Goal: Task Accomplishment & Management: Use online tool/utility

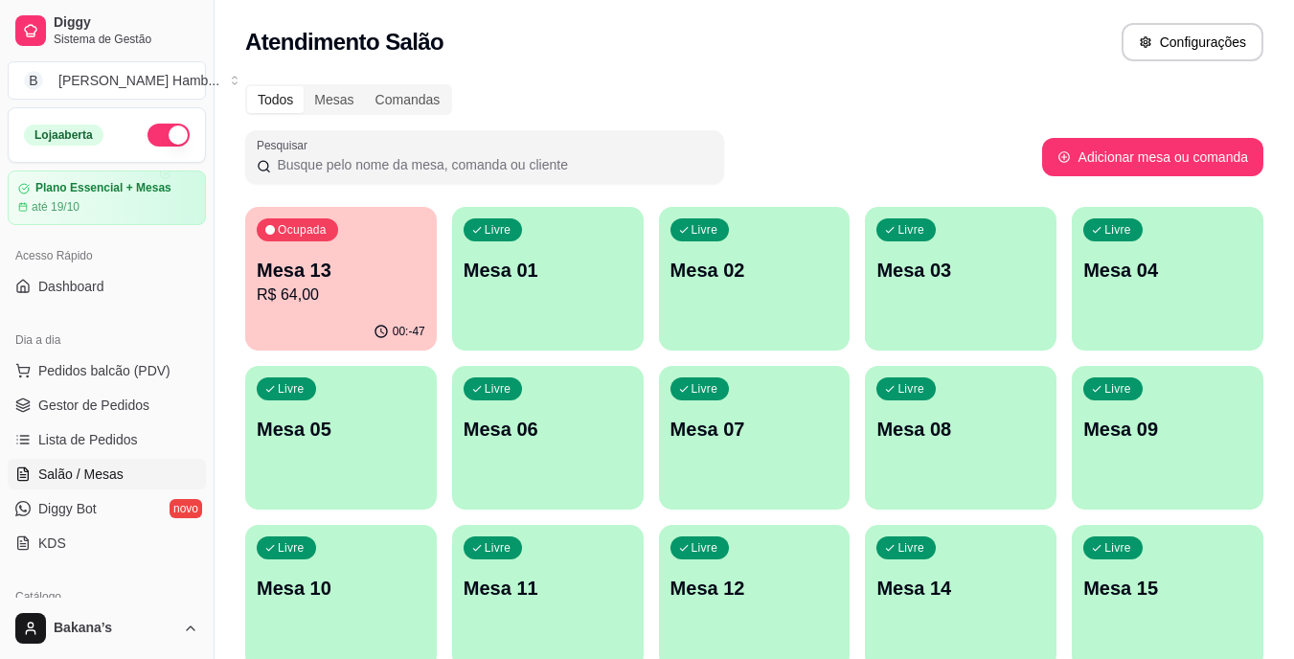
click at [375, 261] on p "Mesa 13" at bounding box center [341, 270] width 169 height 27
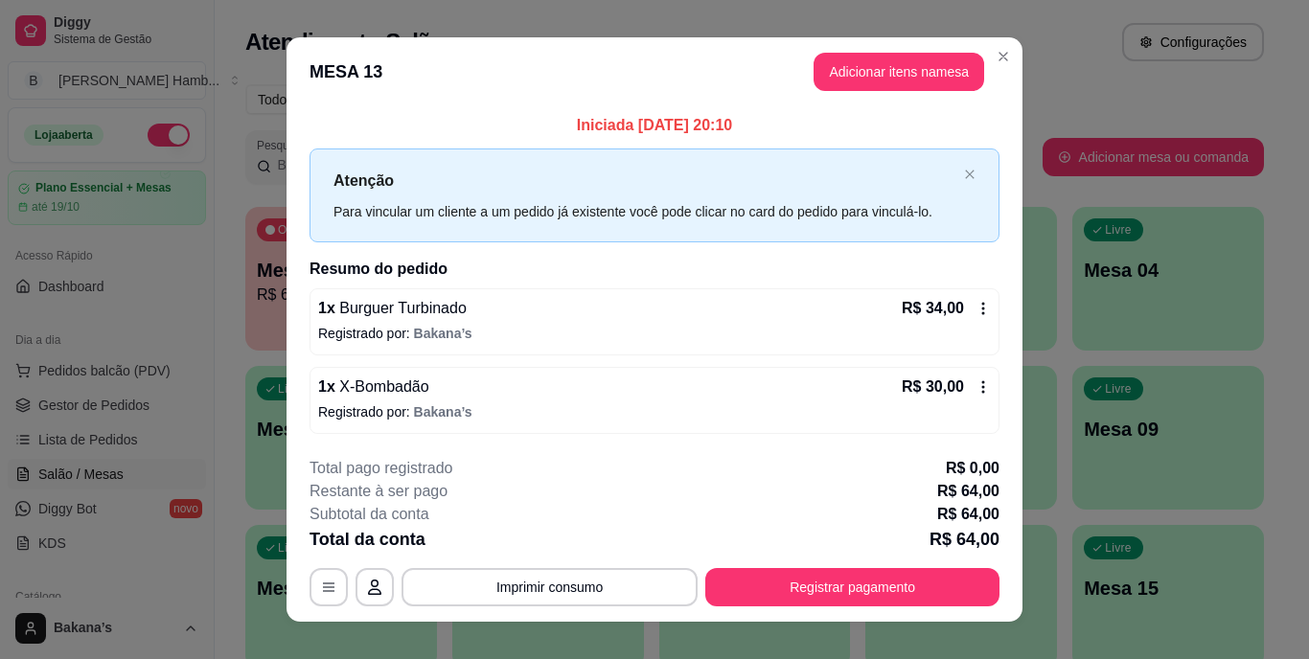
scroll to position [24, 0]
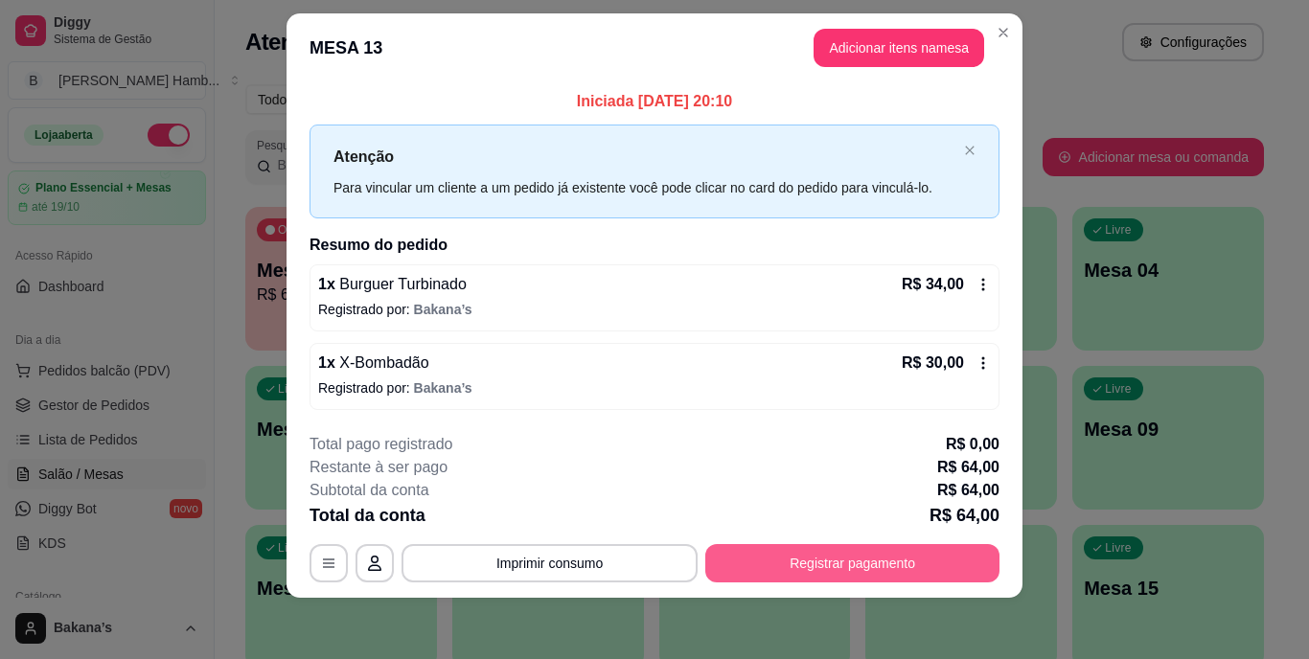
click at [826, 577] on button "Registrar pagamento" at bounding box center [852, 563] width 294 height 38
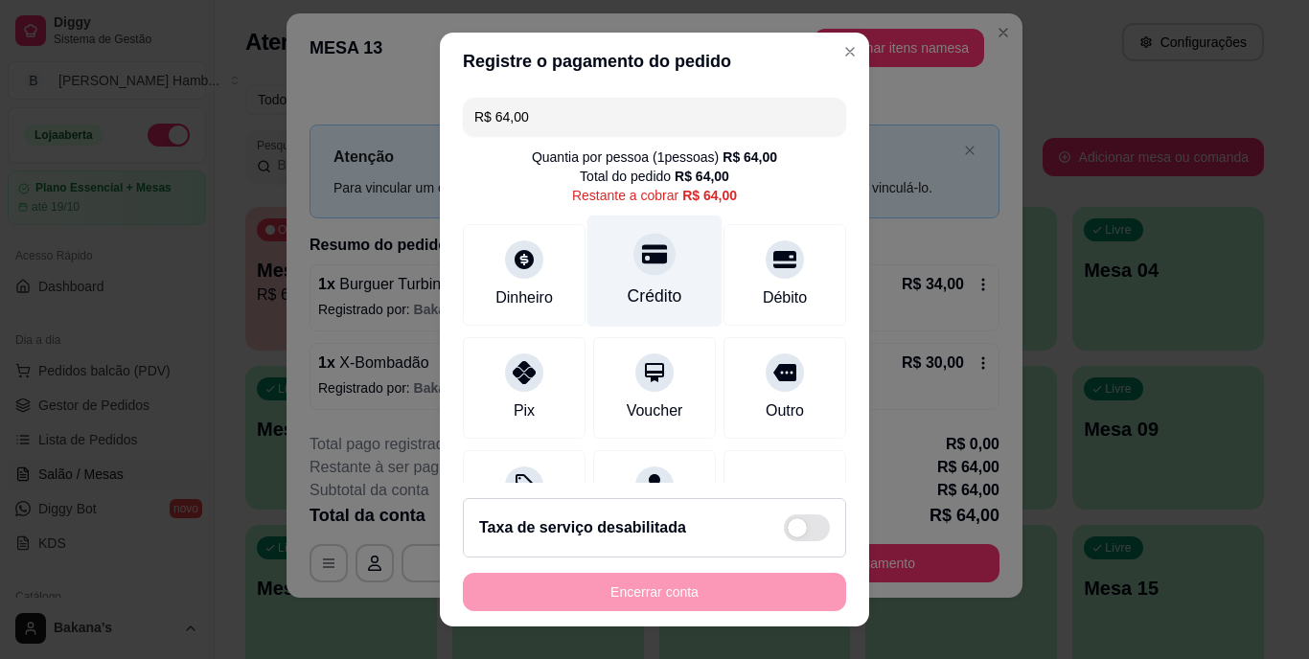
click at [669, 285] on div "Crédito" at bounding box center [654, 272] width 135 height 112
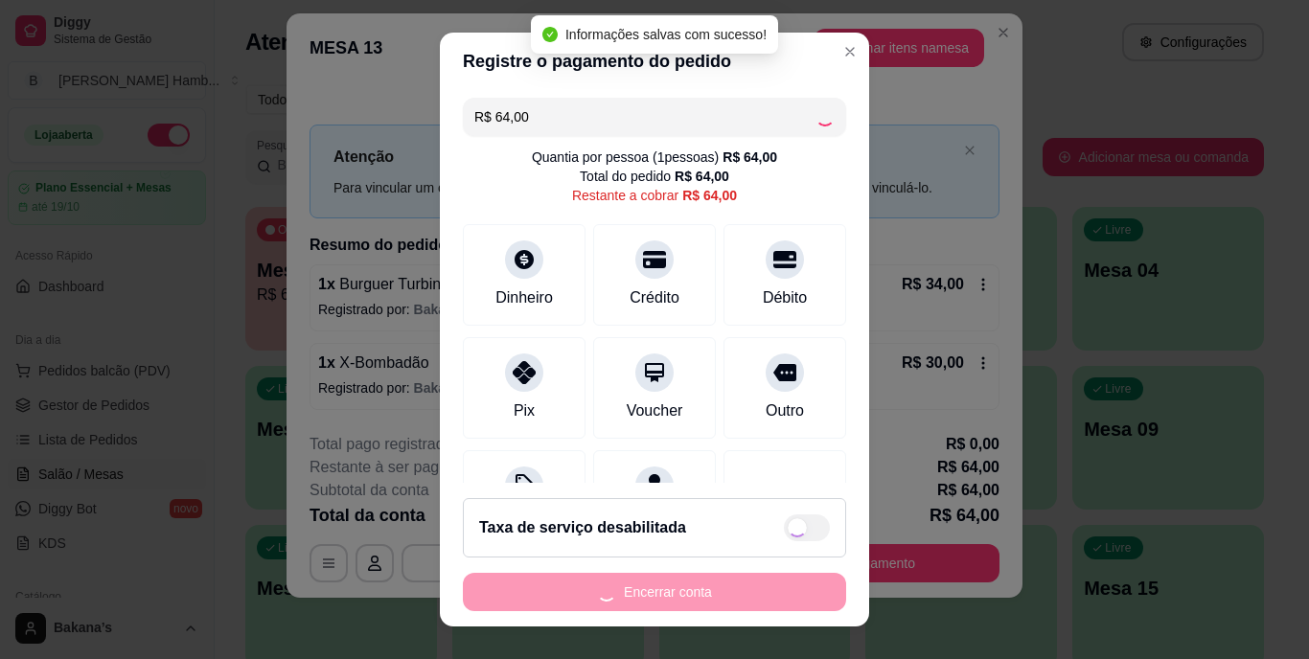
type input "R$ 0,00"
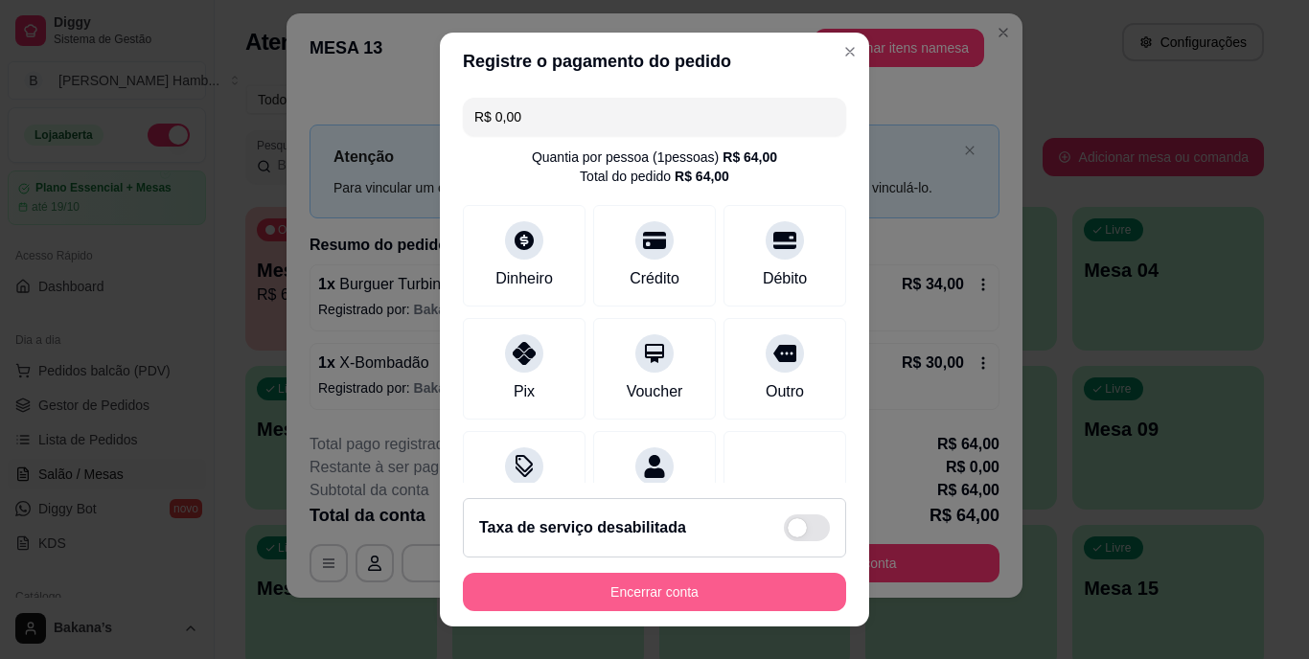
click at [770, 601] on button "Encerrar conta" at bounding box center [654, 592] width 383 height 38
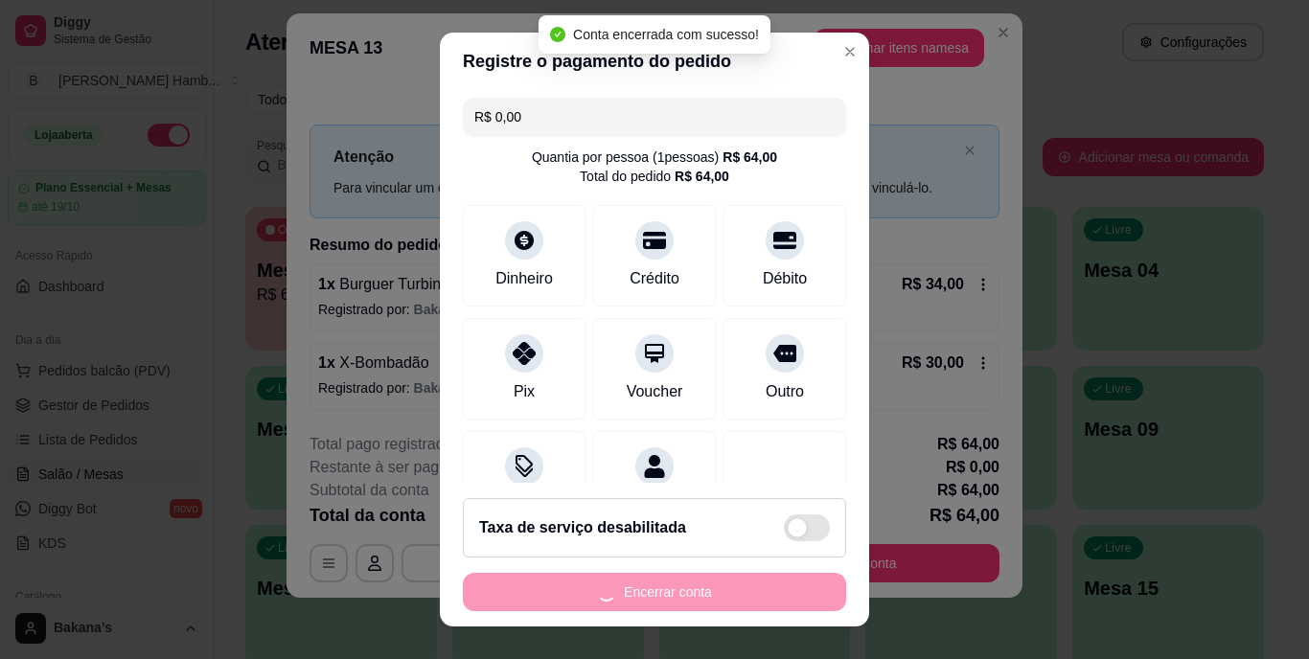
scroll to position [0, 0]
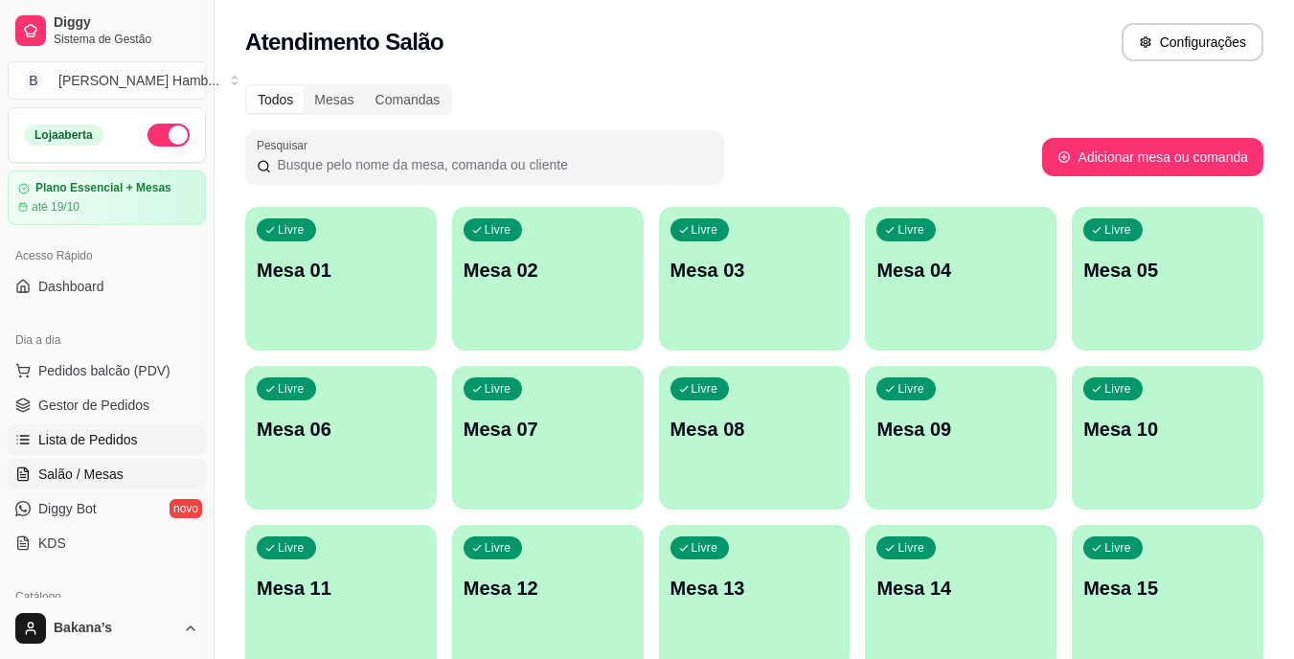
click at [99, 444] on span "Lista de Pedidos" at bounding box center [88, 439] width 100 height 19
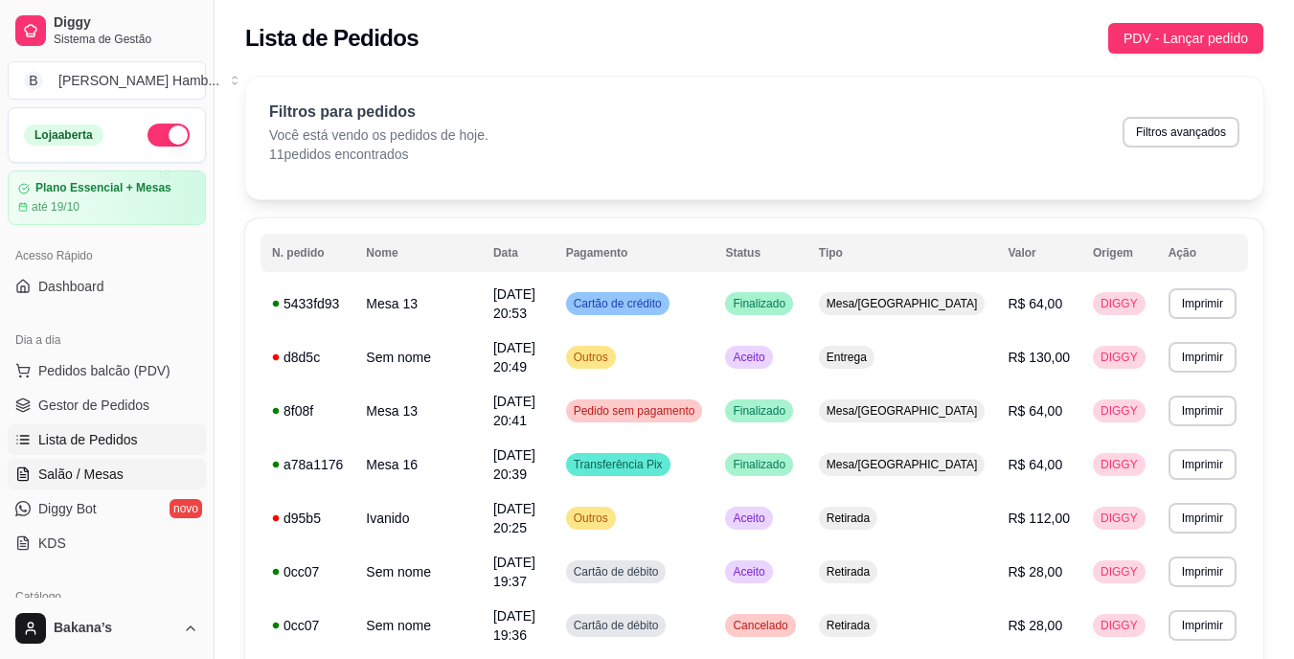
click at [99, 479] on span "Salão / Mesas" at bounding box center [80, 474] width 85 height 19
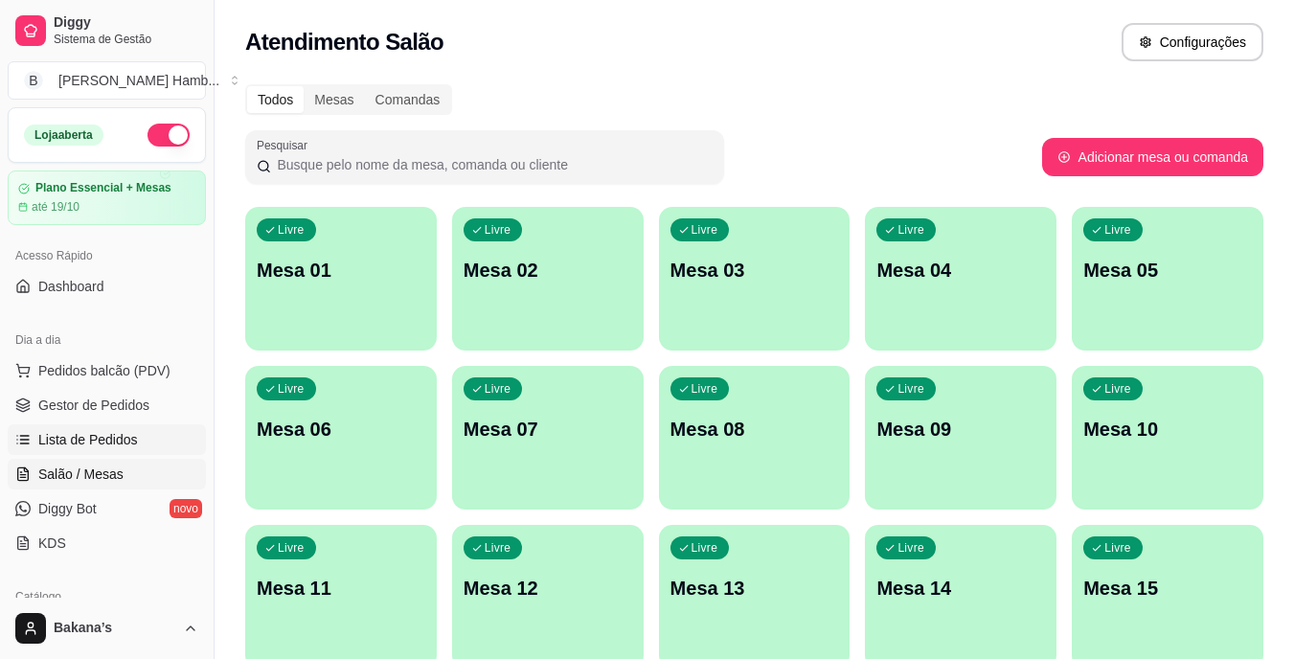
click at [83, 440] on span "Lista de Pedidos" at bounding box center [88, 439] width 100 height 19
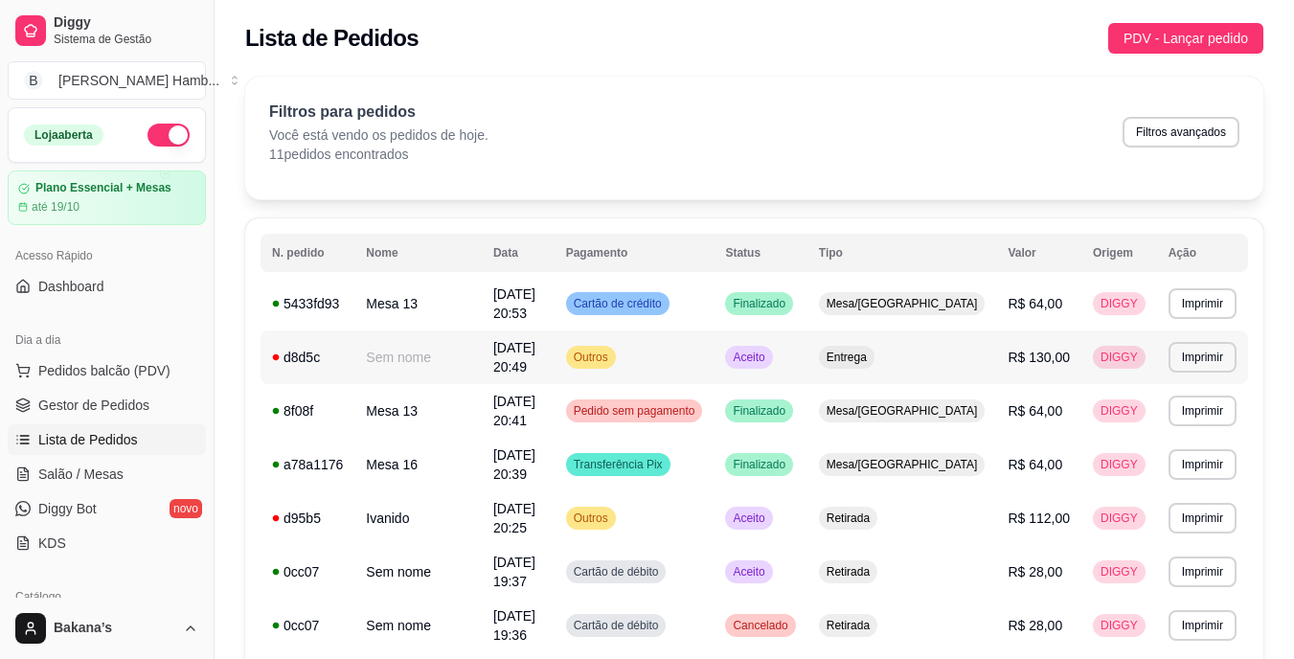
click at [555, 367] on td "[DATE] 20:49" at bounding box center [518, 357] width 73 height 54
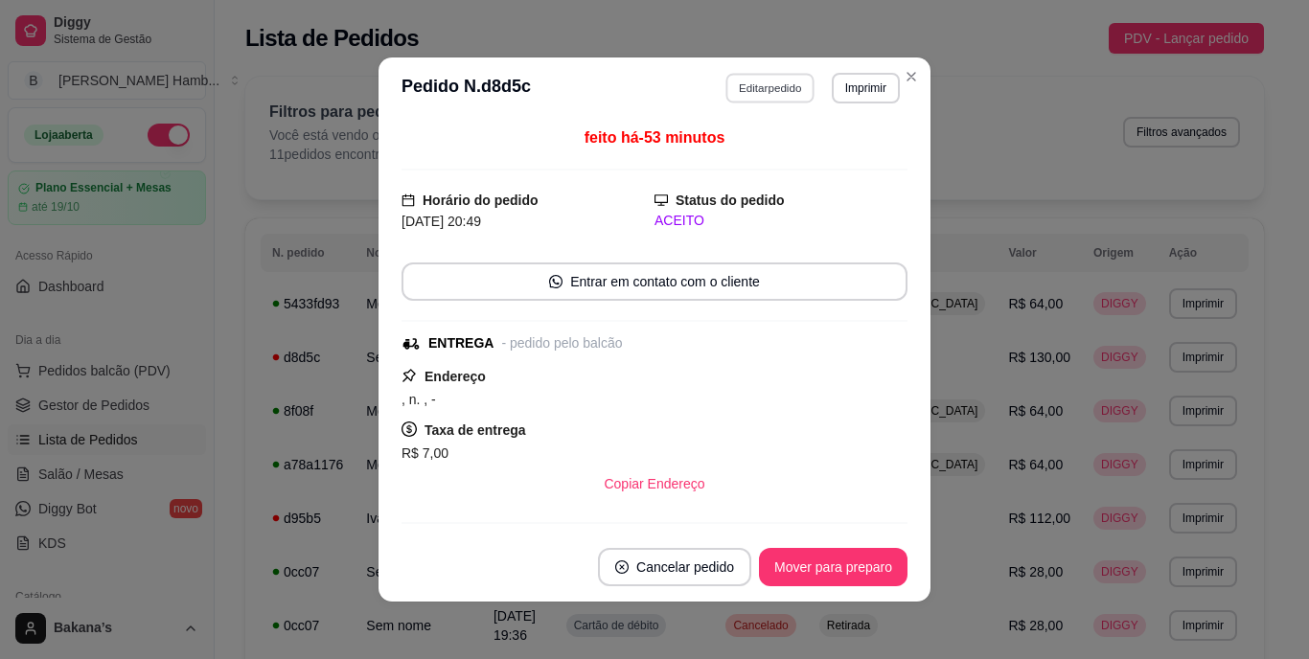
click at [745, 85] on button "Editar pedido" at bounding box center [770, 88] width 89 height 30
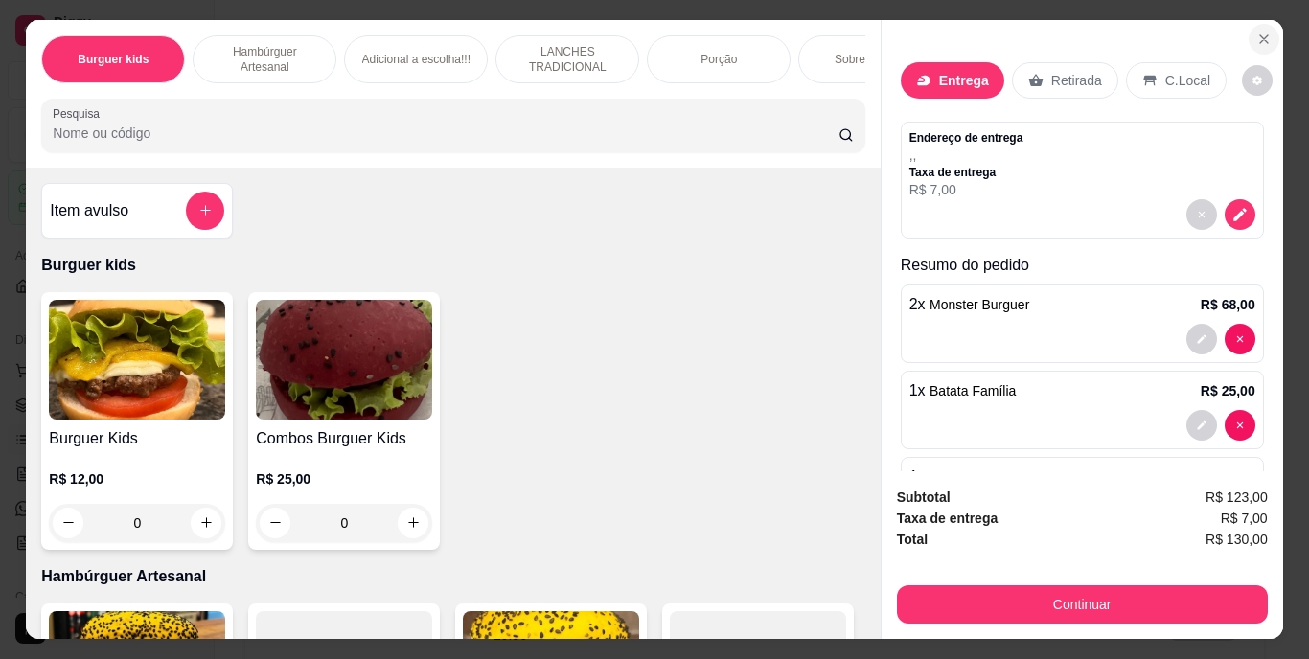
click at [1248, 25] on button "Close" at bounding box center [1263, 39] width 31 height 31
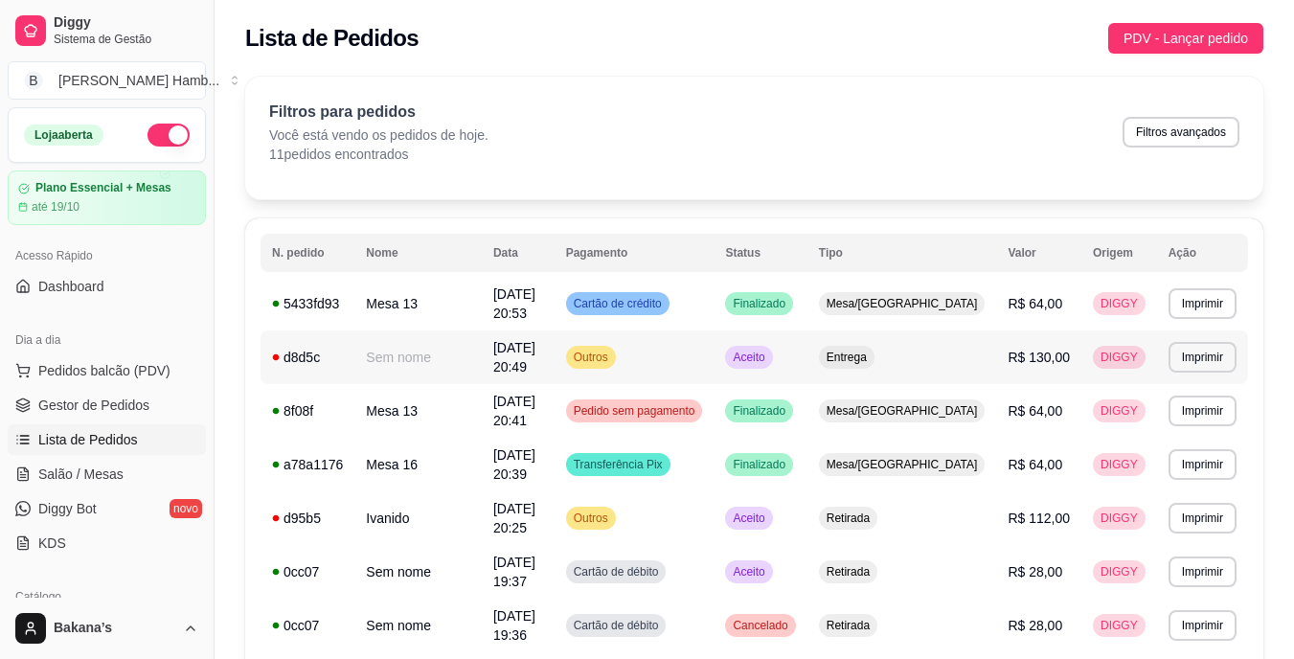
click at [535, 354] on span "[DATE] 20:49" at bounding box center [514, 357] width 42 height 34
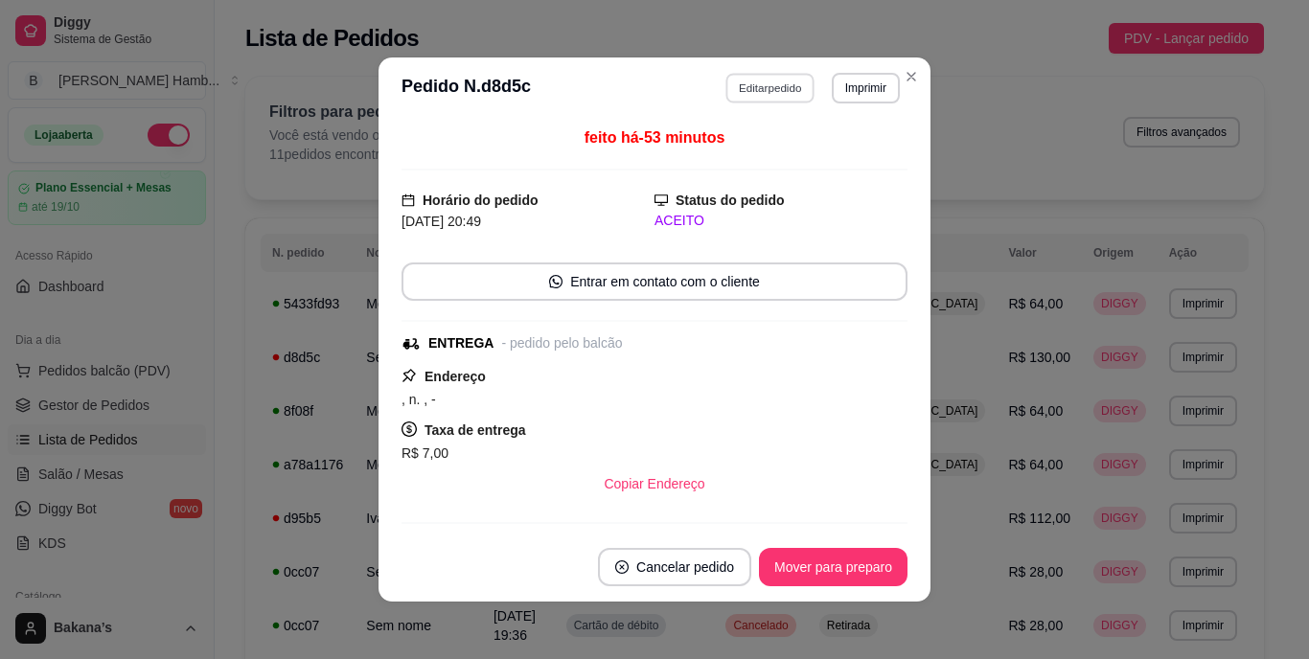
click at [760, 78] on button "Editar pedido" at bounding box center [770, 88] width 89 height 30
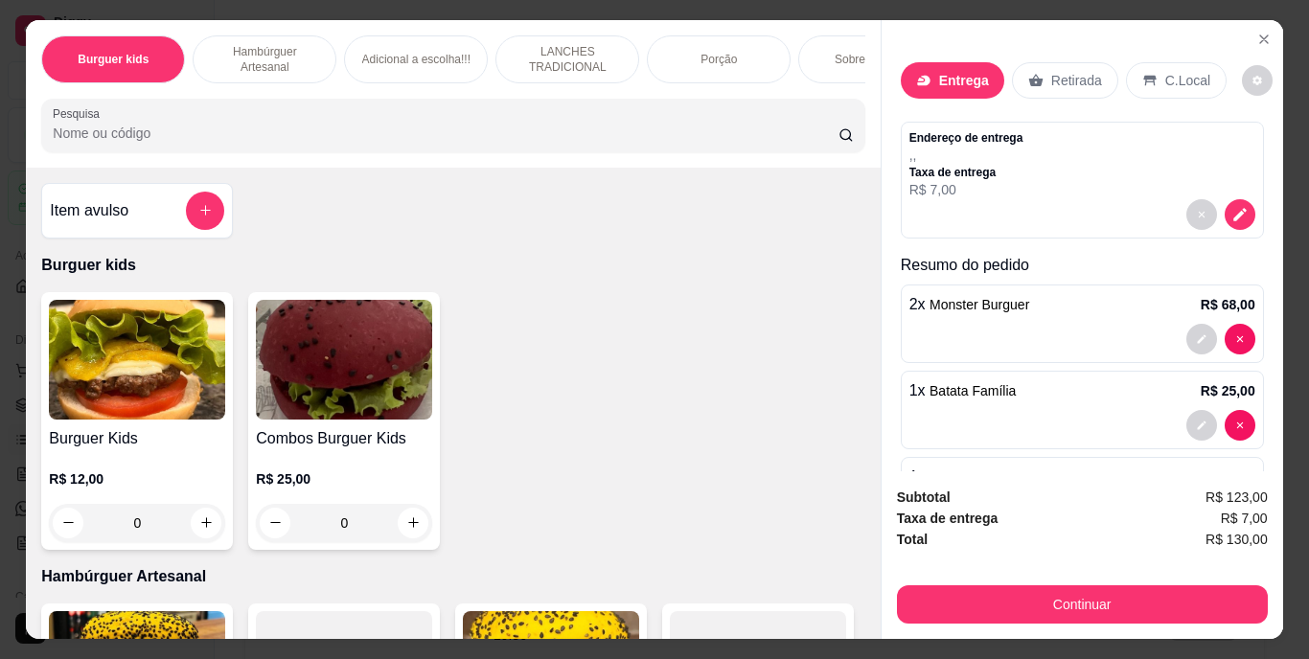
click at [940, 71] on p "Entrega" at bounding box center [964, 80] width 50 height 19
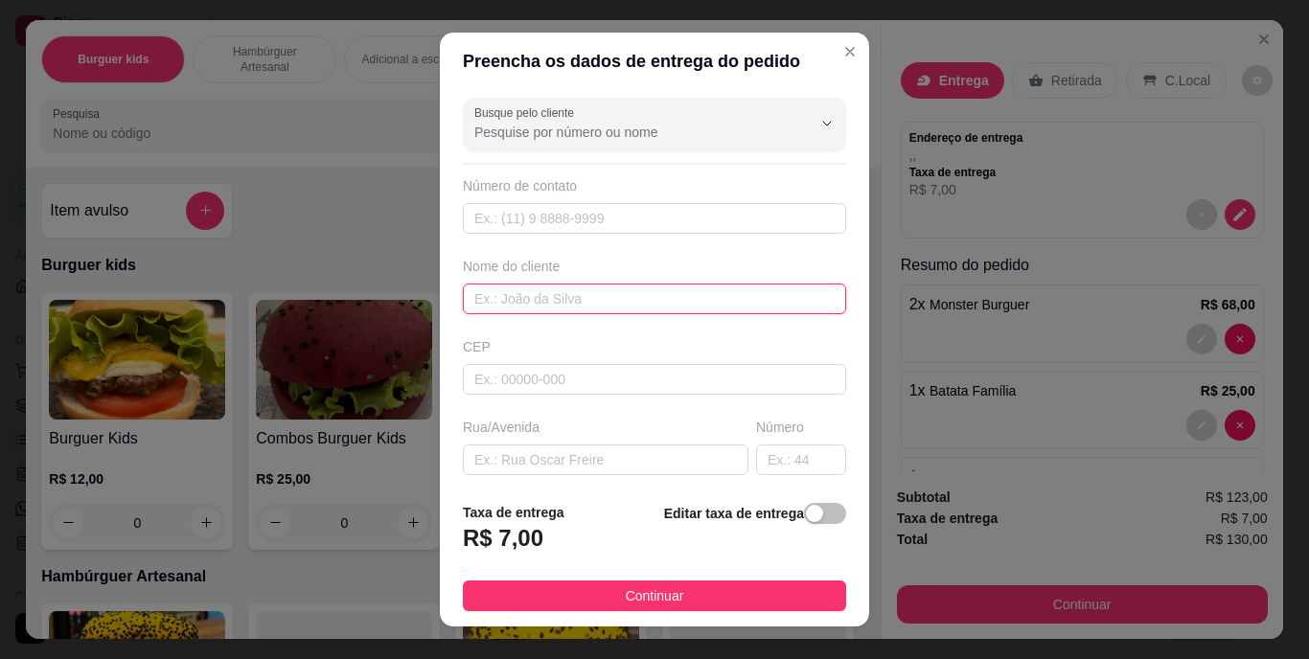
click at [562, 306] on input "text" at bounding box center [654, 299] width 383 height 31
type input "m"
type input "Mariane"
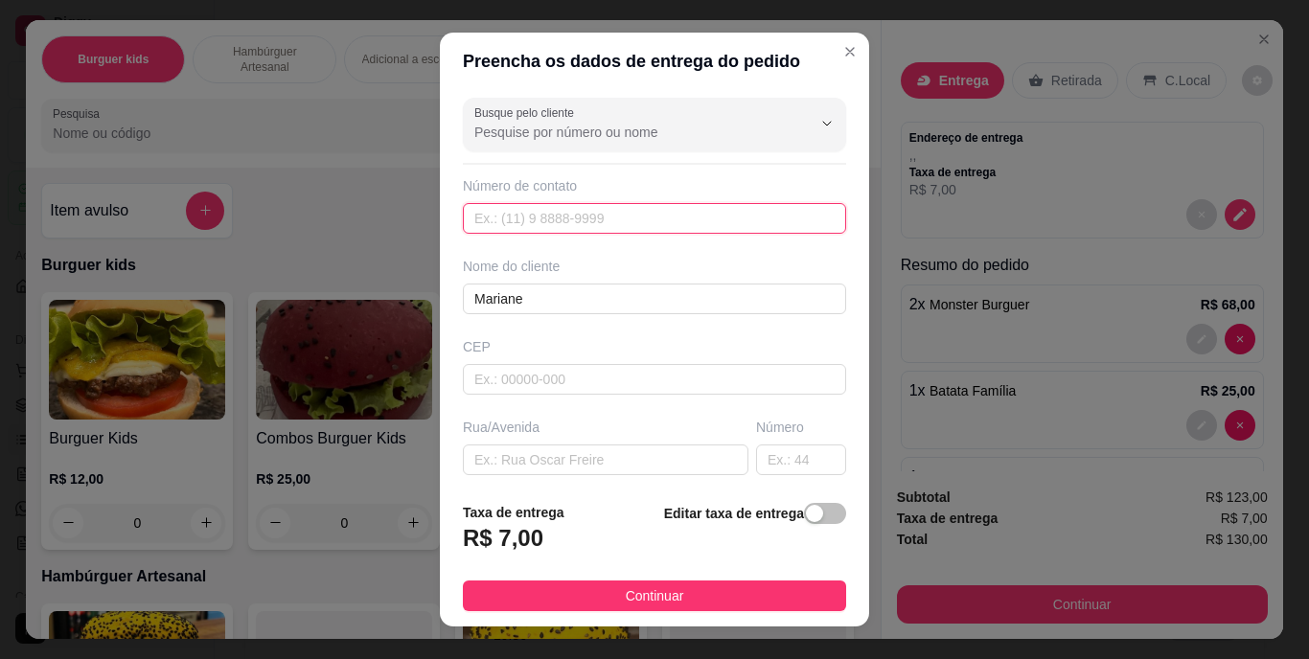
click at [611, 210] on input "text" at bounding box center [654, 218] width 383 height 31
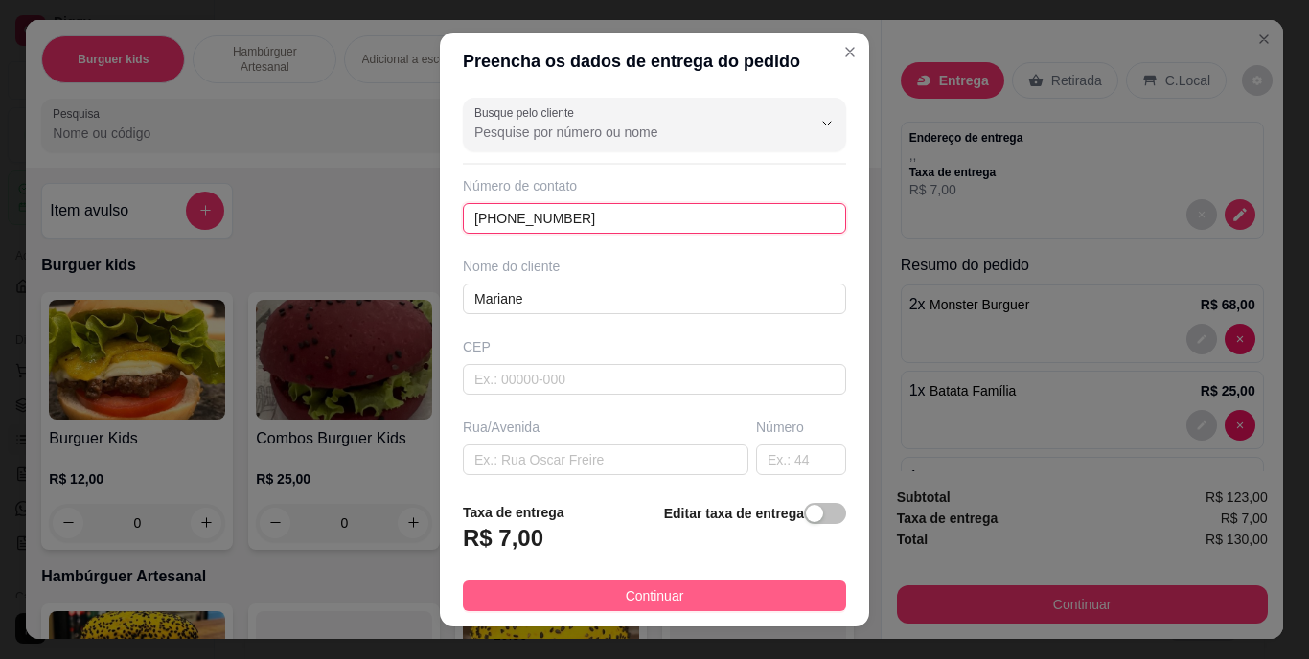
type input "[PHONE_NUMBER]"
click at [729, 587] on button "Continuar" at bounding box center [654, 596] width 383 height 31
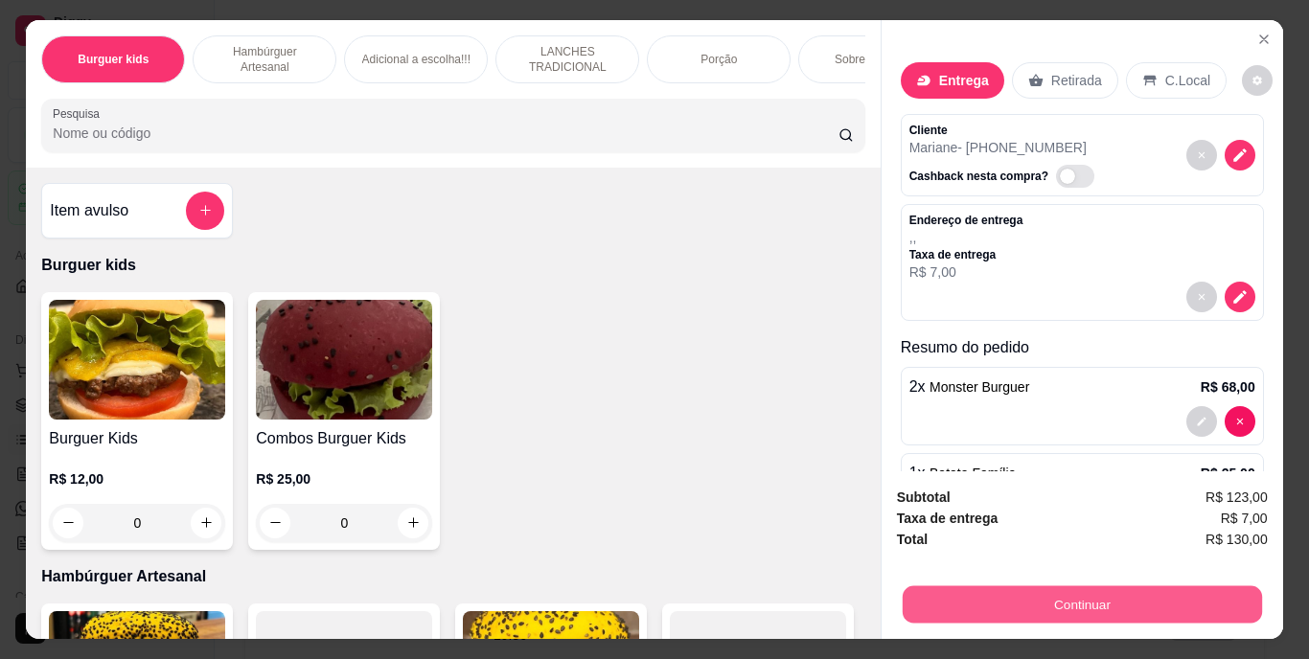
click at [1013, 597] on button "Continuar" at bounding box center [1080, 604] width 359 height 37
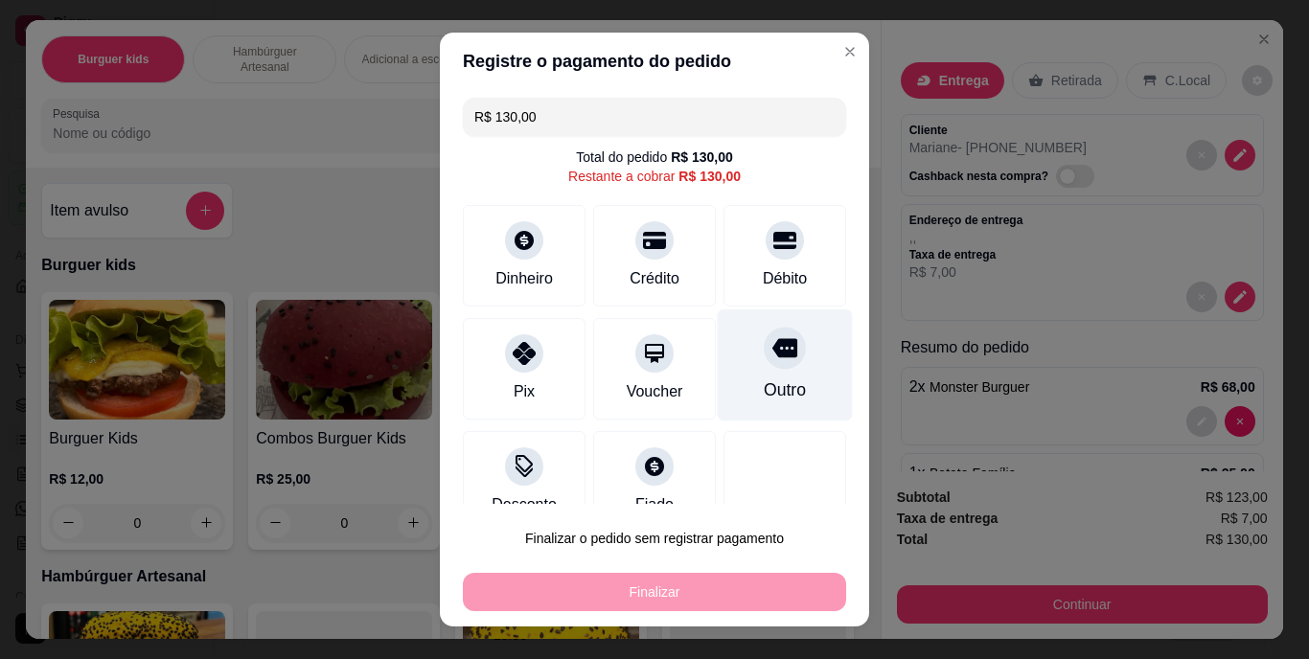
click at [766, 388] on div "Outro" at bounding box center [784, 390] width 42 height 25
type input "R$ 0,00"
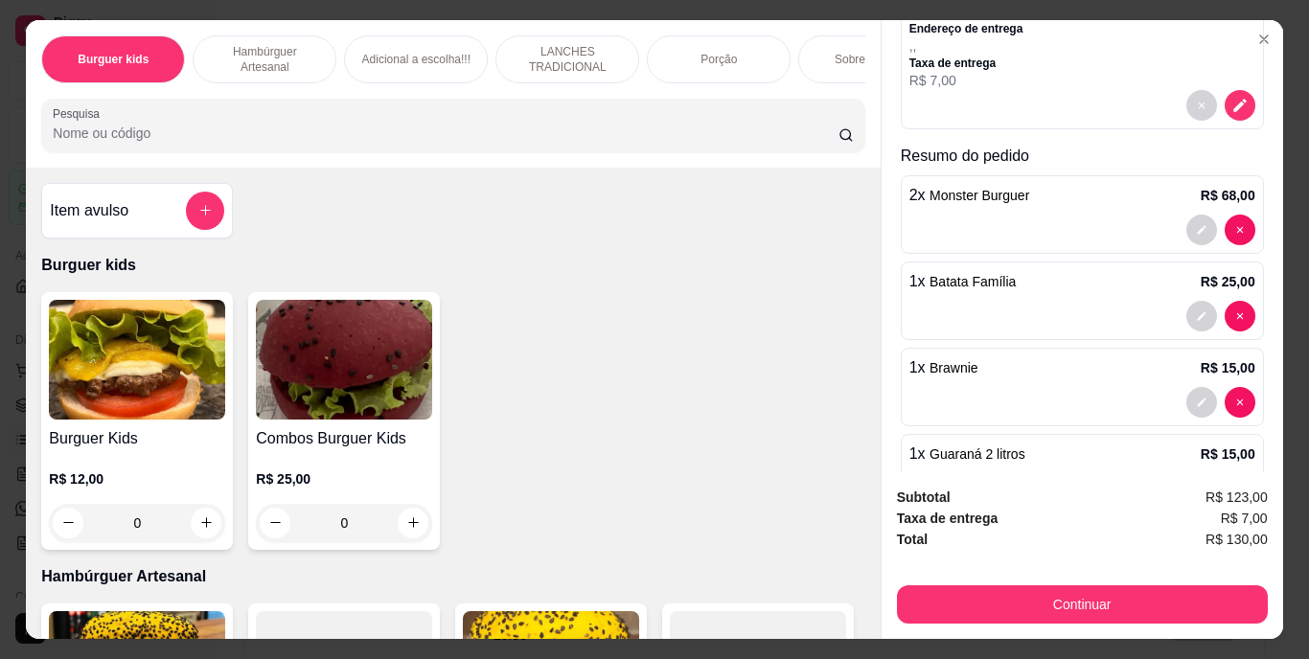
scroll to position [259, 0]
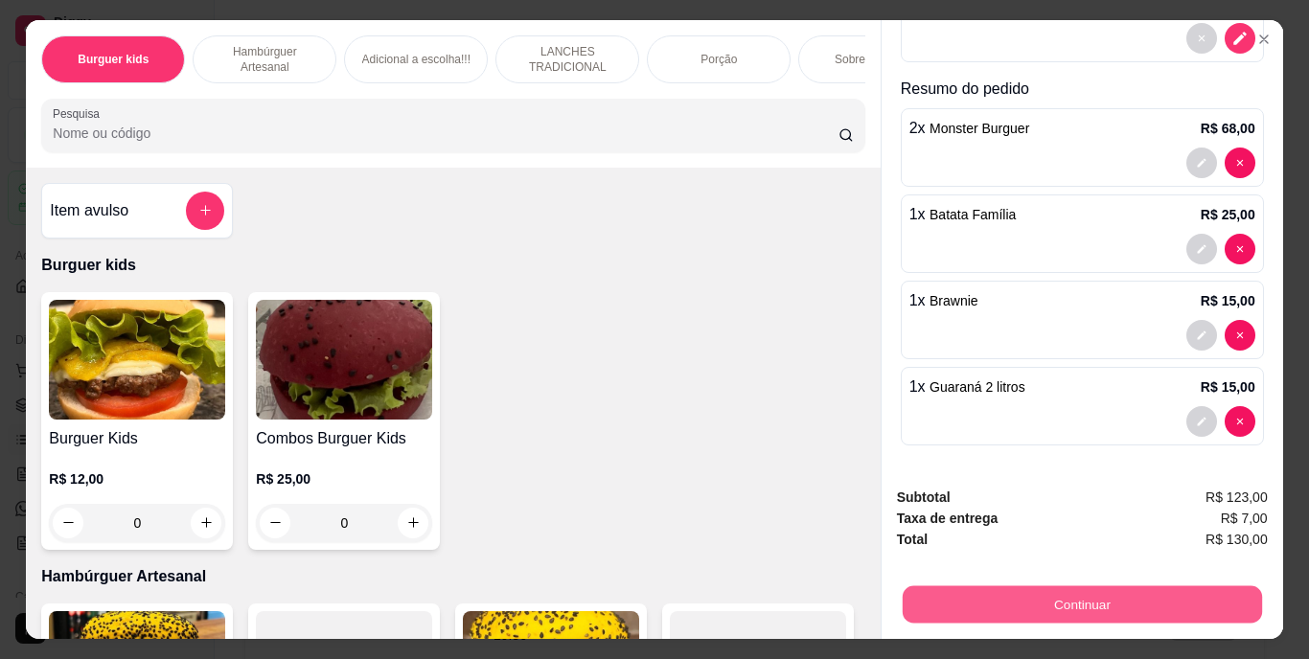
click at [1164, 601] on button "Continuar" at bounding box center [1080, 604] width 359 height 37
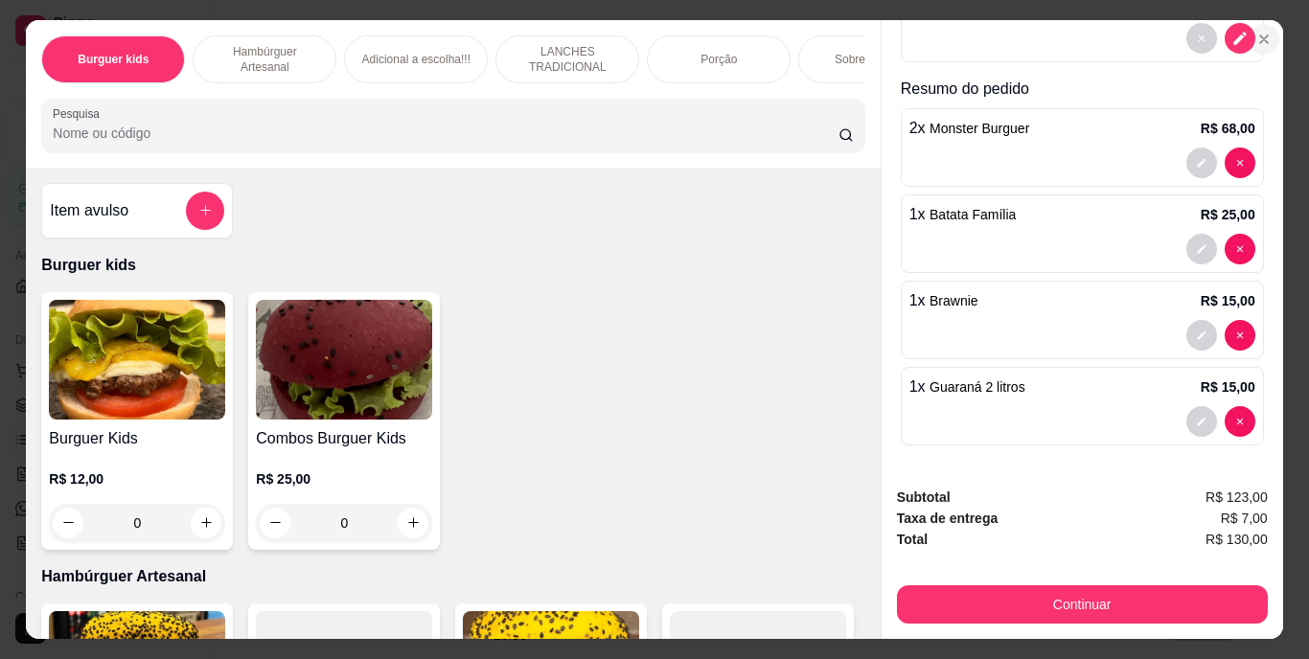
click at [1258, 32] on icon "Close" at bounding box center [1263, 39] width 15 height 15
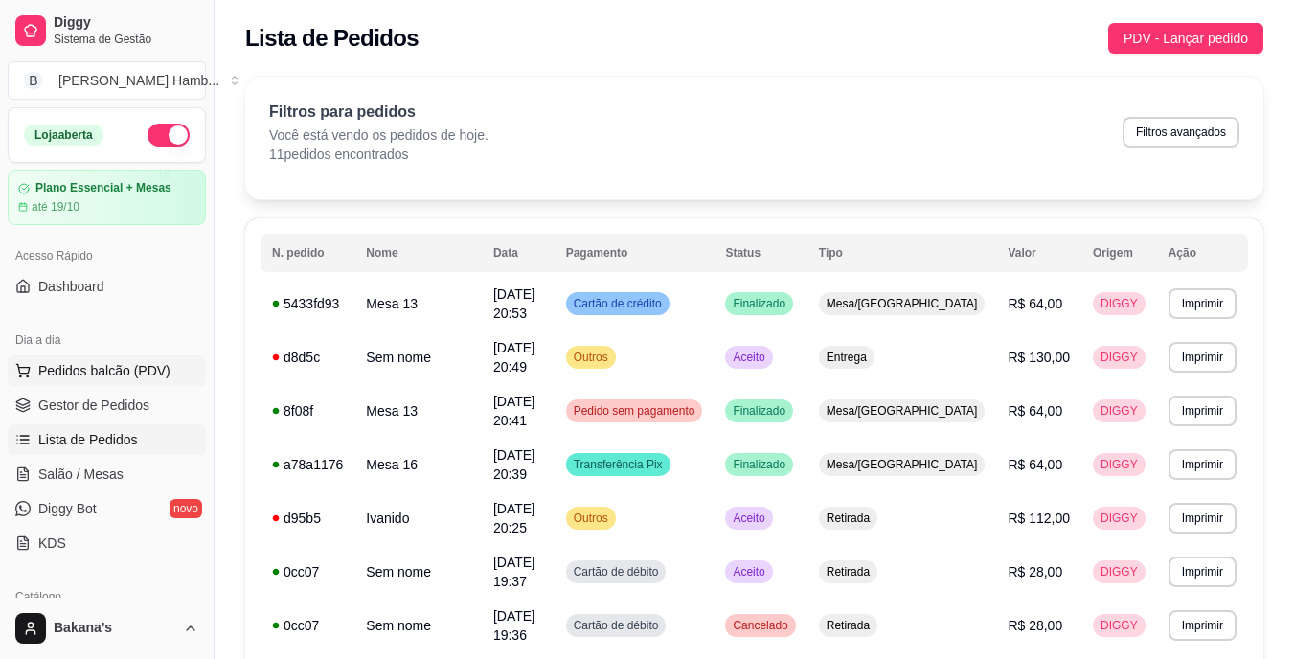
click at [74, 375] on span "Pedidos balcão (PDV)" at bounding box center [104, 370] width 132 height 19
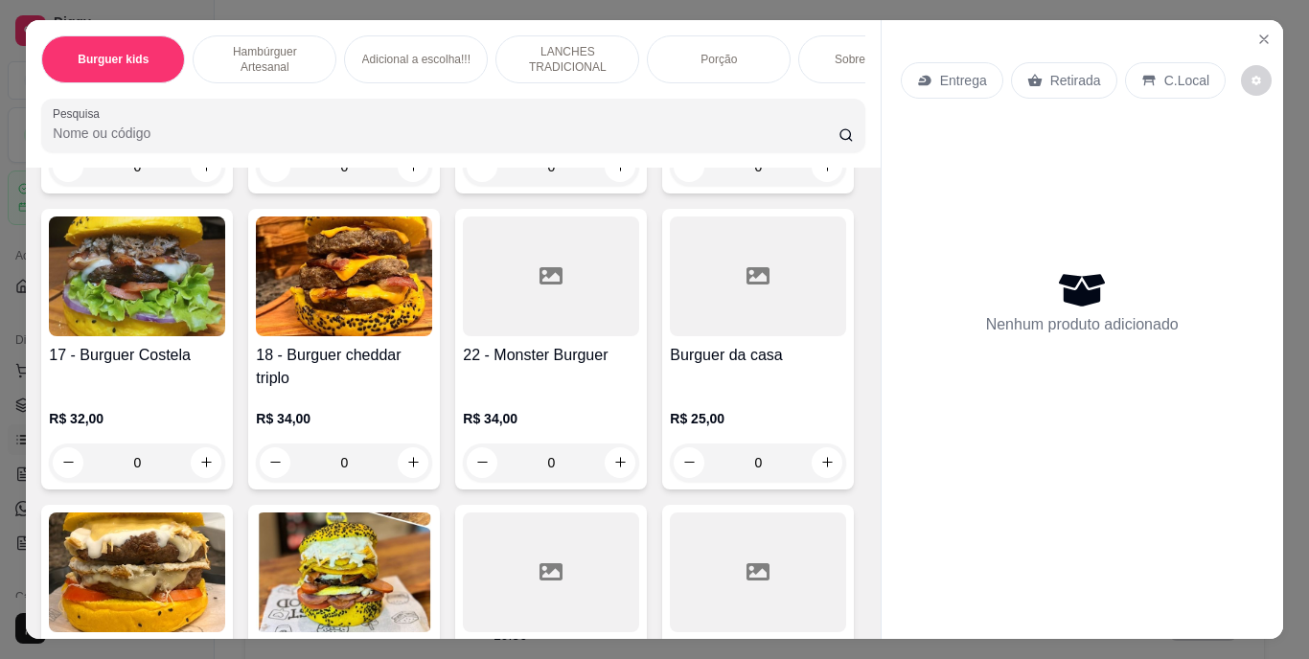
scroll to position [1629, 0]
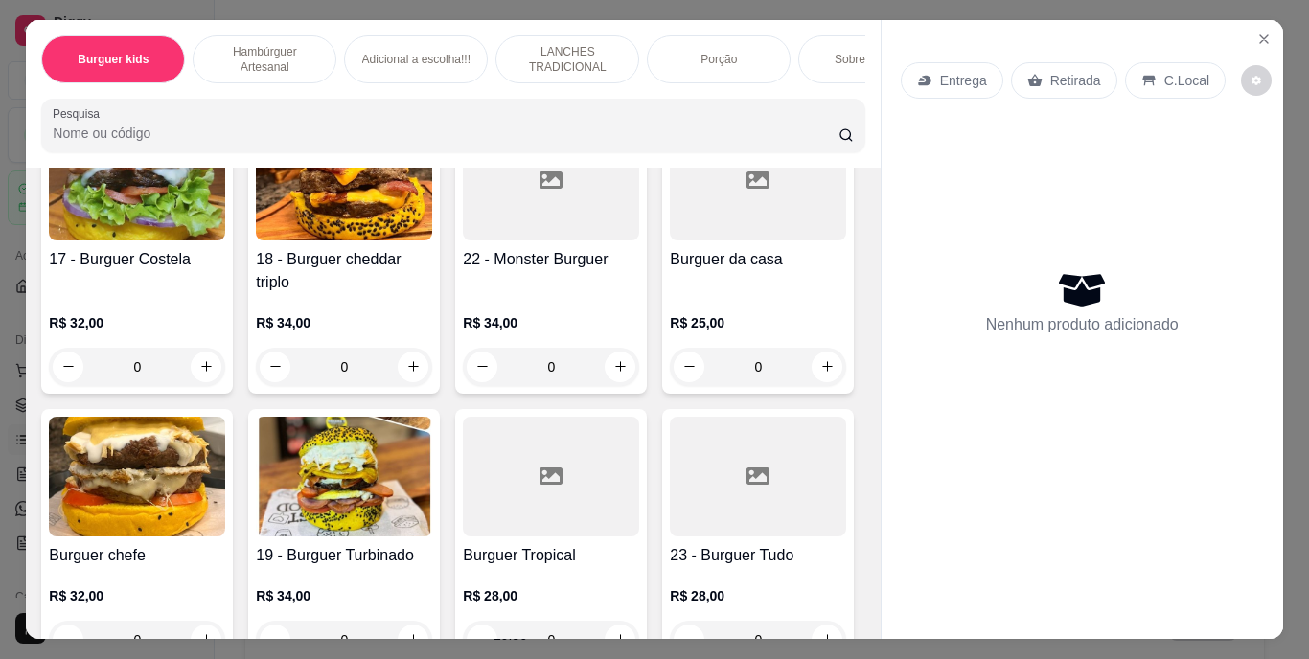
click at [820, 78] on icon "increase-product-quantity" at bounding box center [827, 70] width 14 height 14
type input "1"
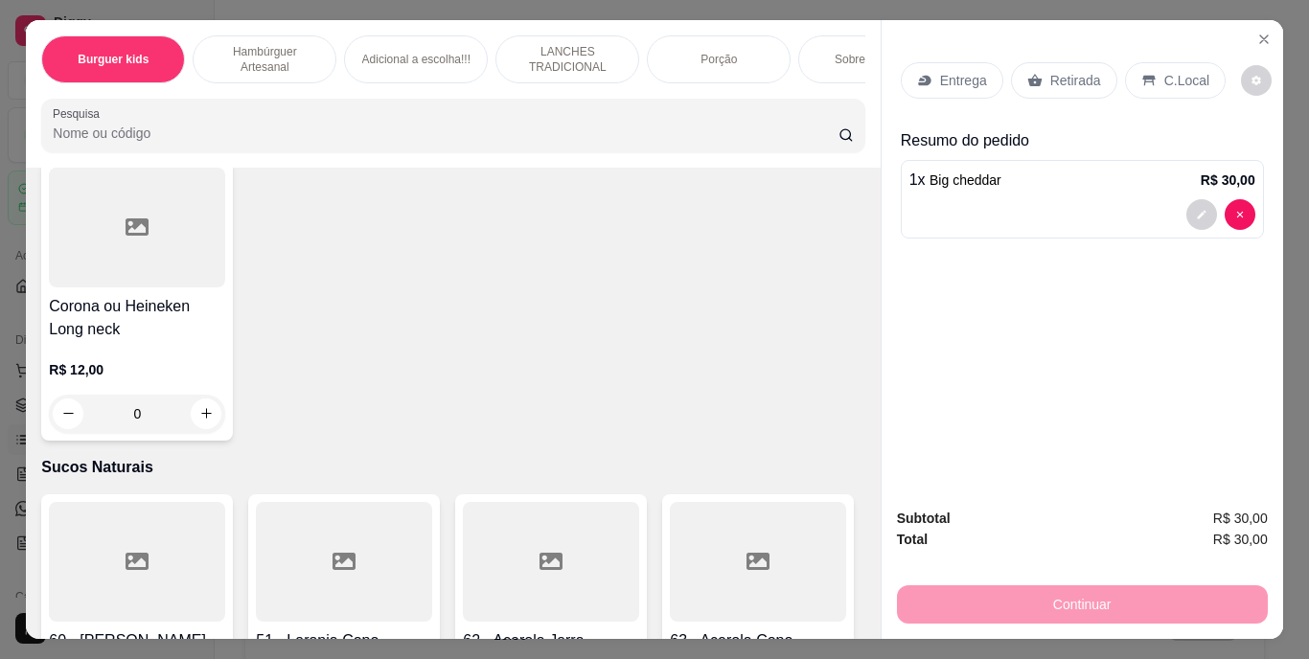
scroll to position [6035, 0]
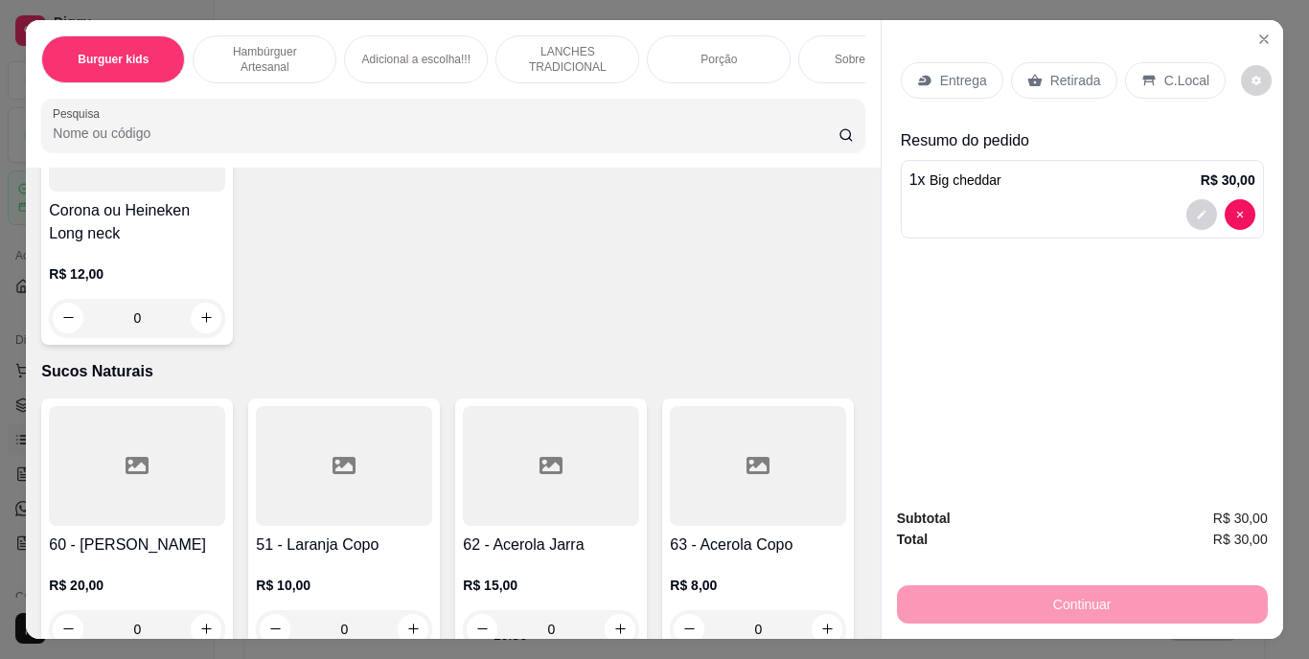
type input "1"
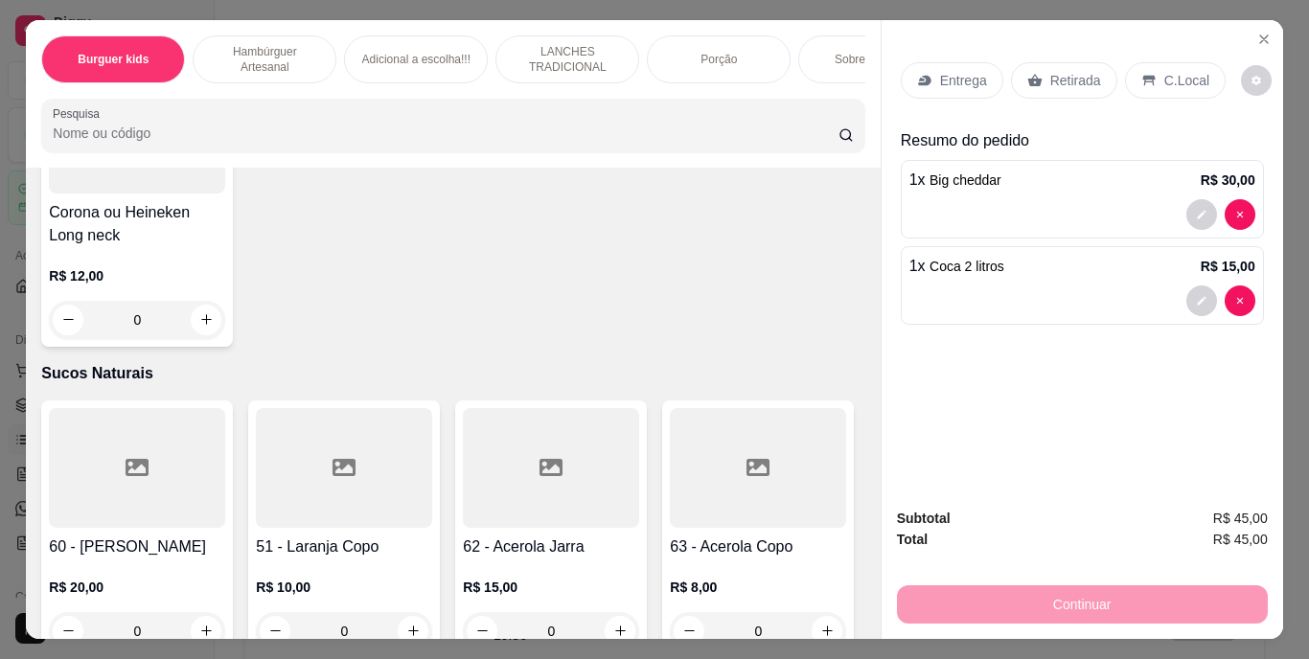
click at [956, 71] on p "Entrega" at bounding box center [963, 80] width 47 height 19
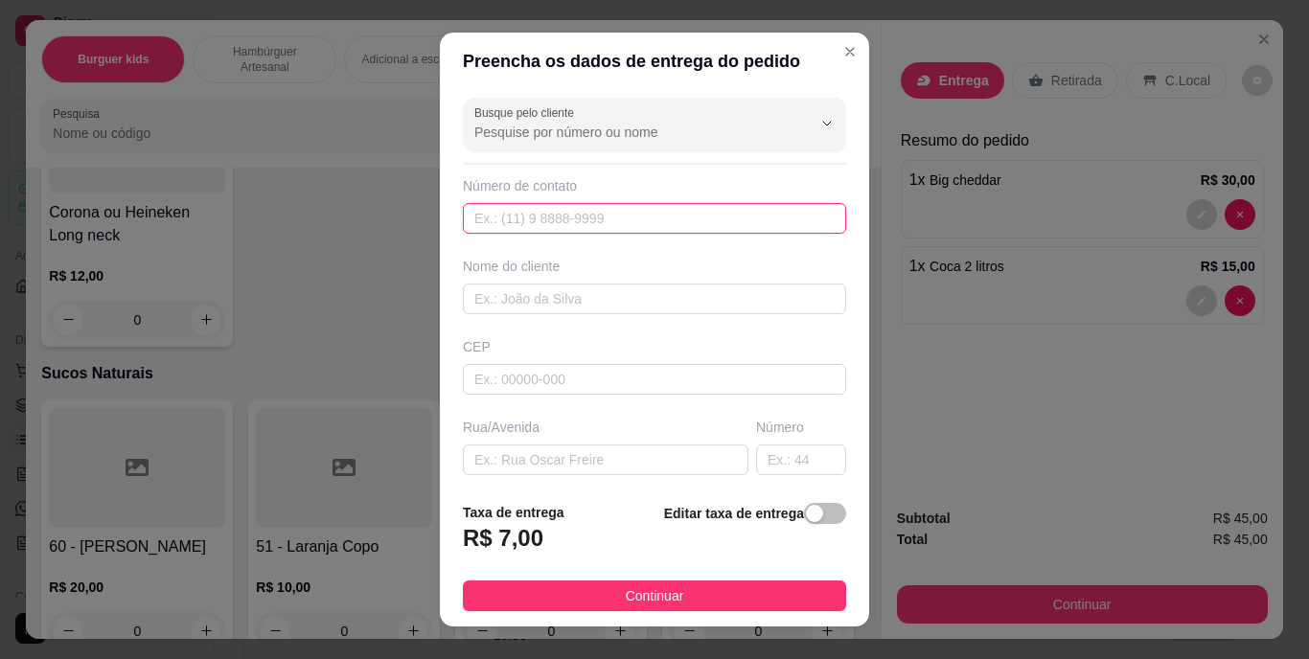
click at [667, 216] on input "text" at bounding box center [654, 218] width 383 height 31
type input "[PHONE_NUMBER]"
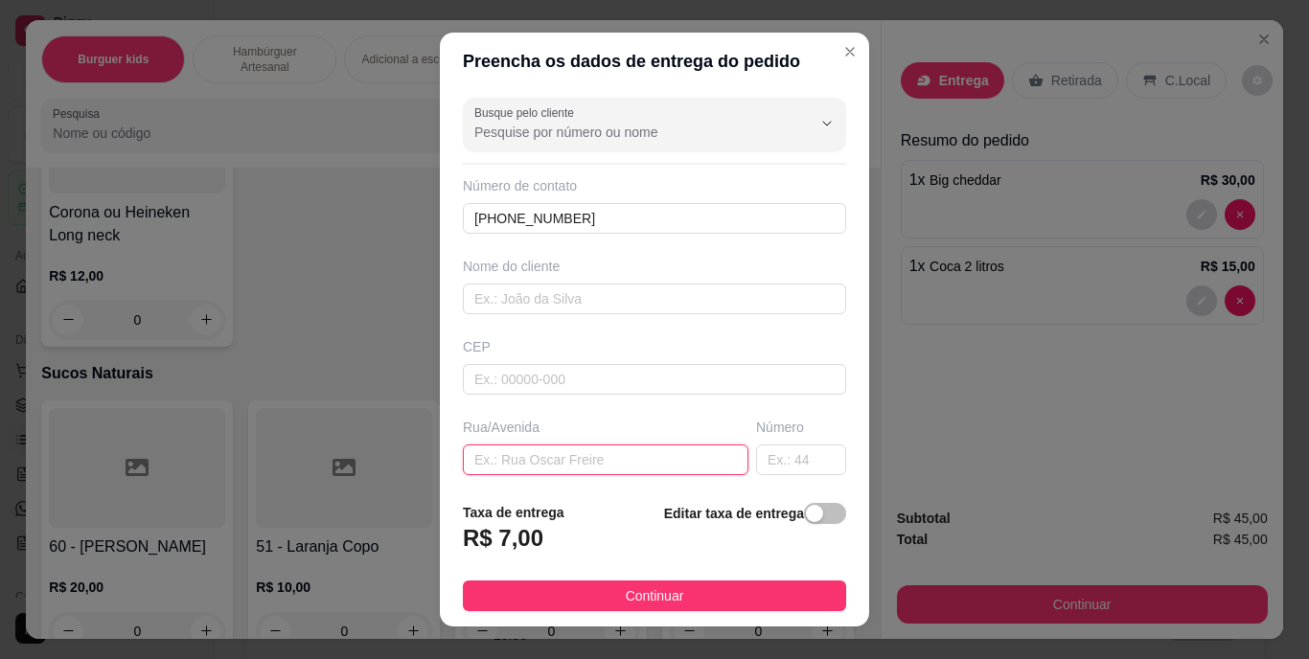
click at [626, 464] on input "text" at bounding box center [605, 459] width 285 height 31
type input "a"
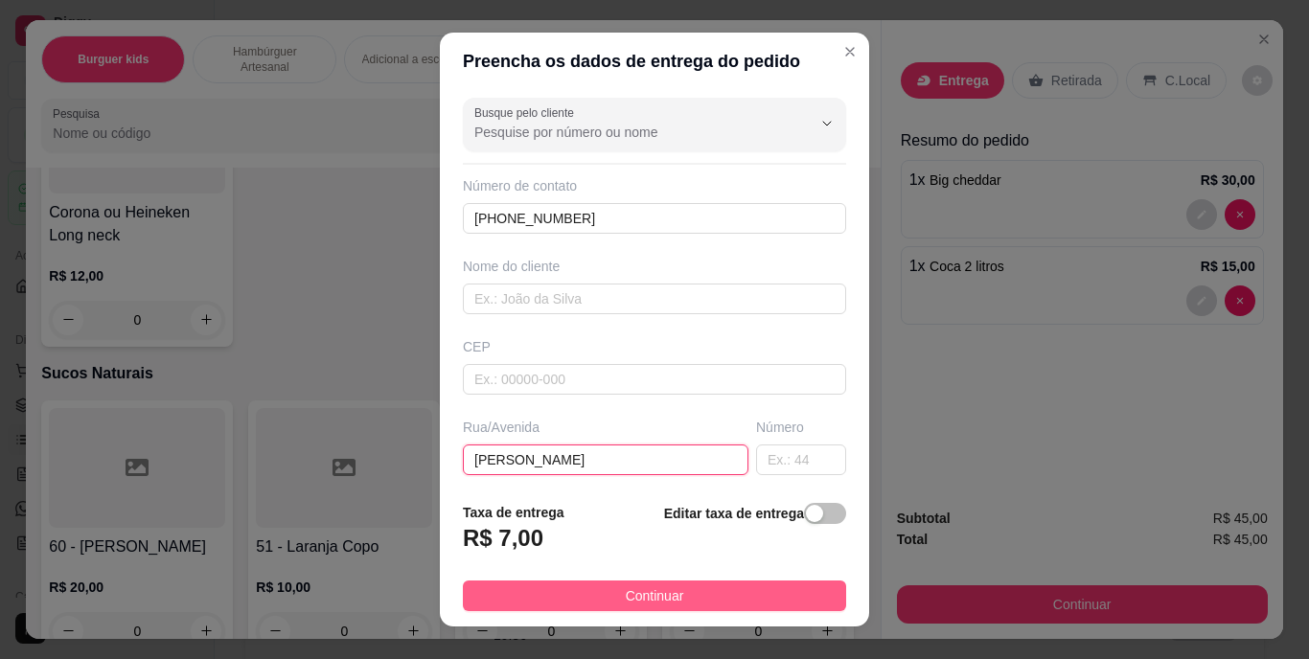
type input "[PERSON_NAME]"
click at [649, 599] on span "Continuar" at bounding box center [655, 595] width 58 height 21
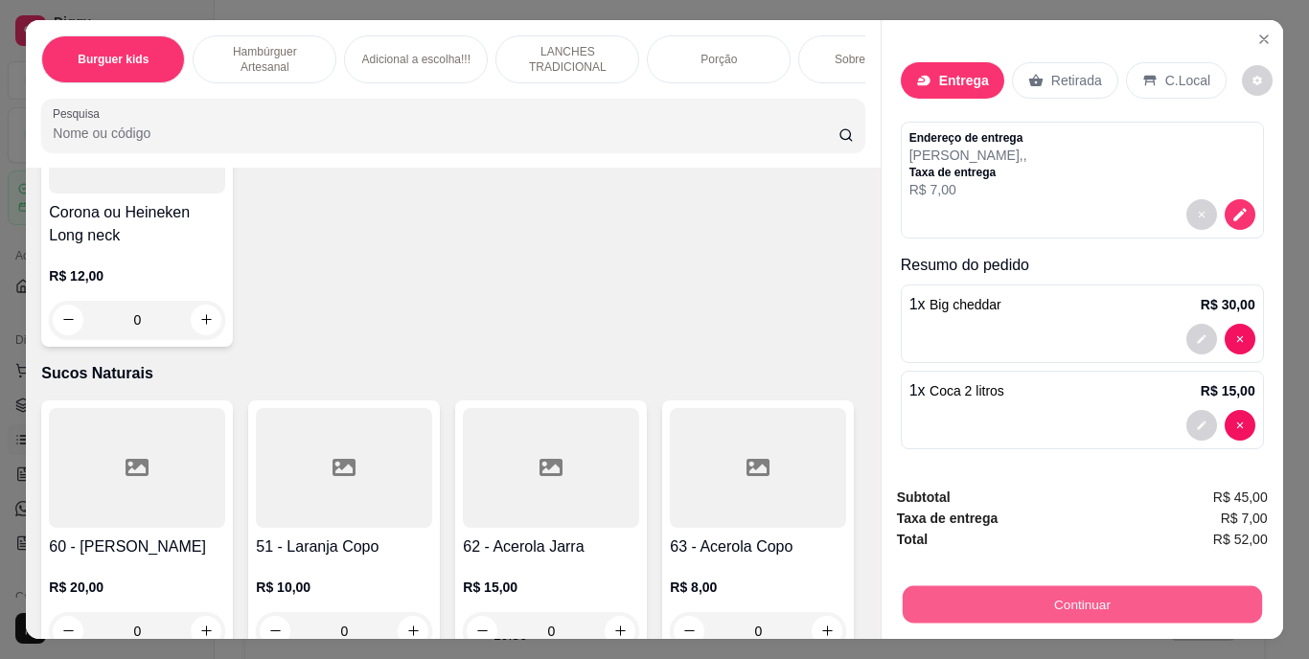
click at [1049, 602] on button "Continuar" at bounding box center [1080, 604] width 359 height 37
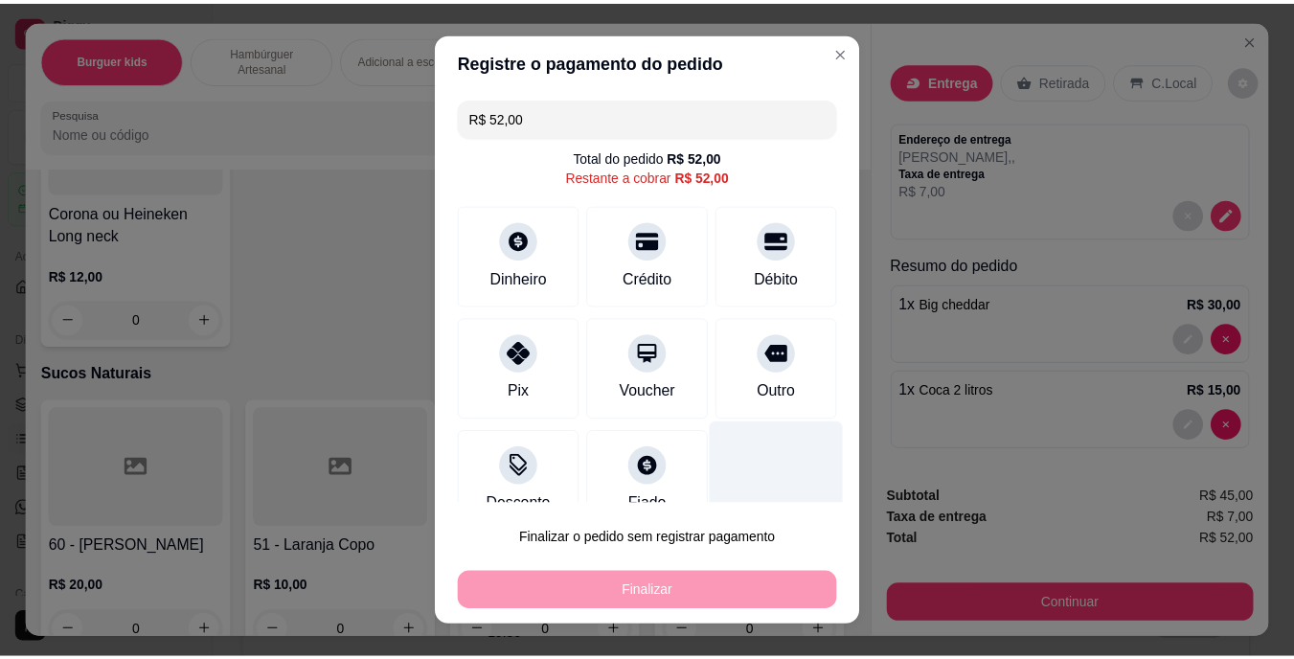
scroll to position [36, 0]
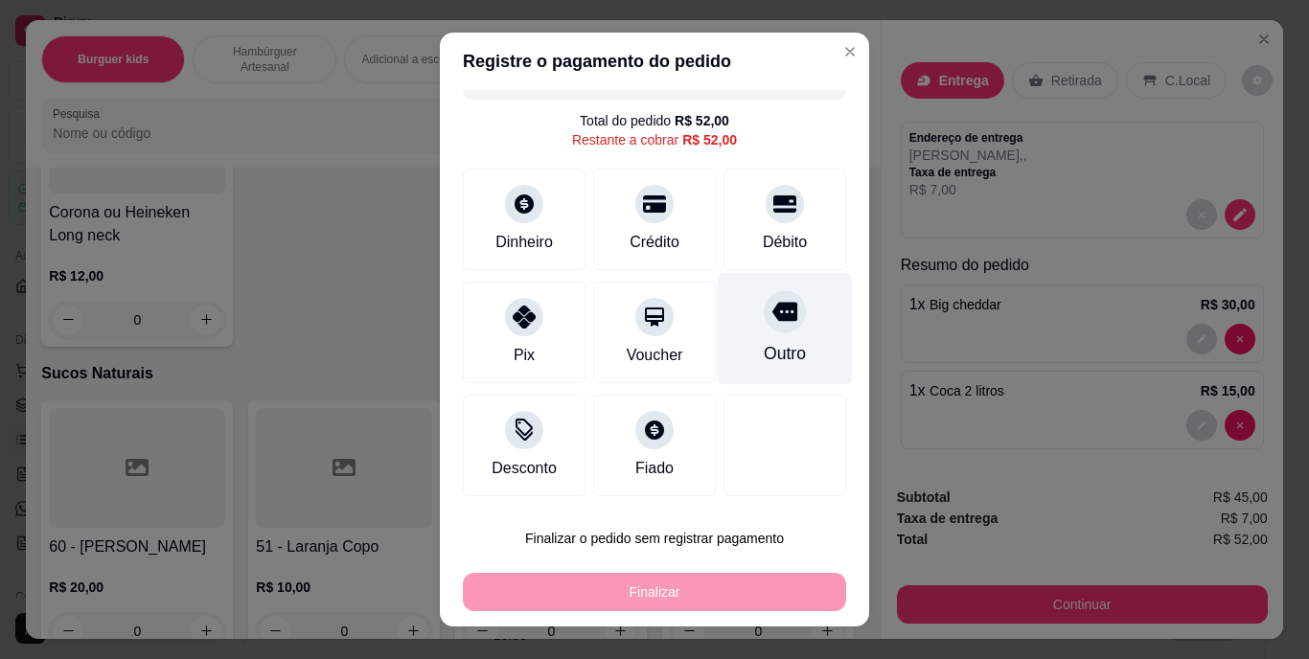
click at [760, 334] on div "Outro" at bounding box center [785, 329] width 135 height 112
type input "R$ 0,00"
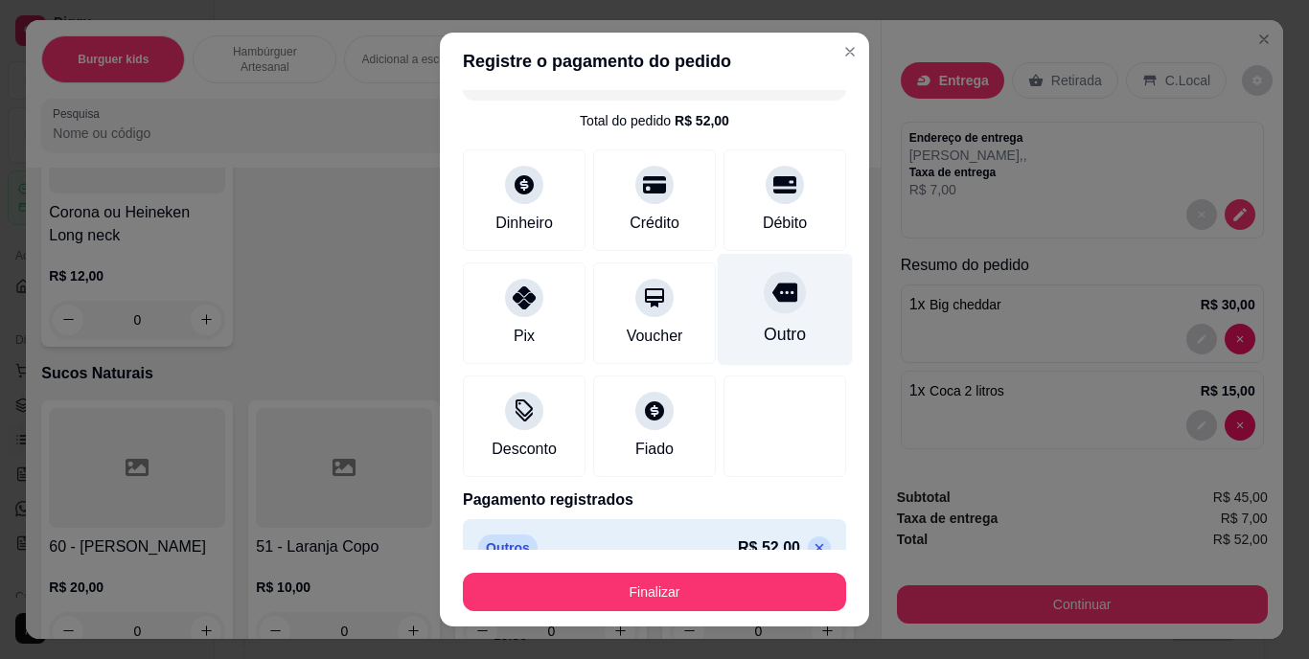
click at [763, 335] on div "Outro" at bounding box center [784, 335] width 42 height 25
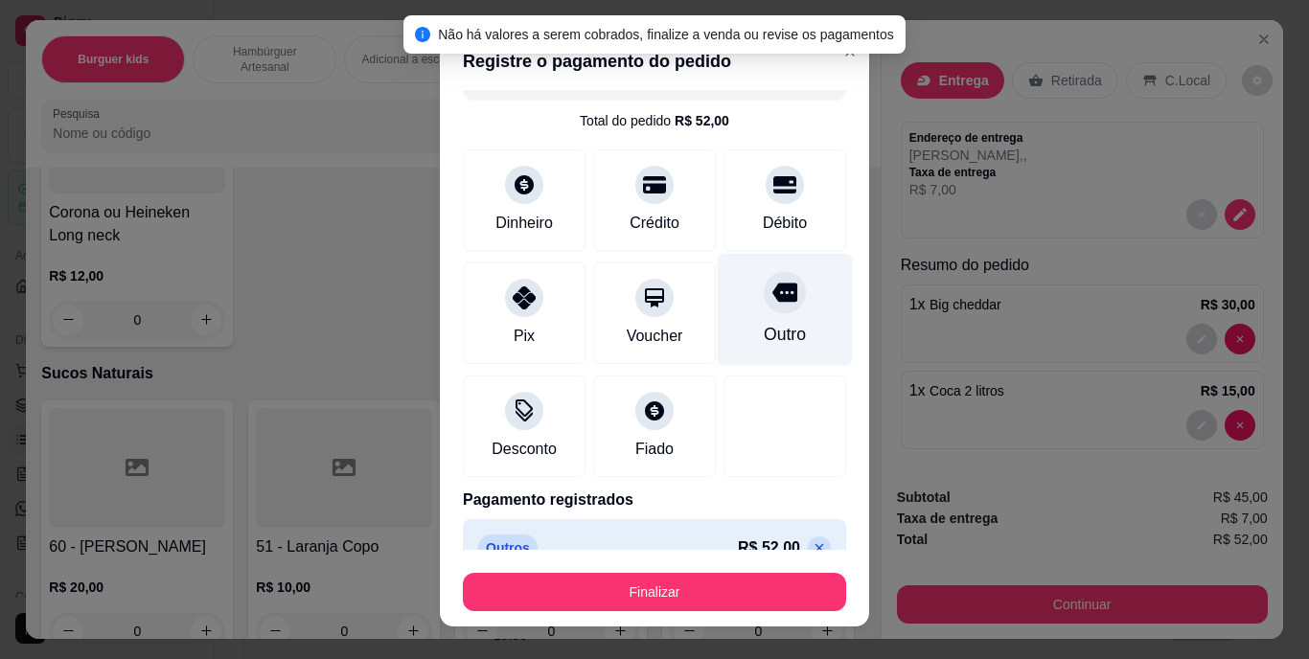
click at [763, 323] on div "Outro" at bounding box center [784, 335] width 42 height 25
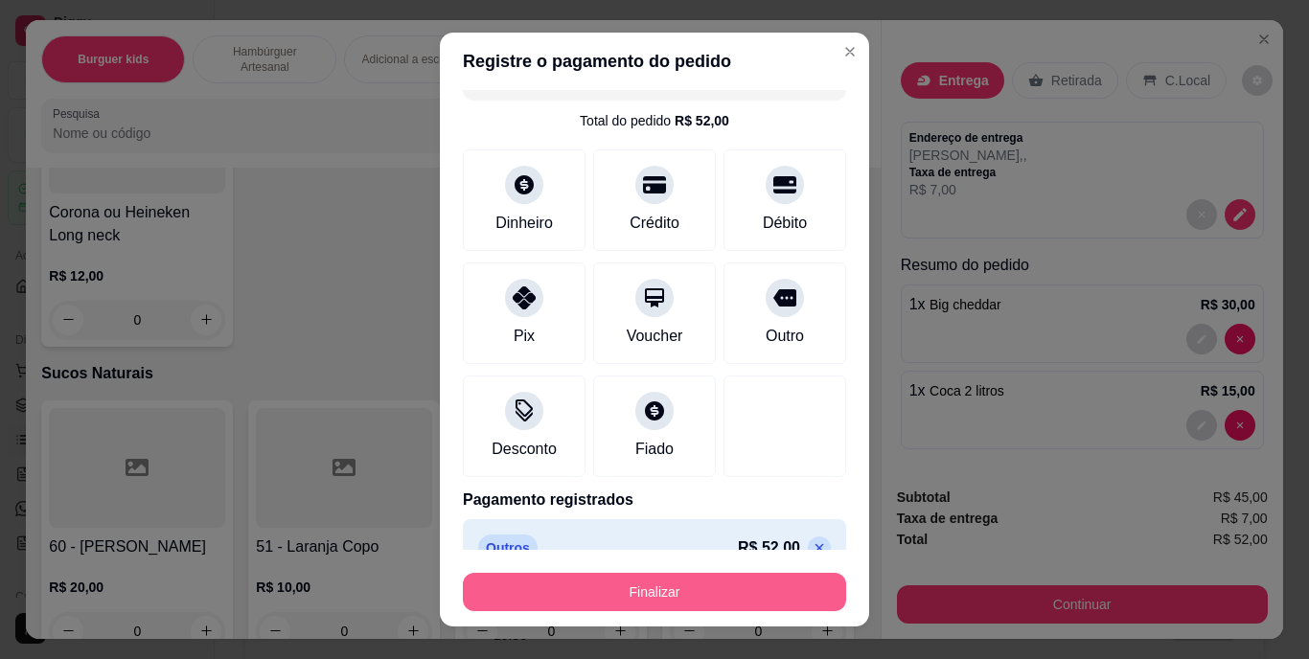
click at [672, 603] on button "Finalizar" at bounding box center [654, 592] width 383 height 38
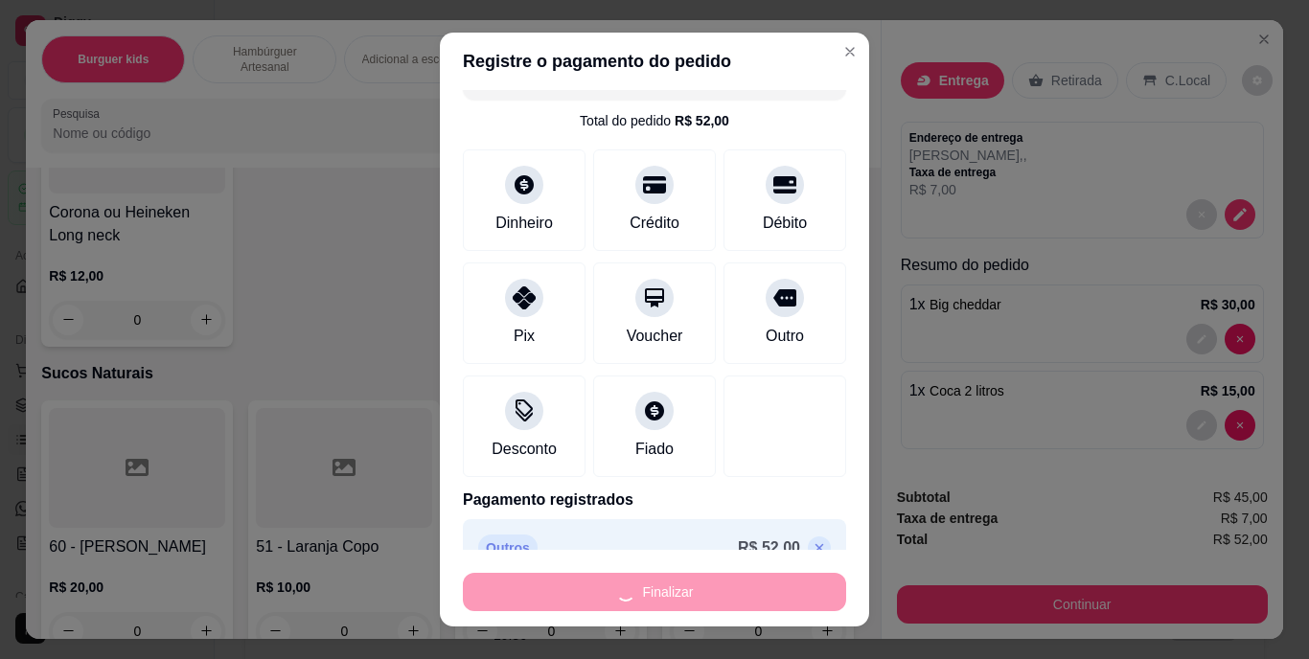
type input "0"
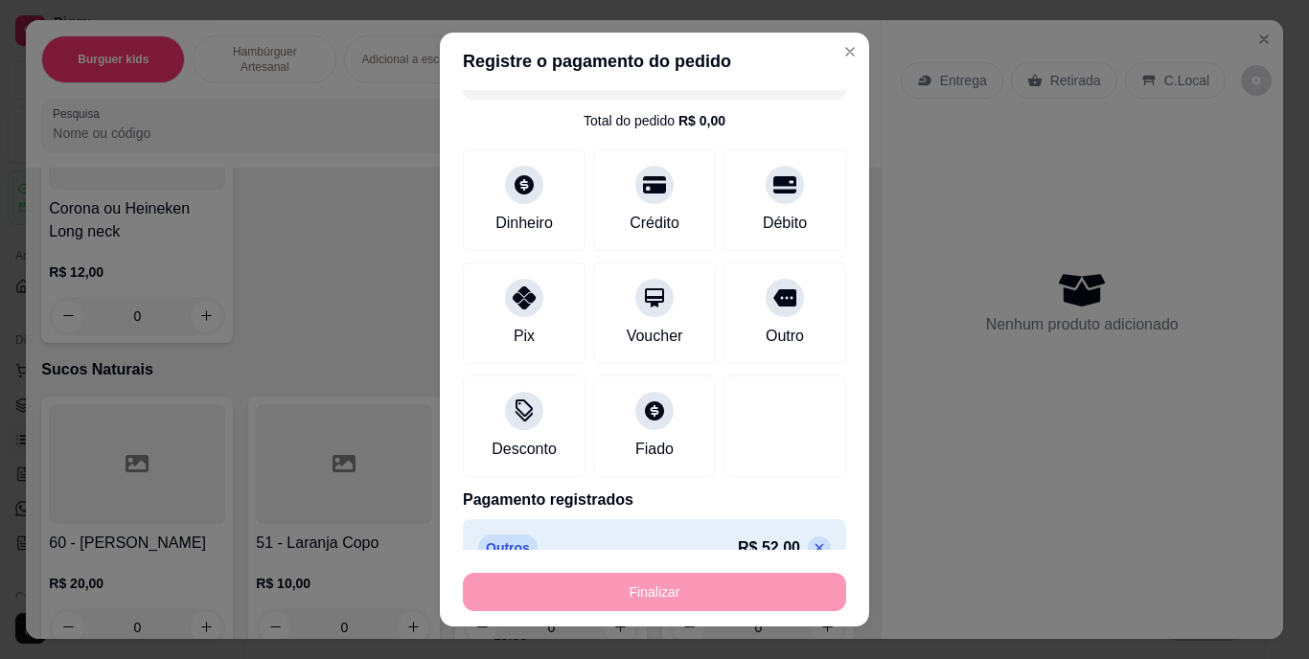
type input "-R$ 52,00"
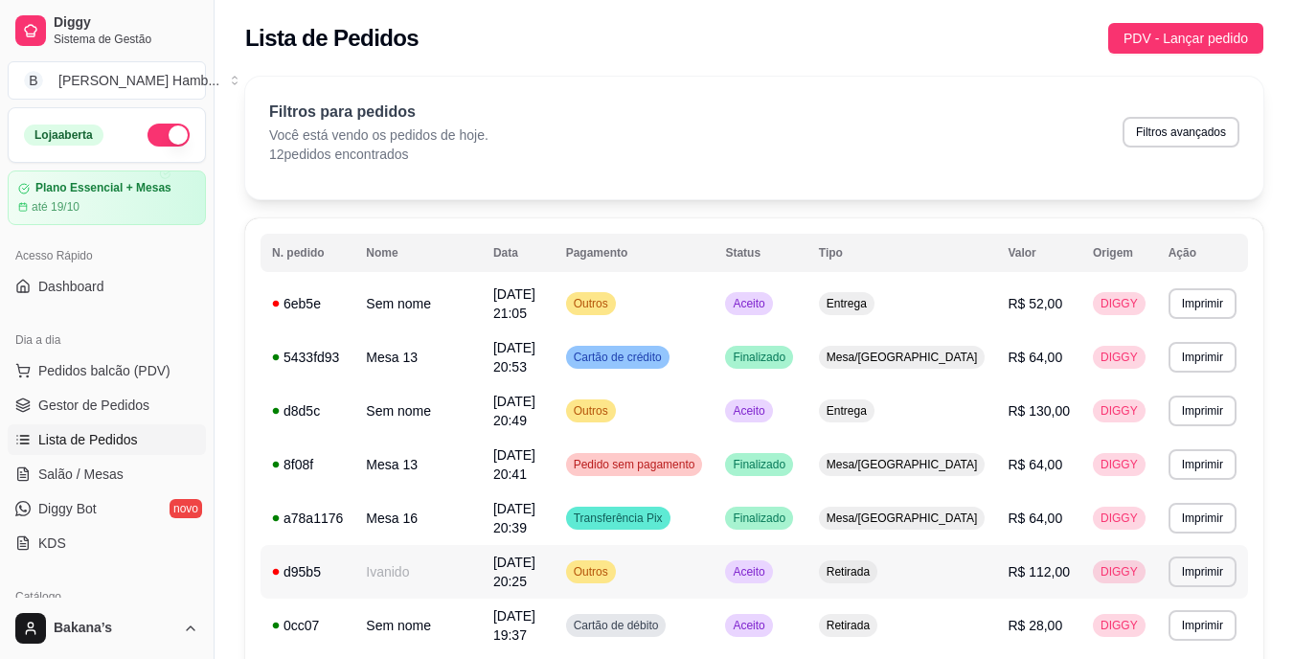
click at [807, 576] on td "Aceito" at bounding box center [760, 572] width 93 height 54
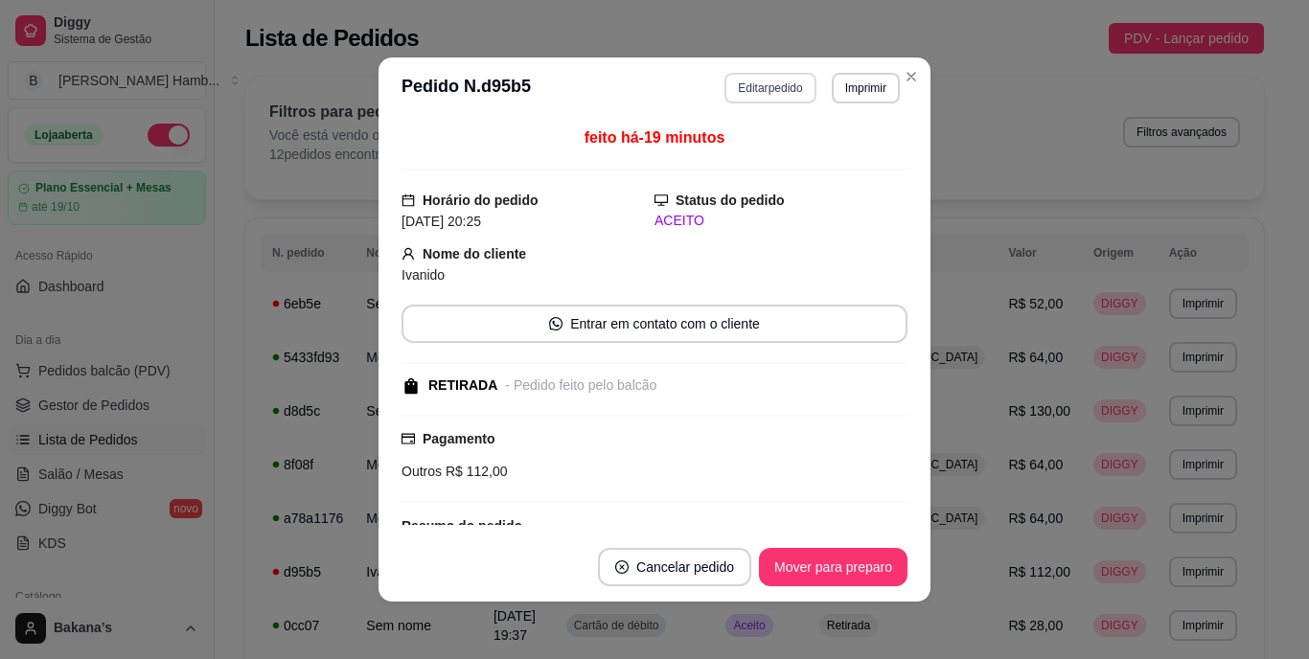
click at [734, 79] on button "Editar pedido" at bounding box center [769, 88] width 91 height 31
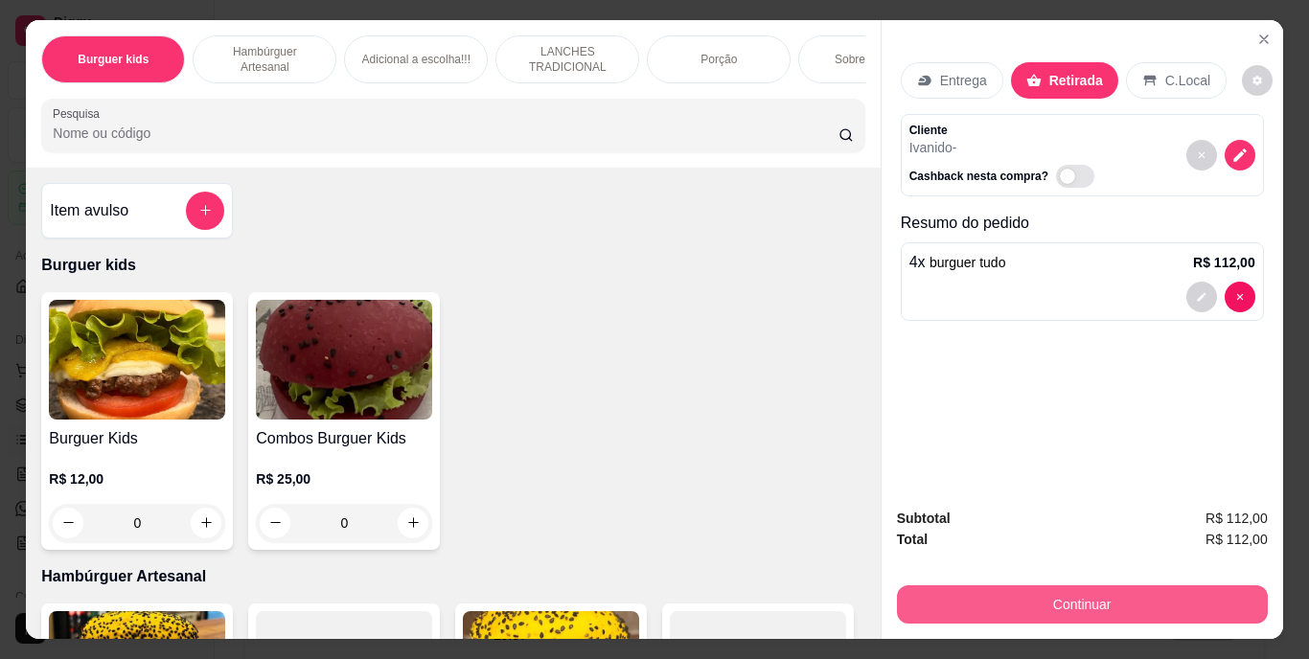
click at [1057, 592] on button "Continuar" at bounding box center [1082, 604] width 371 height 38
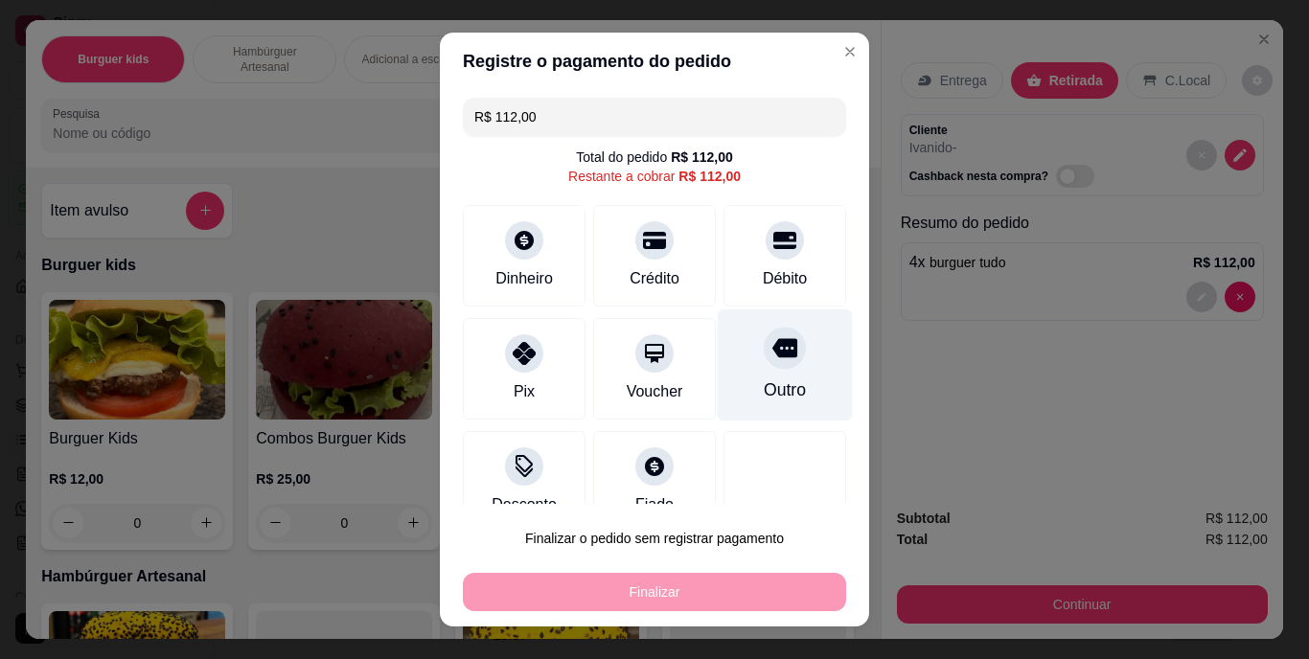
click at [763, 382] on div "Outro" at bounding box center [784, 390] width 42 height 25
type input "R$ 0,00"
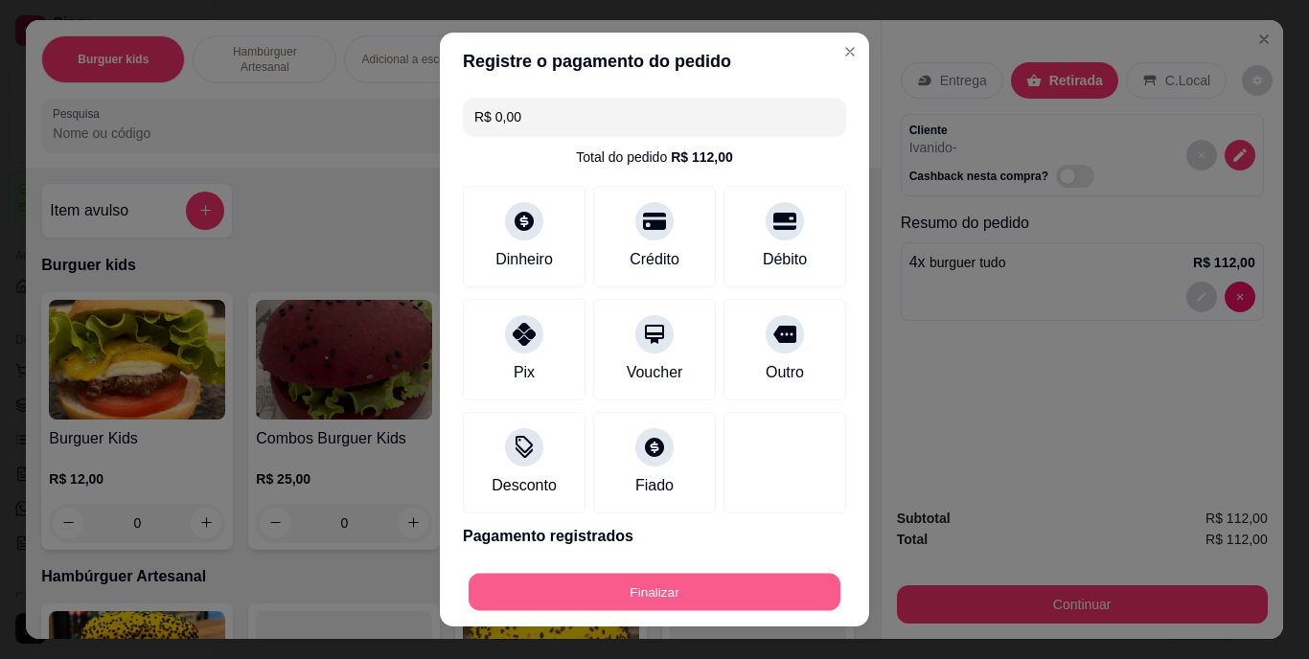
click at [664, 583] on button "Finalizar" at bounding box center [654, 591] width 372 height 37
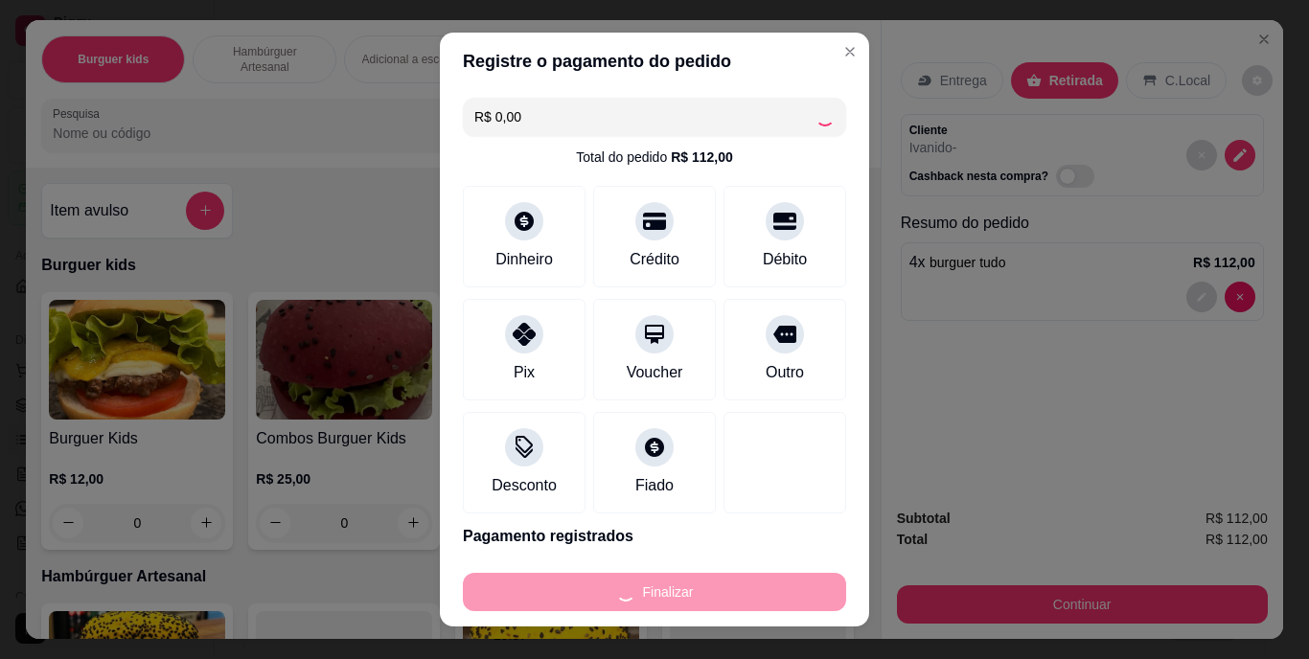
type input "0"
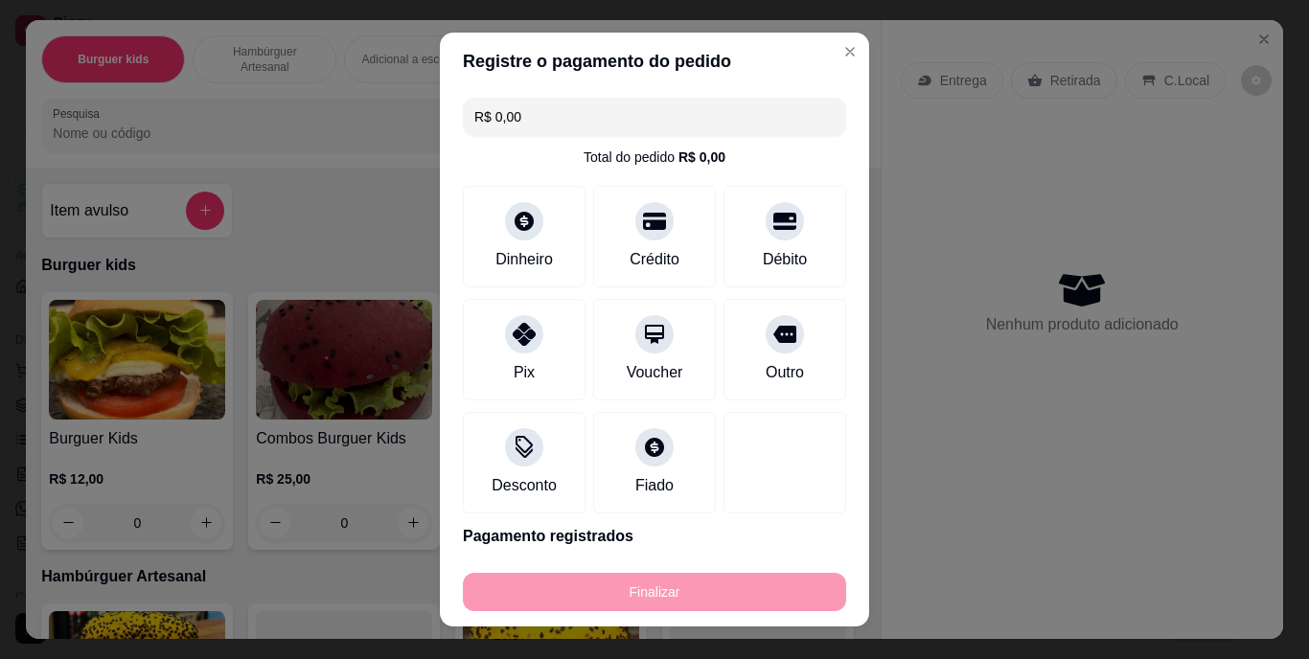
type input "-R$ 112,00"
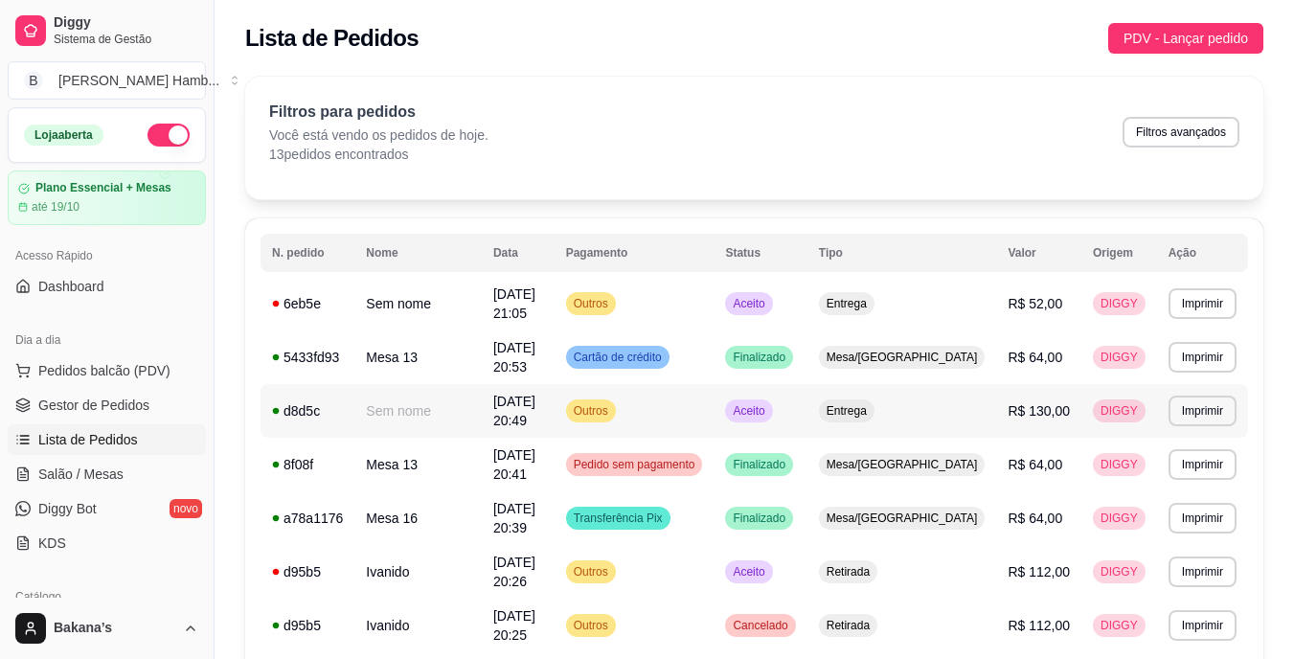
click at [1045, 416] on span "R$ 130,00" at bounding box center [1039, 410] width 62 height 15
click at [699, 470] on span "Pedido sem pagamento" at bounding box center [634, 464] width 129 height 15
click at [789, 359] on span "Finalizado" at bounding box center [759, 357] width 60 height 15
click at [768, 302] on span "Aceito" at bounding box center [748, 303] width 39 height 15
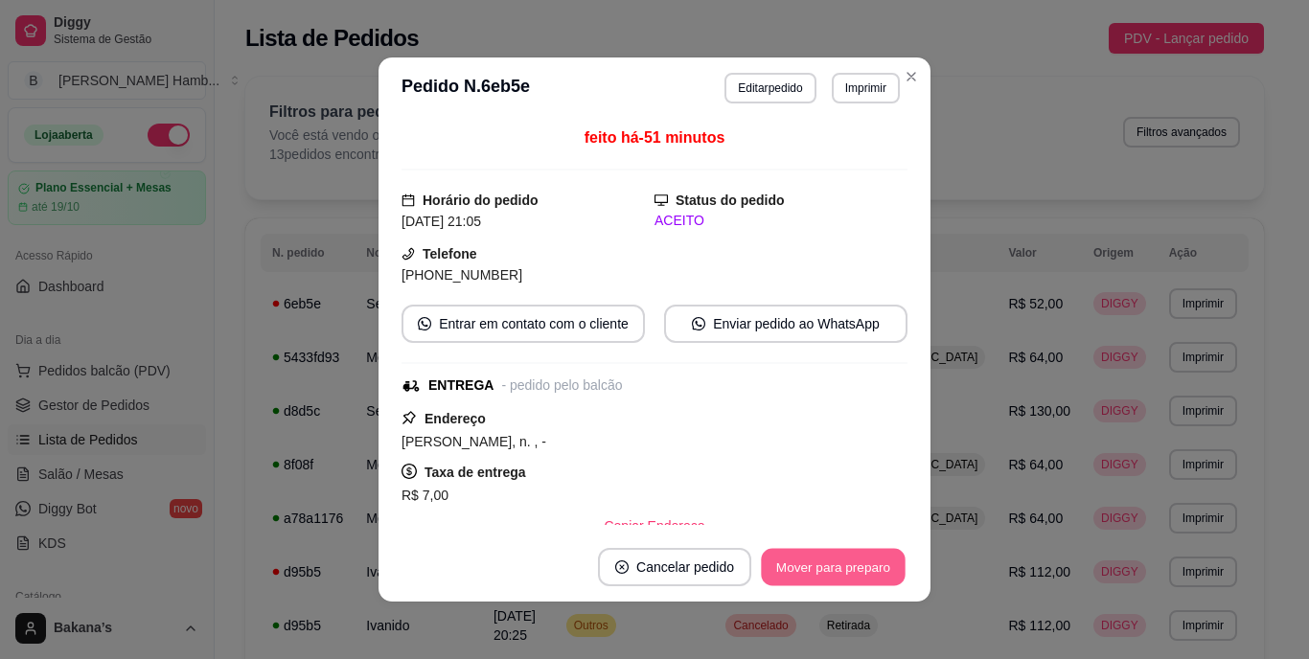
click at [806, 567] on button "Mover para preparo" at bounding box center [833, 567] width 144 height 37
click at [806, 567] on button "Mover para entrega" at bounding box center [834, 567] width 144 height 37
click at [806, 567] on button "Mover para finalizado" at bounding box center [828, 567] width 154 height 37
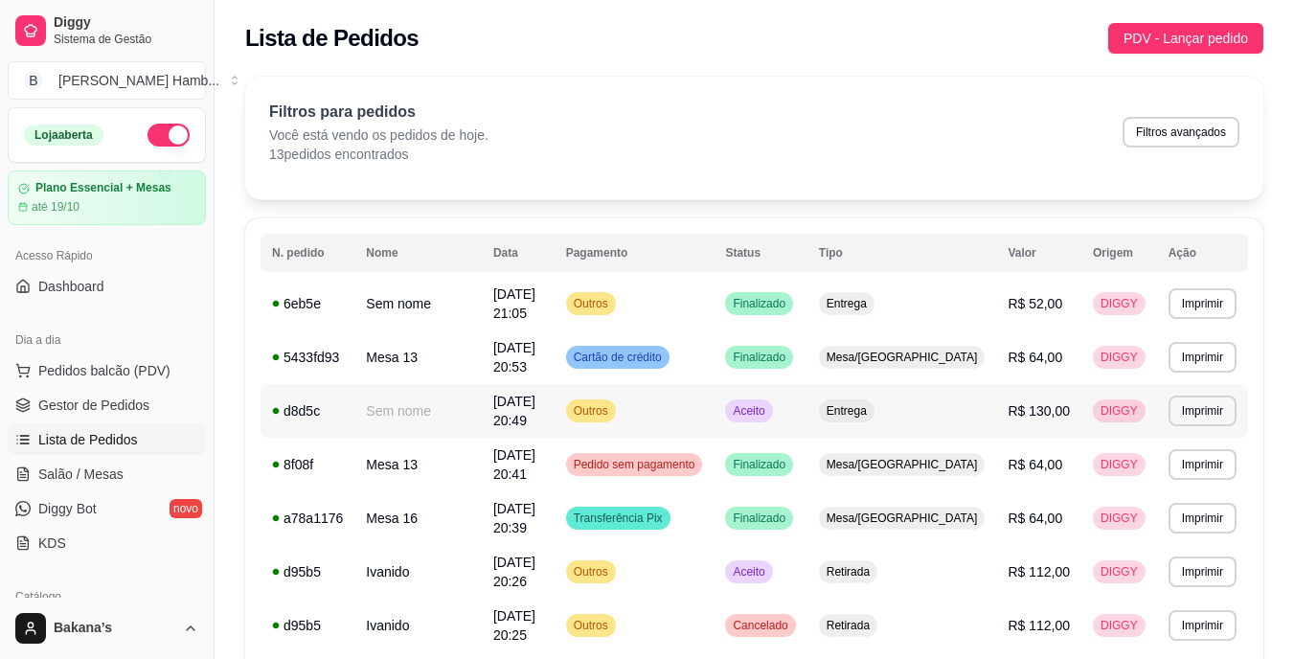
click at [768, 407] on span "Aceito" at bounding box center [748, 410] width 39 height 15
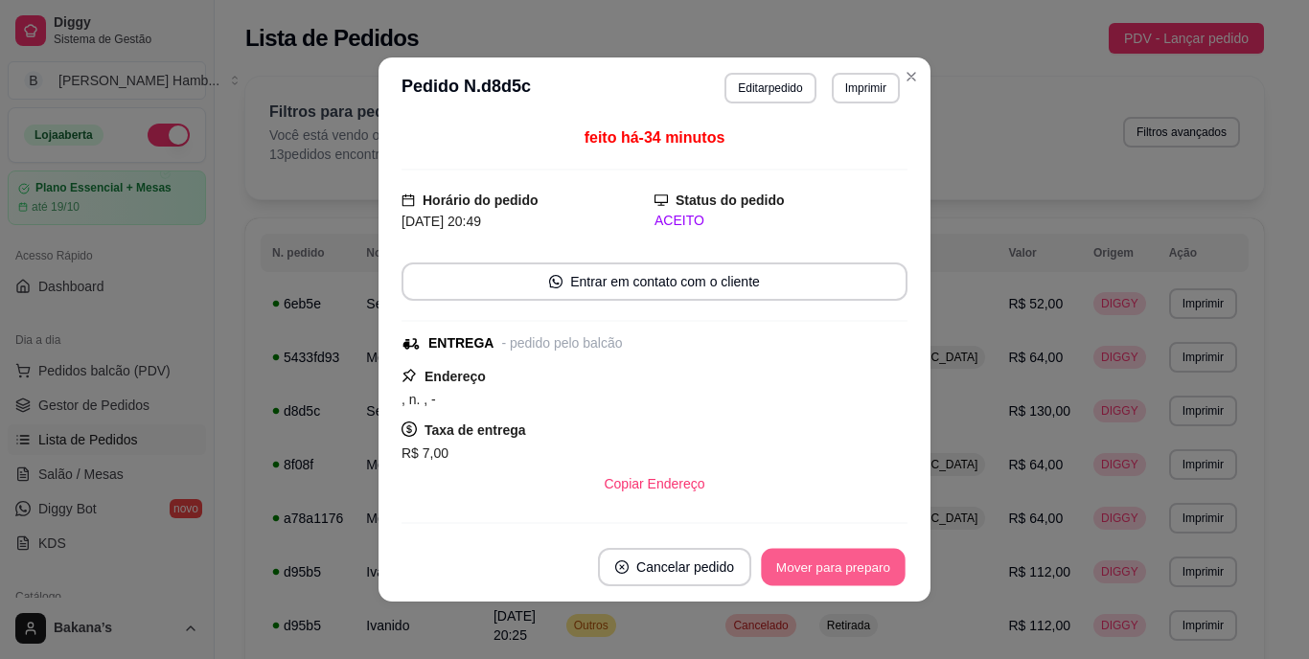
click at [814, 564] on button "Mover para preparo" at bounding box center [833, 567] width 144 height 37
click at [814, 564] on button "Mover para entrega" at bounding box center [834, 567] width 144 height 37
click at [814, 564] on button "Mover para finalizado" at bounding box center [828, 567] width 154 height 37
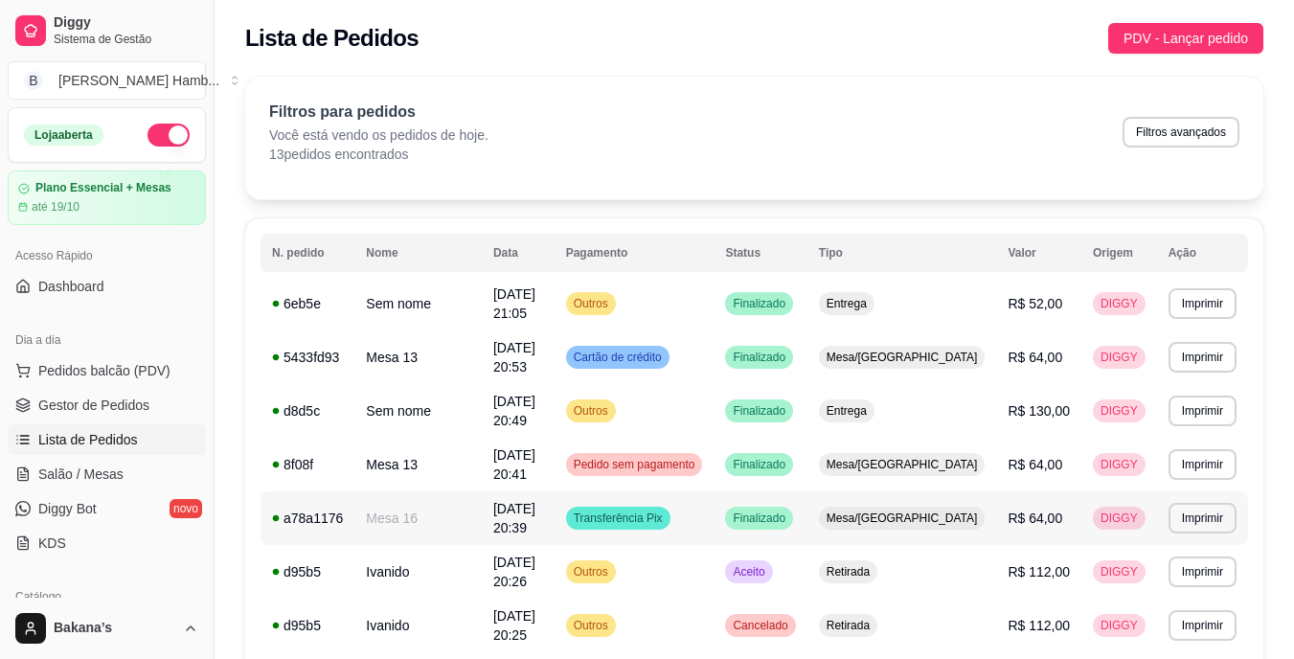
scroll to position [96, 0]
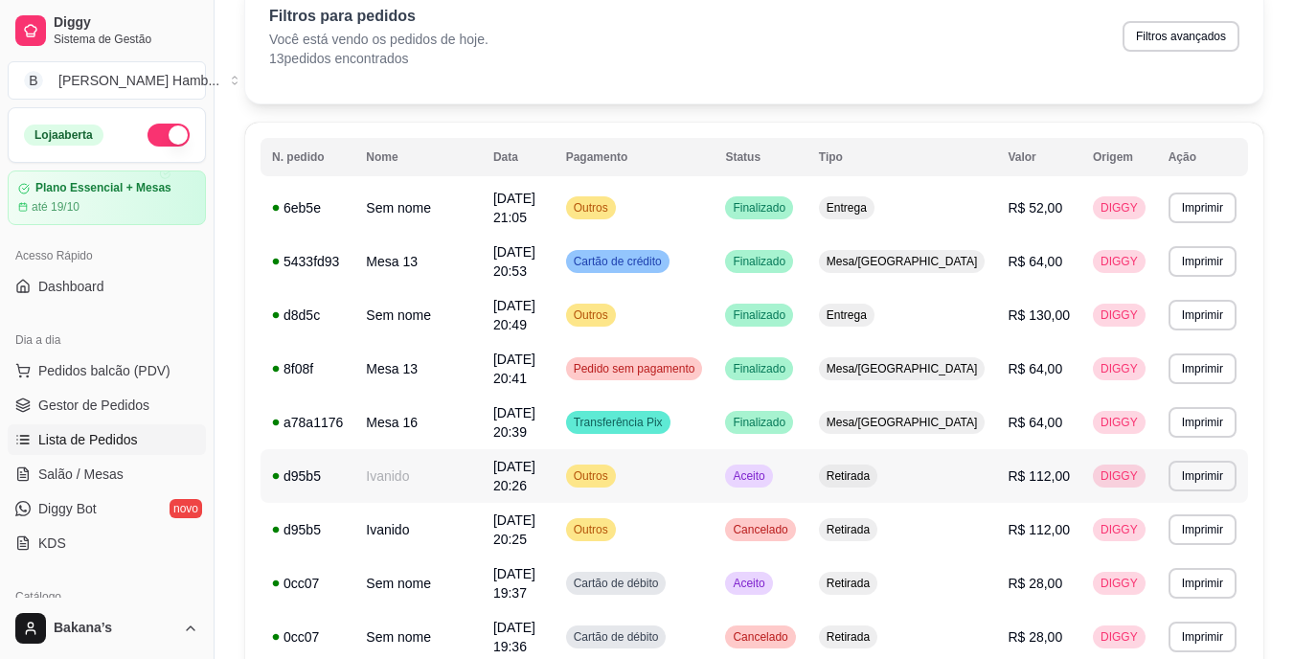
click at [768, 478] on span "Aceito" at bounding box center [748, 475] width 39 height 15
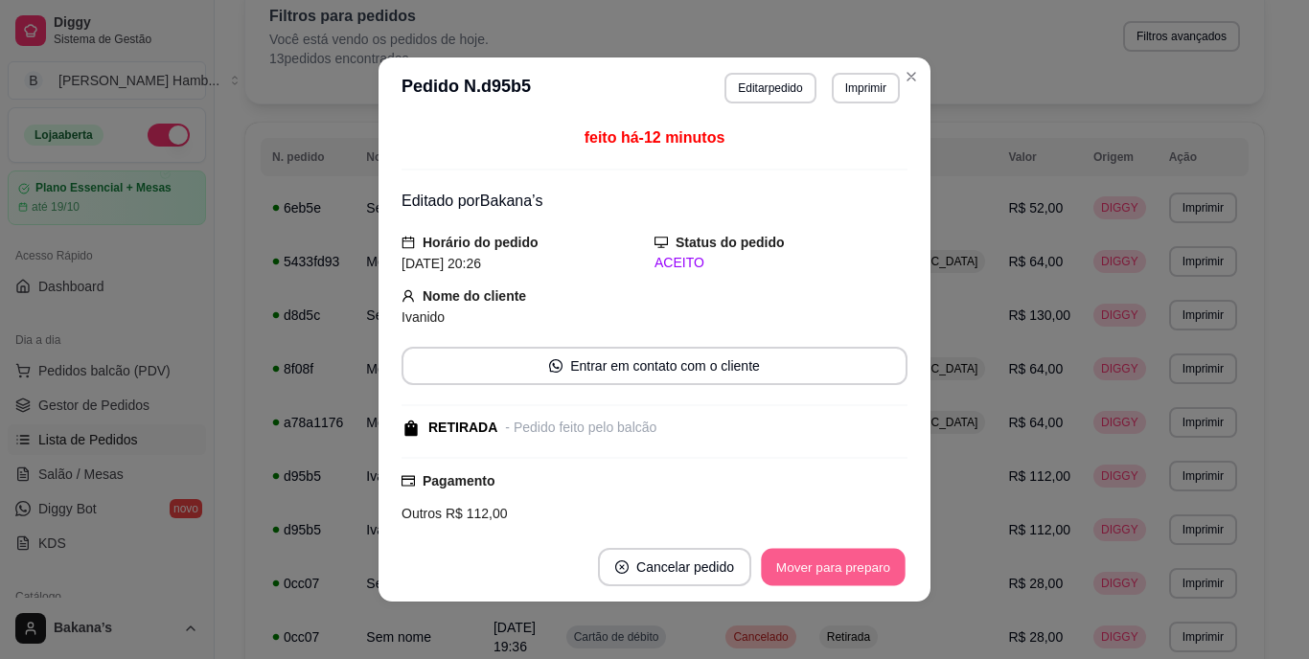
click at [810, 560] on button "Mover para preparo" at bounding box center [833, 567] width 144 height 37
click at [795, 568] on button "Mover para retirada disponível" at bounding box center [800, 567] width 205 height 37
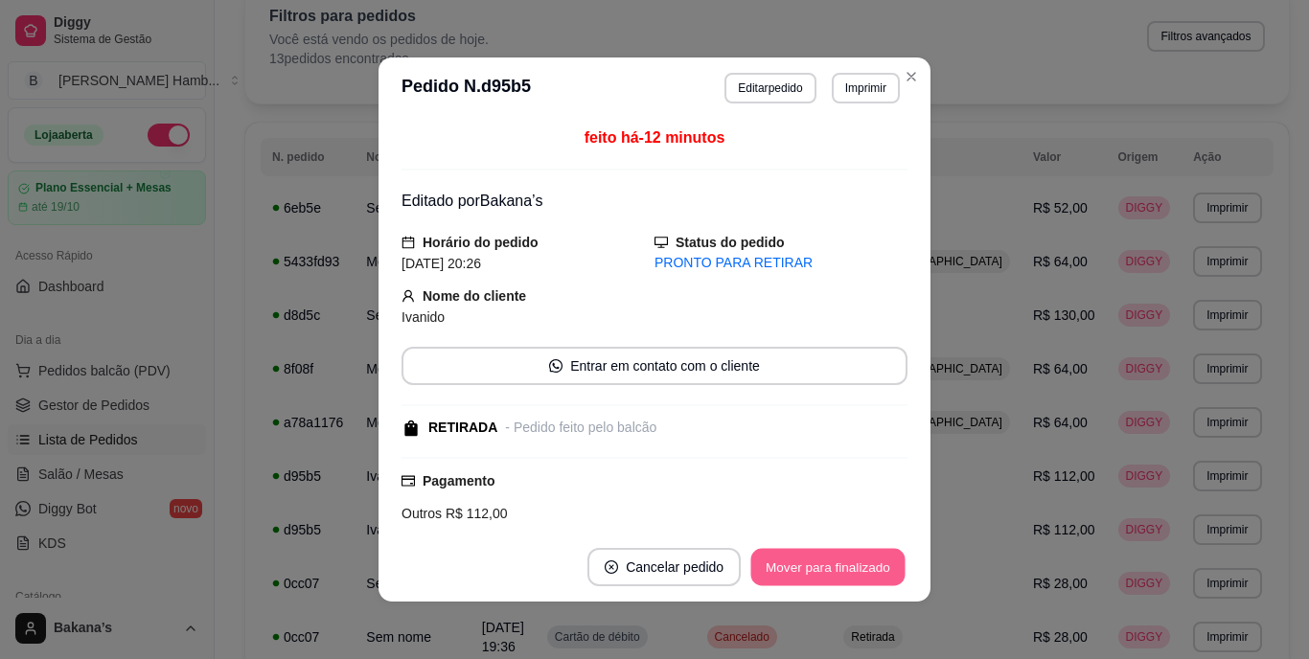
click at [795, 568] on button "Mover para finalizado" at bounding box center [828, 567] width 154 height 37
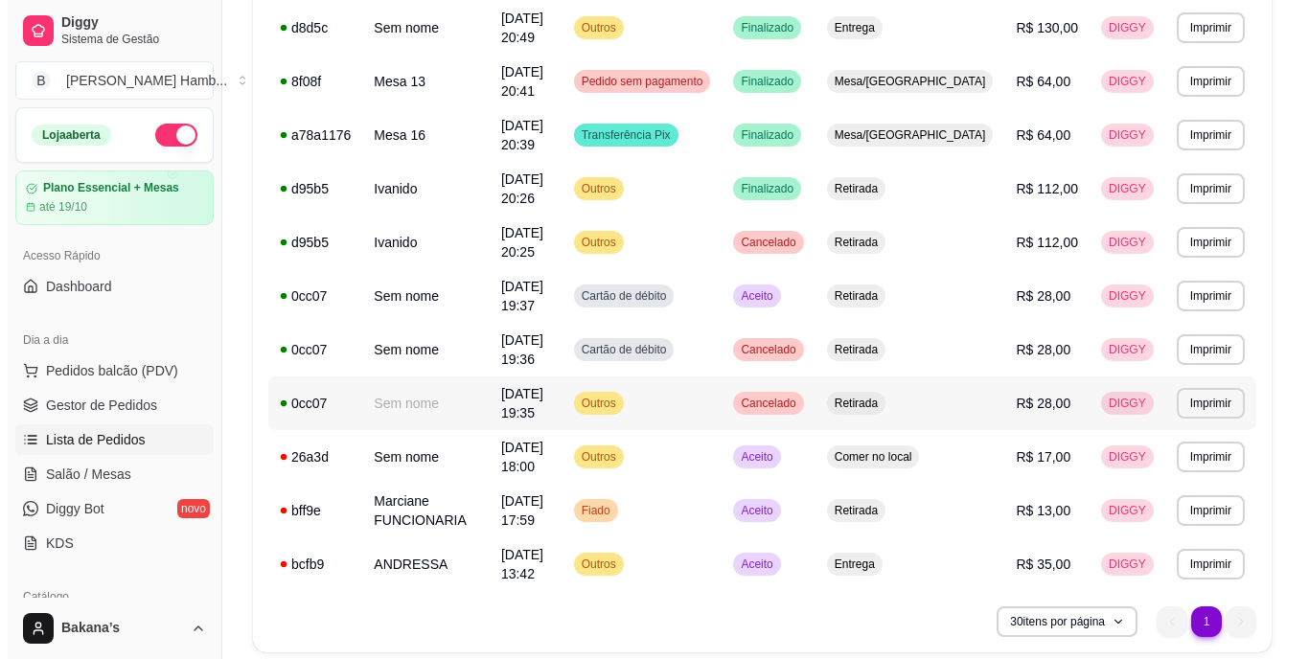
scroll to position [454, 0]
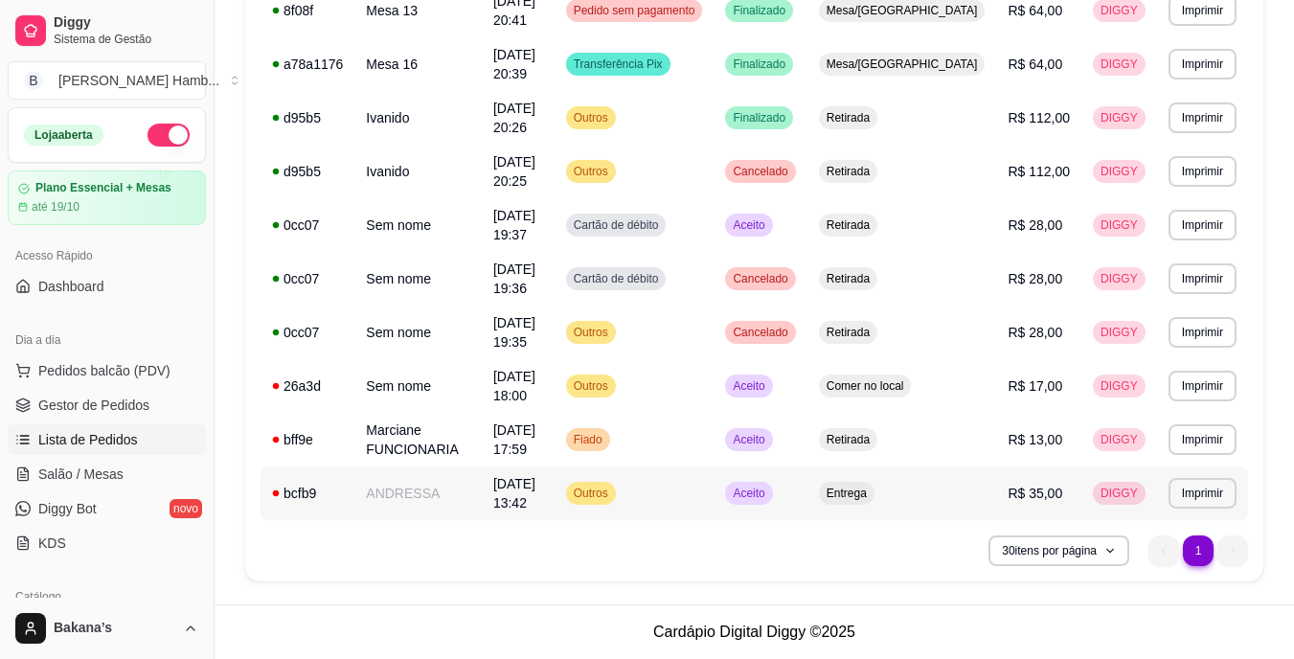
click at [768, 494] on span "Aceito" at bounding box center [748, 493] width 39 height 15
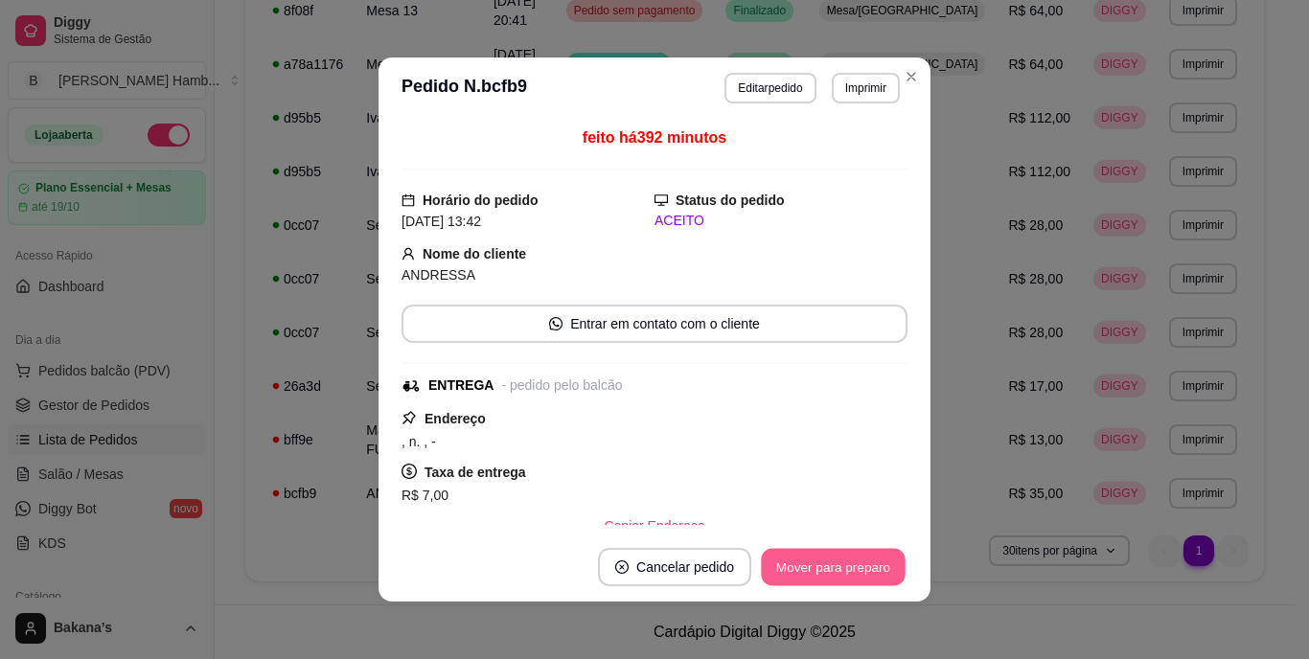
click at [821, 551] on button "Mover para preparo" at bounding box center [833, 567] width 144 height 37
click at [820, 557] on button "Mover para entrega" at bounding box center [834, 567] width 148 height 38
click at [820, 553] on button "Mover para finalizado" at bounding box center [828, 567] width 154 height 37
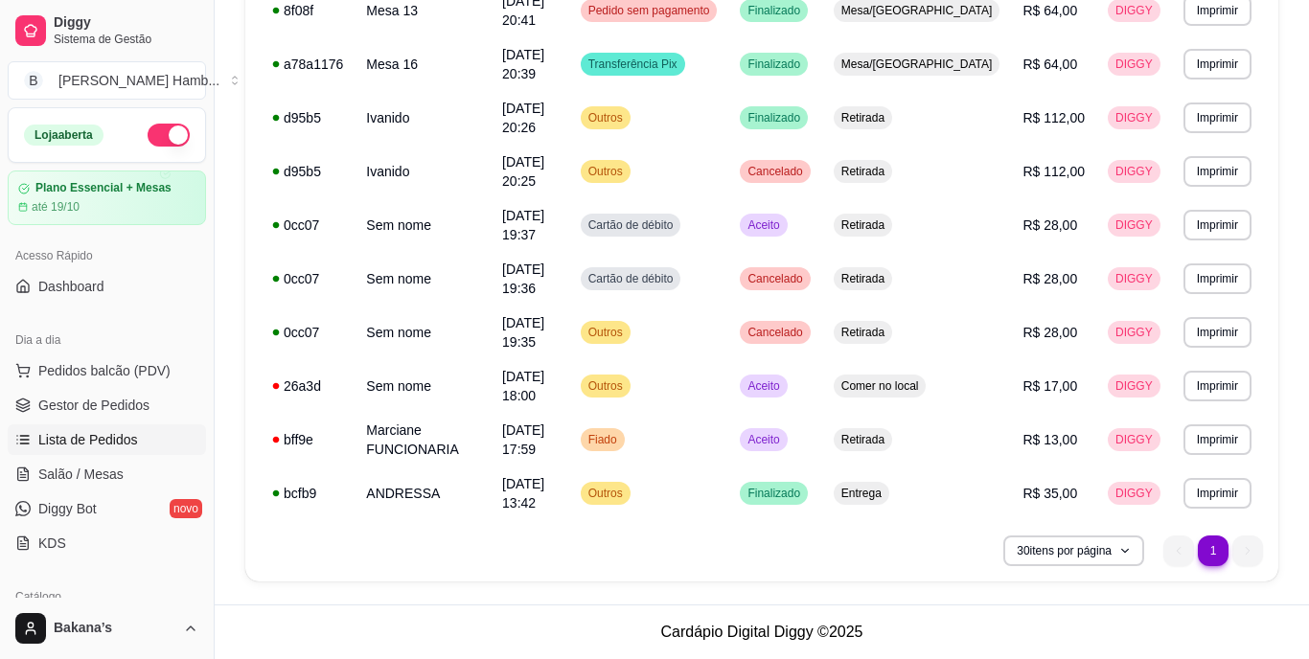
scroll to position [354, 0]
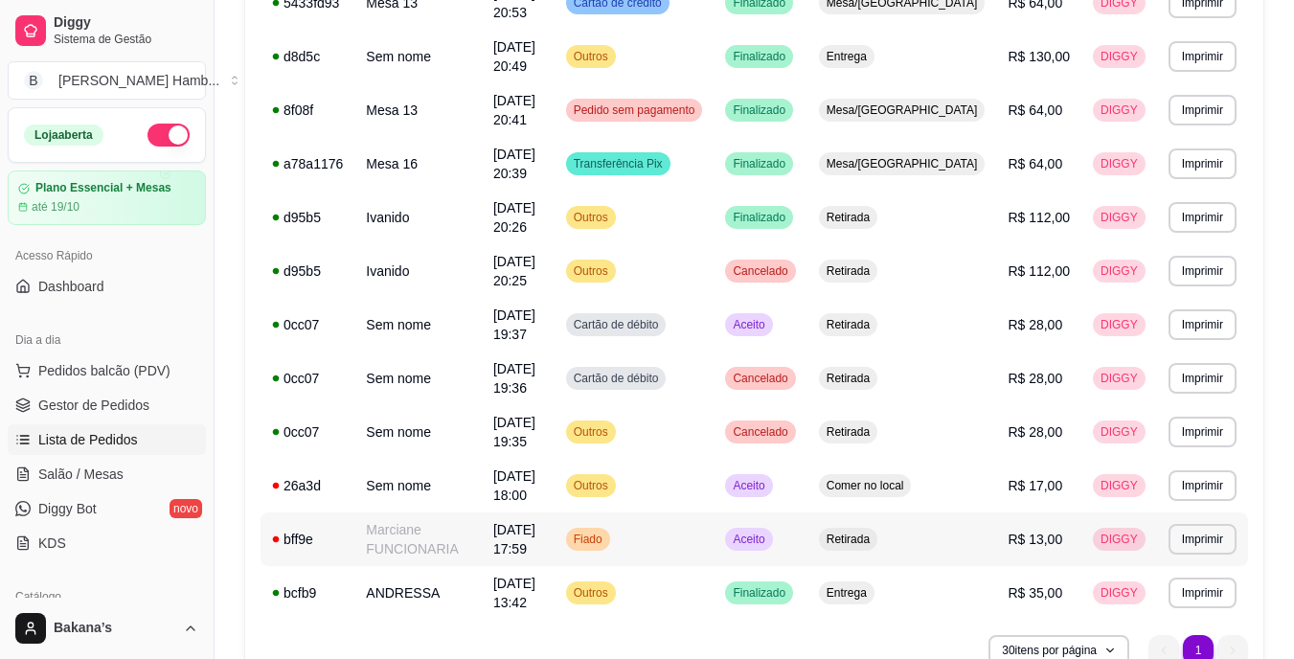
click at [768, 534] on span "Aceito" at bounding box center [748, 539] width 39 height 15
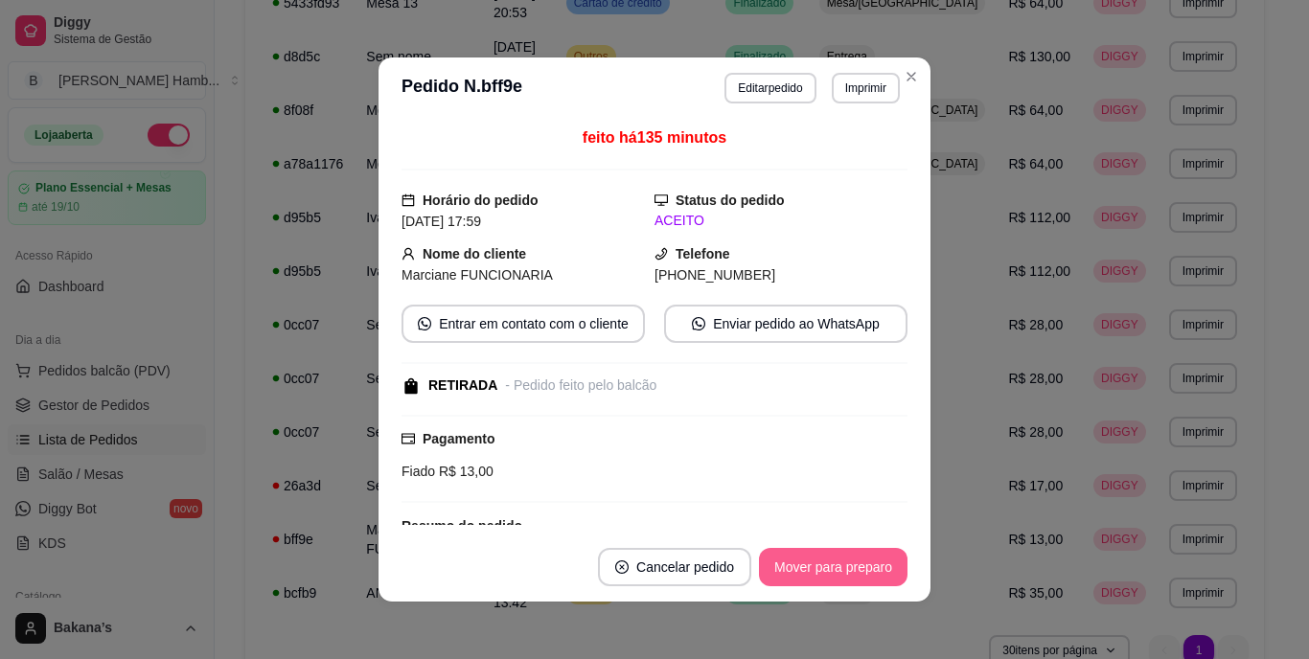
click at [848, 559] on button "Mover para preparo" at bounding box center [833, 567] width 148 height 38
click at [848, 559] on button "Mover para retirada disponível" at bounding box center [800, 567] width 205 height 37
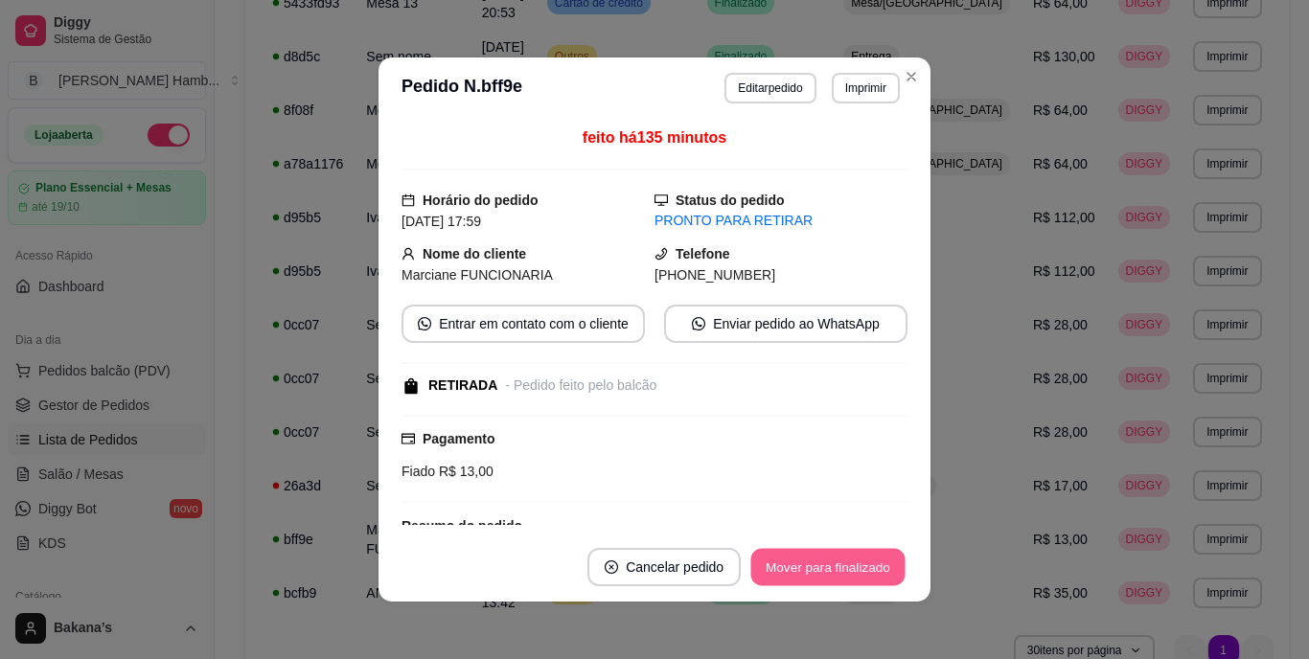
click at [848, 559] on button "Mover para finalizado" at bounding box center [828, 567] width 154 height 37
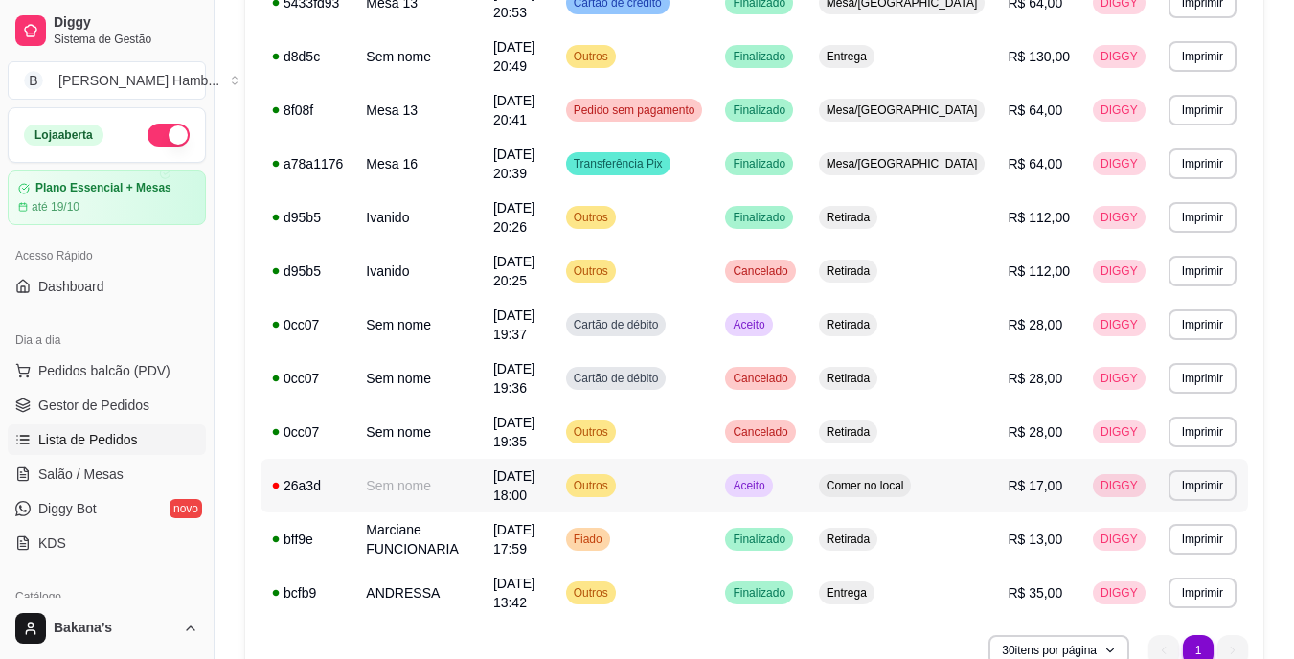
click at [768, 489] on span "Aceito" at bounding box center [748, 485] width 39 height 15
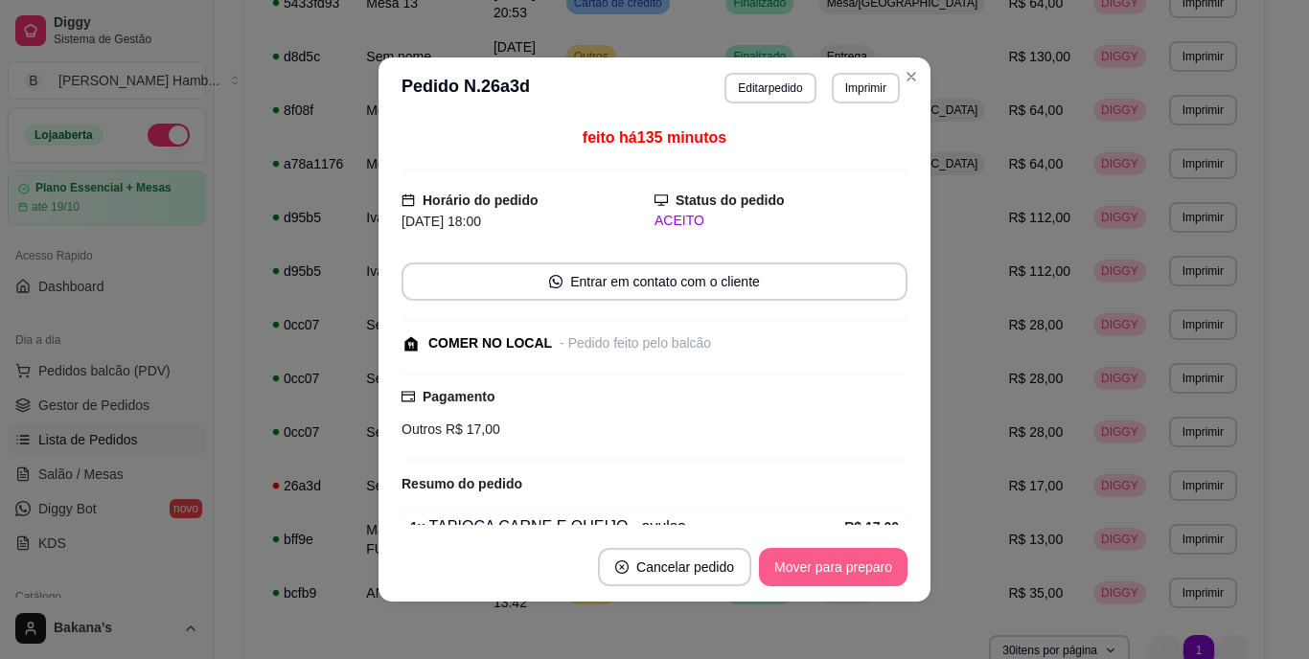
click at [830, 551] on button "Mover para preparo" at bounding box center [833, 567] width 148 height 38
click at [830, 551] on button "Mover para retirada disponível" at bounding box center [800, 567] width 205 height 37
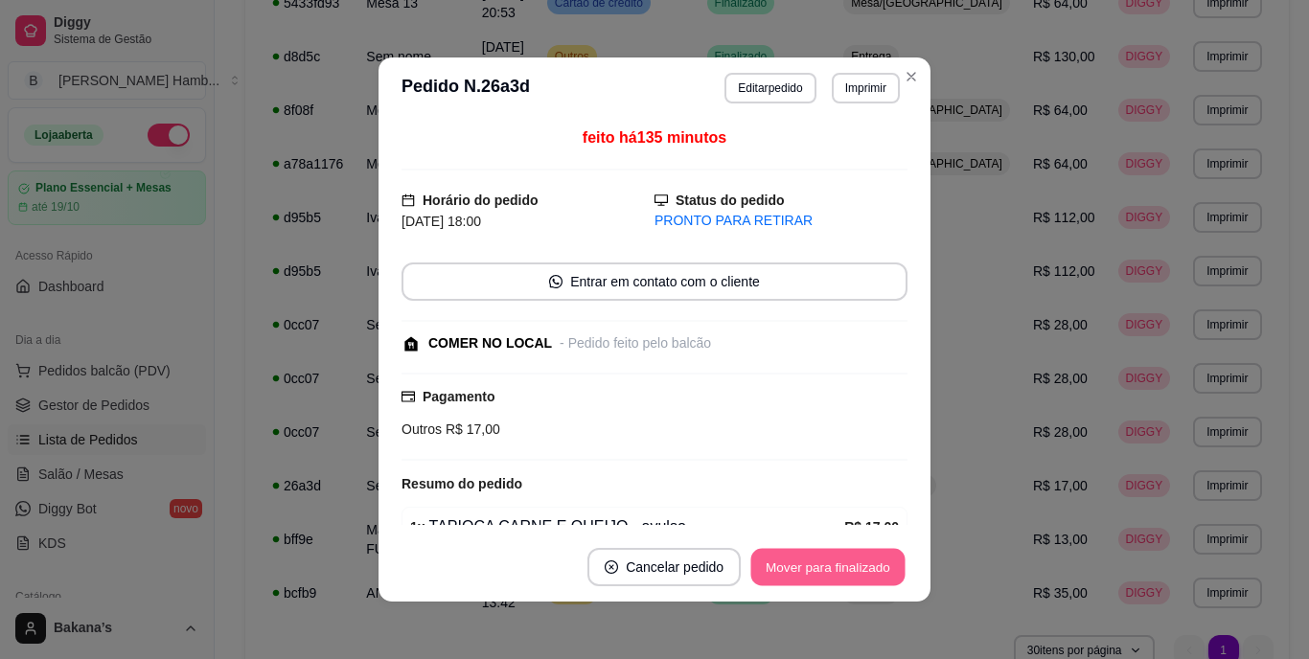
click at [839, 575] on button "Mover para finalizado" at bounding box center [828, 567] width 154 height 37
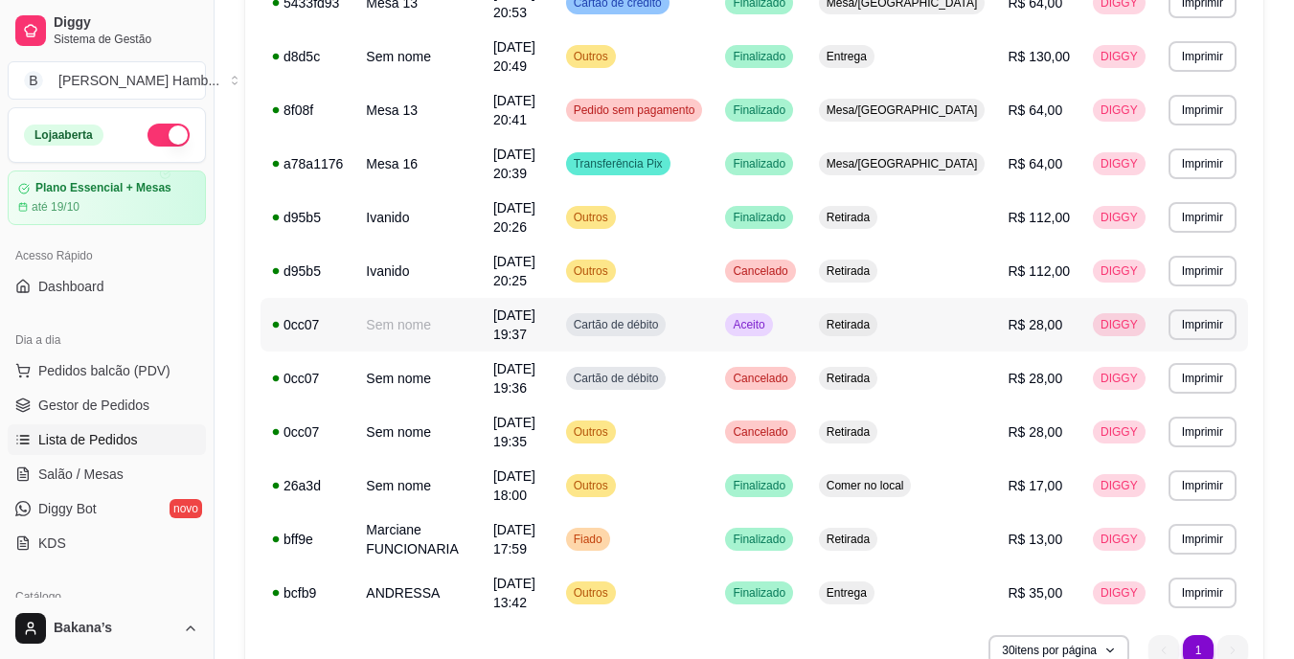
click at [768, 328] on span "Aceito" at bounding box center [748, 324] width 39 height 15
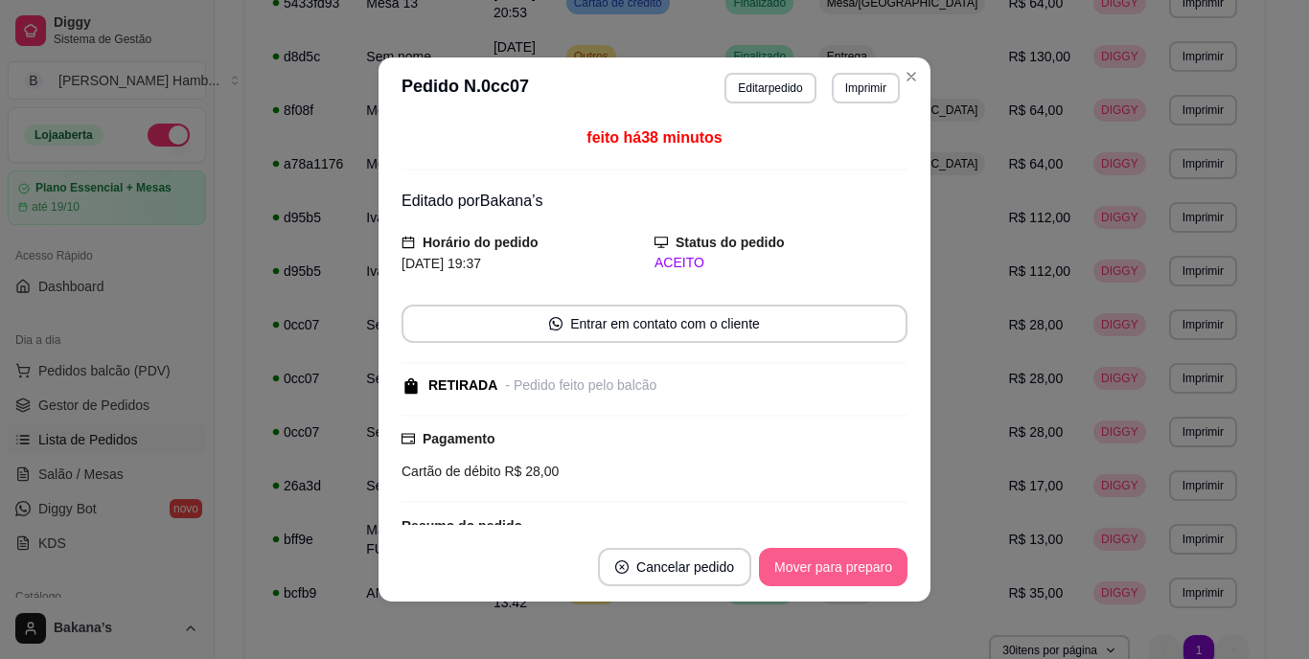
click at [783, 562] on button "Mover para preparo" at bounding box center [833, 567] width 148 height 38
click at [789, 566] on button "Mover para retirada disponível" at bounding box center [801, 567] width 212 height 38
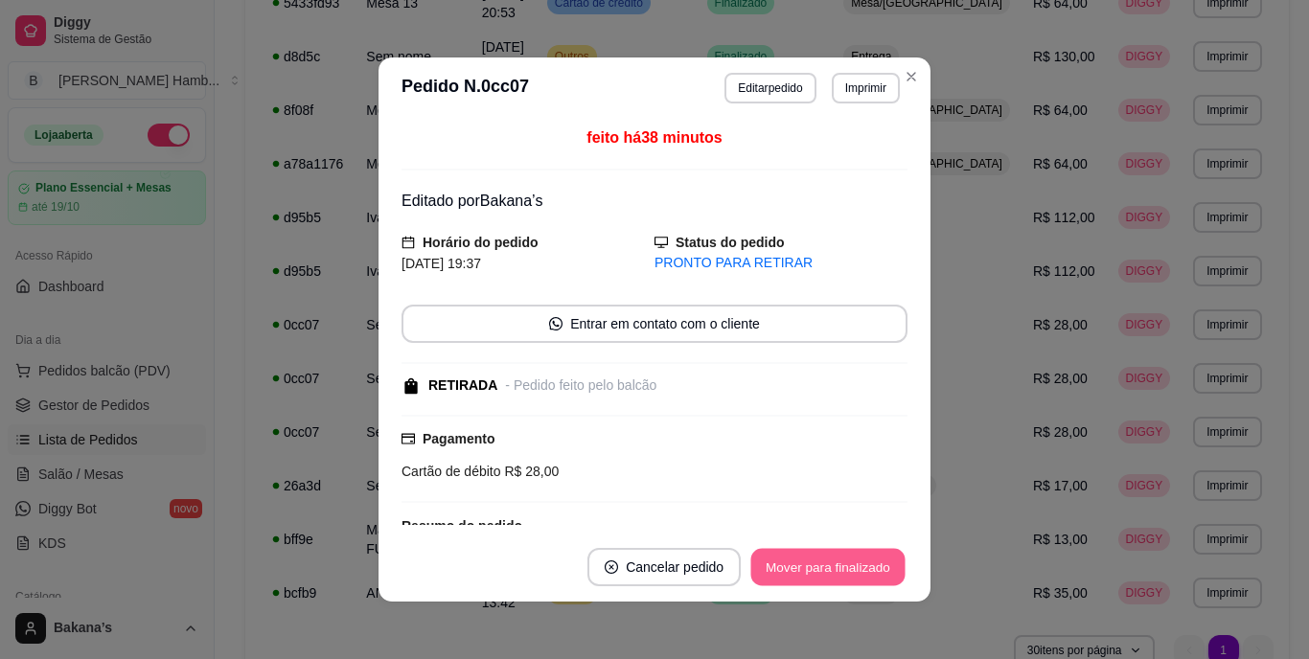
click at [789, 566] on button "Mover para finalizado" at bounding box center [828, 567] width 154 height 37
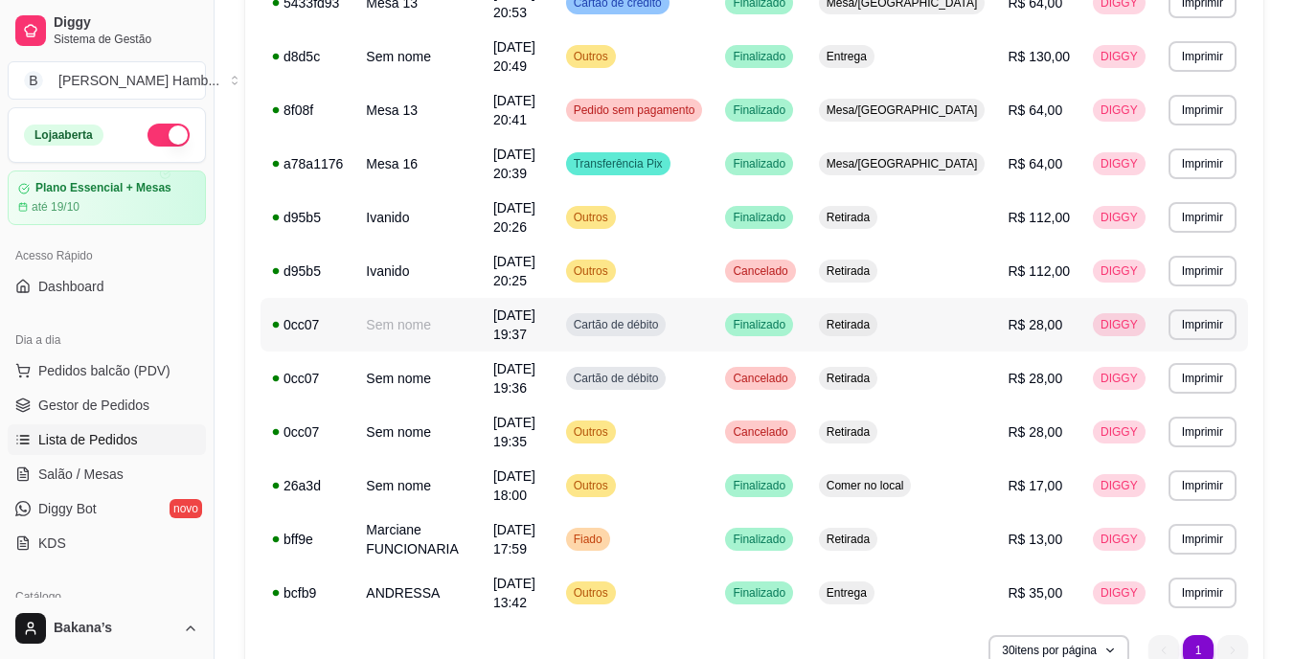
drag, startPoint x: 839, startPoint y: 369, endPoint x: 822, endPoint y: 315, distance: 56.3
drag, startPoint x: 822, startPoint y: 315, endPoint x: 131, endPoint y: 370, distance: 692.8
click at [131, 370] on span "Pedidos balcão (PDV)" at bounding box center [104, 370] width 132 height 19
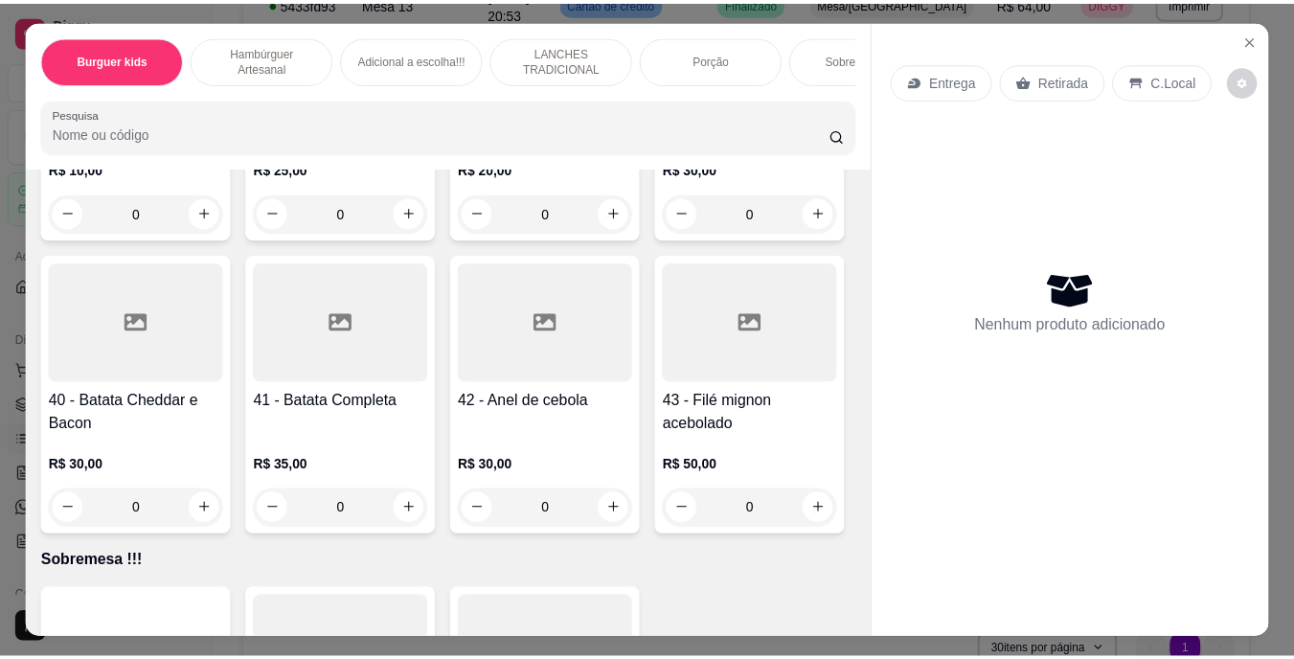
scroll to position [4023, 0]
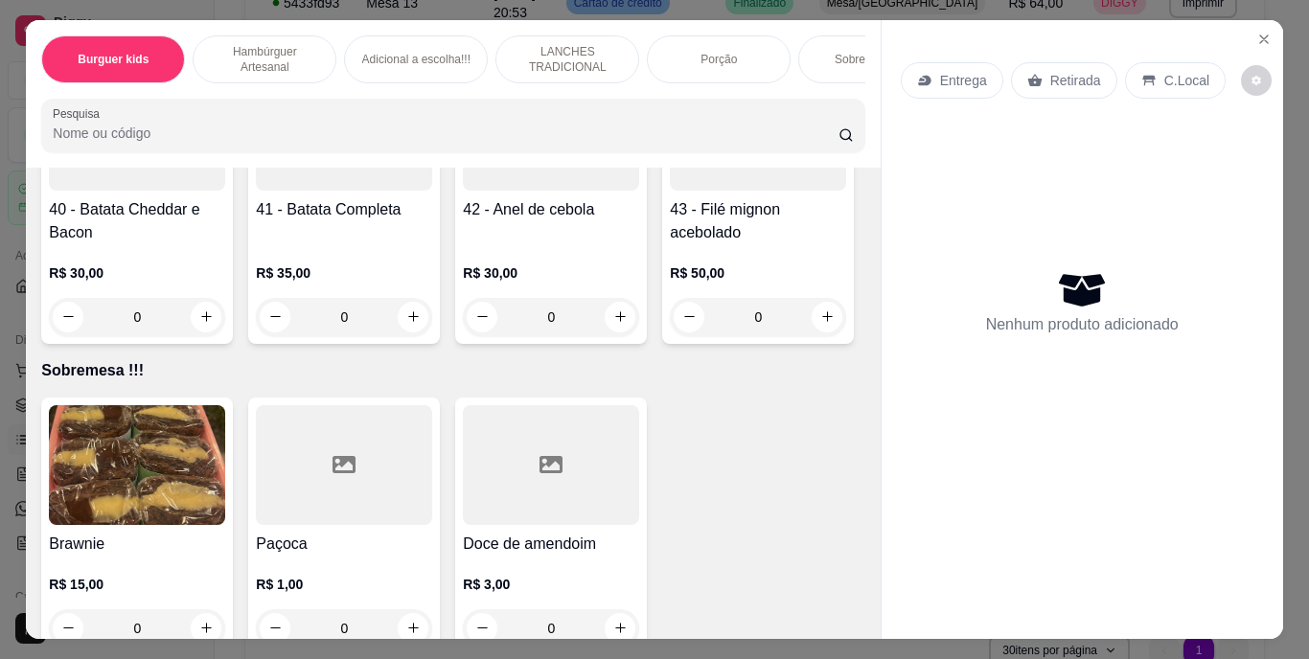
type input "1"
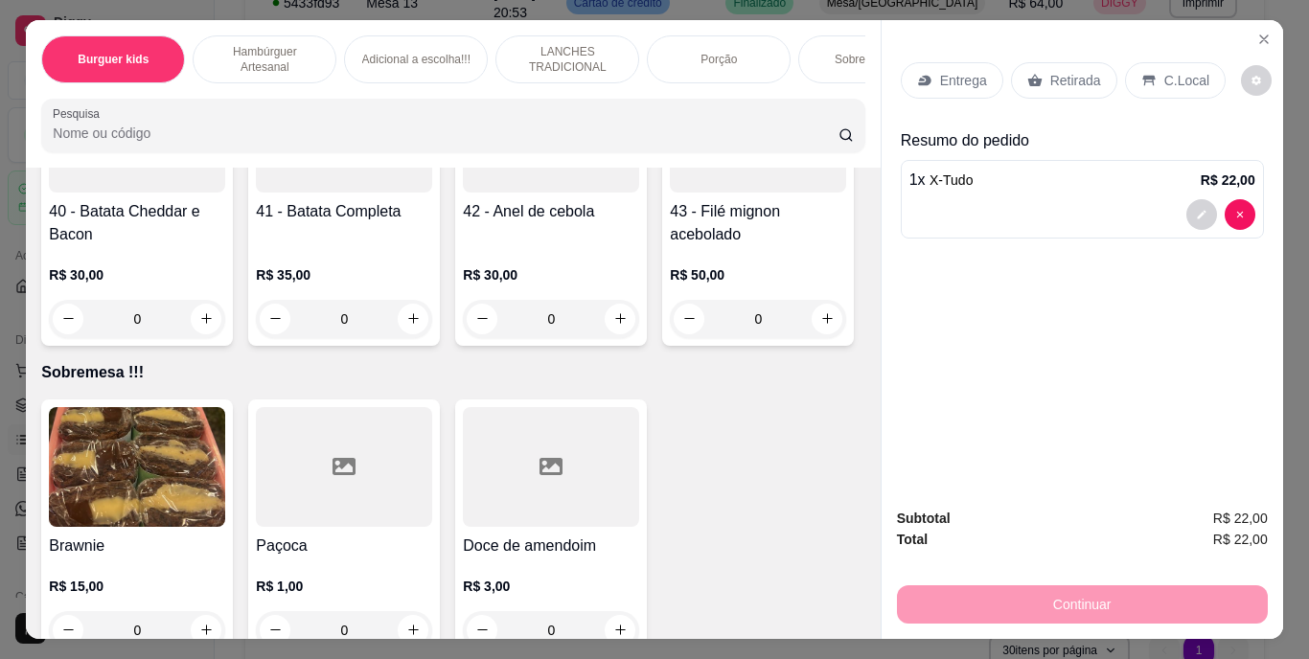
click at [1079, 74] on p "Retirada" at bounding box center [1075, 80] width 51 height 19
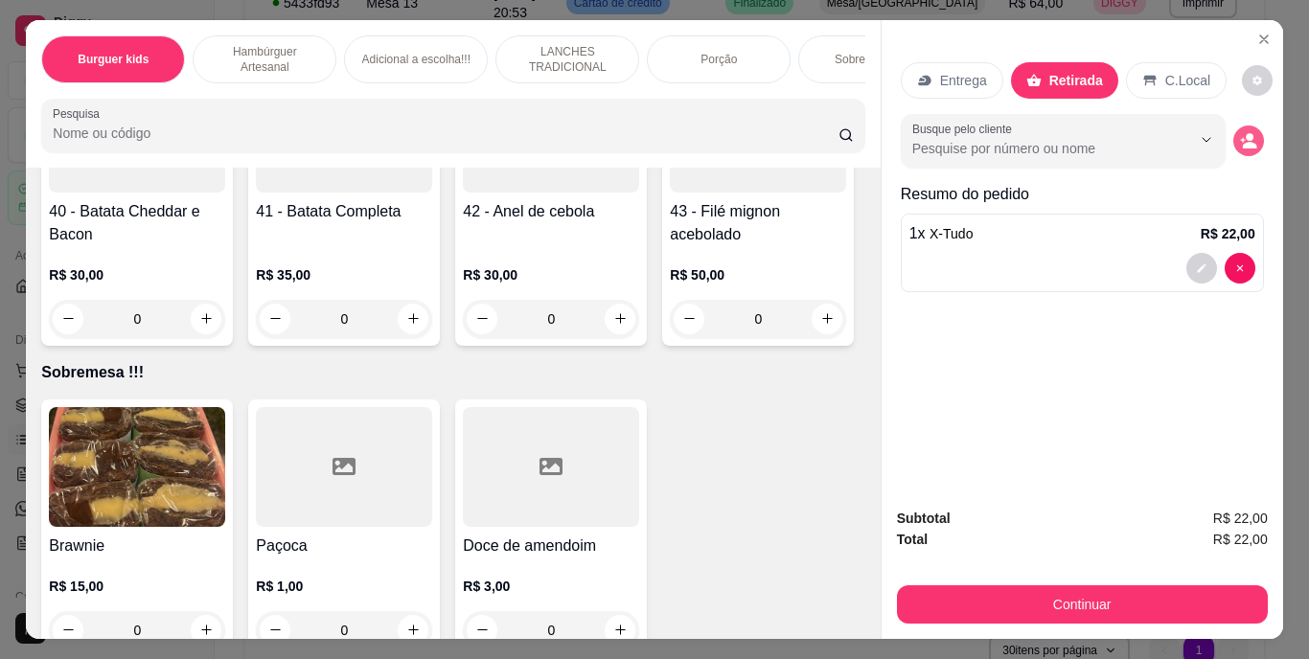
click at [1242, 143] on button "decrease-product-quantity" at bounding box center [1248, 140] width 31 height 31
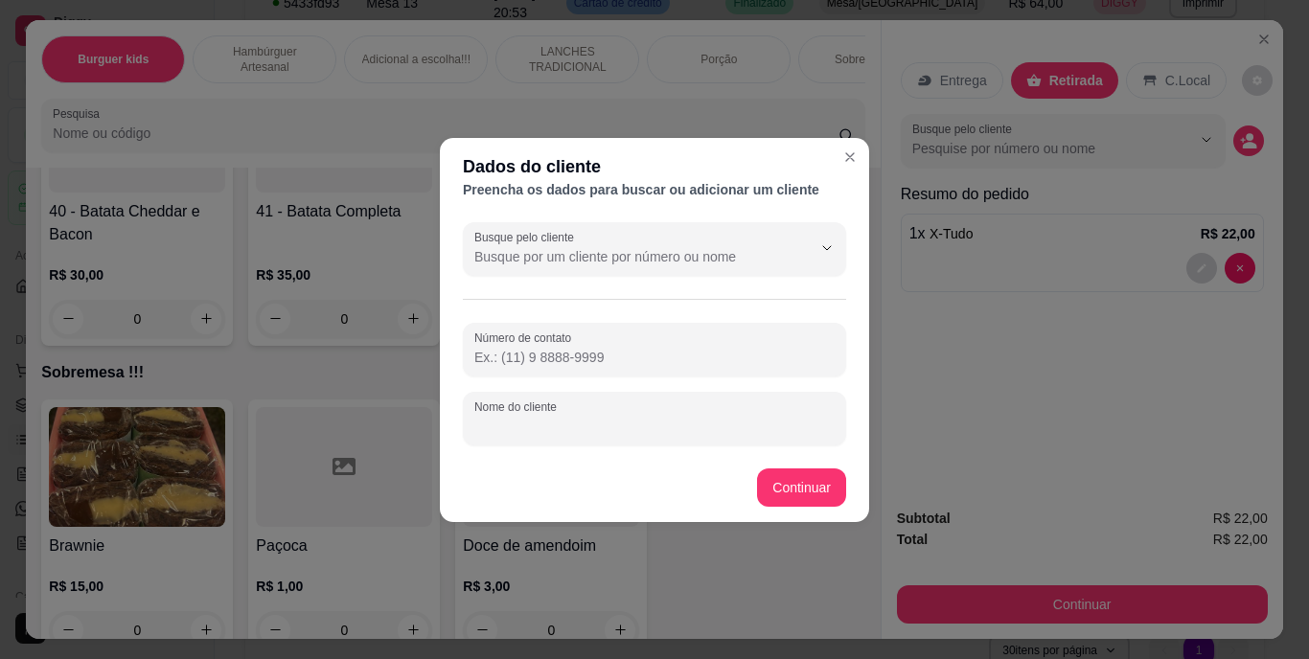
click at [748, 426] on input "Nome do cliente" at bounding box center [654, 426] width 360 height 19
type input "[PERSON_NAME]"
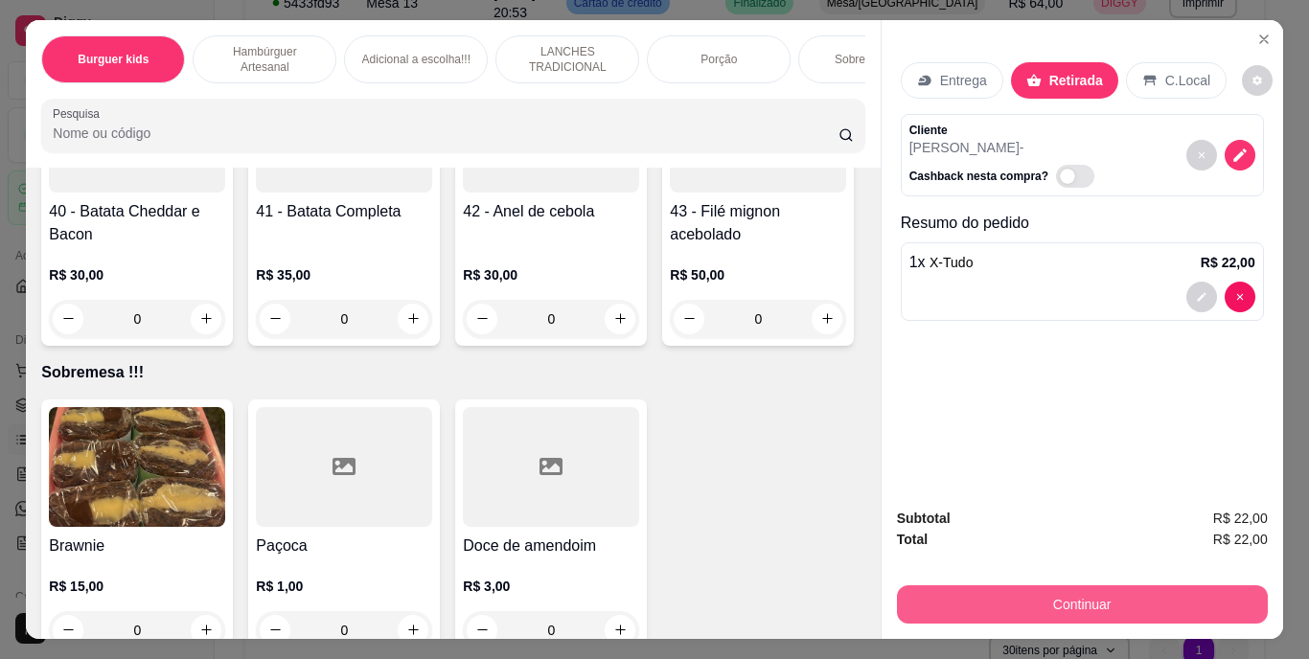
click at [1020, 599] on button "Continuar" at bounding box center [1082, 604] width 371 height 38
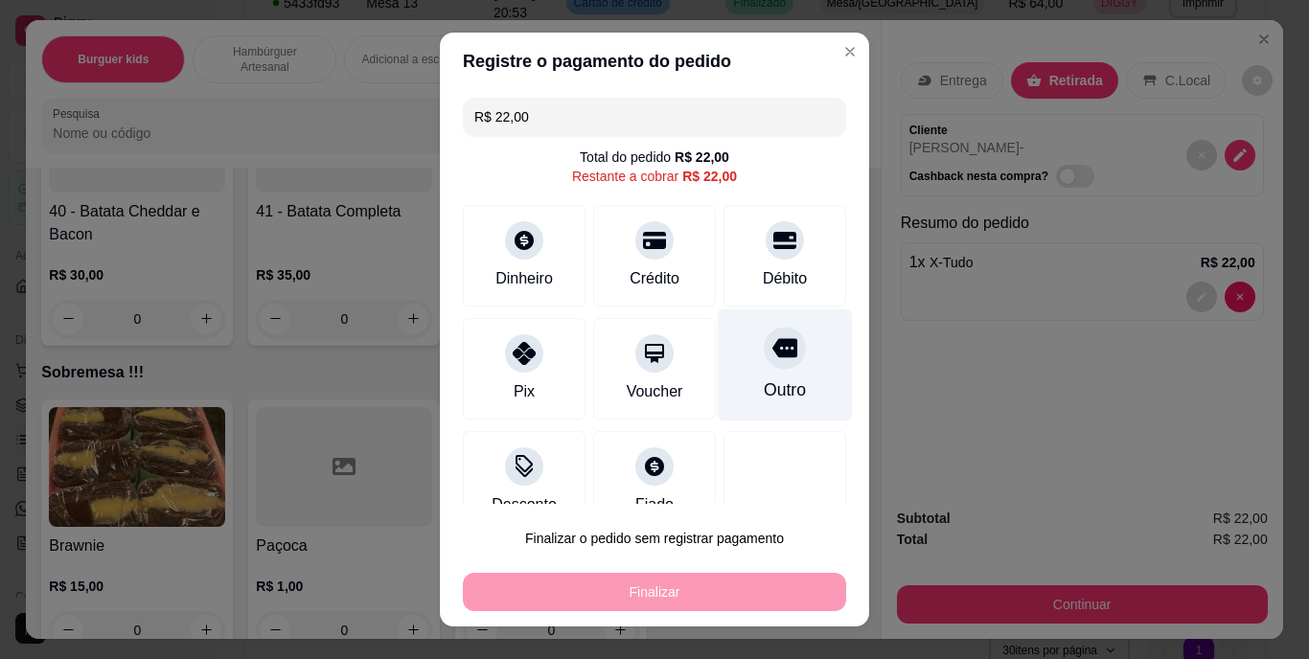
drag, startPoint x: 832, startPoint y: 370, endPoint x: 803, endPoint y: 376, distance: 29.3
click at [832, 371] on div "R$ 22,00 Total do pedido R$ 22,00 Restante a cobrar R$ 22,00 Dinheiro Crédito D…" at bounding box center [654, 296] width 429 height 413
click at [775, 376] on div "Outro" at bounding box center [785, 365] width 135 height 112
type input "R$ 0,00"
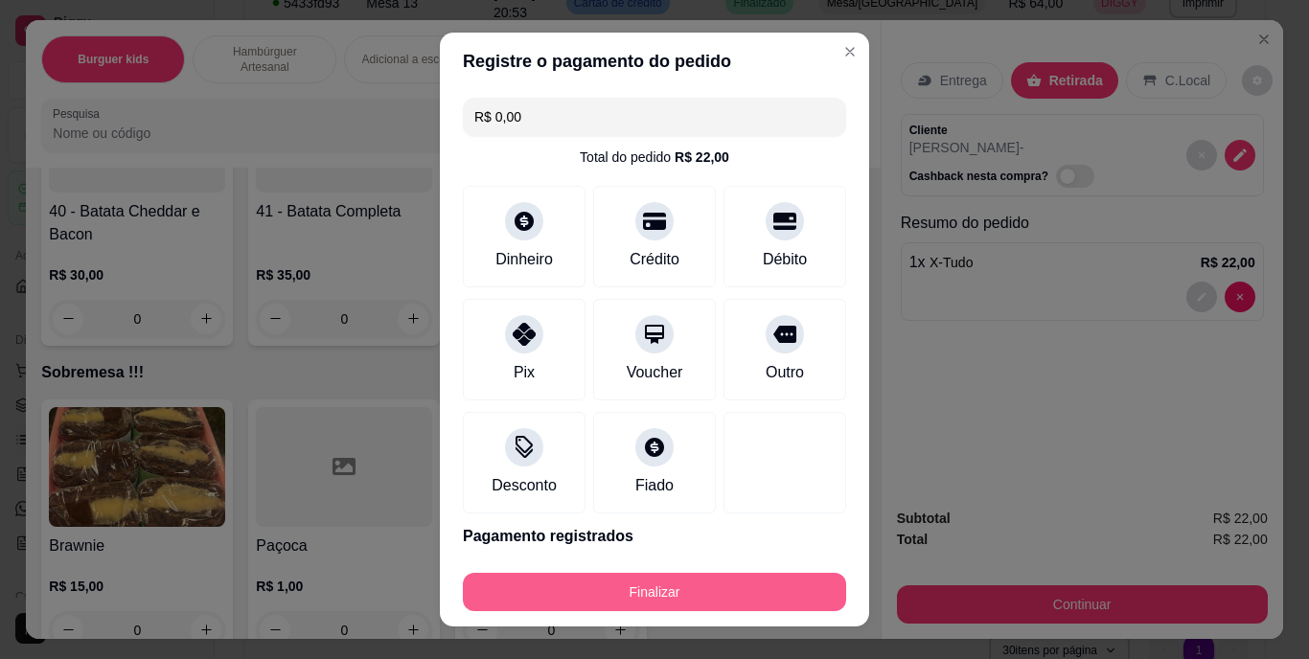
click at [748, 580] on button "Finalizar" at bounding box center [654, 592] width 383 height 38
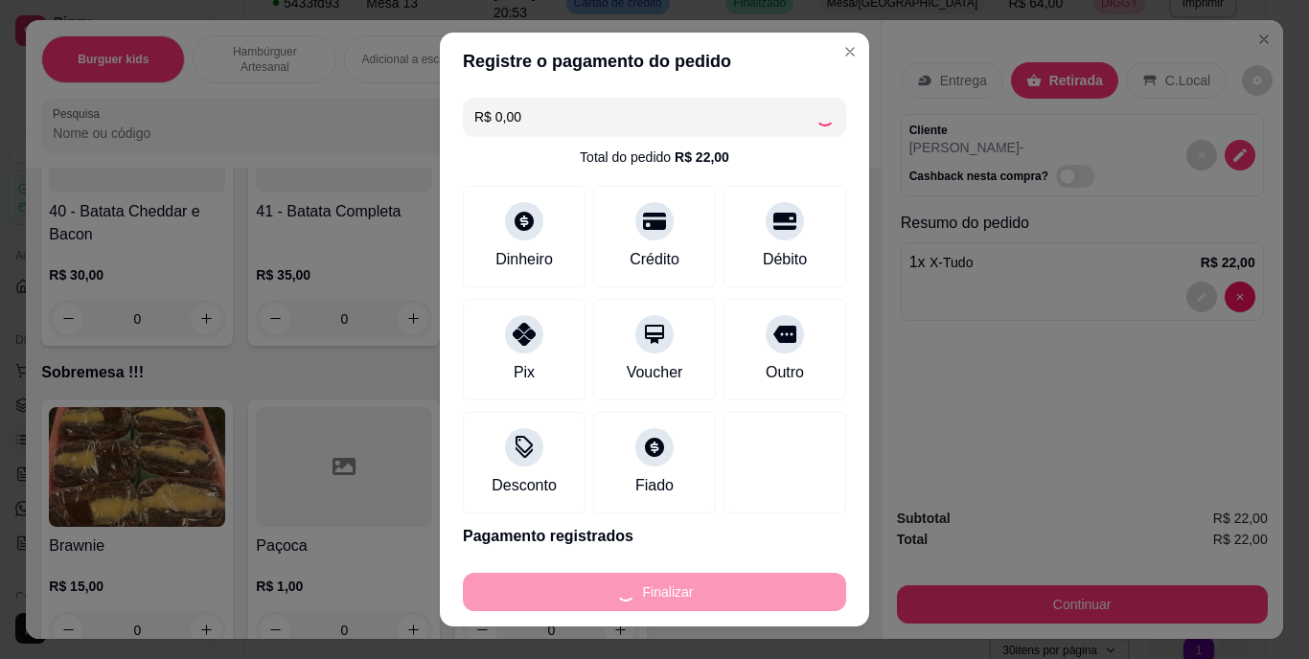
type input "0"
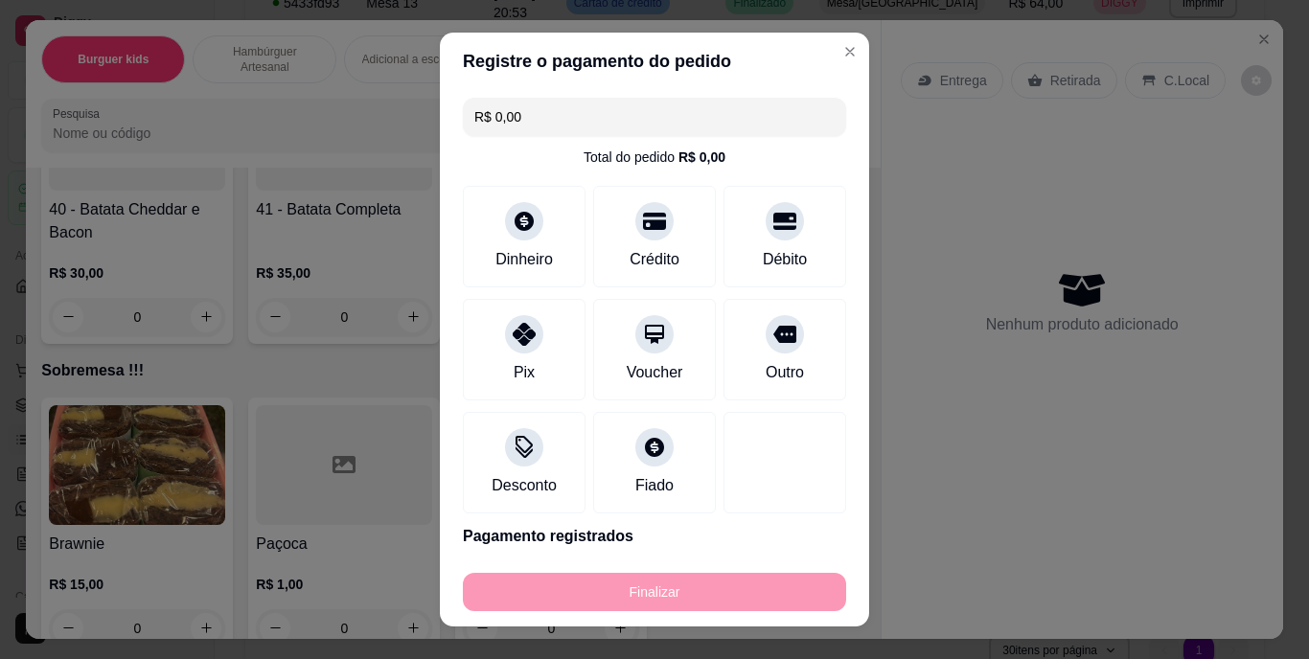
type input "-R$ 22,00"
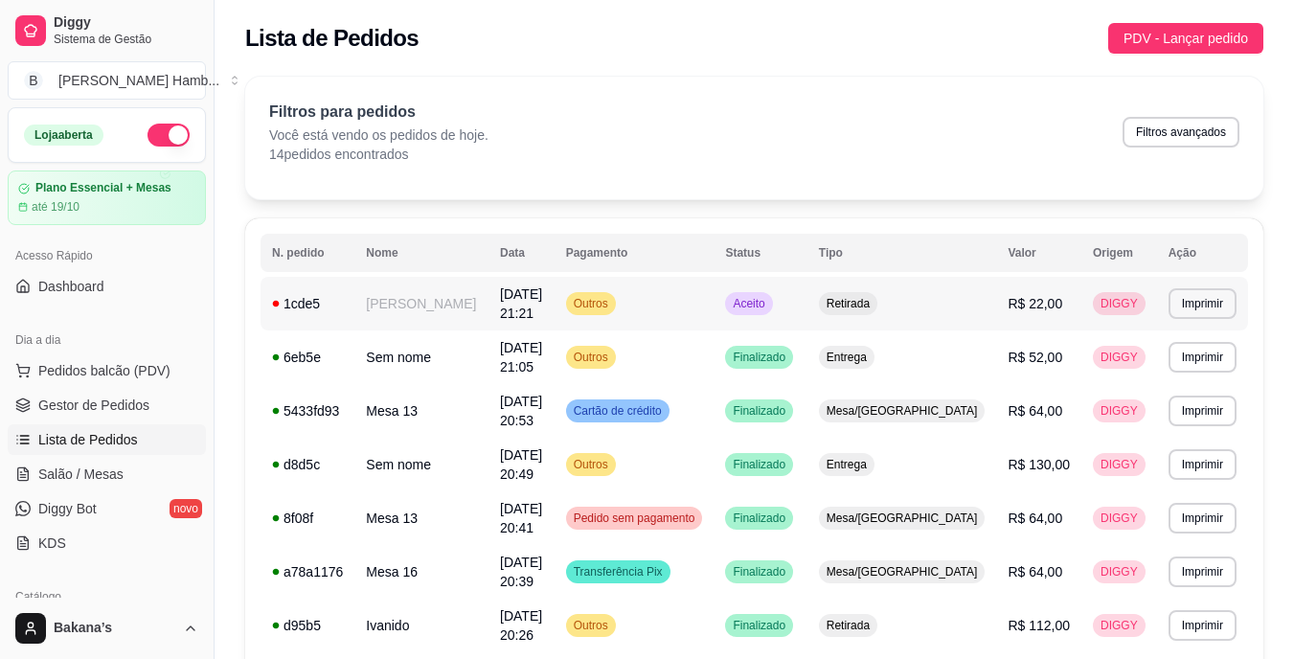
click at [555, 310] on td "[DATE] 21:21" at bounding box center [522, 304] width 66 height 54
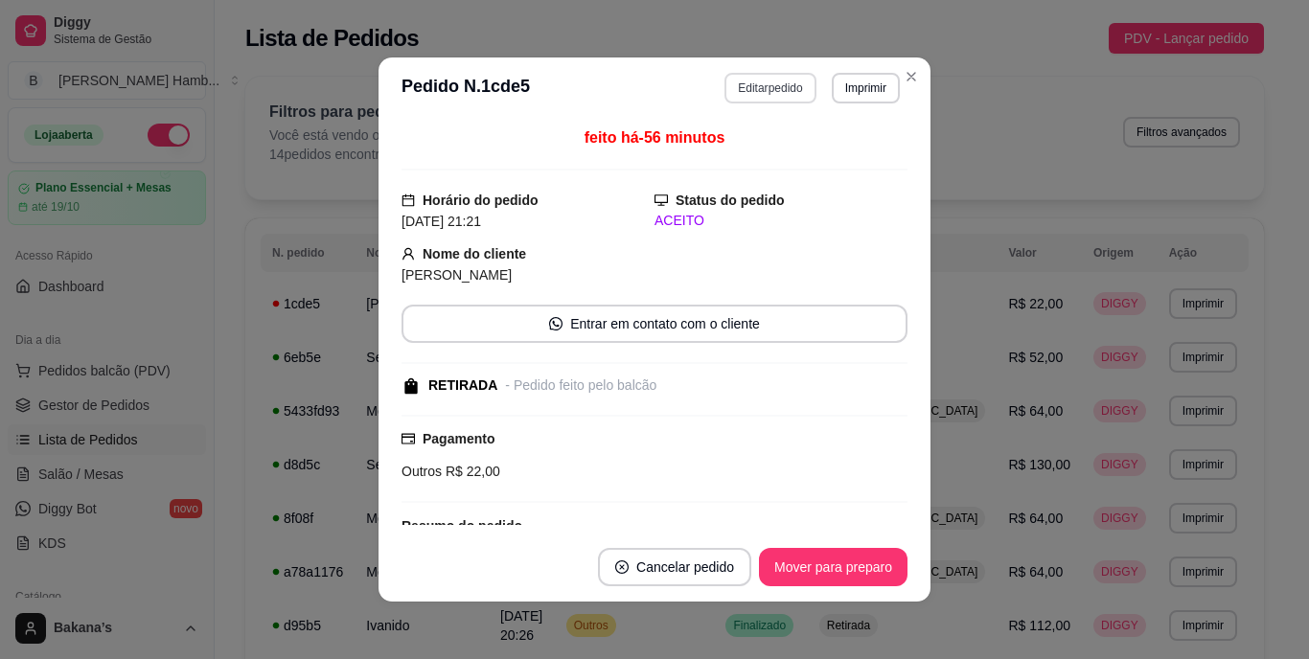
click at [766, 88] on button "Editar pedido" at bounding box center [769, 88] width 91 height 31
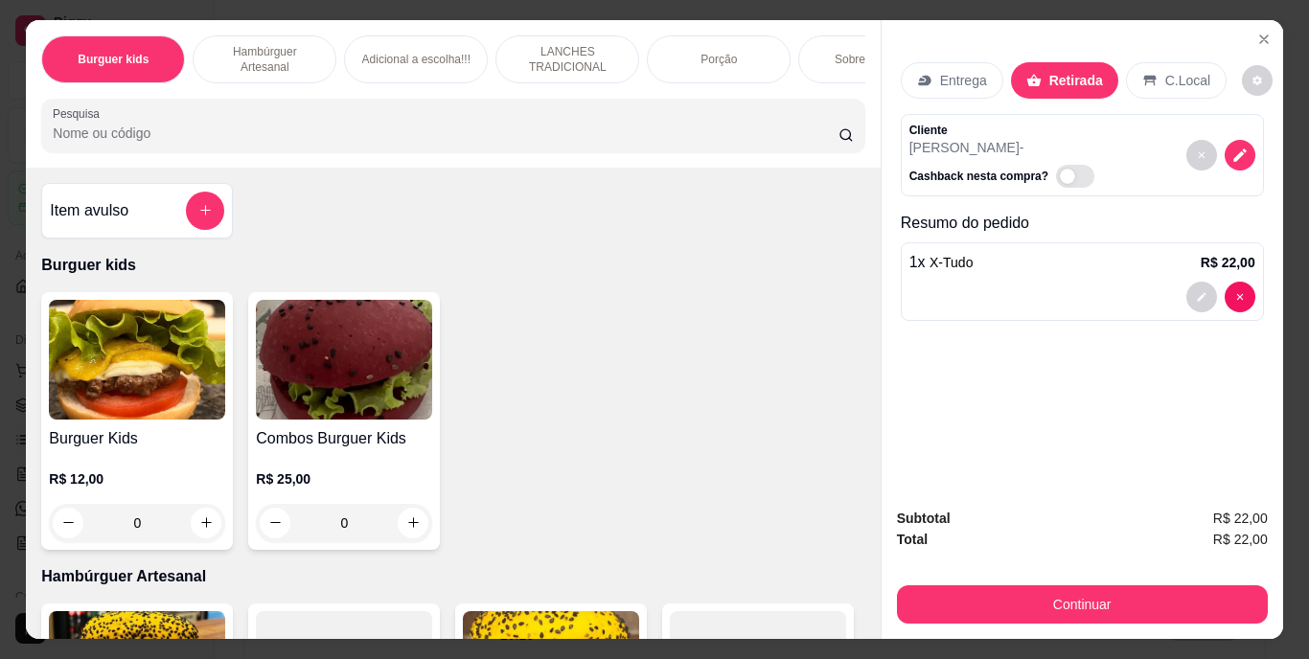
click at [1026, 263] on div "1 x X-Tudo R$ 22,00" at bounding box center [1082, 262] width 346 height 23
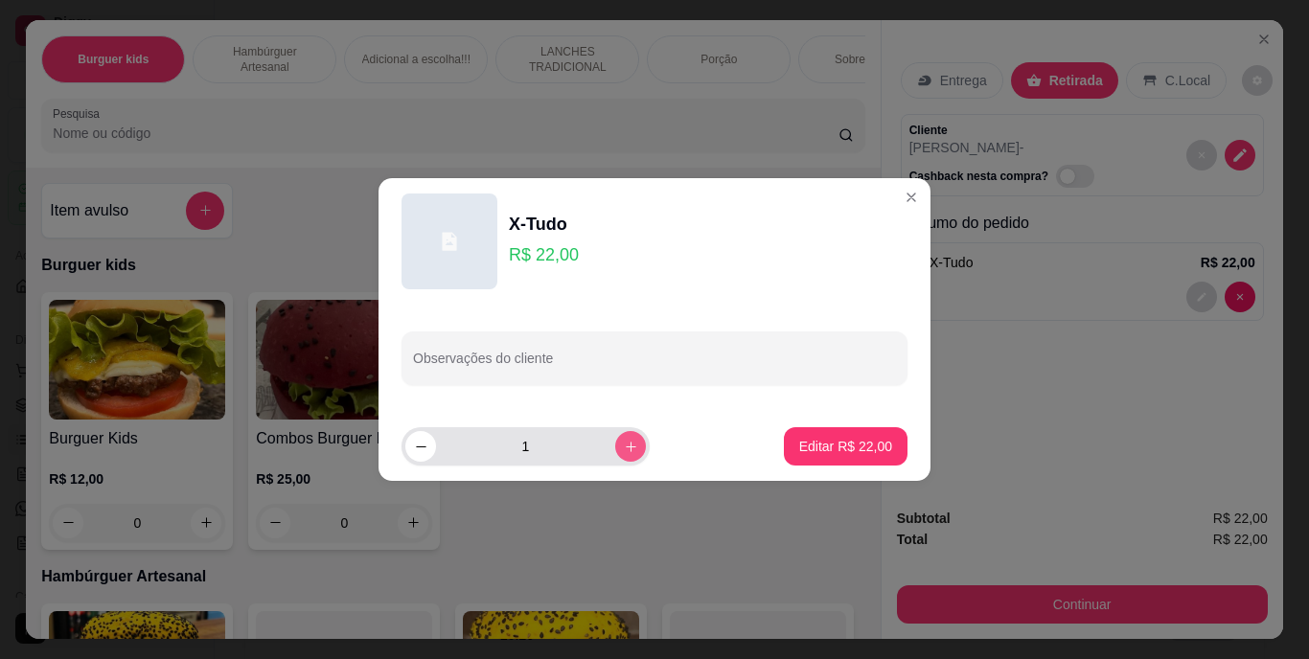
click at [615, 438] on button "increase-product-quantity" at bounding box center [630, 446] width 31 height 31
type input "2"
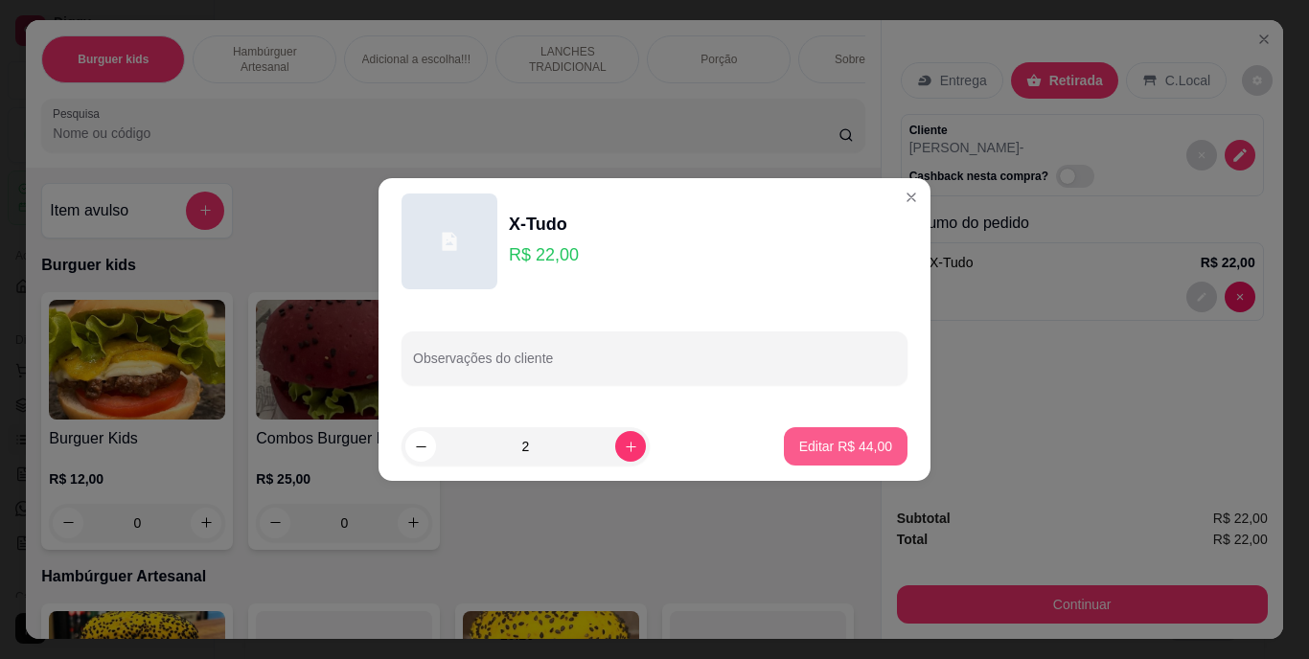
click at [818, 438] on p "Editar R$ 44,00" at bounding box center [845, 446] width 93 height 19
type input "2"
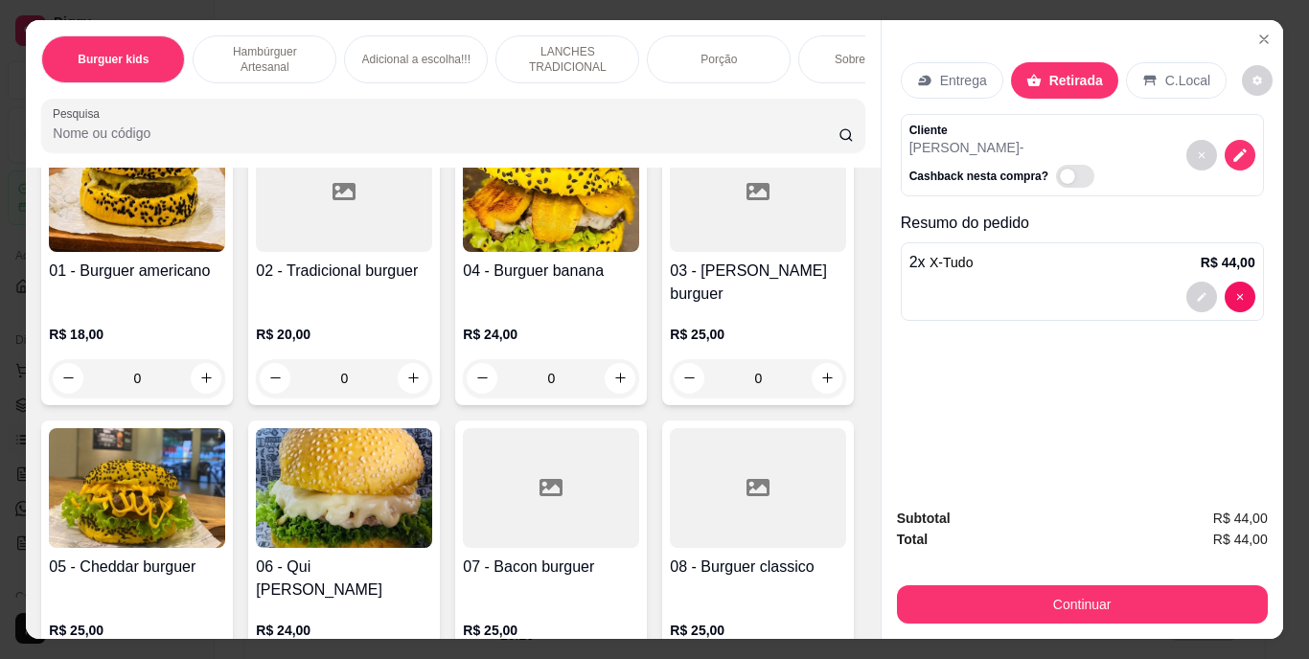
scroll to position [671, 0]
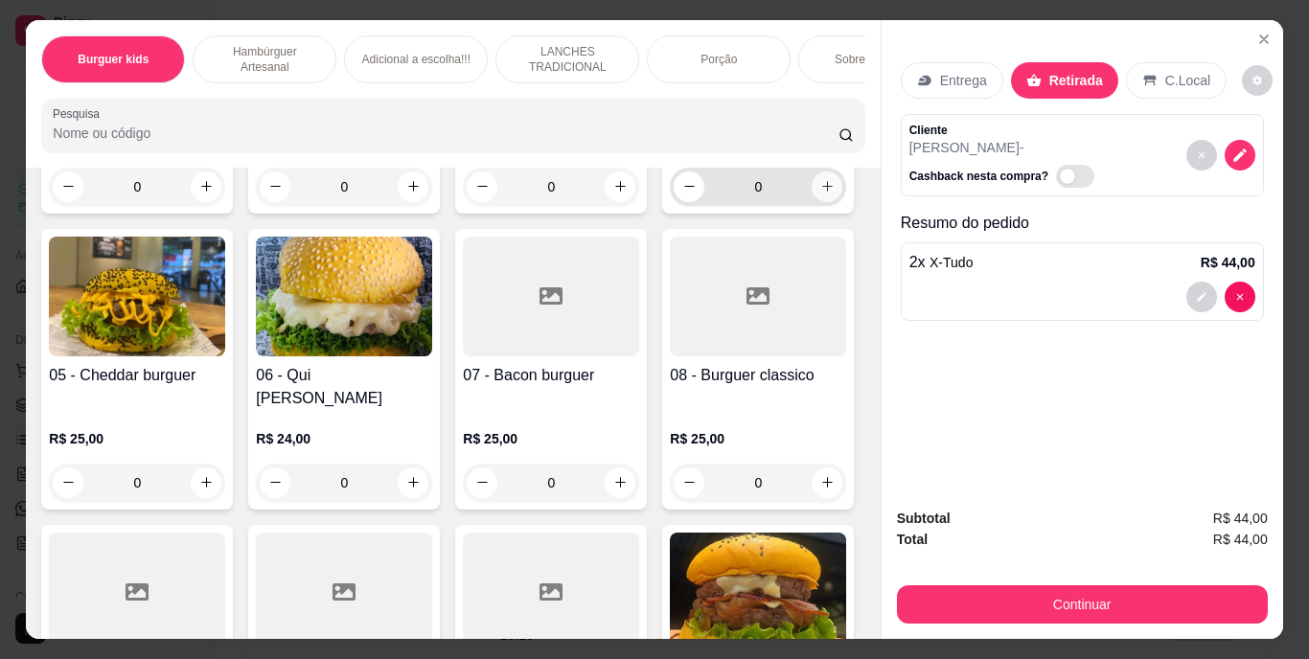
click at [820, 194] on icon "increase-product-quantity" at bounding box center [827, 186] width 14 height 14
type input "1"
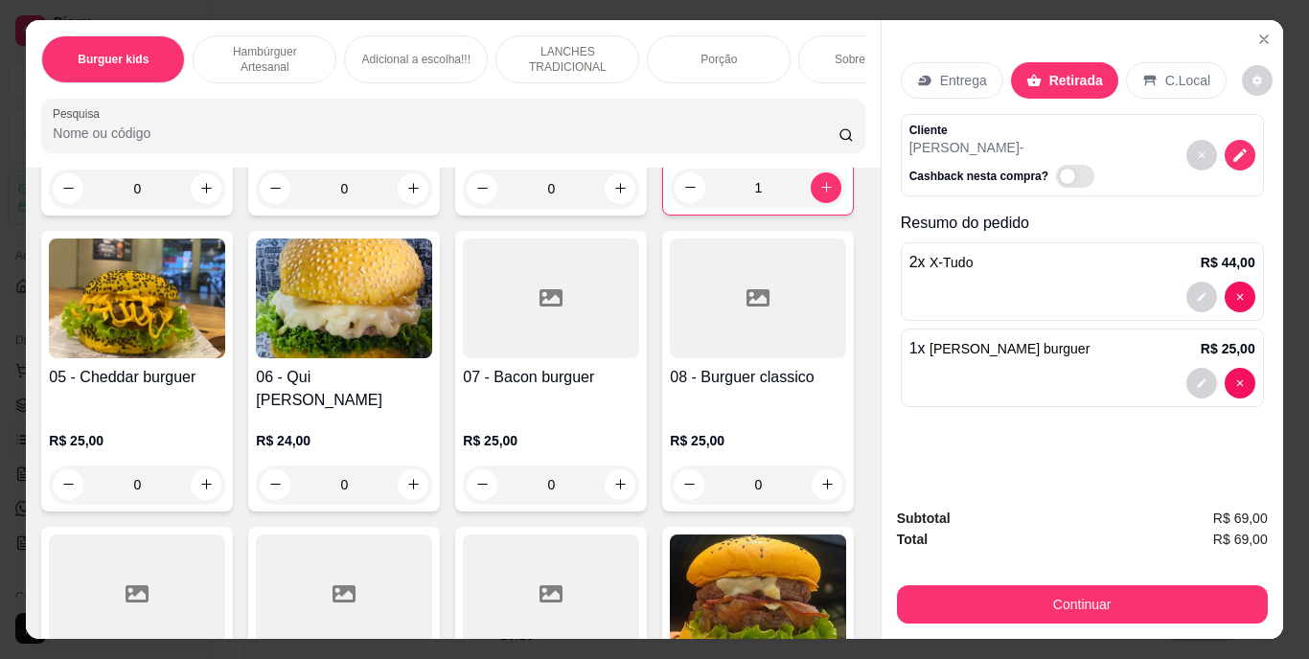
click at [1171, 382] on div at bounding box center [1082, 383] width 346 height 31
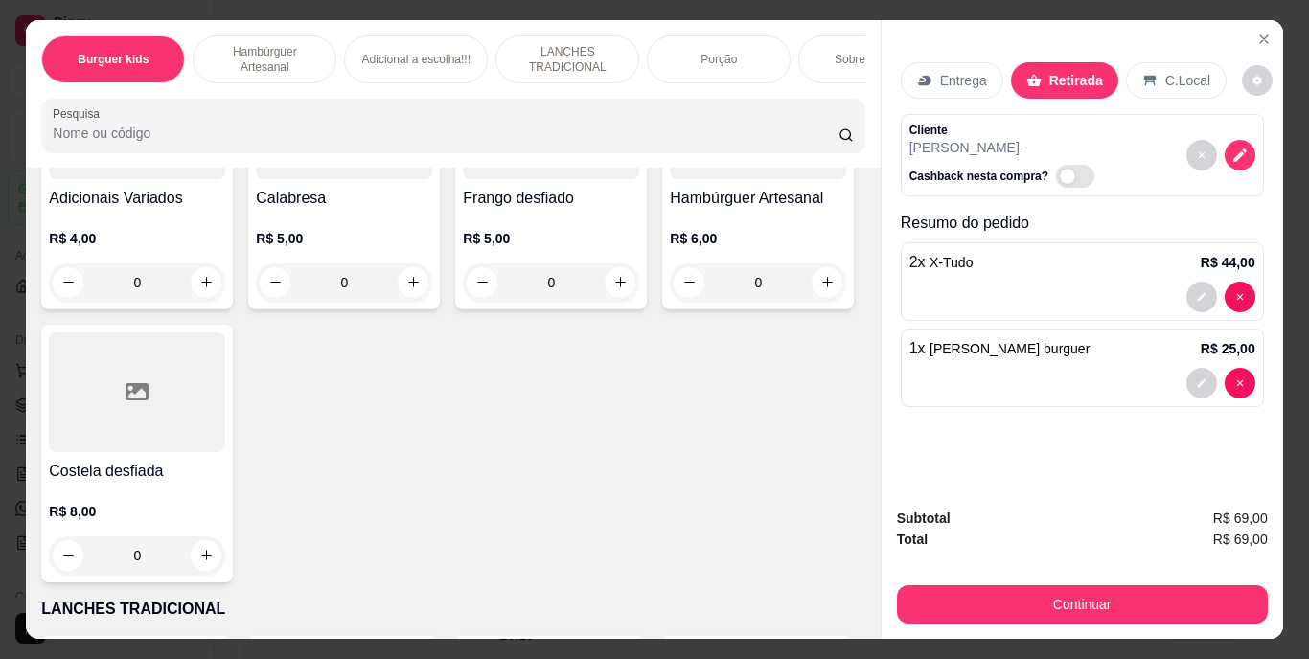
scroll to position [2586, 0]
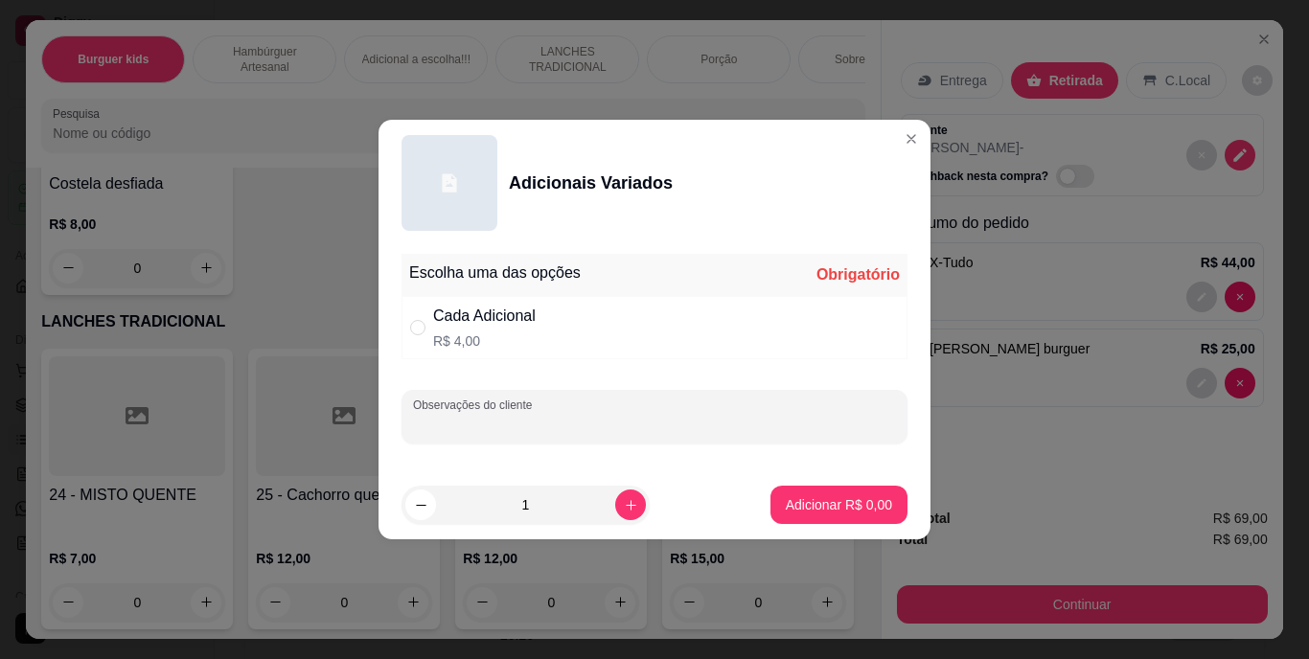
click at [493, 428] on input "Observações do cliente" at bounding box center [654, 424] width 483 height 19
type input "cebola roxa"
click at [412, 313] on div "Cada Adicional R$ 4,00" at bounding box center [654, 327] width 506 height 63
radio input "true"
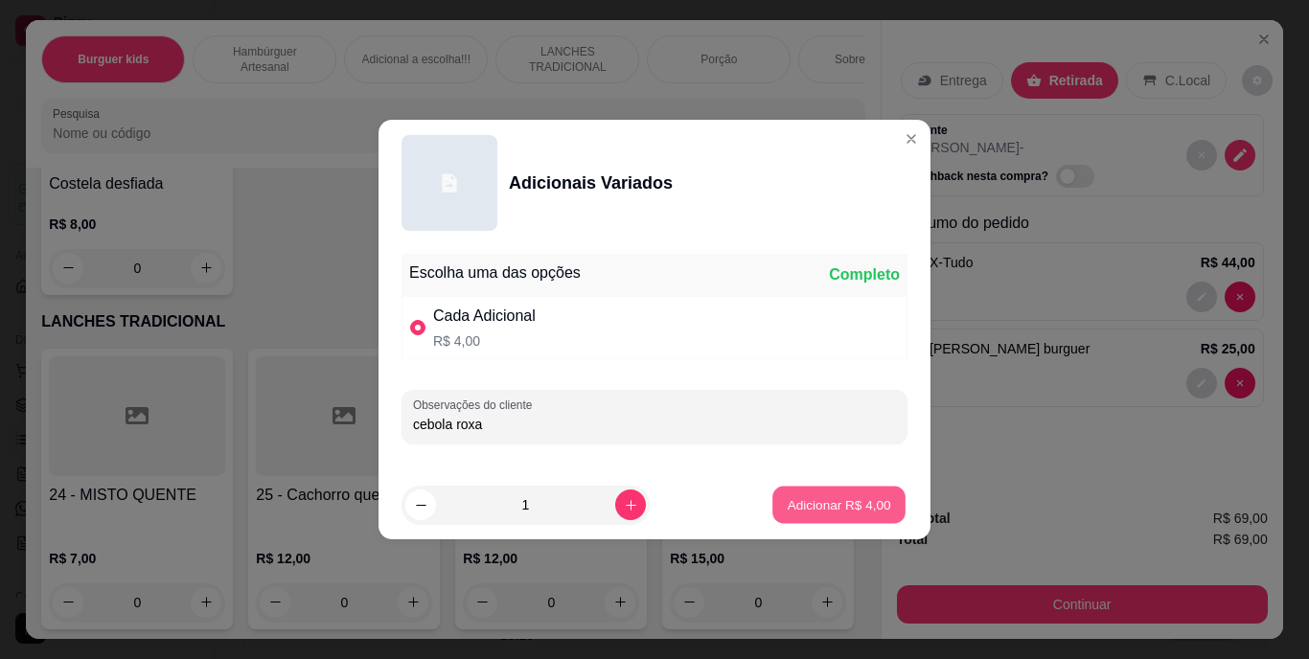
click at [806, 514] on button "Adicionar R$ 4,00" at bounding box center [838, 505] width 133 height 37
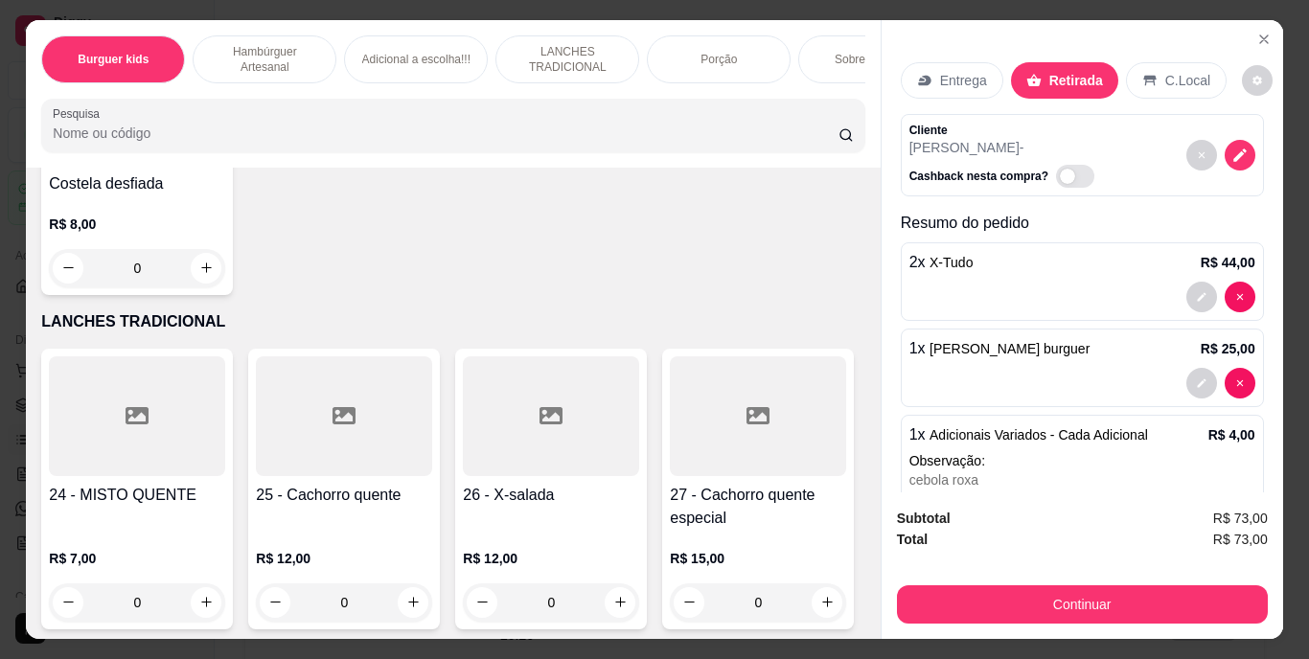
click at [1110, 368] on div at bounding box center [1082, 383] width 346 height 31
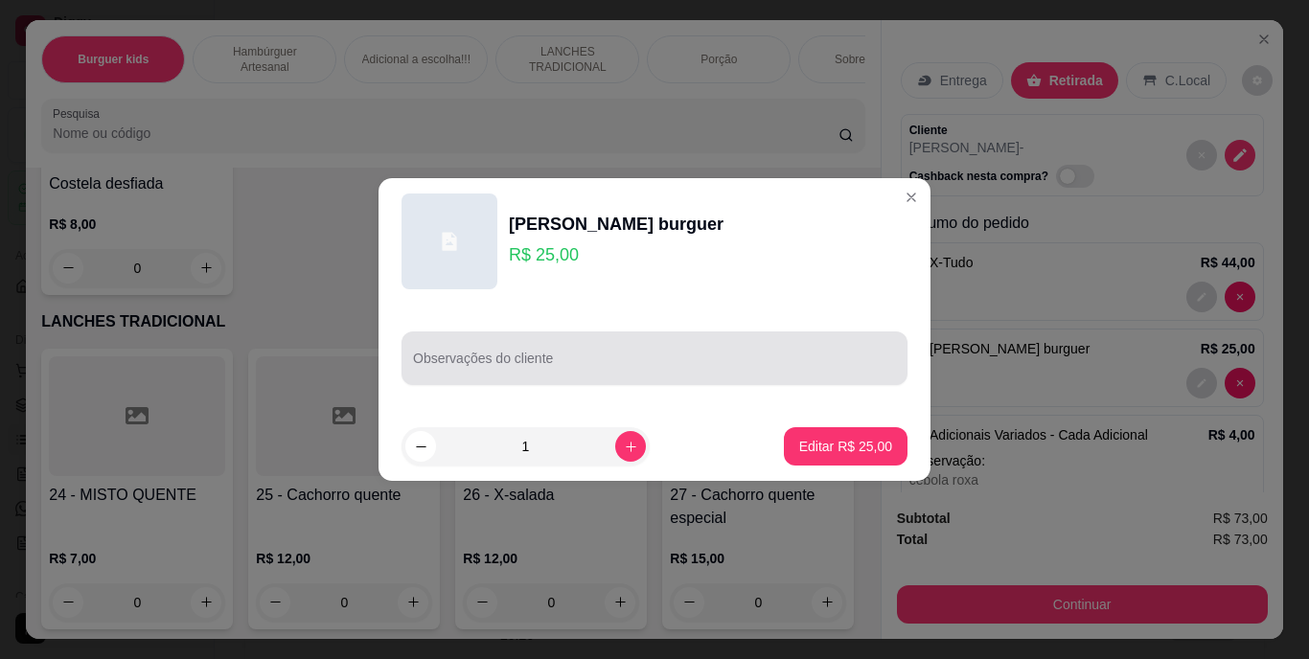
click at [751, 355] on div at bounding box center [654, 358] width 483 height 38
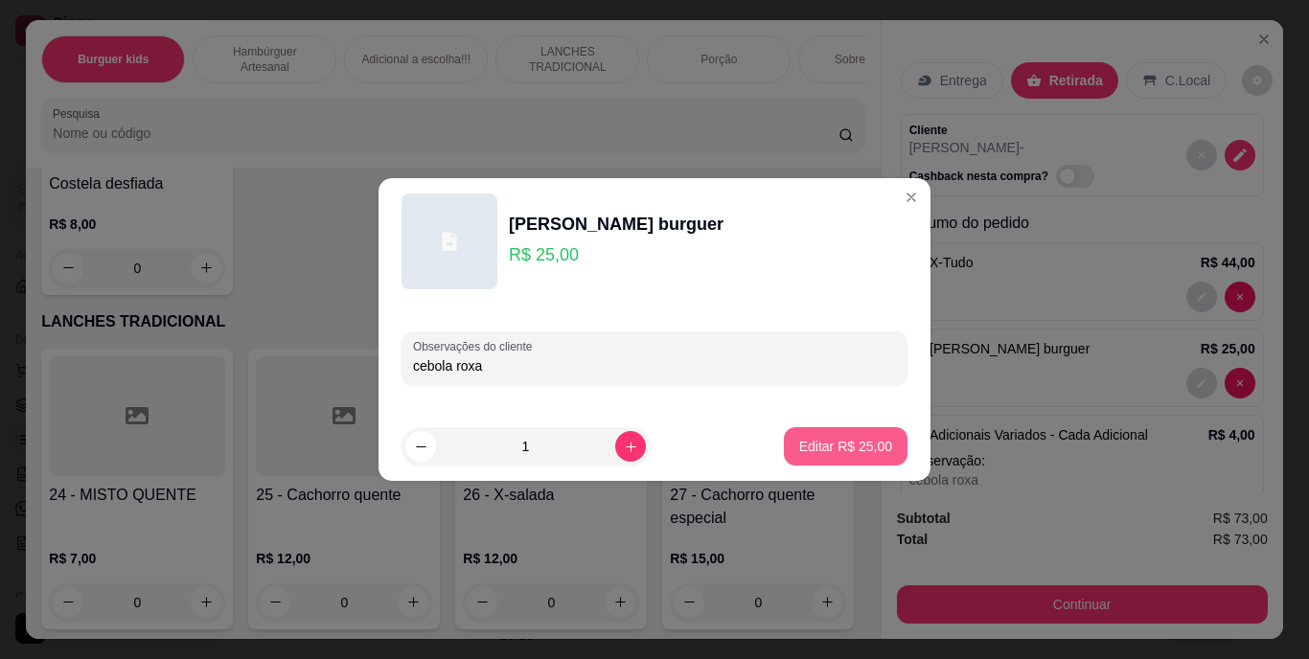
type input "cebola roxa"
click at [836, 446] on p "Editar R$ 25,00" at bounding box center [845, 446] width 93 height 19
type input "0"
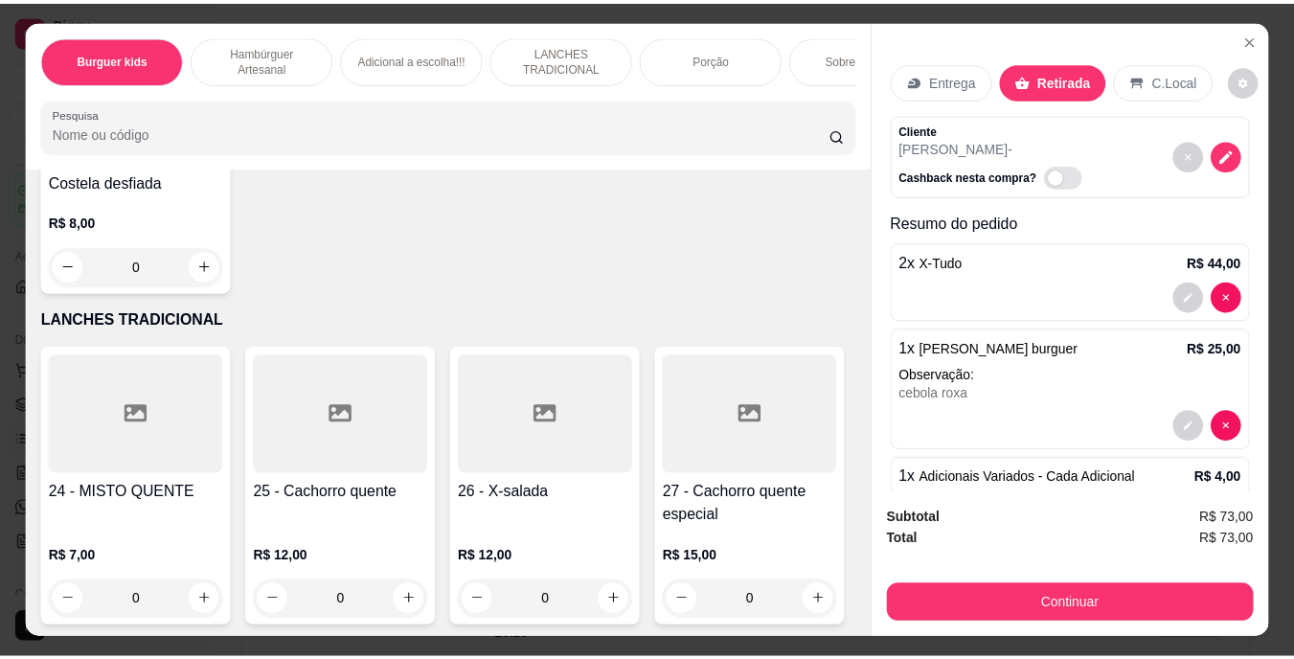
scroll to position [2585, 0]
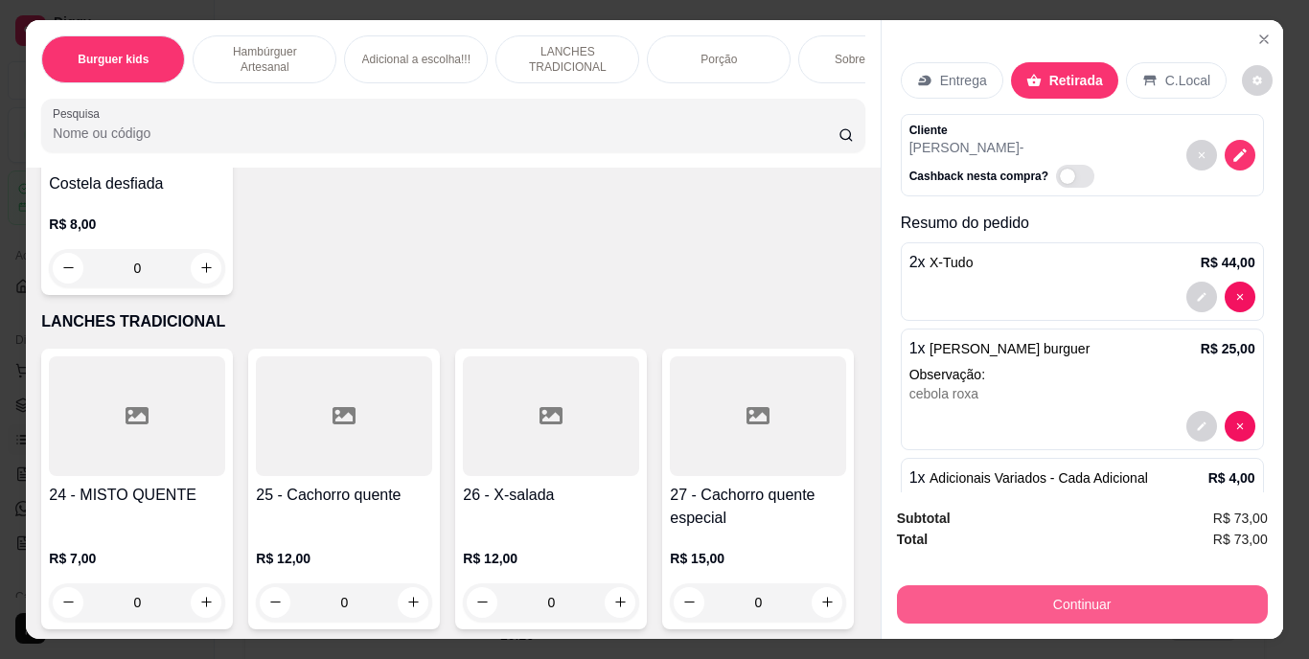
click at [1036, 596] on button "Continuar" at bounding box center [1082, 604] width 371 height 38
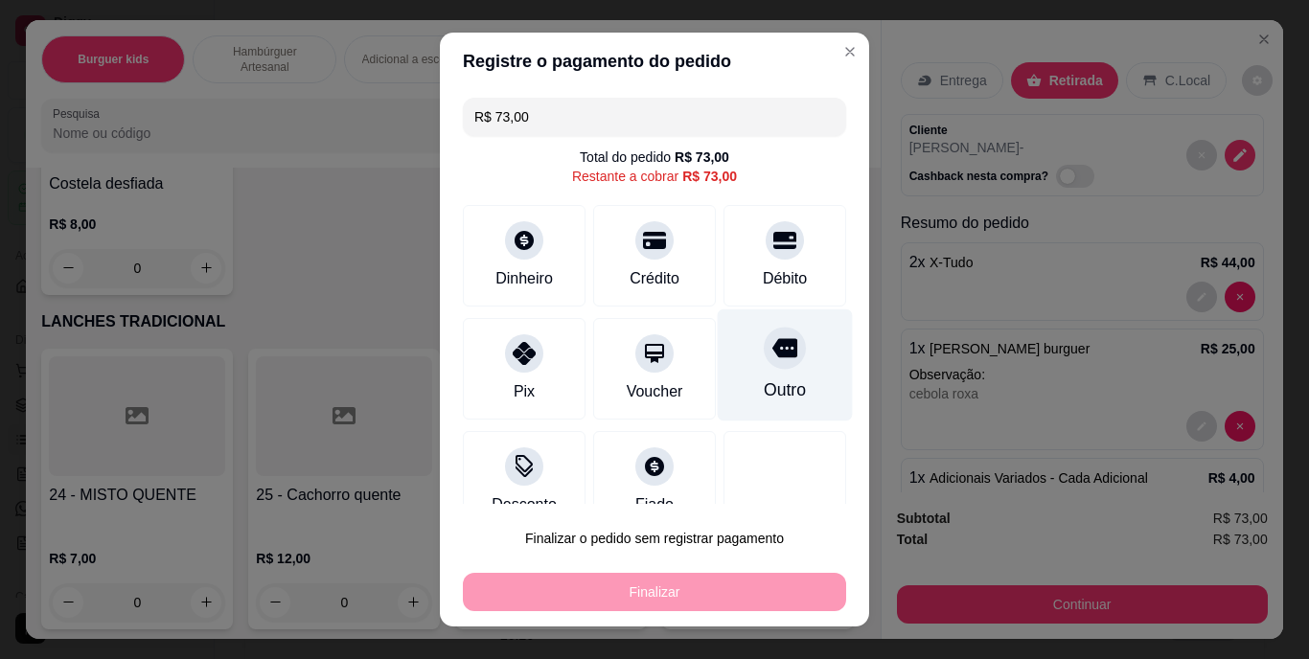
click at [765, 393] on div "Outro" at bounding box center [784, 390] width 42 height 25
type input "R$ 0,00"
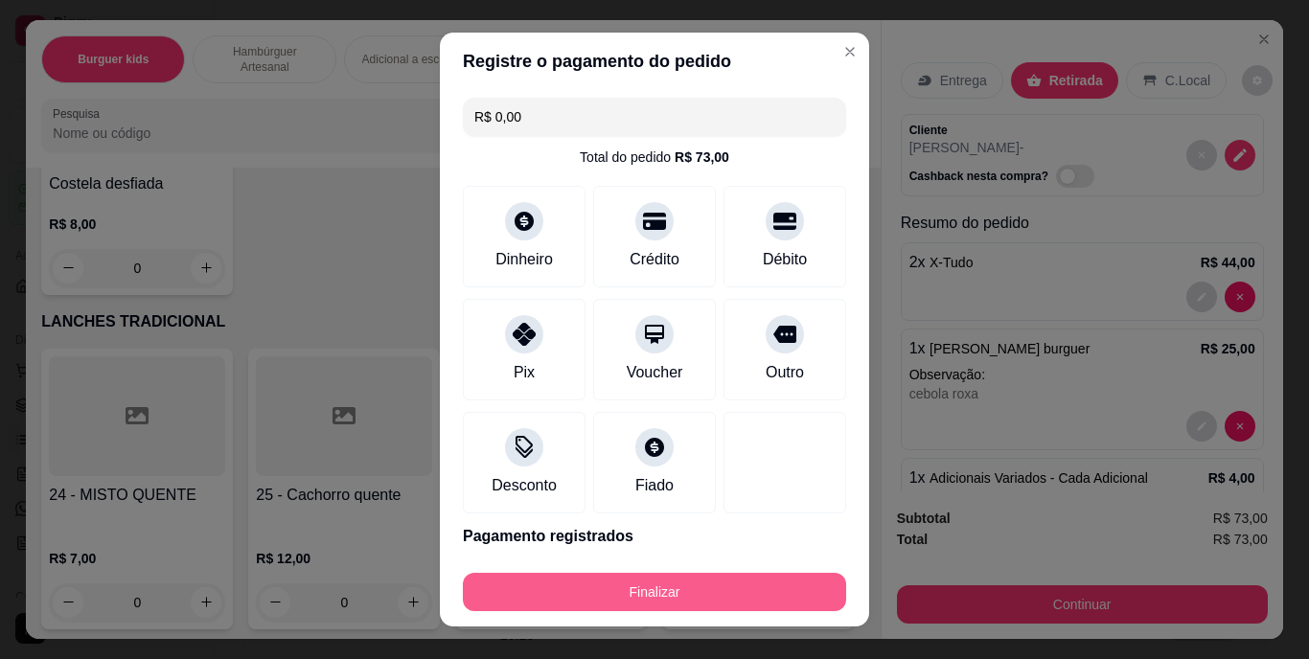
click at [682, 587] on button "Finalizar" at bounding box center [654, 592] width 383 height 38
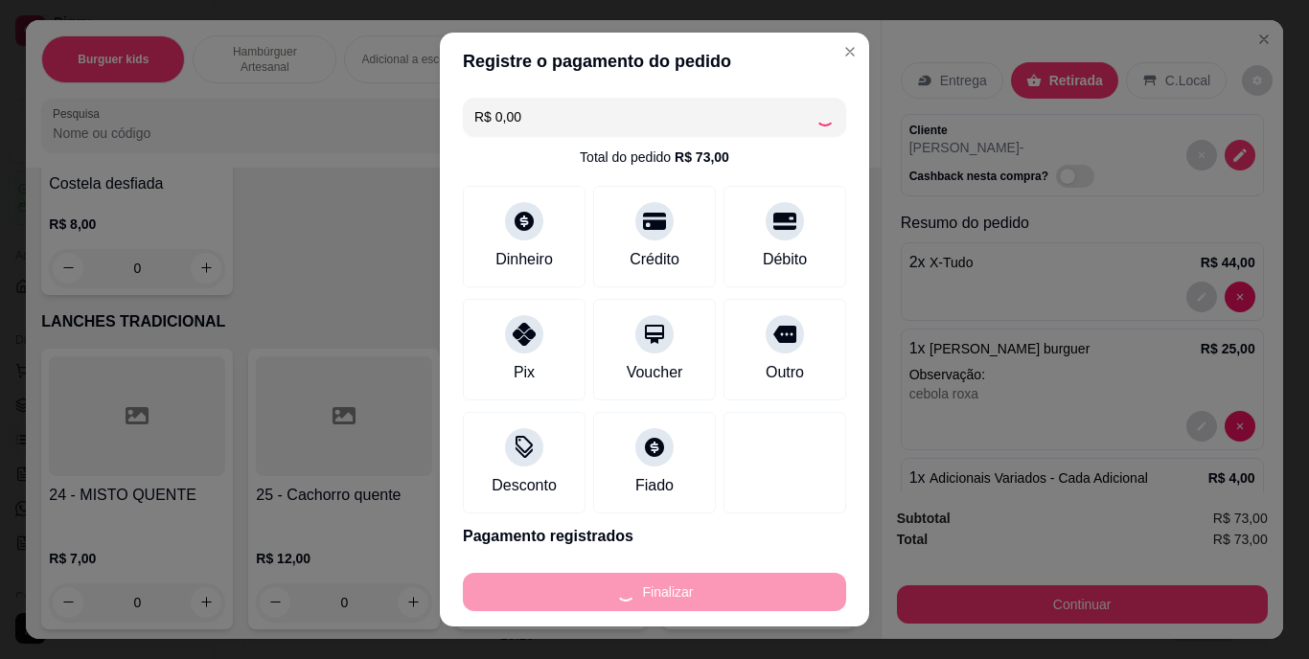
type input "0"
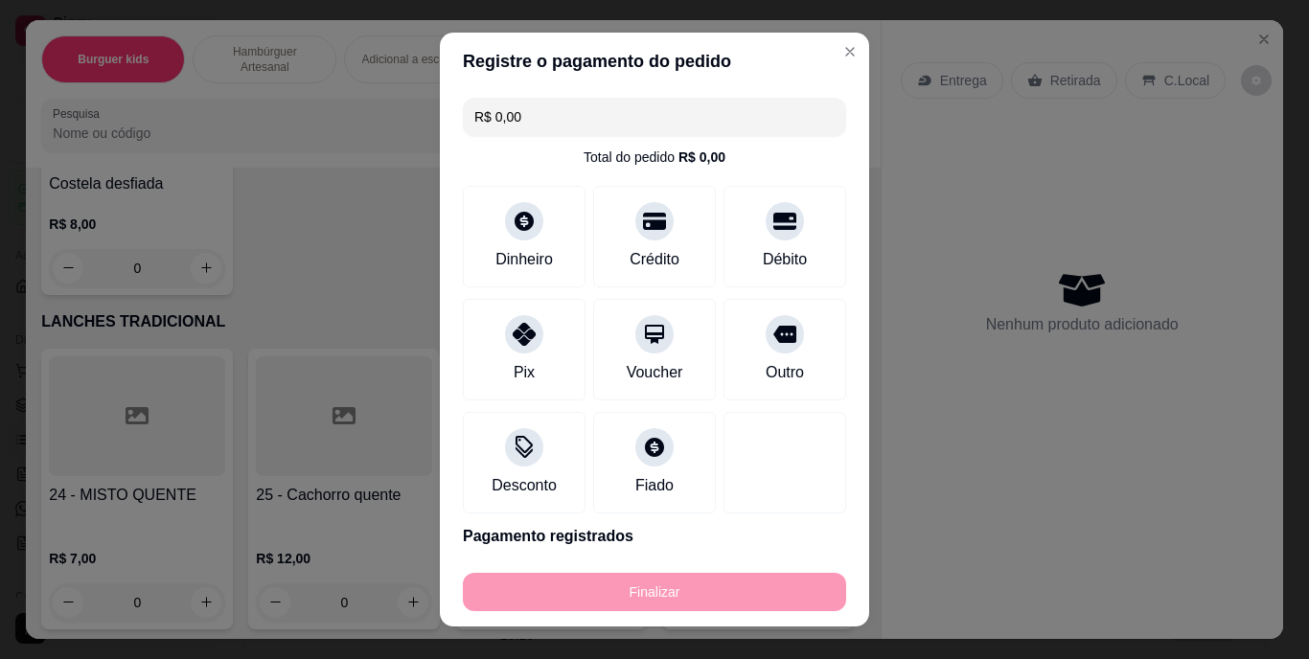
type input "-R$ 73,00"
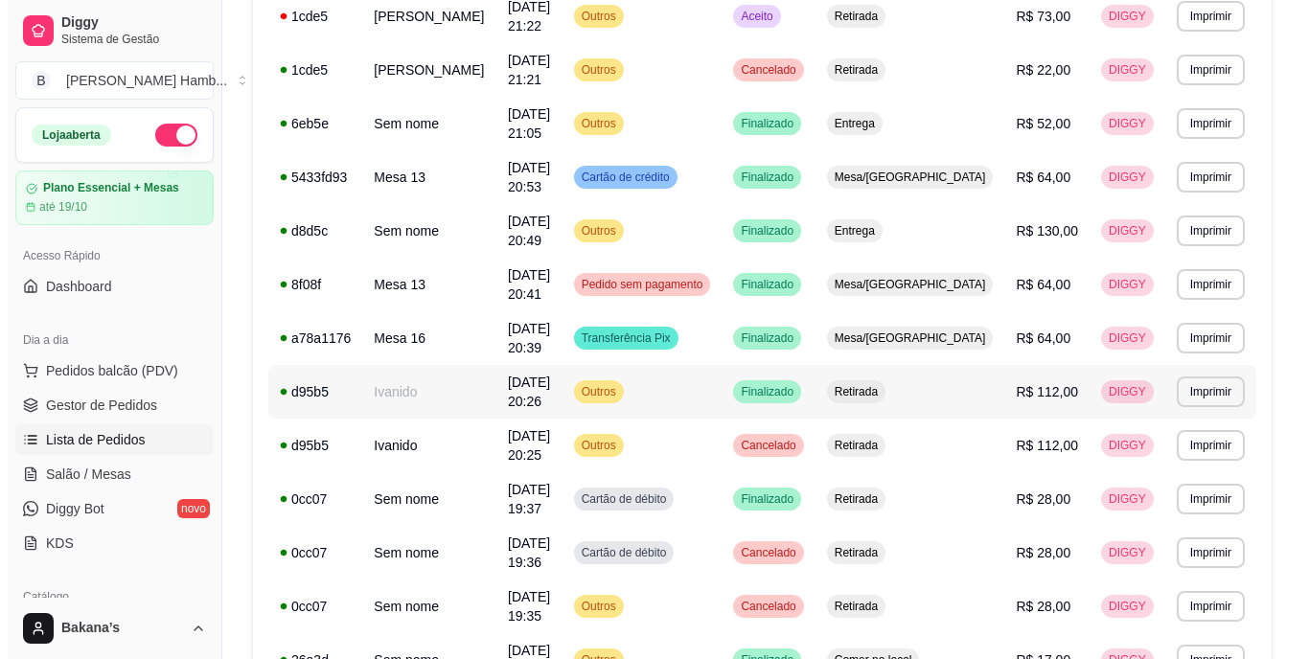
scroll to position [0, 0]
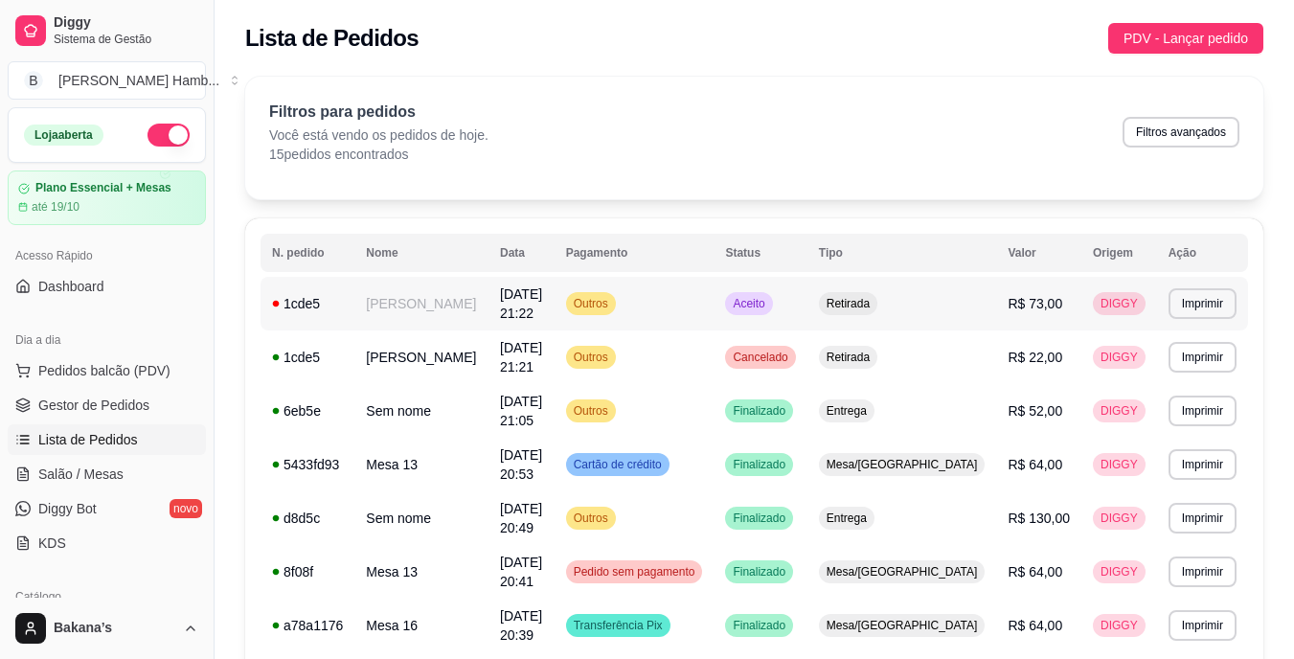
click at [487, 295] on td "[PERSON_NAME]" at bounding box center [421, 304] width 134 height 54
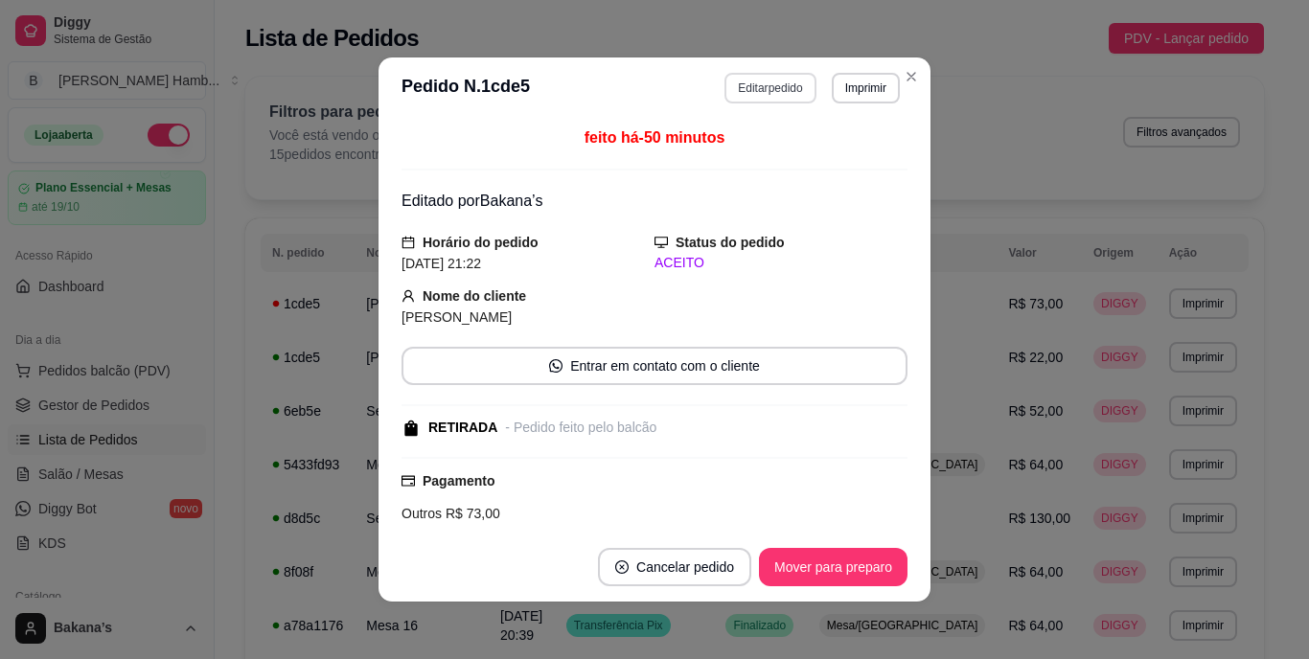
click at [752, 90] on button "Editar pedido" at bounding box center [769, 88] width 91 height 31
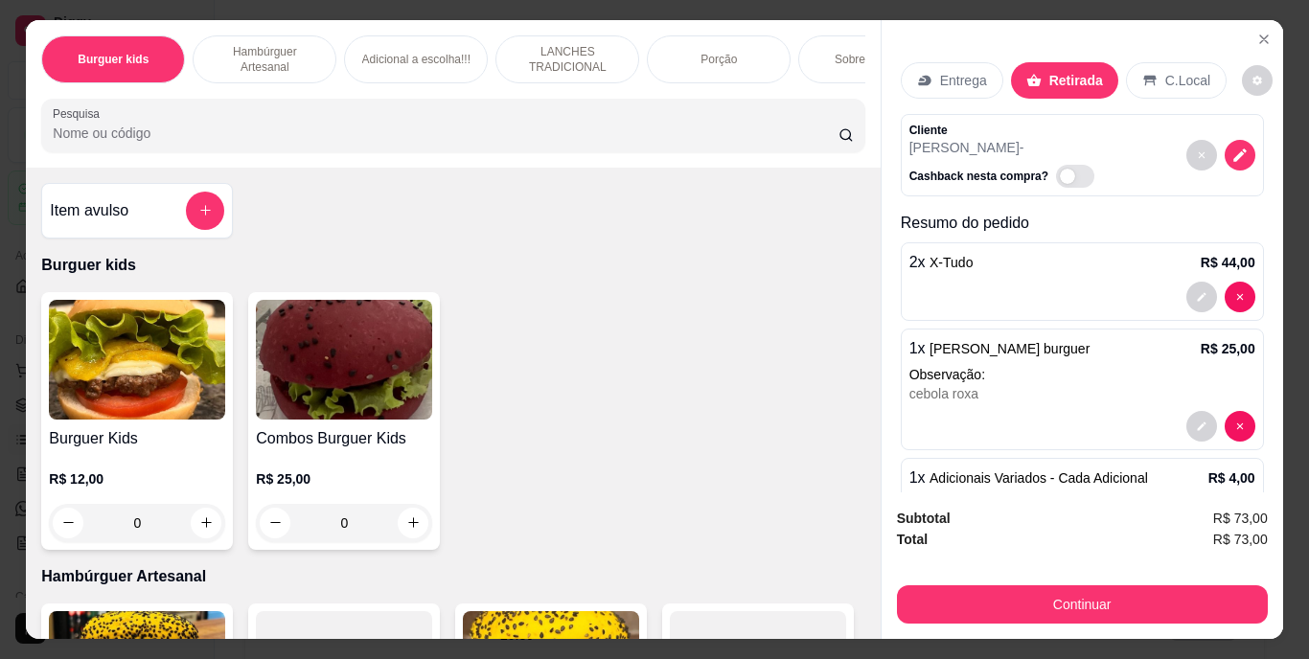
click at [1139, 282] on div at bounding box center [1082, 297] width 346 height 31
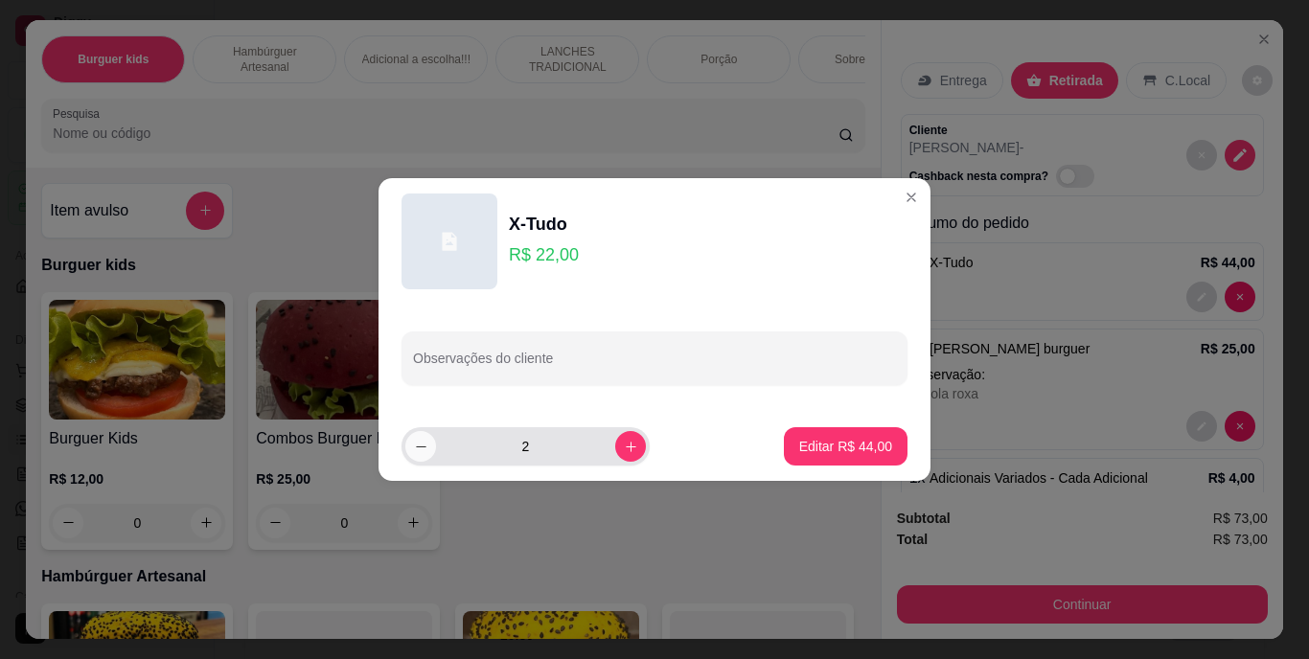
click at [421, 455] on button "decrease-product-quantity" at bounding box center [420, 446] width 31 height 31
type input "1"
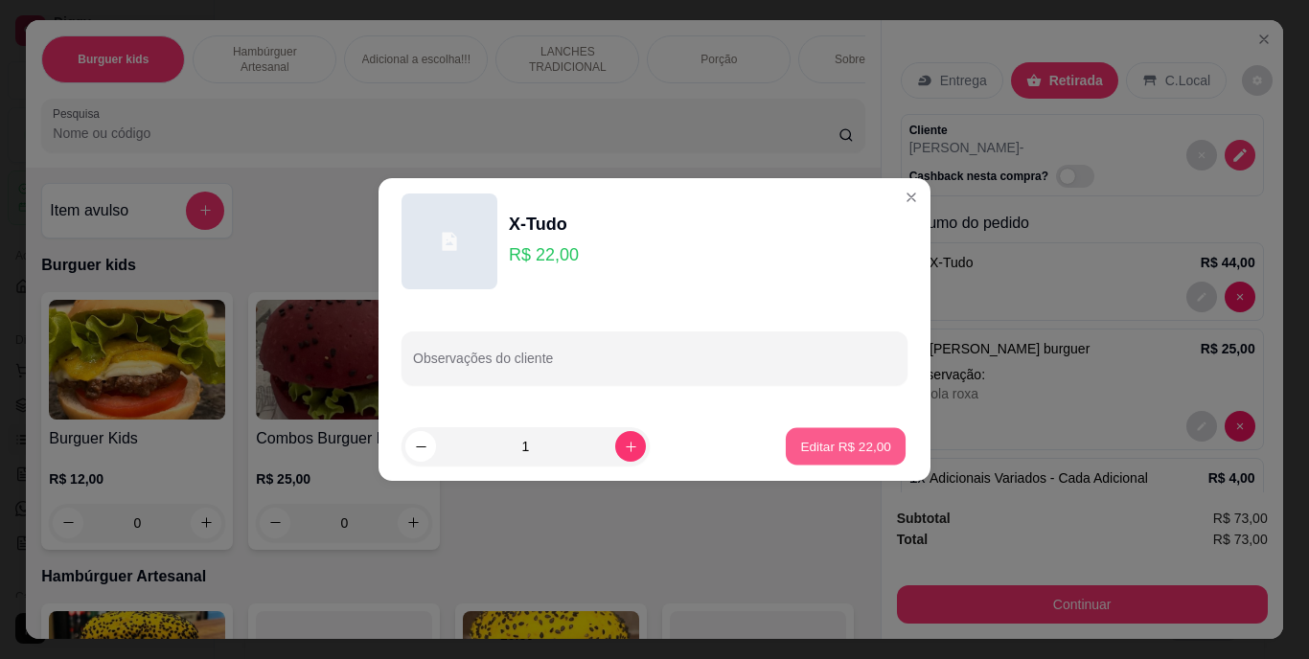
click at [849, 455] on p "Editar R$ 22,00" at bounding box center [845, 446] width 90 height 18
type input "1"
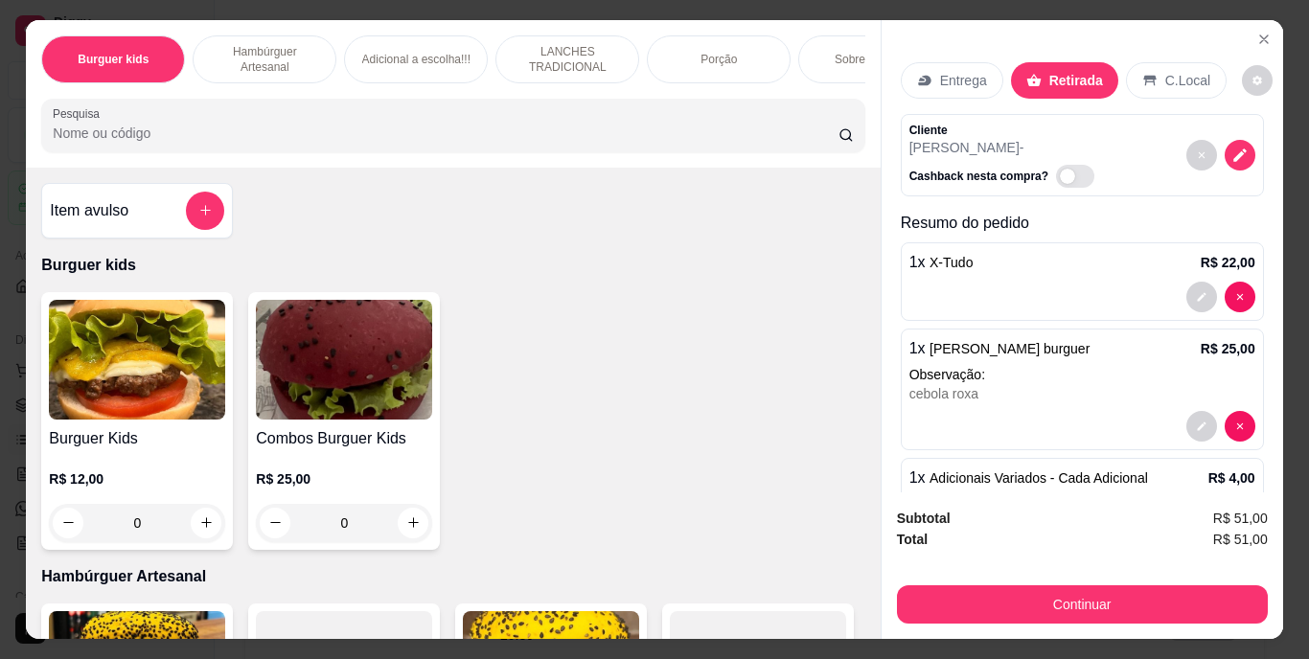
click at [992, 411] on div at bounding box center [1082, 426] width 346 height 31
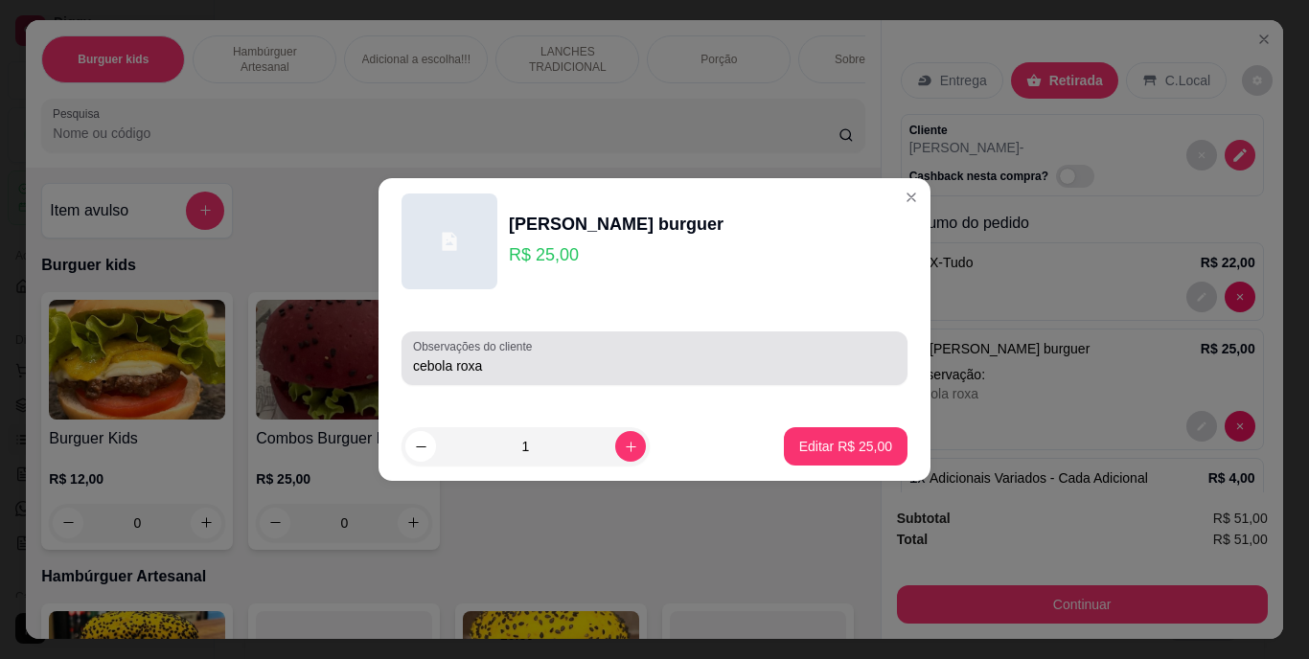
click at [668, 376] on div "cebola roxa" at bounding box center [654, 358] width 483 height 38
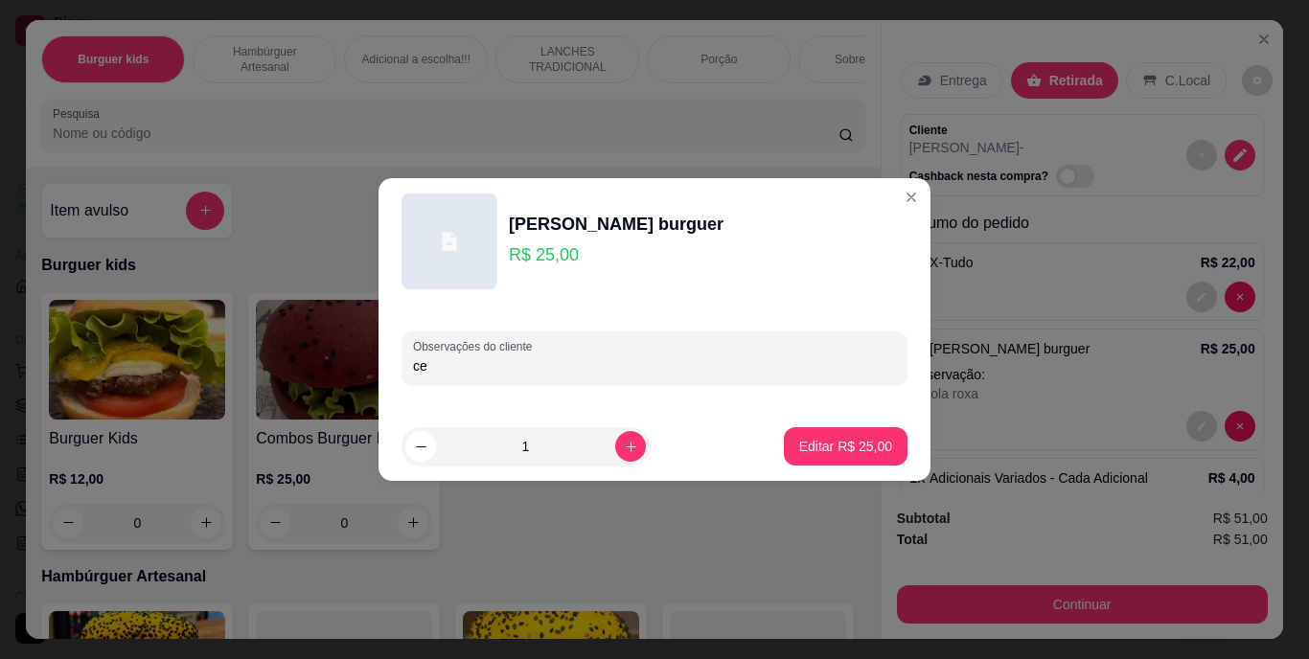
type input "c"
click at [817, 441] on p "Editar R$ 25,00" at bounding box center [845, 446] width 93 height 19
type input "1"
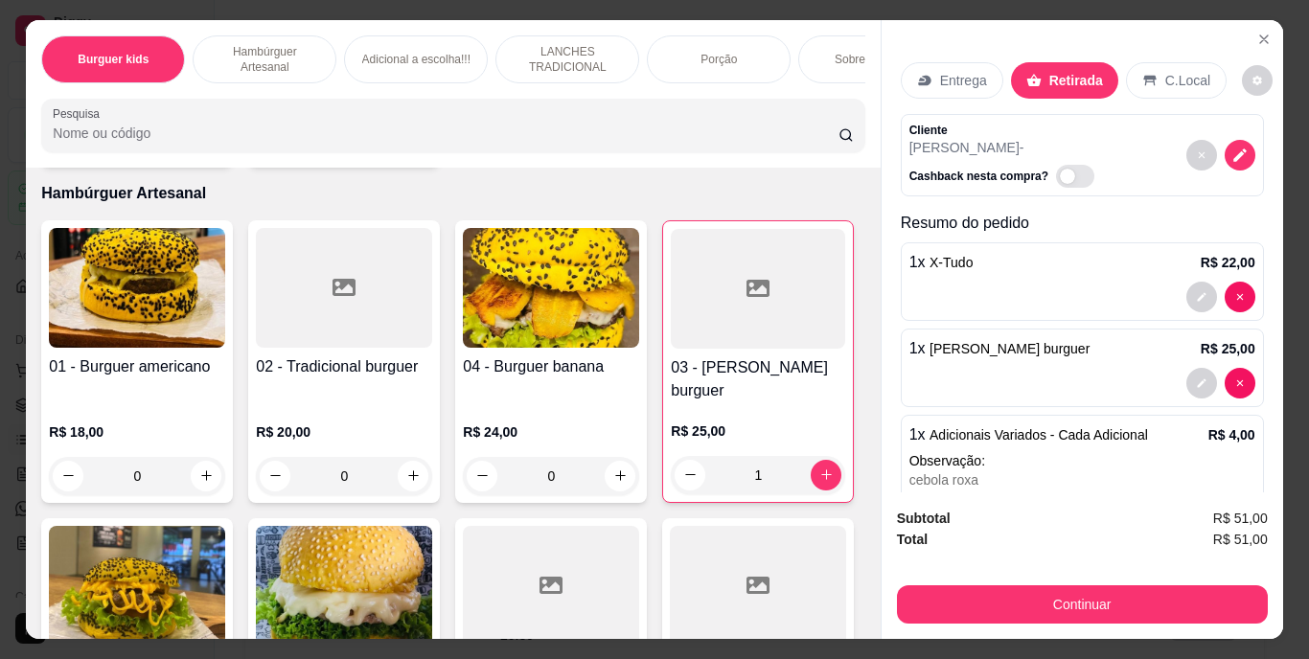
scroll to position [862, 0]
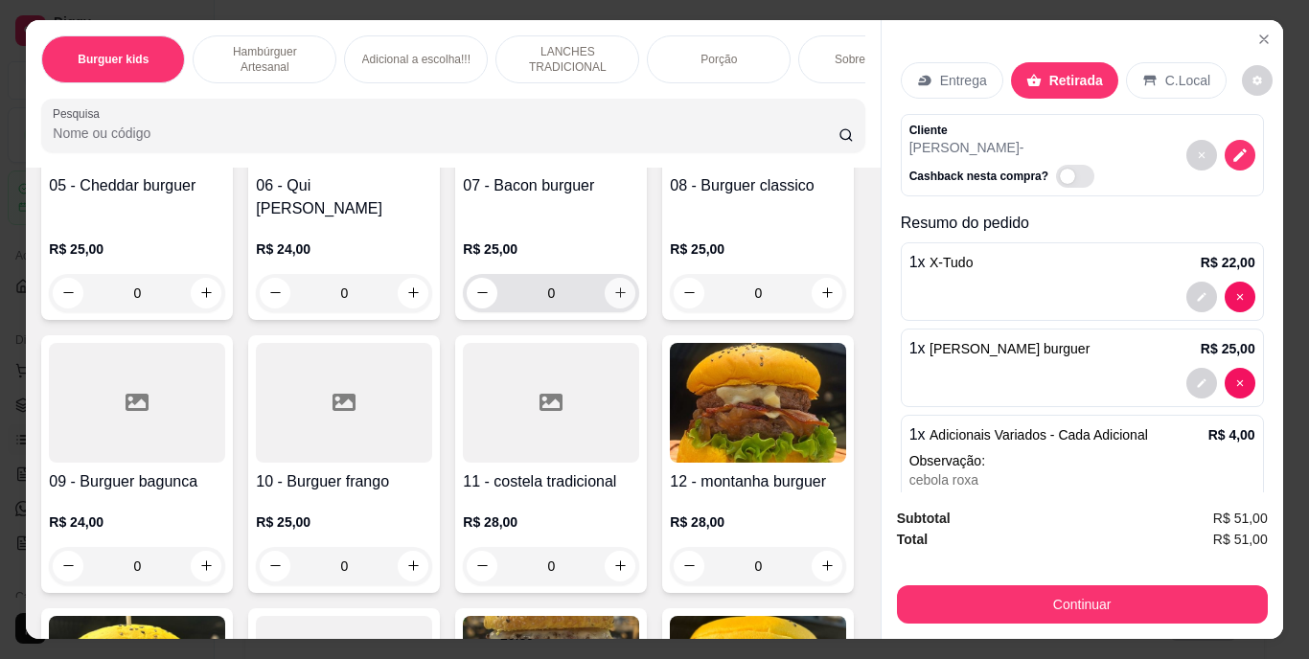
click at [613, 300] on icon "increase-product-quantity" at bounding box center [620, 292] width 14 height 14
type input "1"
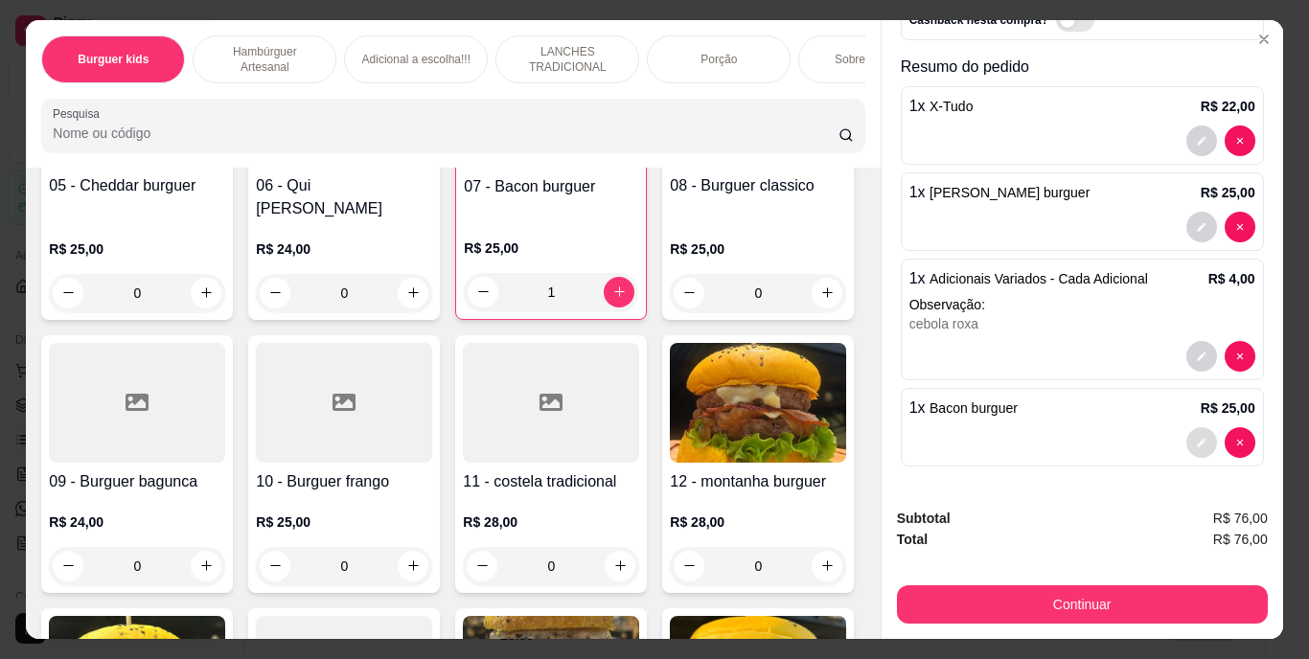
click at [1196, 437] on icon "decrease-product-quantity" at bounding box center [1201, 442] width 11 height 11
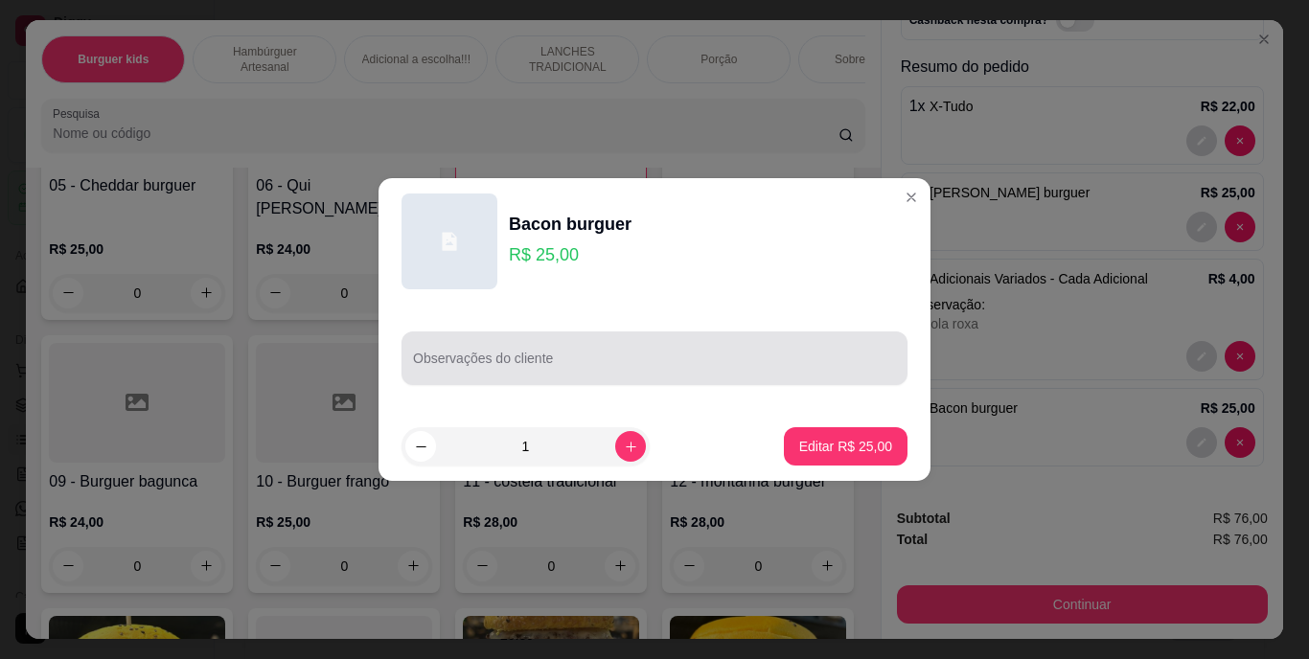
click at [820, 353] on div at bounding box center [654, 358] width 483 height 38
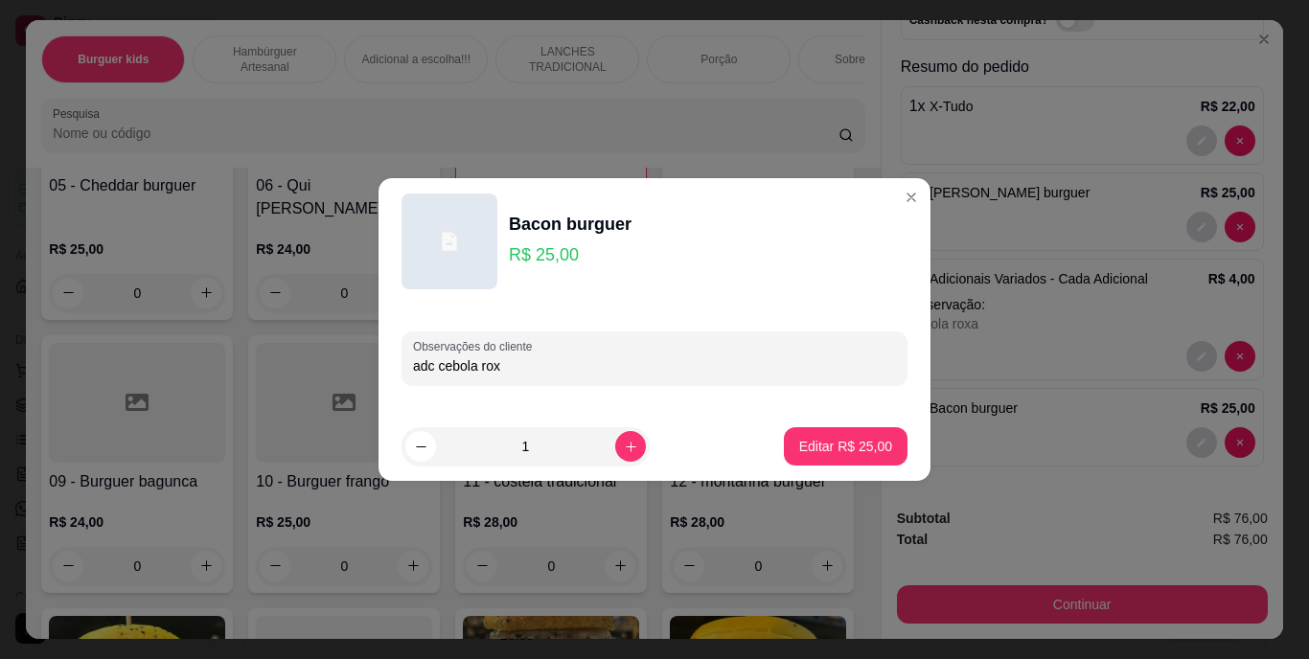
type input "adc cebola roxa"
click at [855, 453] on p "Editar R$ 25,00" at bounding box center [845, 446] width 93 height 19
type input "0"
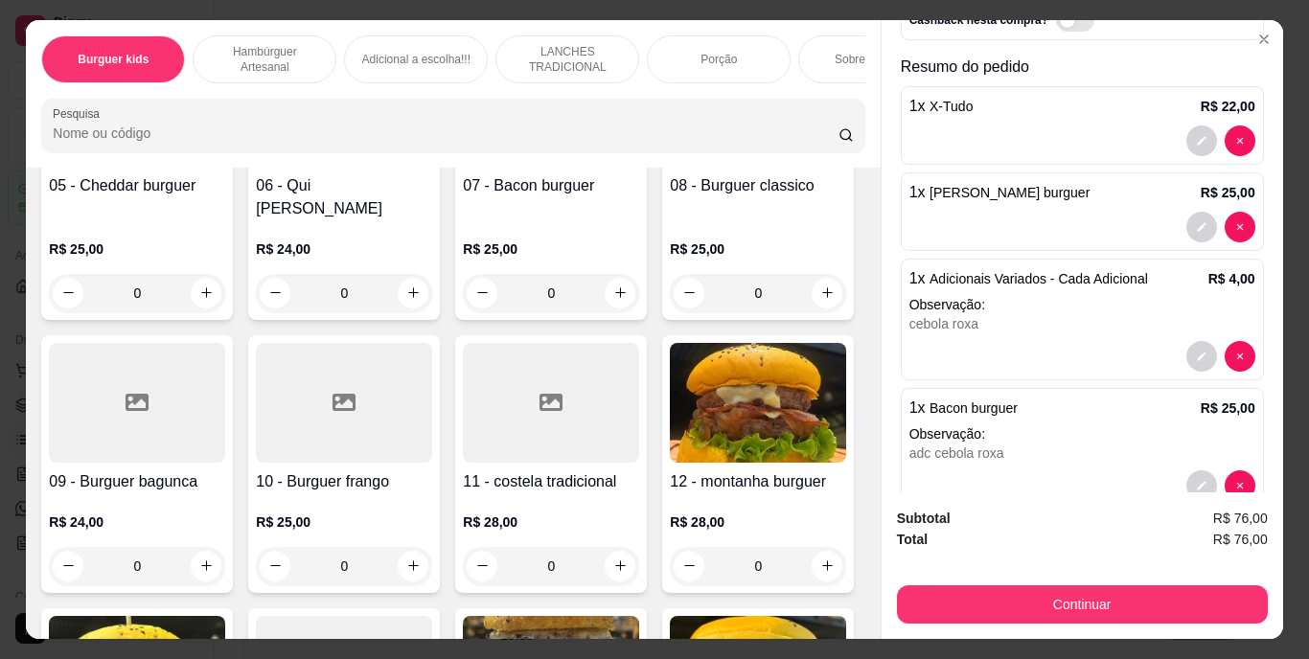
scroll to position [199, 0]
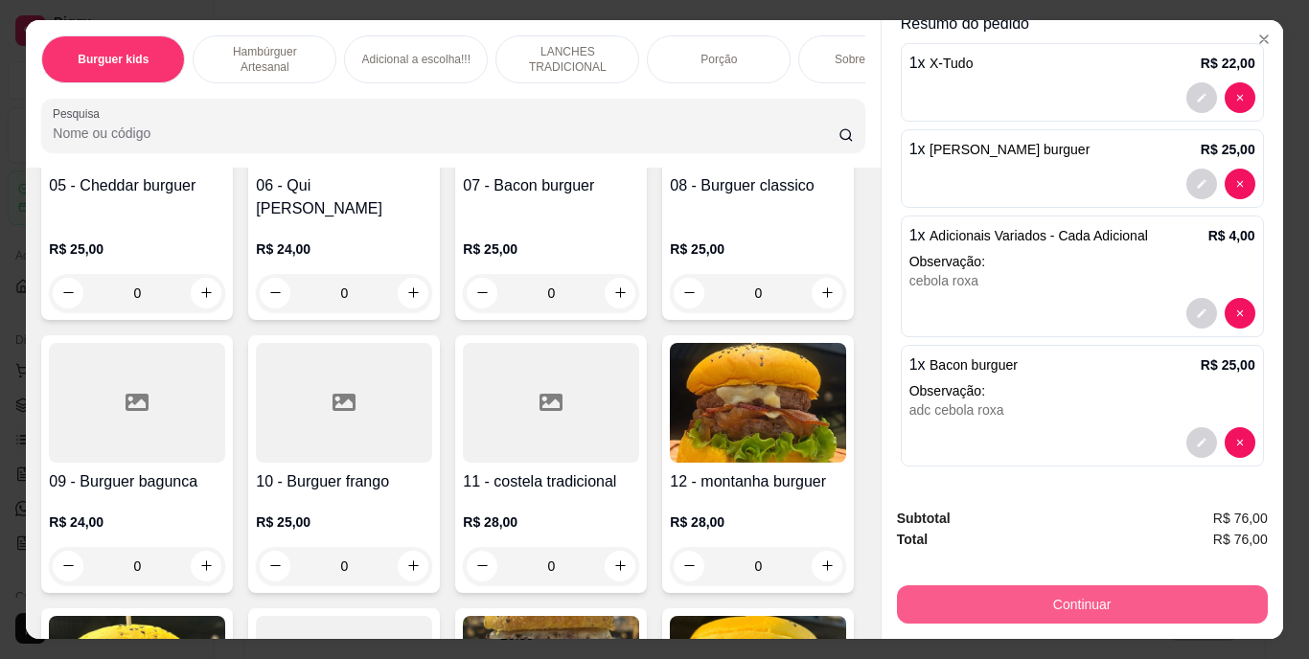
click at [1072, 589] on button "Continuar" at bounding box center [1082, 604] width 371 height 38
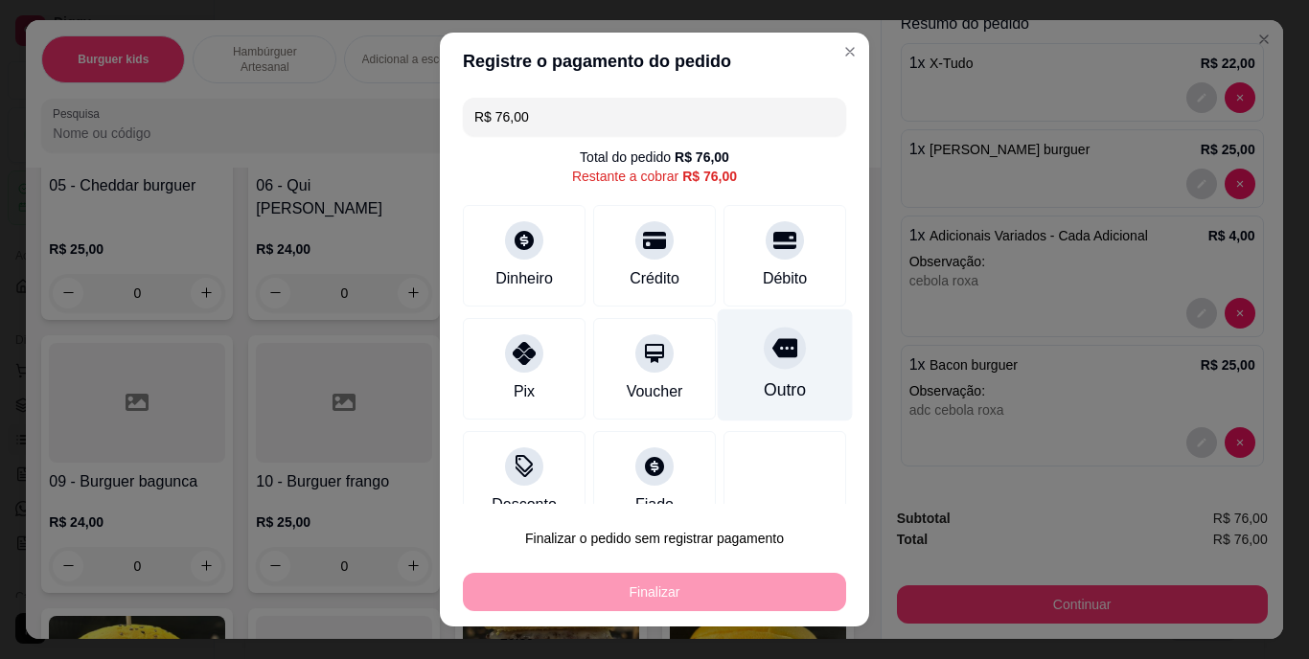
click at [755, 403] on div "Outro" at bounding box center [785, 365] width 135 height 112
type input "R$ 0,00"
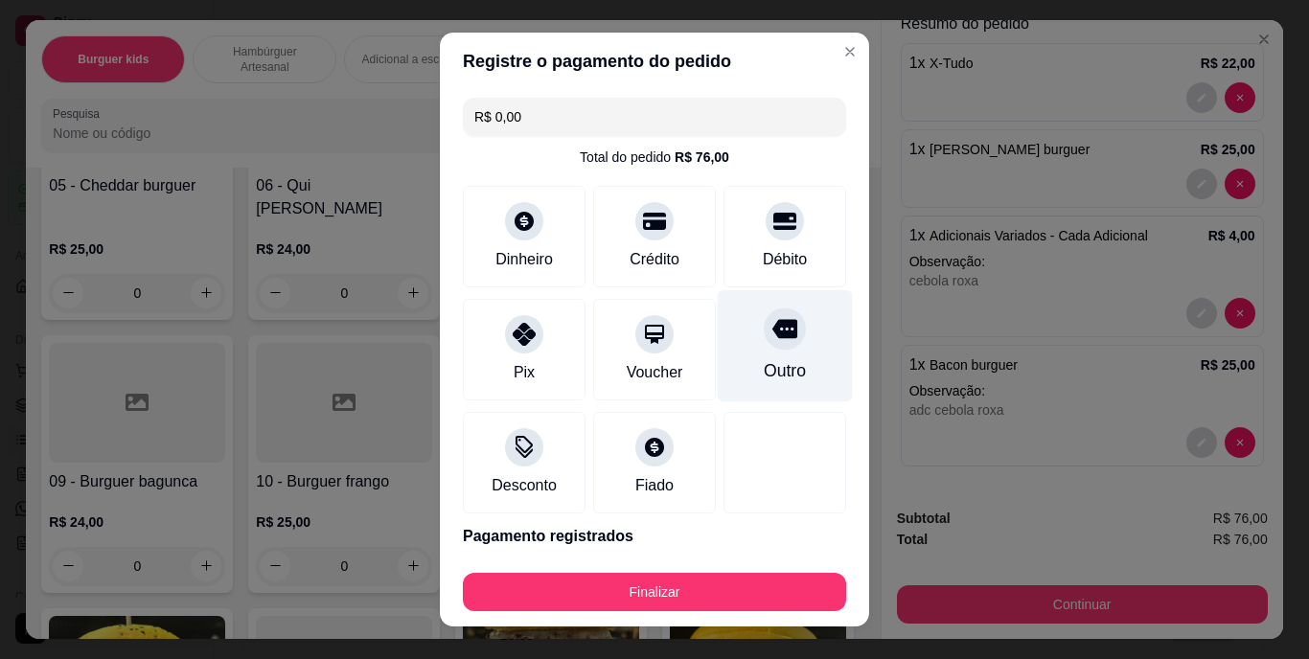
click at [763, 376] on div "Outro" at bounding box center [784, 371] width 42 height 25
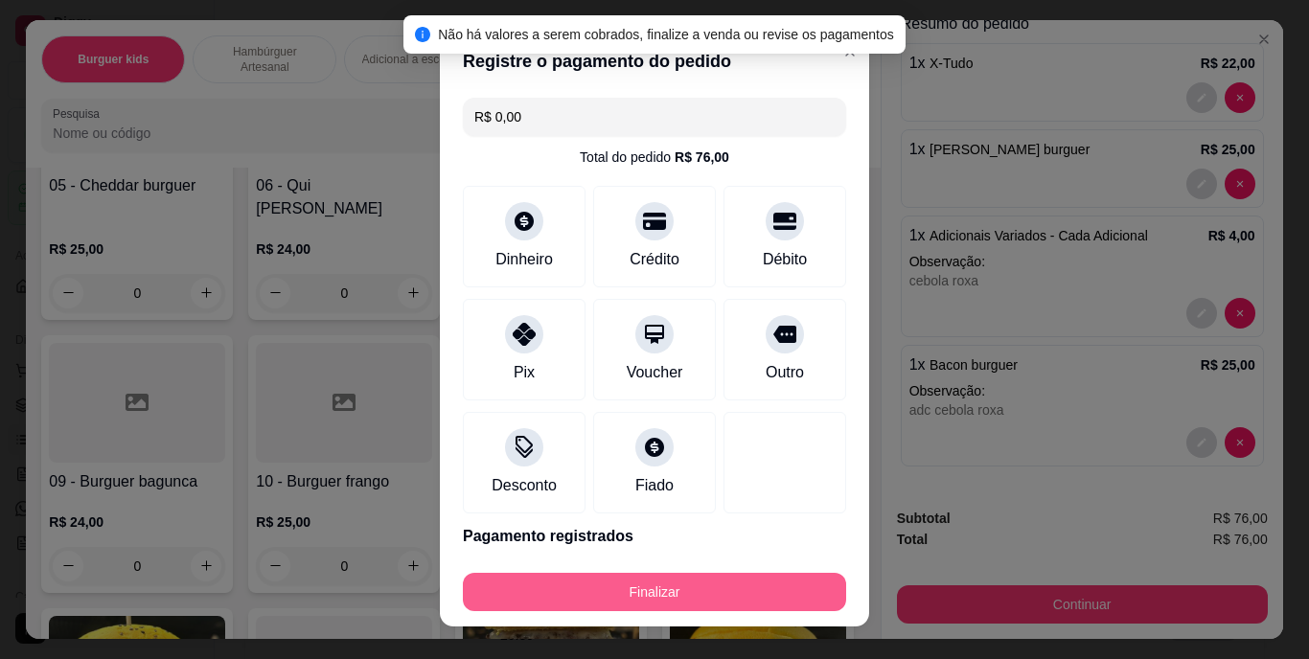
click at [667, 604] on button "Finalizar" at bounding box center [654, 592] width 383 height 38
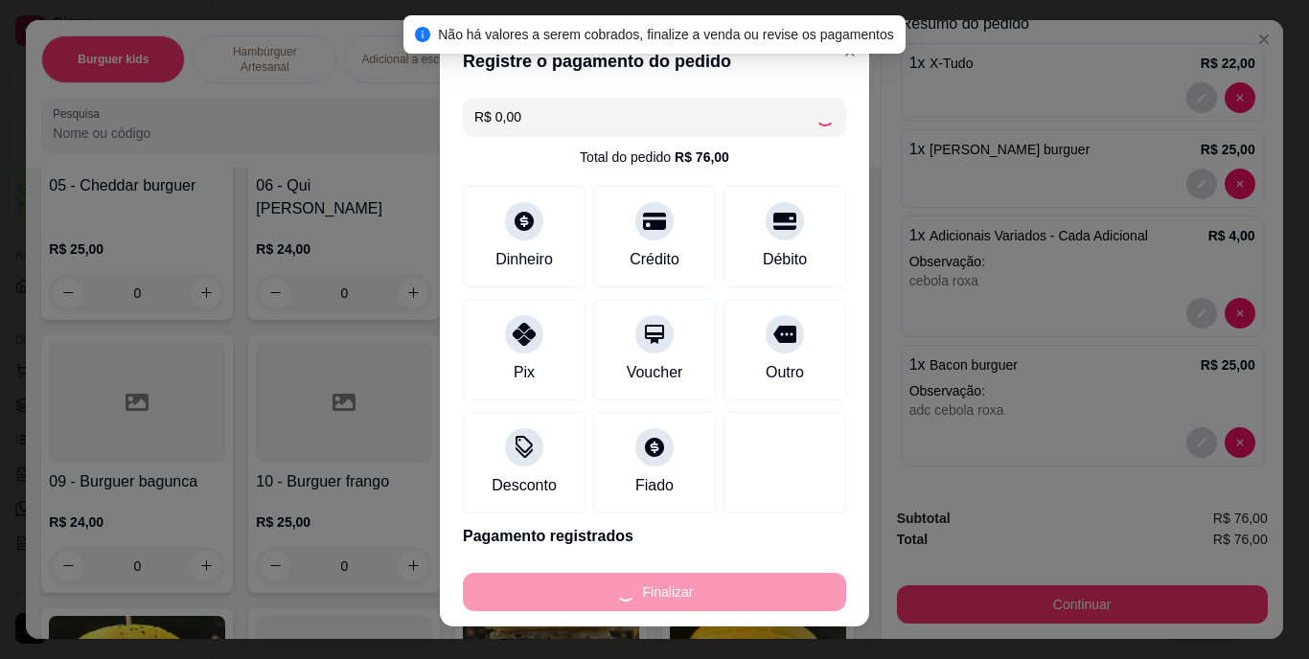
type input "0"
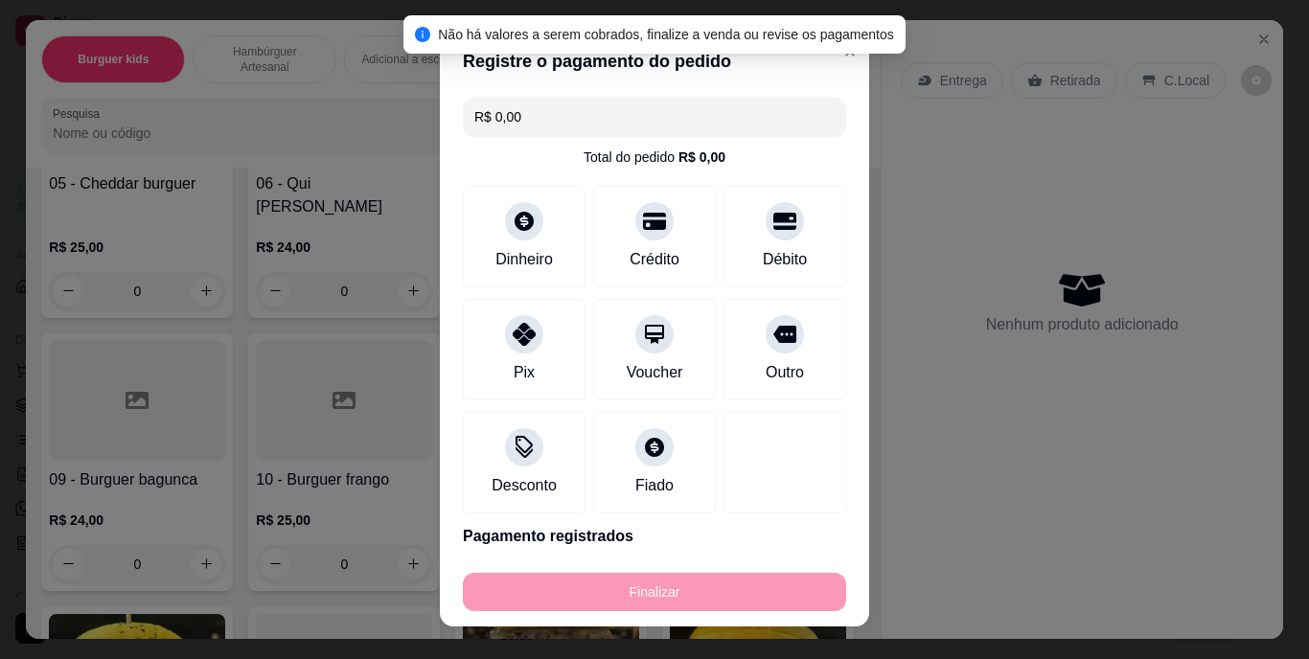
type input "-R$ 76,00"
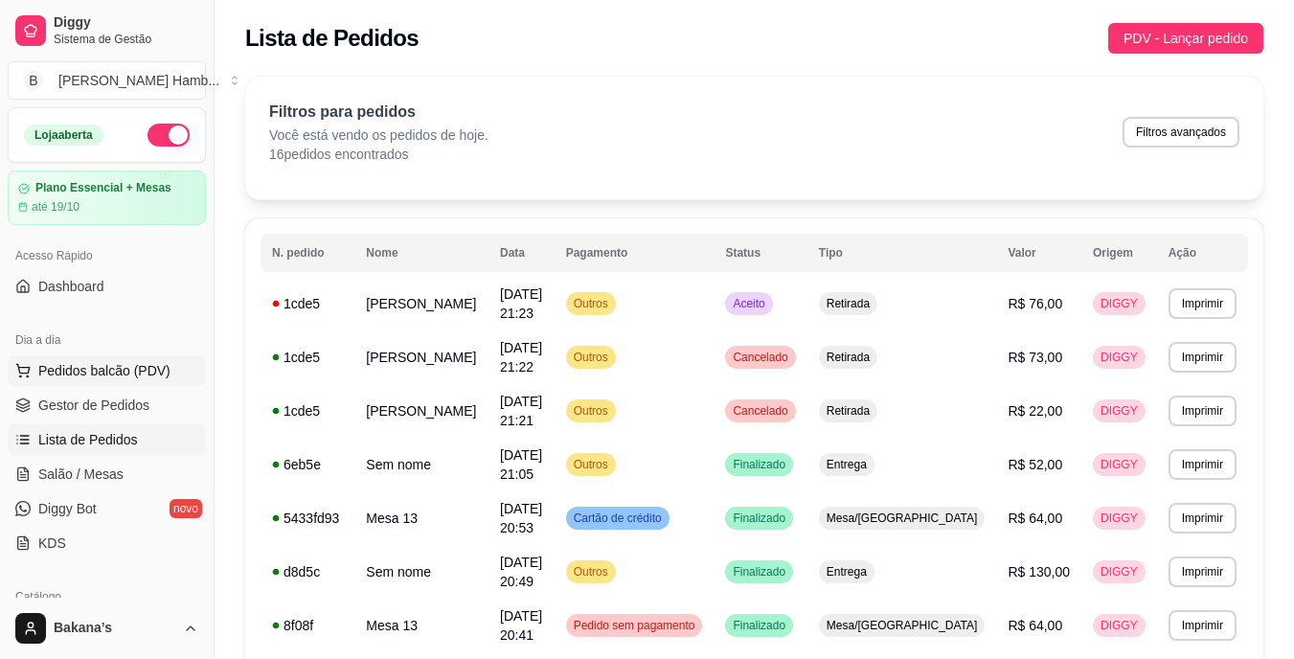
click at [101, 381] on button "Pedidos balcão (PDV)" at bounding box center [107, 370] width 198 height 31
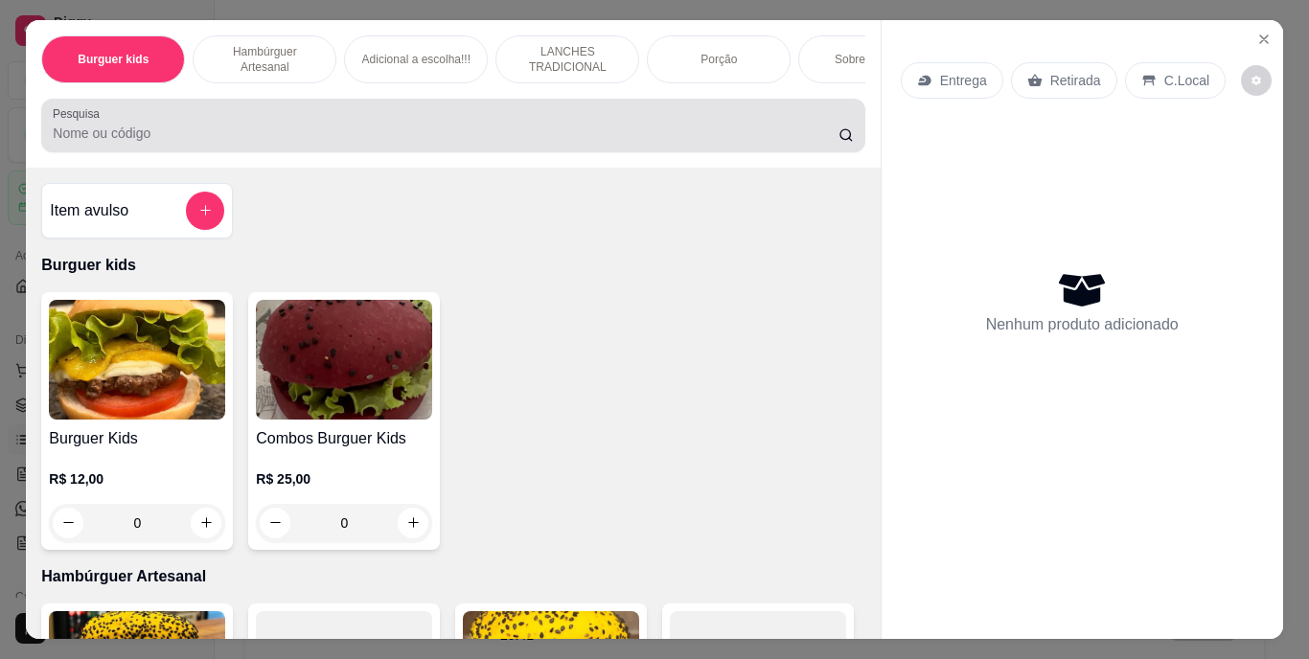
click at [509, 132] on input "Pesquisa" at bounding box center [446, 133] width 786 height 19
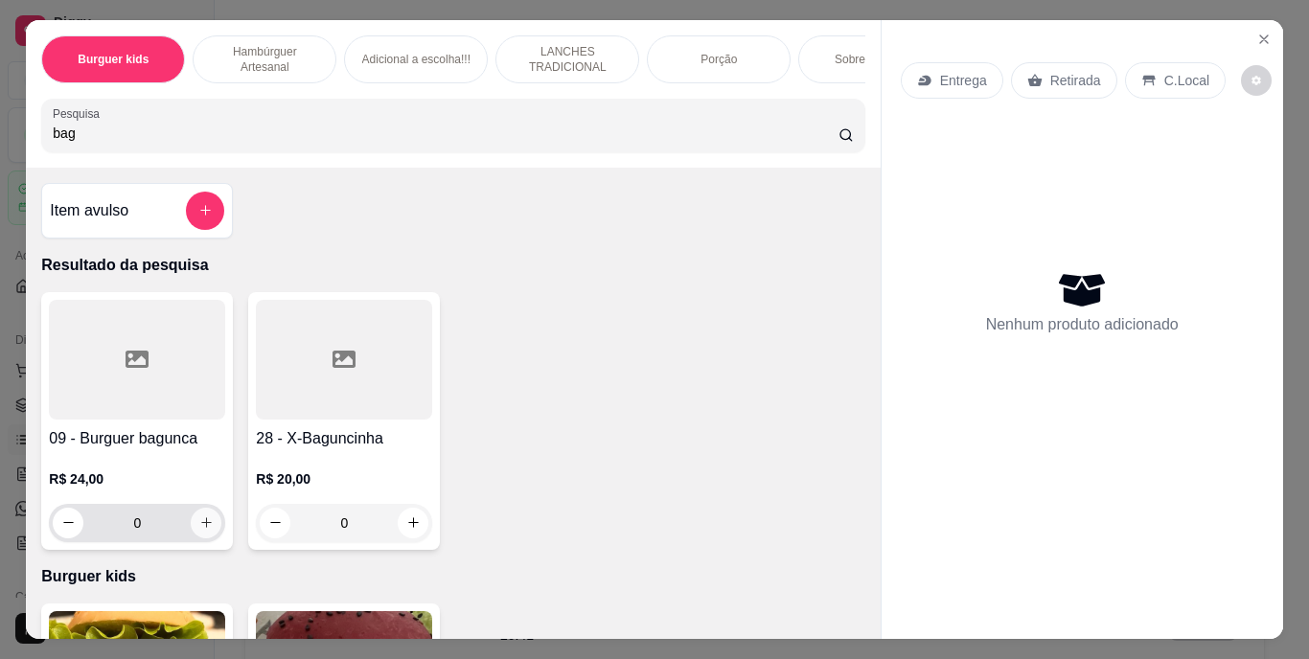
type input "bag"
click at [197, 518] on button "increase-product-quantity" at bounding box center [206, 523] width 31 height 31
type input "1"
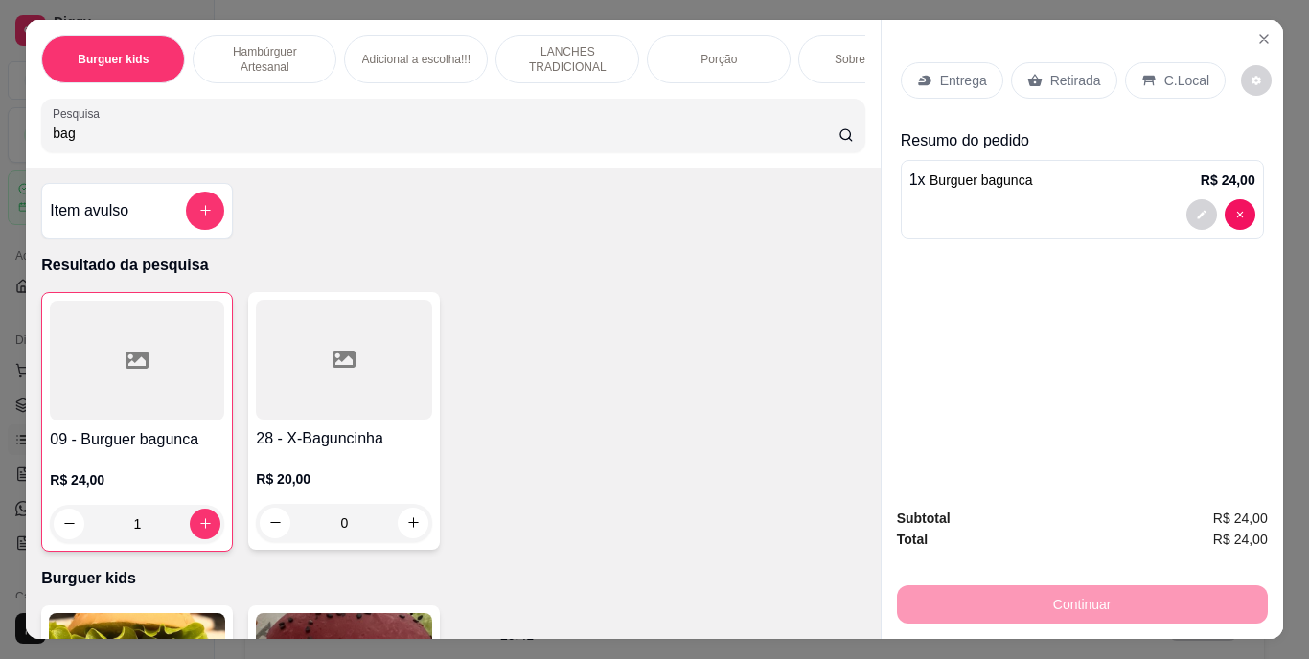
click at [1086, 216] on div at bounding box center [1082, 214] width 346 height 31
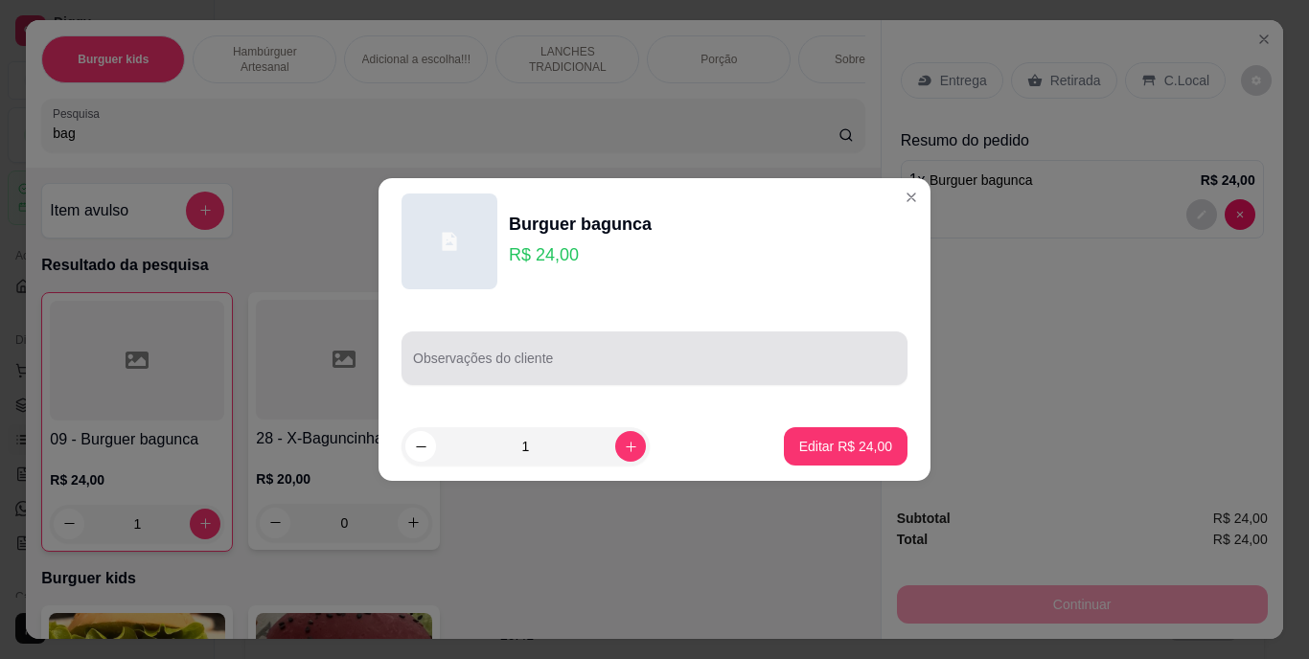
click at [627, 371] on input "Observações do cliente" at bounding box center [654, 365] width 483 height 19
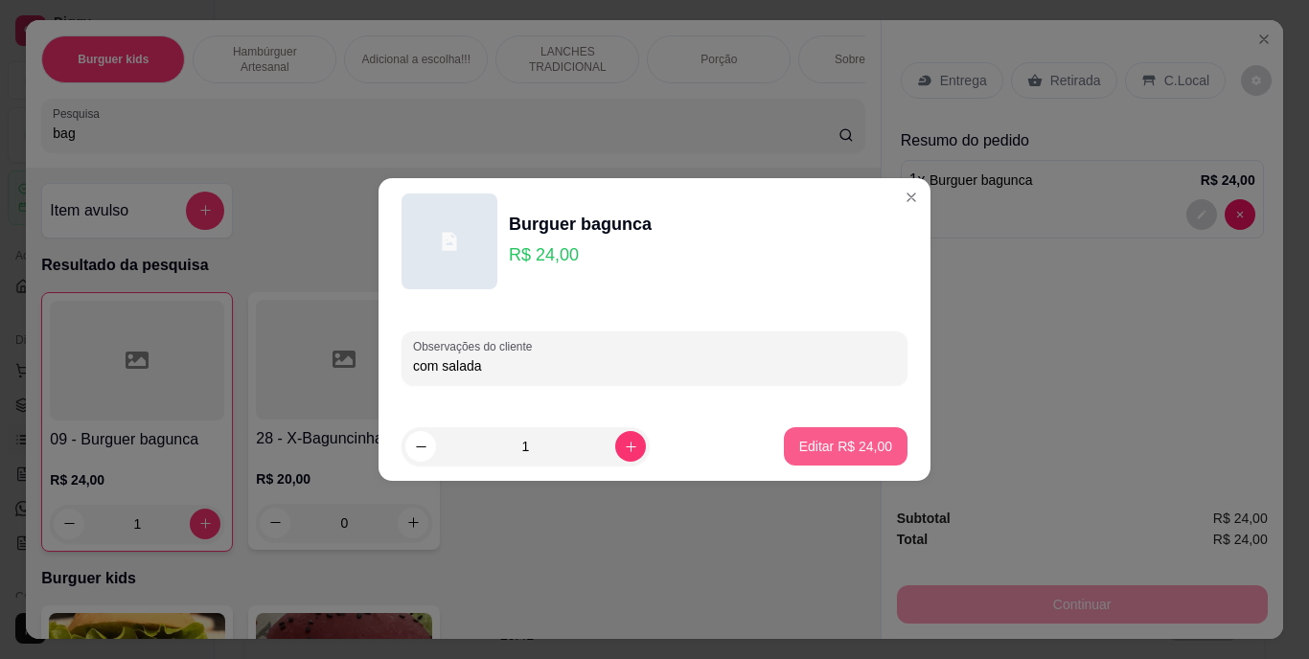
type input "com salada"
click at [830, 437] on p "Editar R$ 24,00" at bounding box center [845, 446] width 90 height 18
type input "0"
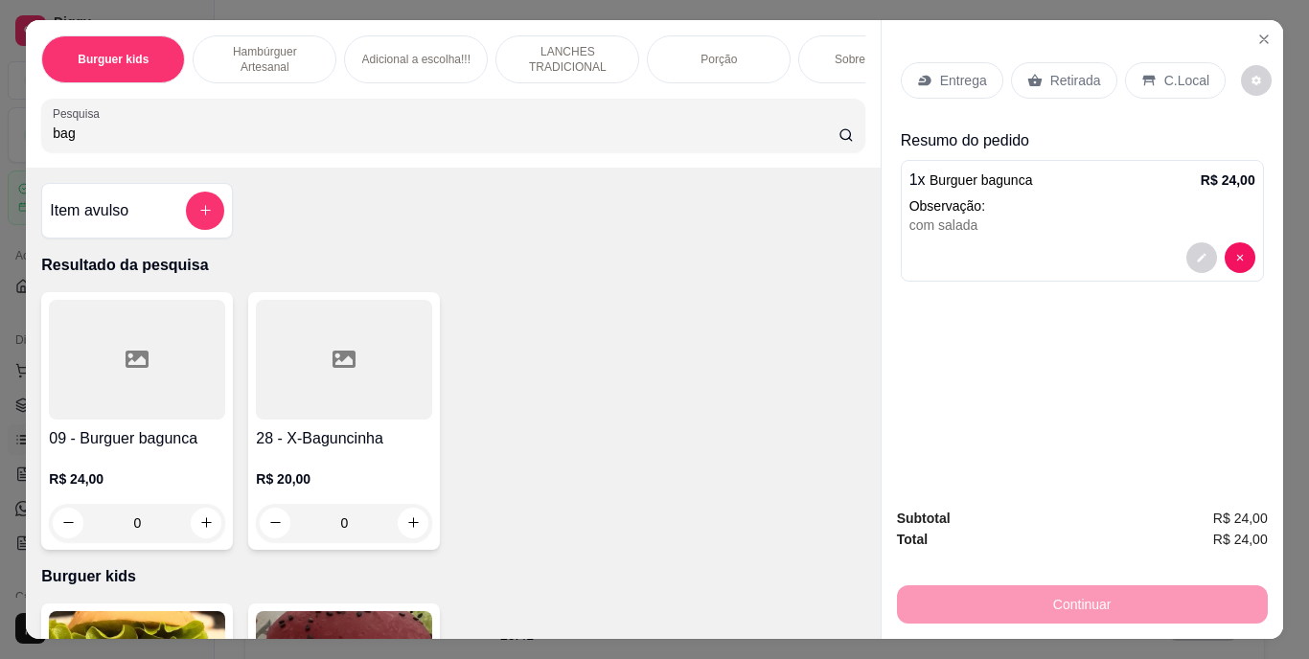
click at [1063, 71] on p "Retirada" at bounding box center [1075, 80] width 51 height 19
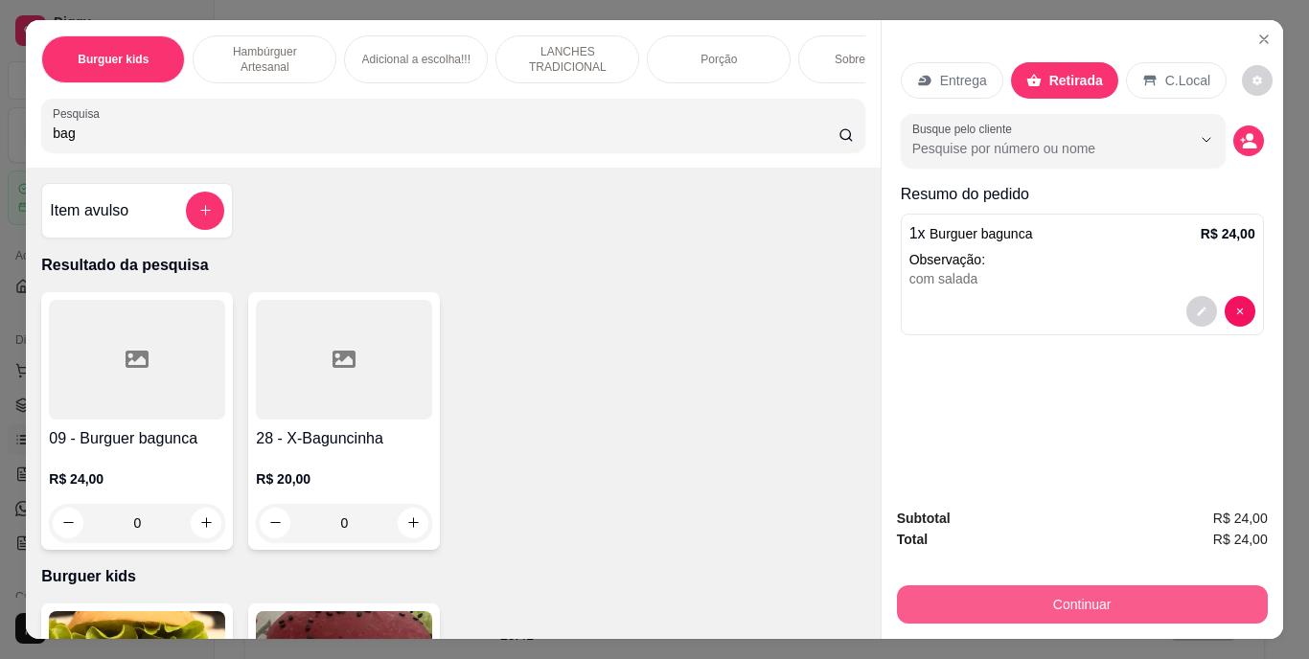
click at [1064, 588] on button "Continuar" at bounding box center [1082, 604] width 371 height 38
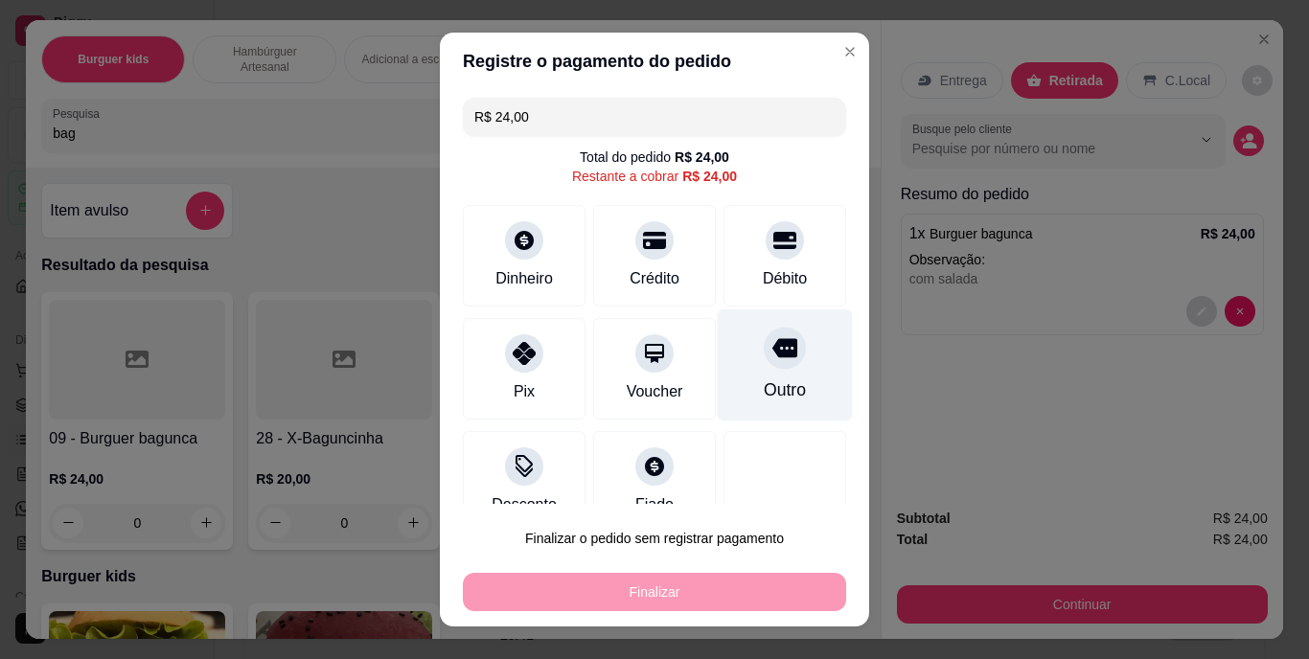
click at [772, 349] on icon at bounding box center [784, 348] width 25 height 25
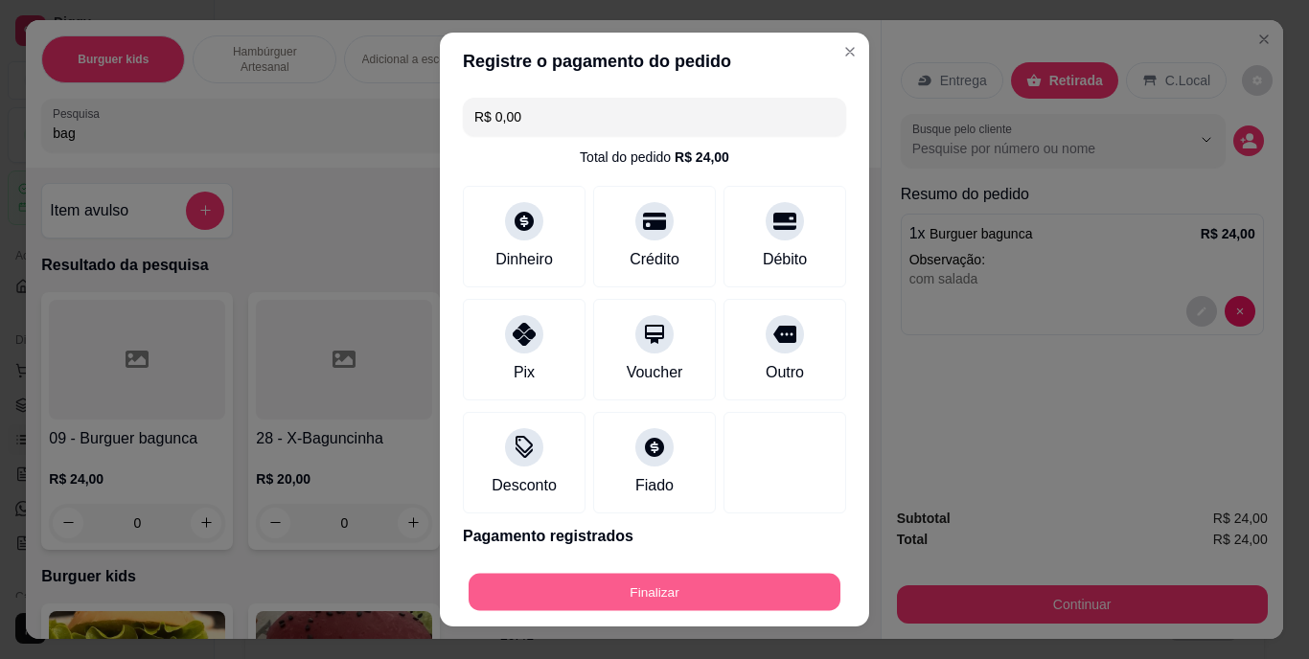
click at [718, 590] on button "Finalizar" at bounding box center [654, 591] width 372 height 37
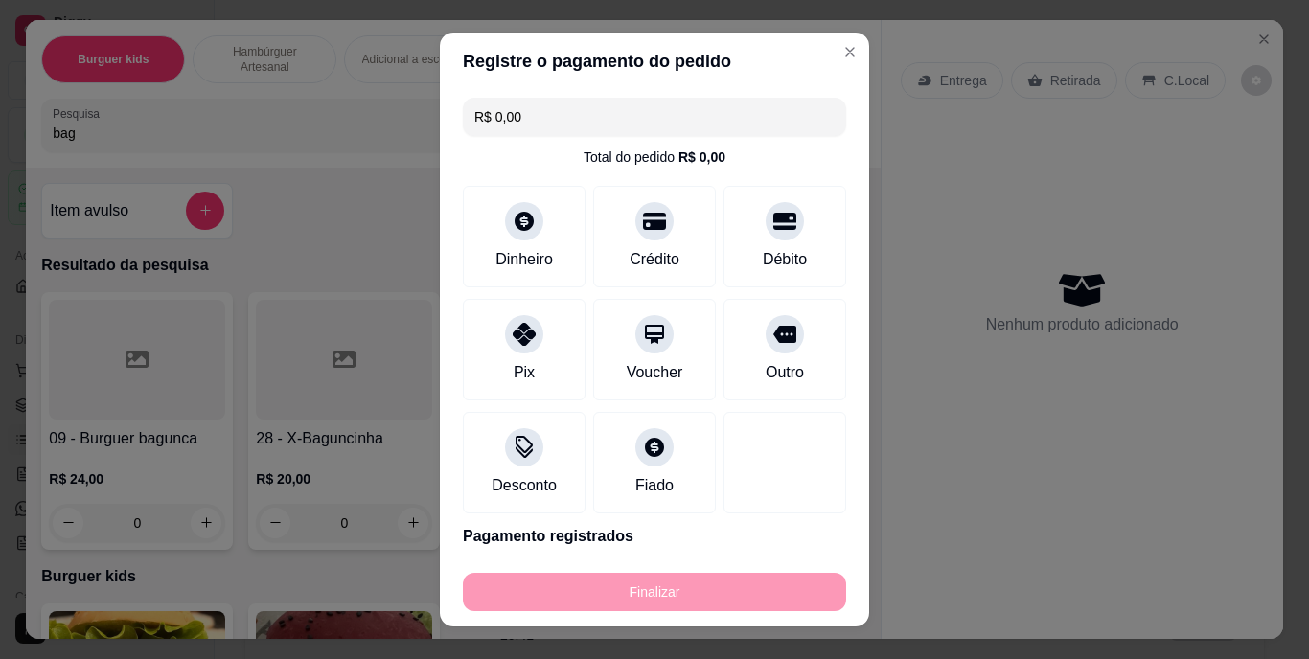
type input "-R$ 24,00"
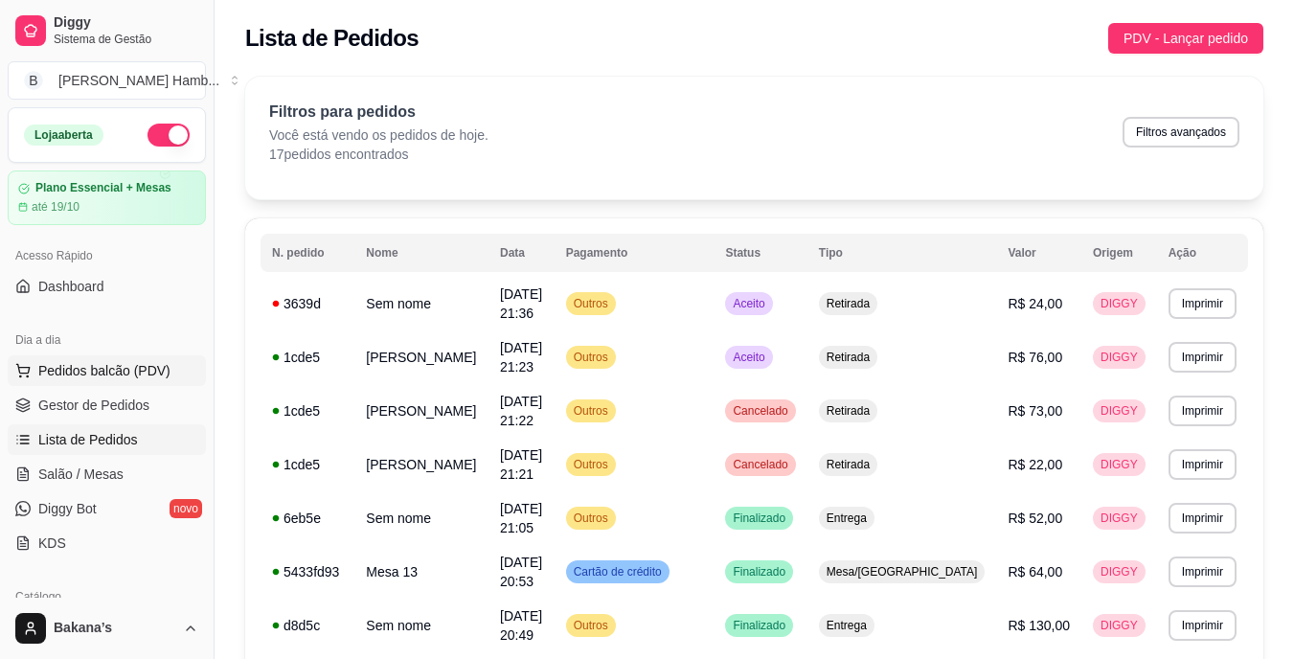
click at [76, 373] on span "Pedidos balcão (PDV)" at bounding box center [104, 370] width 132 height 19
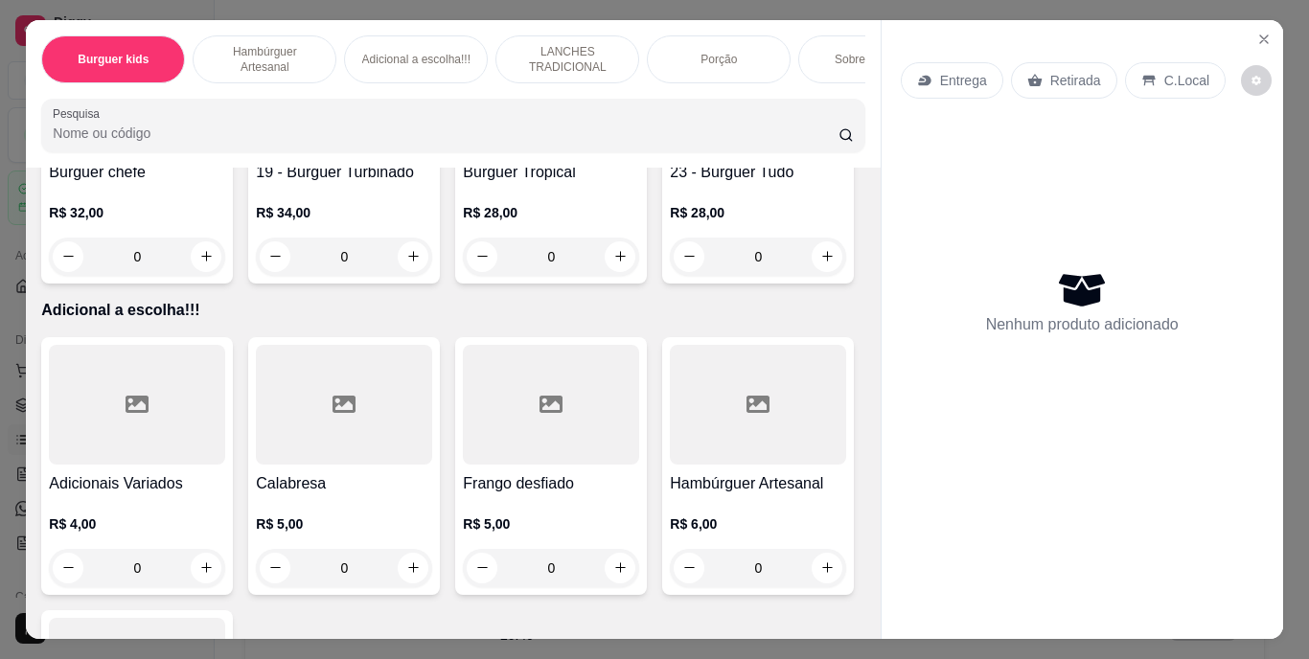
scroll to position [2107, 0]
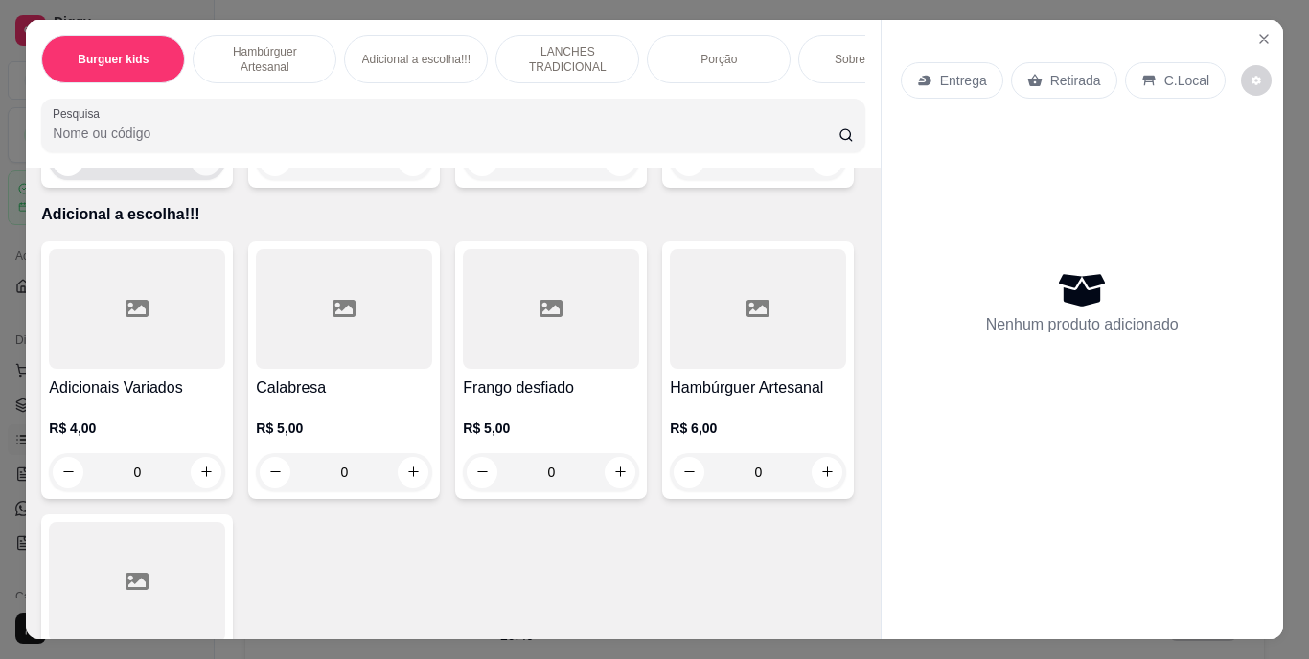
click at [214, 168] on icon "increase-product-quantity" at bounding box center [206, 160] width 14 height 14
type input "1"
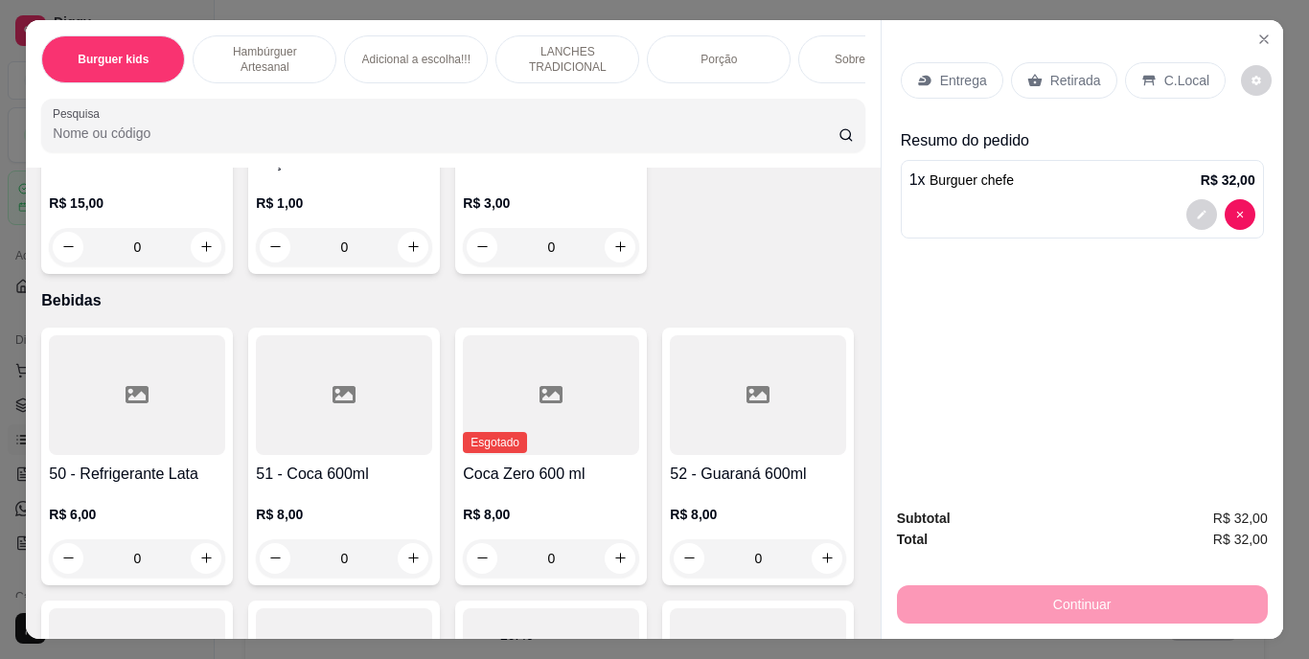
scroll to position [4502, 0]
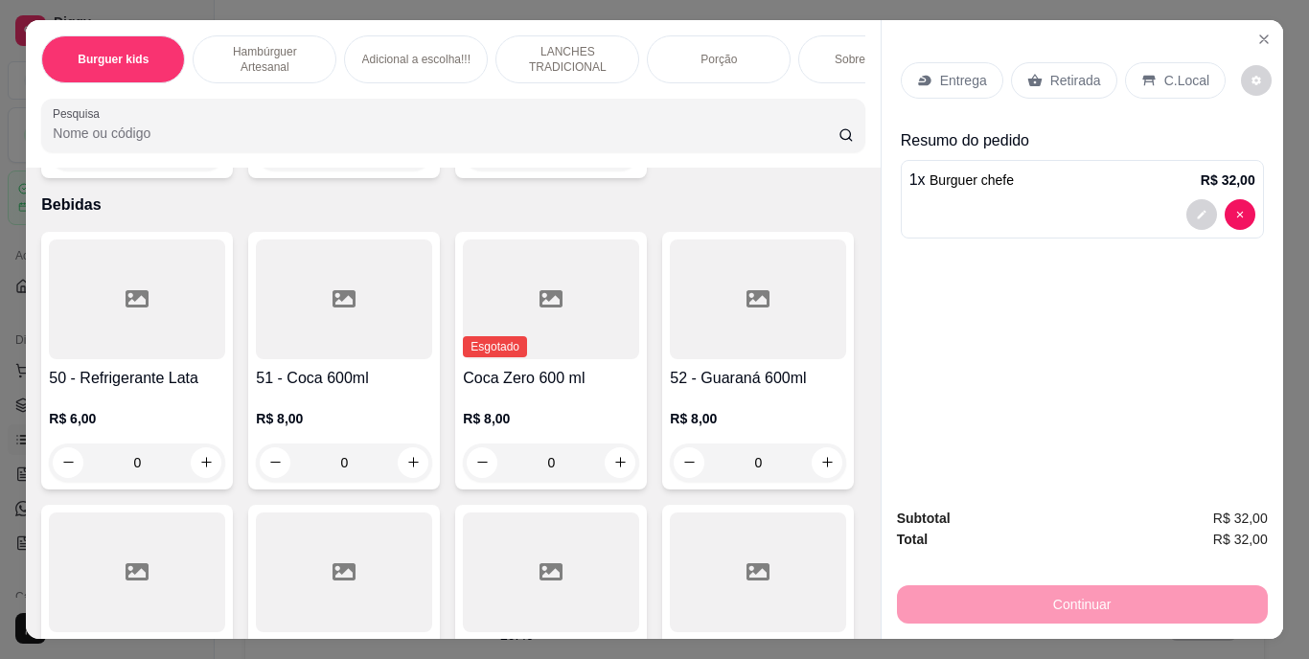
type input "1"
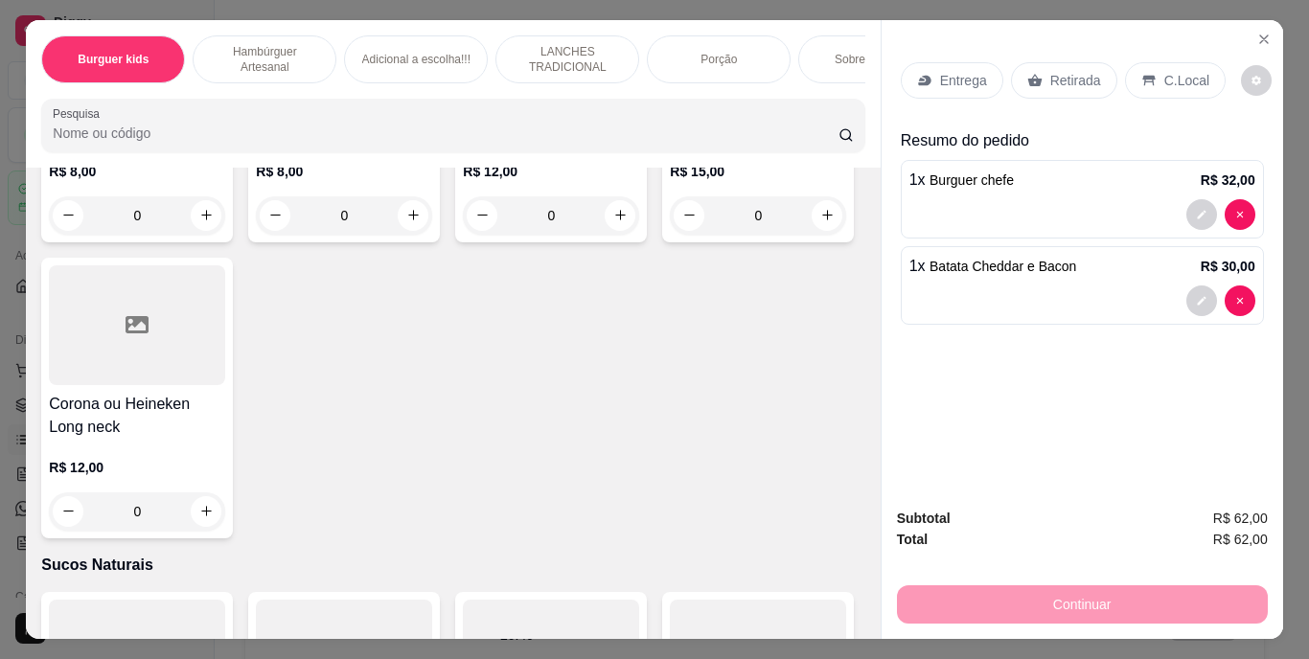
scroll to position [6131, 0]
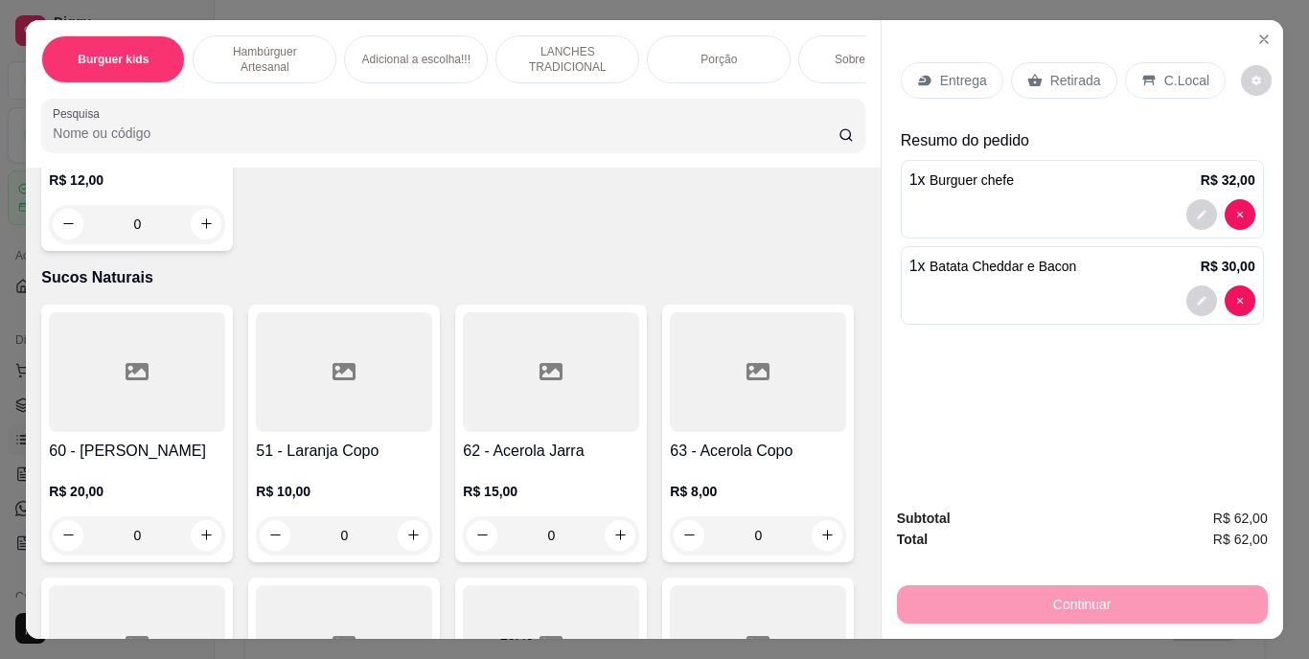
type input "1"
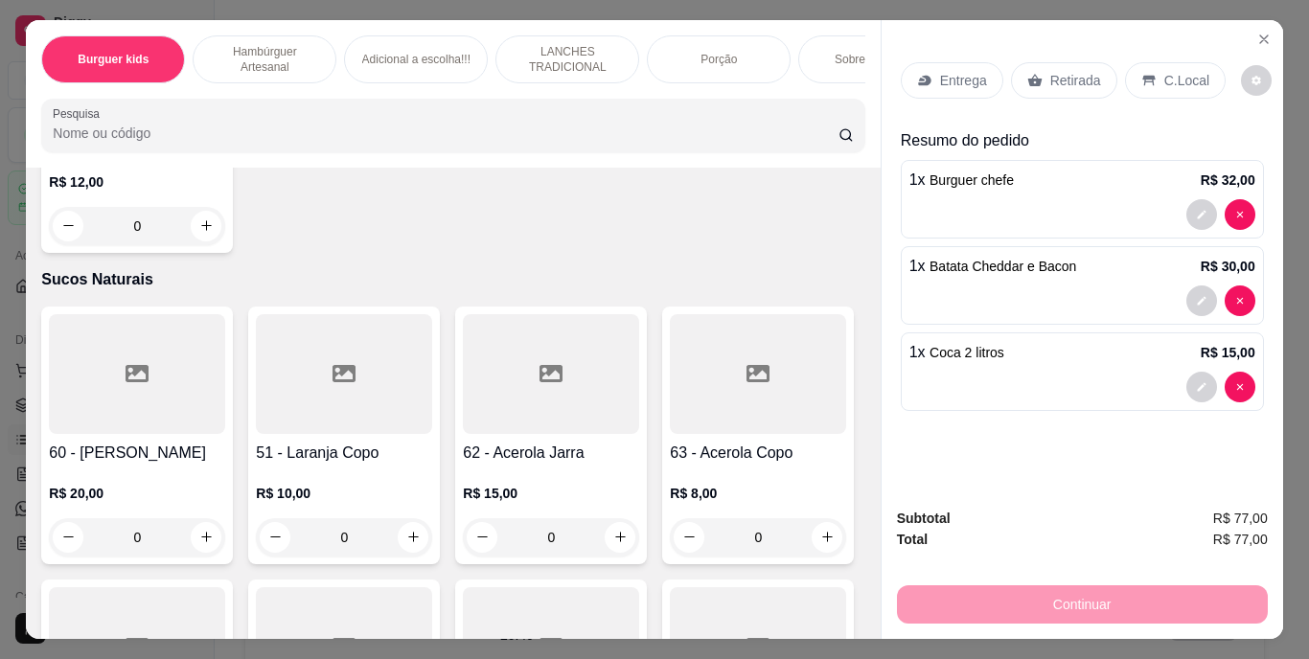
click at [1077, 74] on p "Retirada" at bounding box center [1075, 80] width 51 height 19
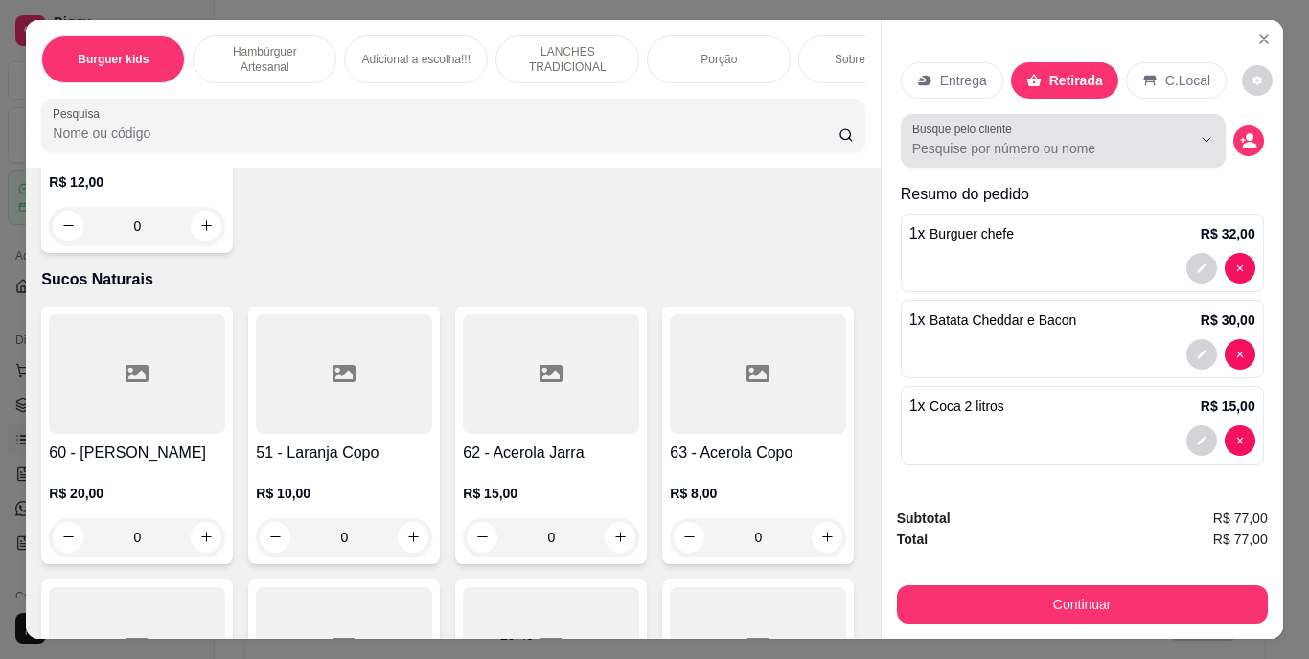
click at [1166, 125] on button "Show suggestions" at bounding box center [1179, 140] width 30 height 30
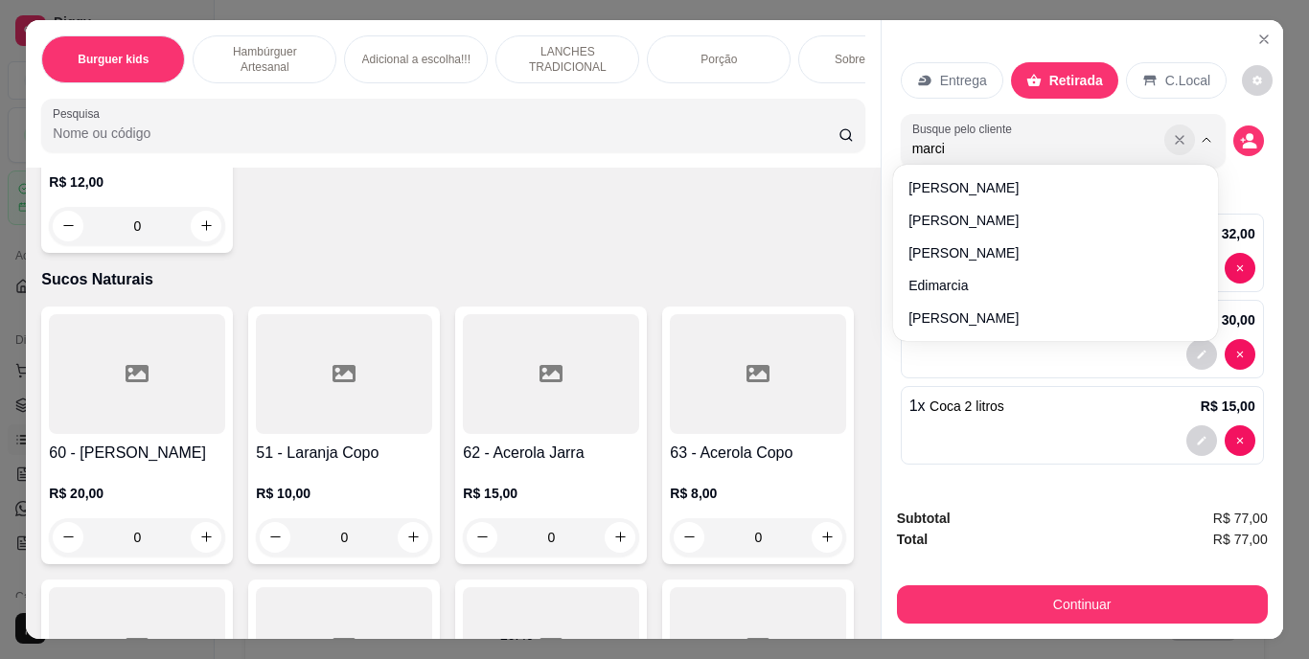
type input "marcia"
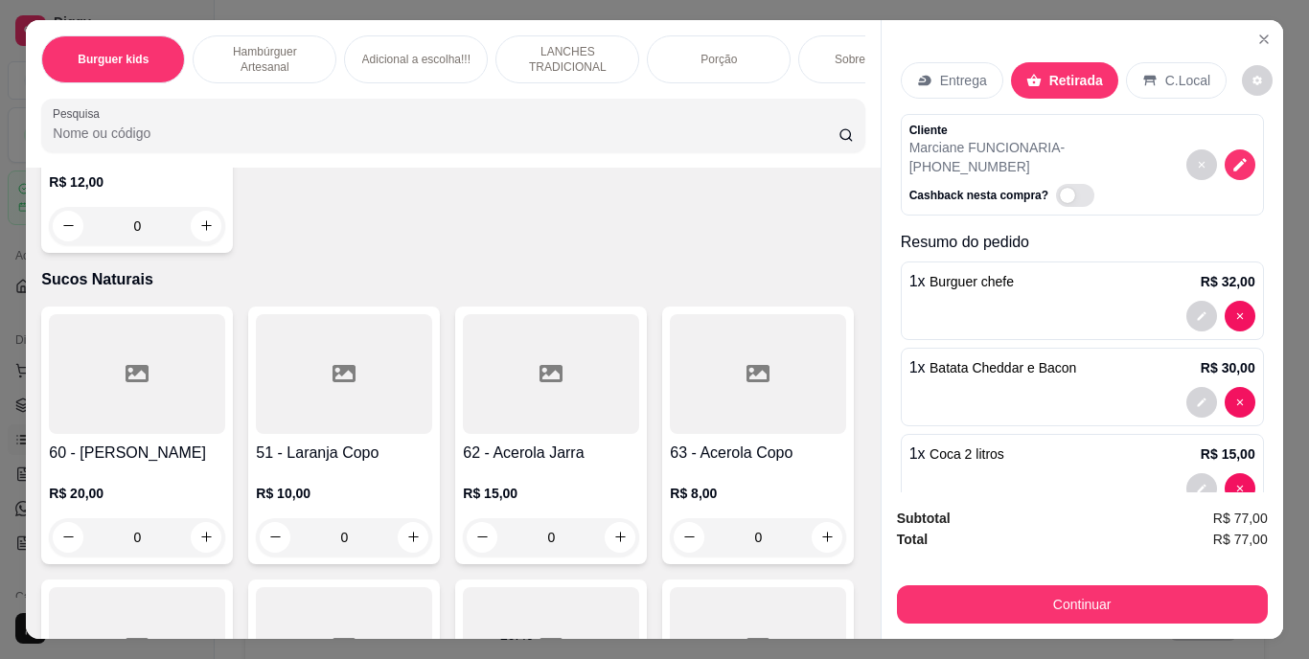
scroll to position [49, 0]
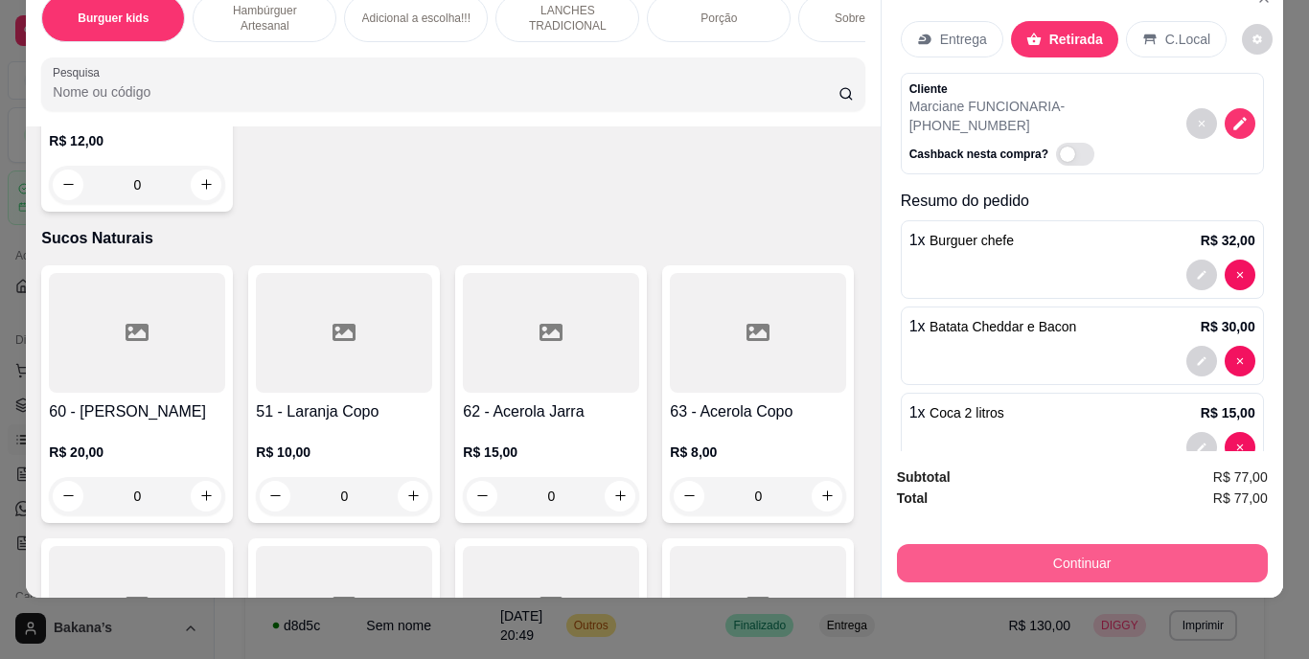
click at [1087, 552] on button "Continuar" at bounding box center [1082, 563] width 371 height 38
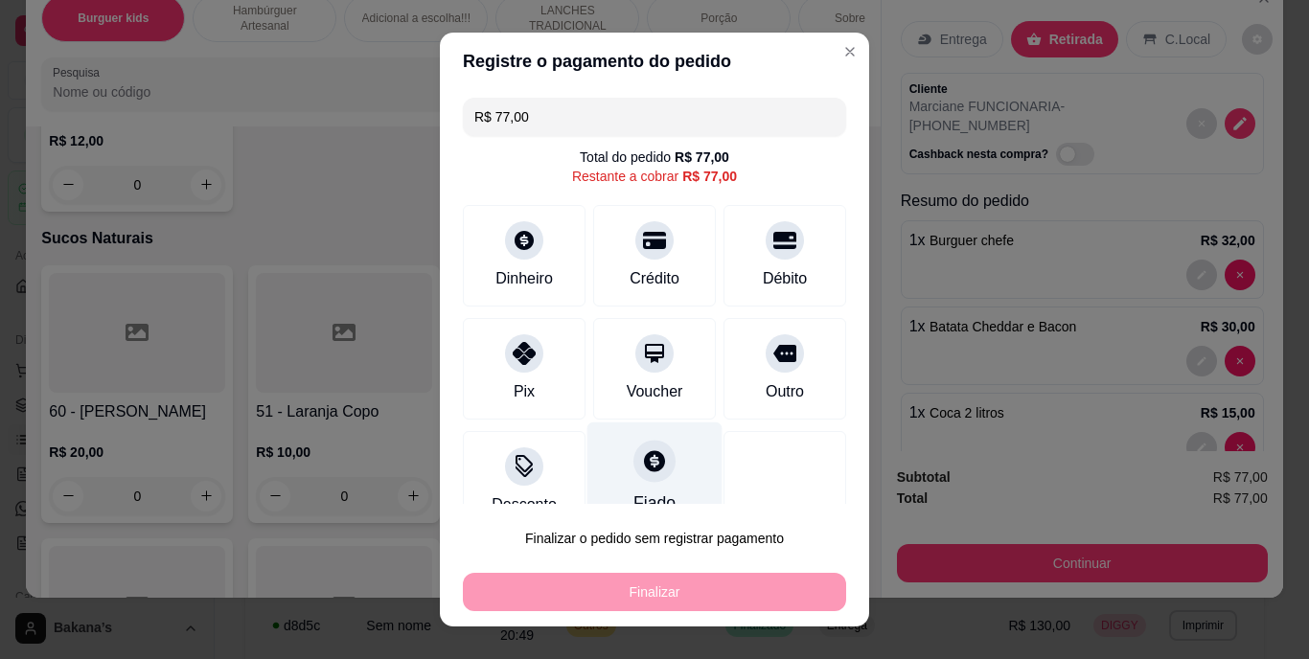
click at [664, 484] on div "Fiado" at bounding box center [654, 478] width 135 height 112
type input "R$ 0,00"
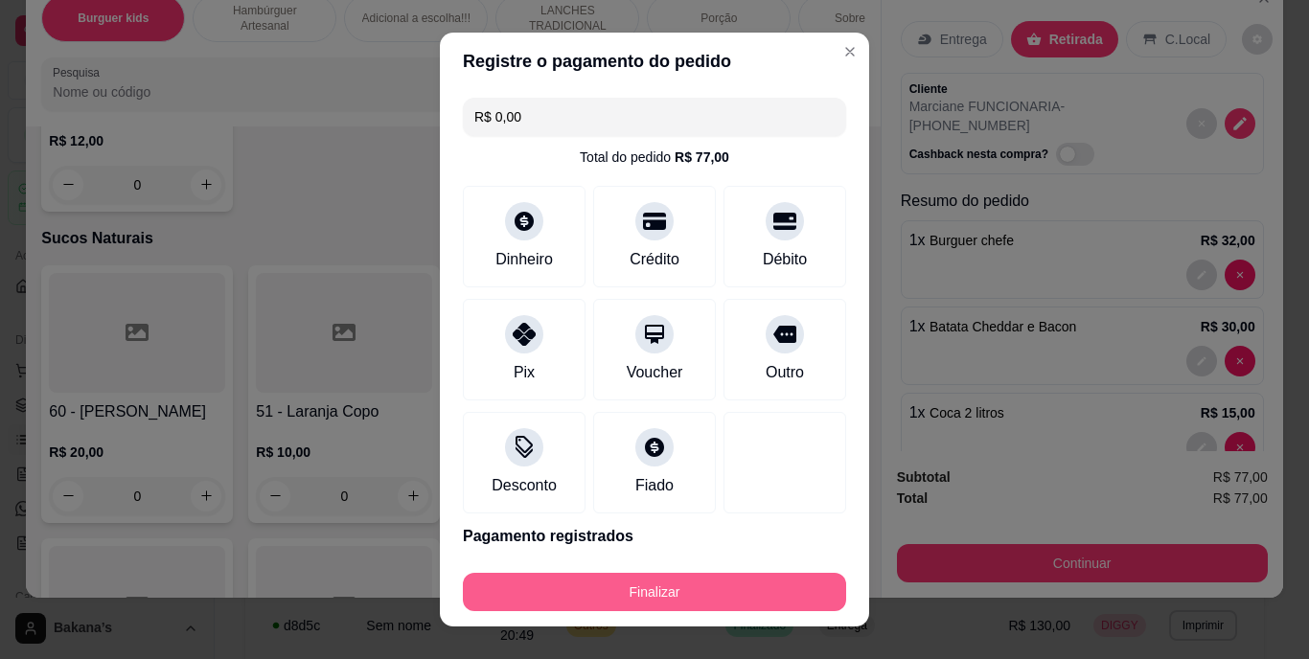
click at [704, 590] on button "Finalizar" at bounding box center [654, 592] width 383 height 38
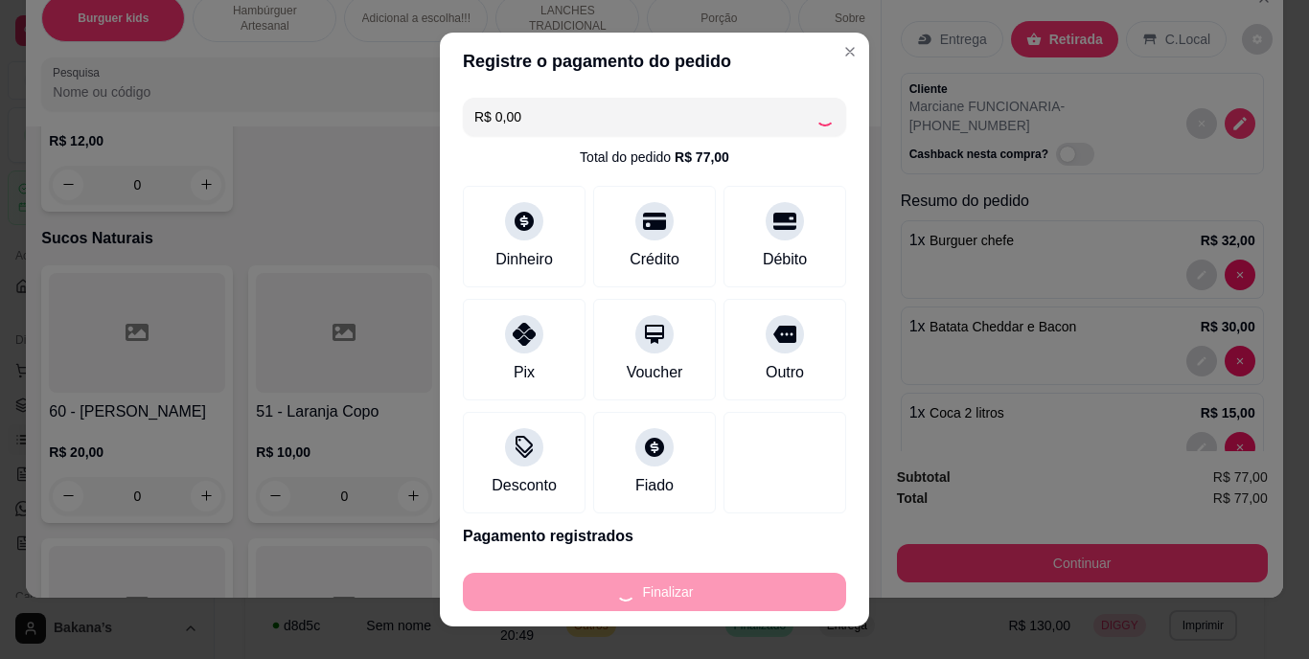
type input "0"
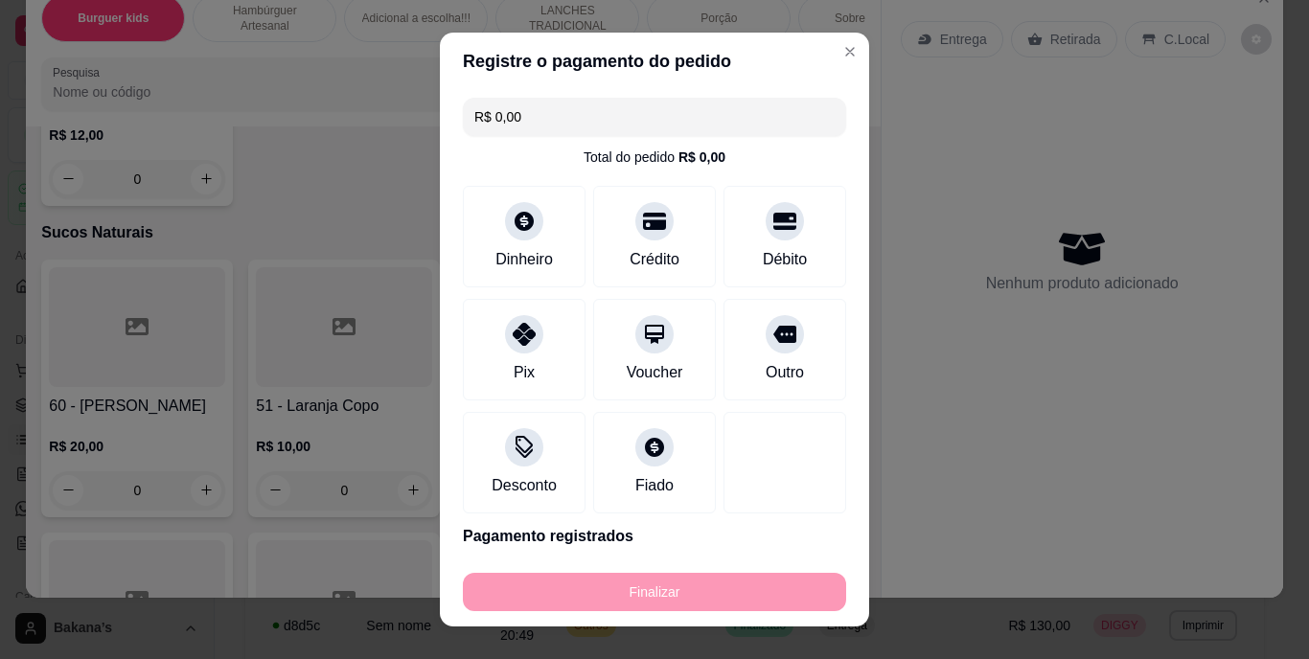
type input "-R$ 77,00"
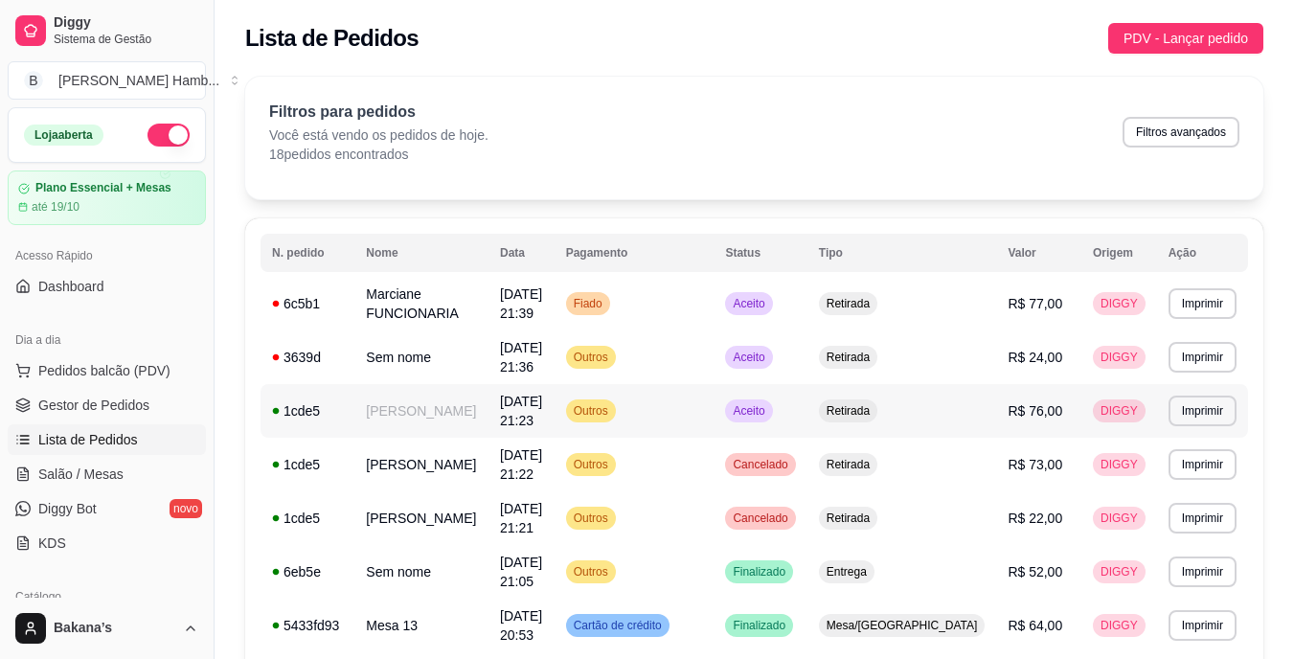
click at [1058, 416] on span "R$ 76,00" at bounding box center [1035, 410] width 55 height 15
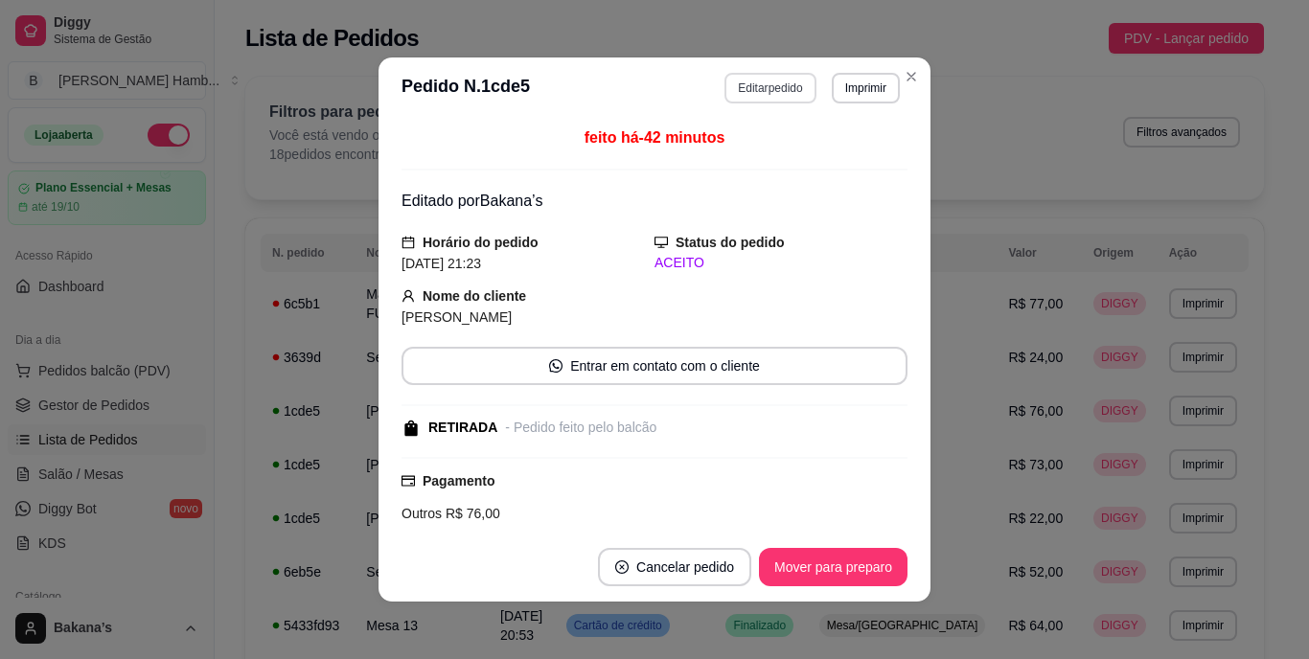
click at [766, 88] on button "Editar pedido" at bounding box center [769, 88] width 91 height 31
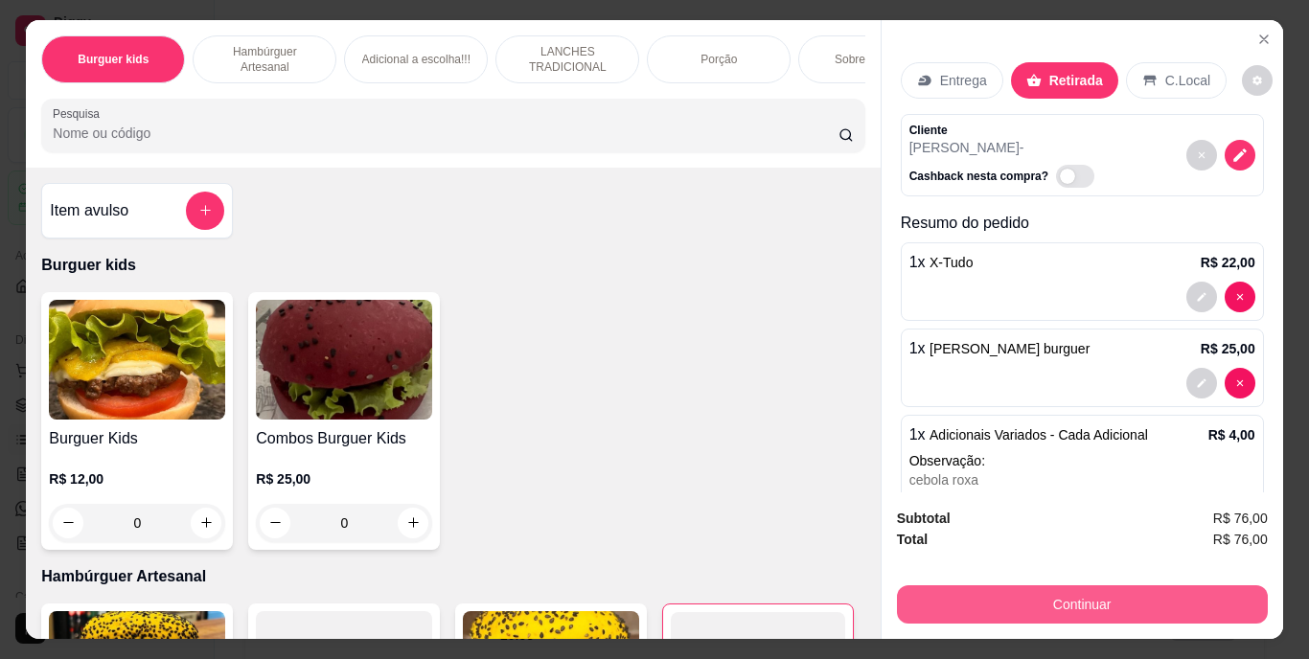
click at [1132, 585] on button "Continuar" at bounding box center [1082, 604] width 371 height 38
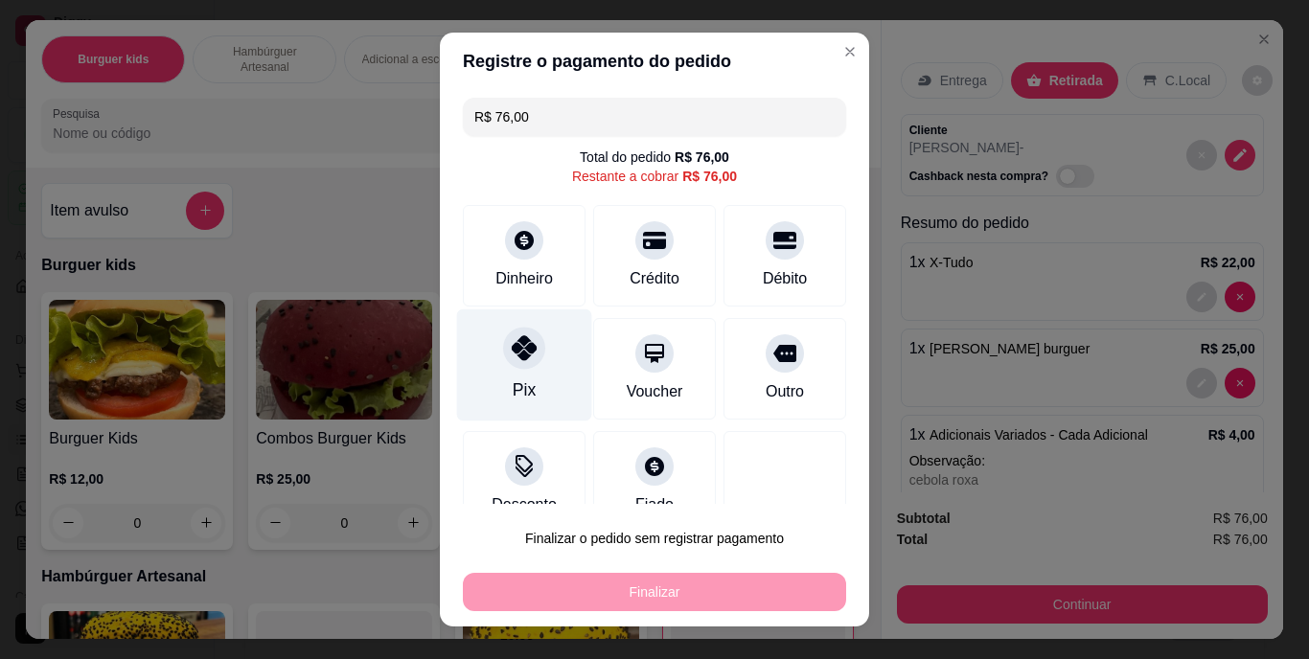
click at [533, 358] on div "Pix" at bounding box center [524, 365] width 135 height 112
type input "R$ 0,00"
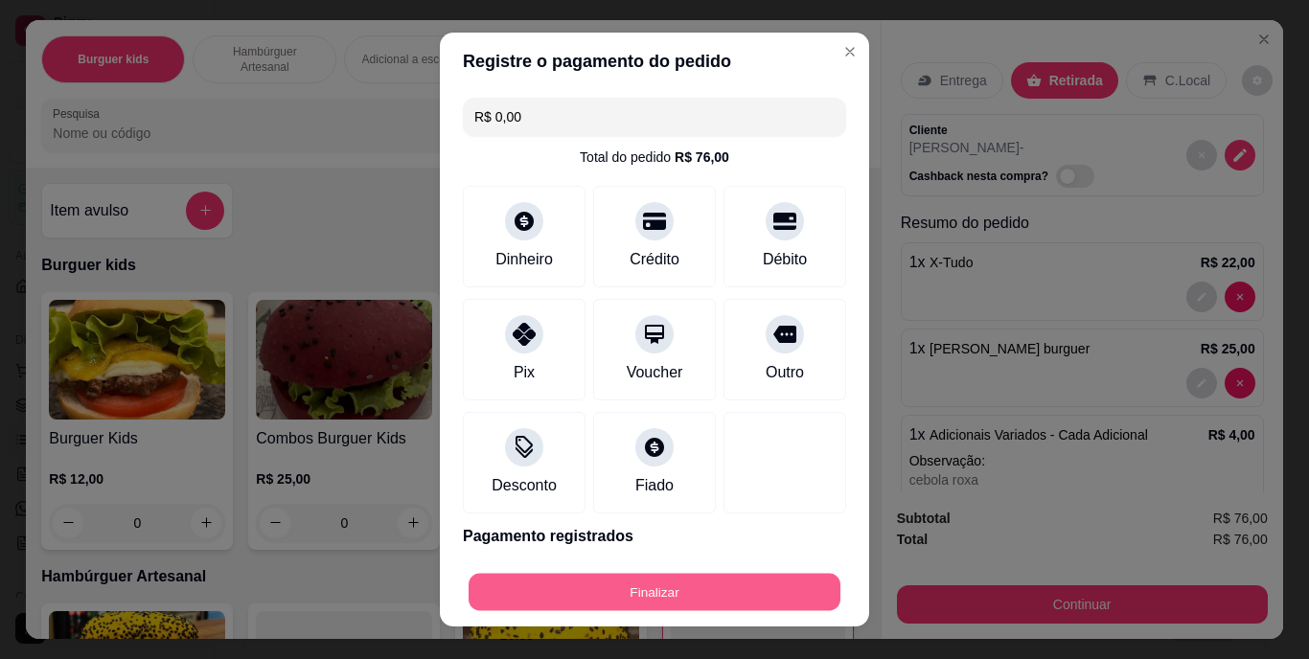
click at [661, 593] on button "Finalizar" at bounding box center [654, 591] width 372 height 37
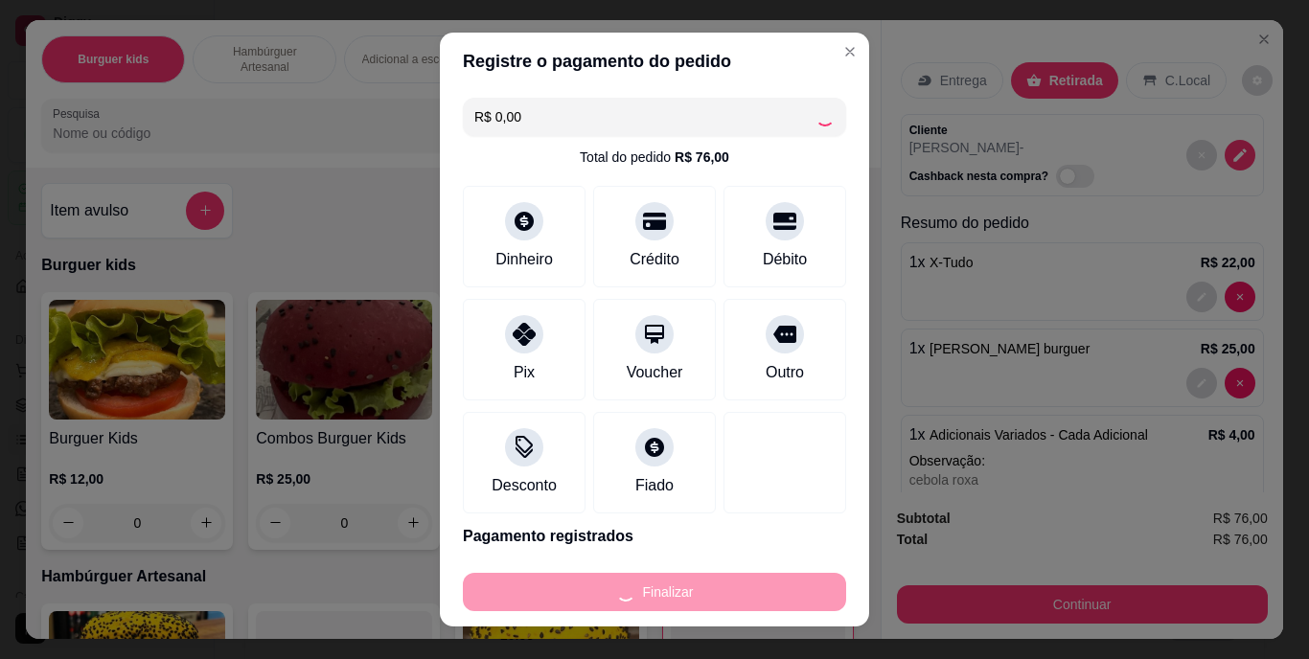
type input "0"
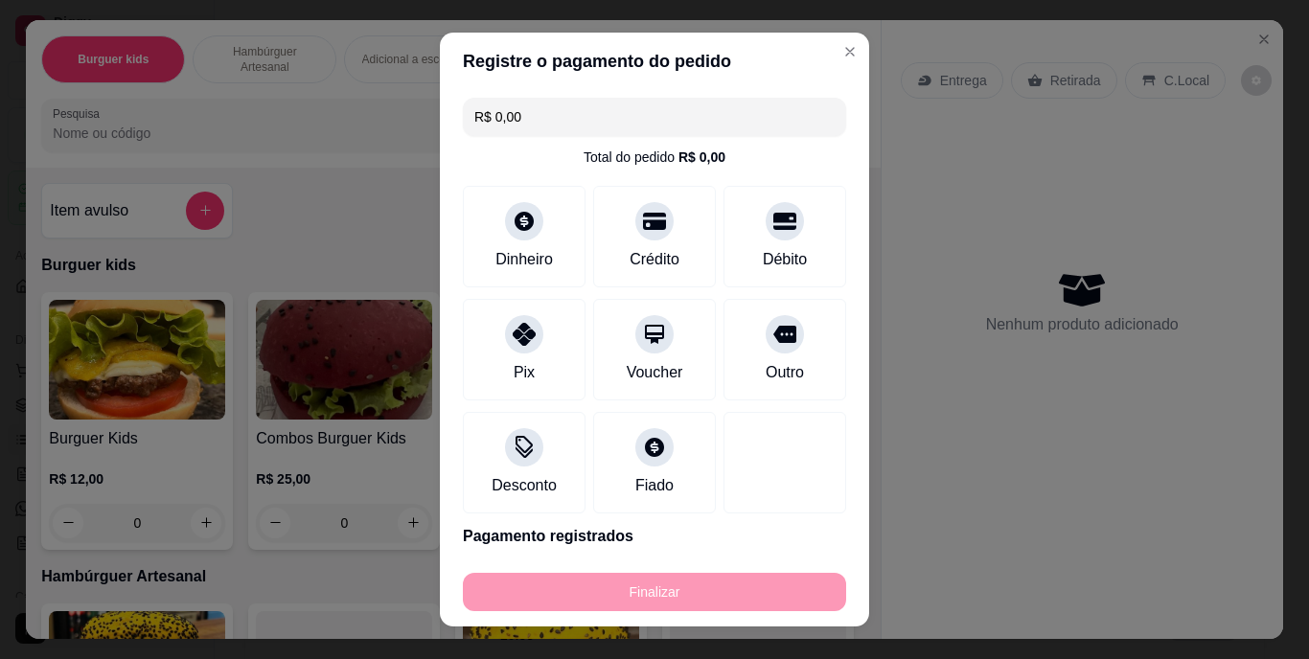
type input "-R$ 76,00"
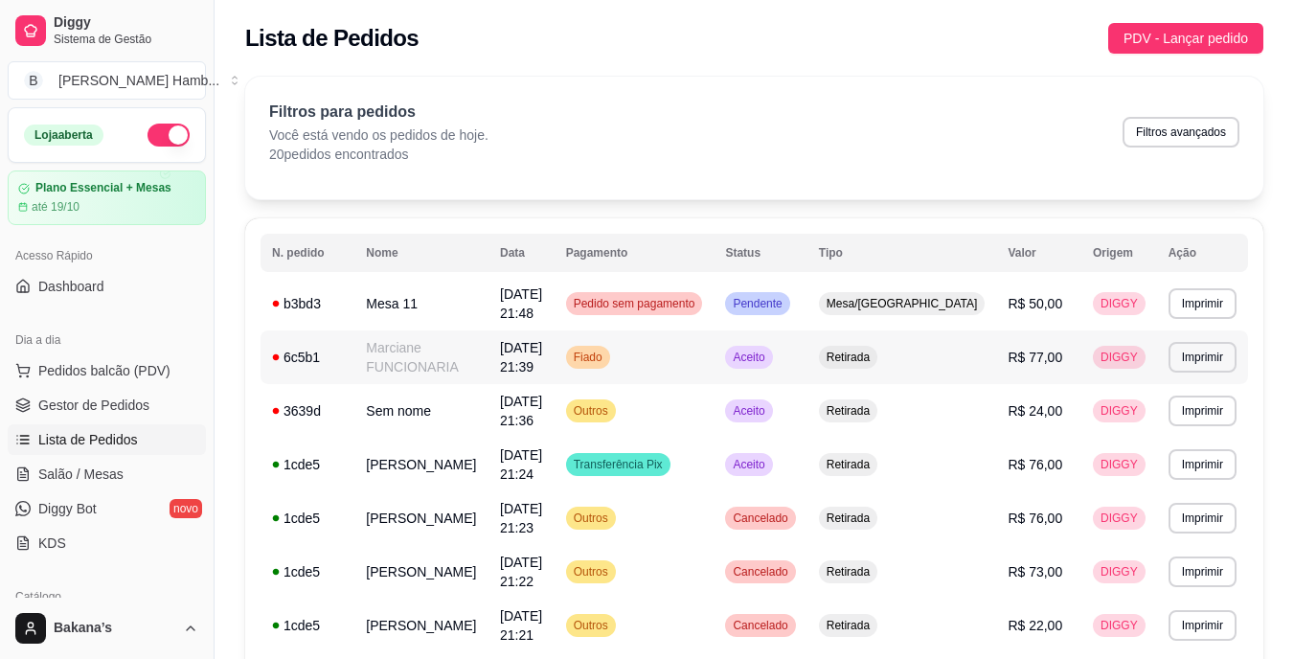
click at [798, 361] on td "Aceito" at bounding box center [760, 357] width 93 height 54
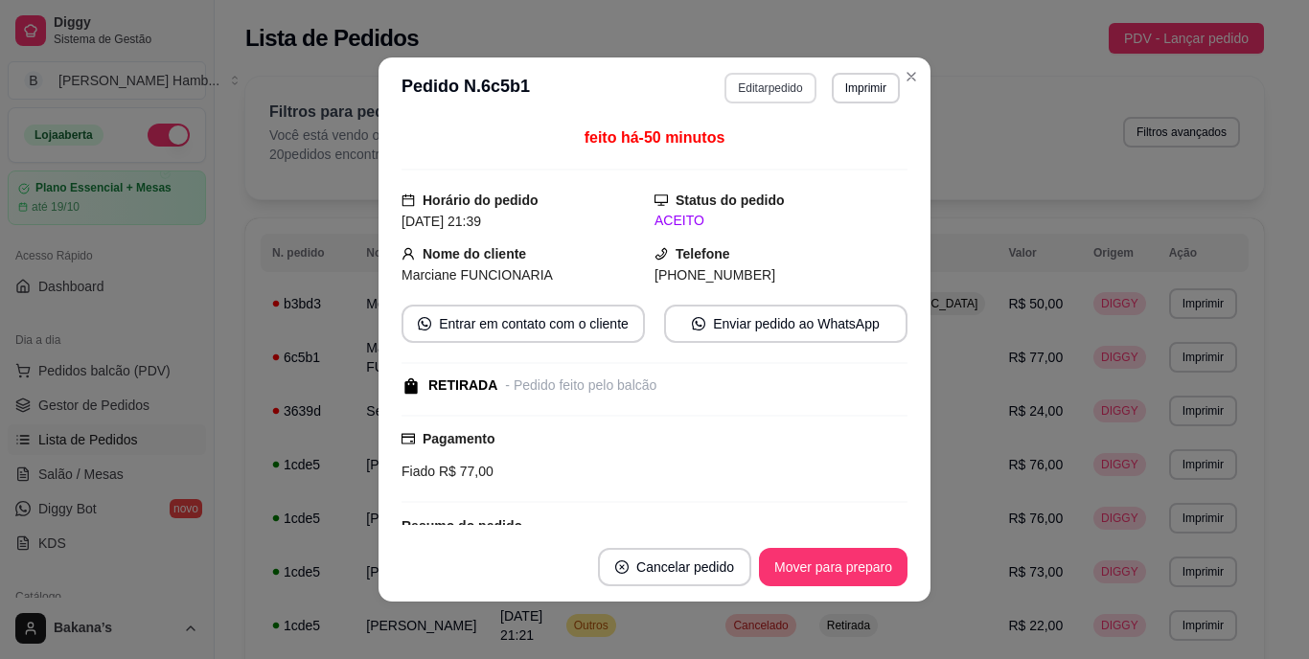
click at [789, 81] on button "Editar pedido" at bounding box center [769, 88] width 91 height 31
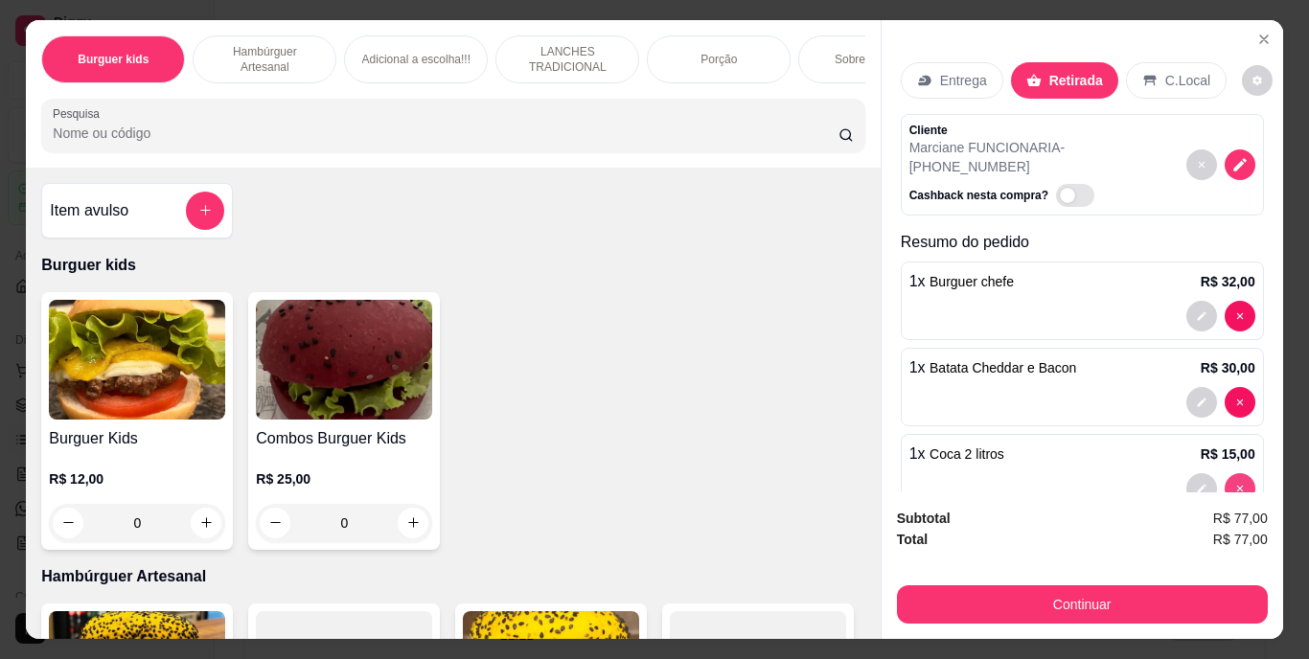
type input "0"
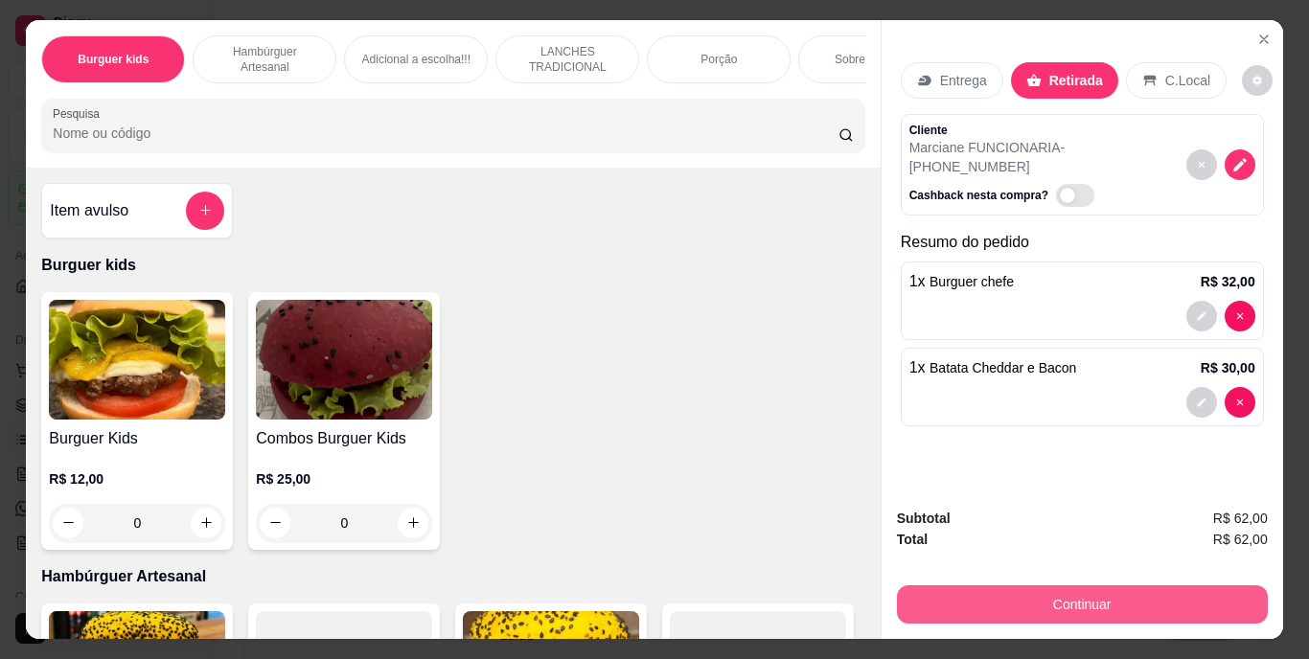
click at [1166, 606] on button "Continuar" at bounding box center [1082, 604] width 371 height 38
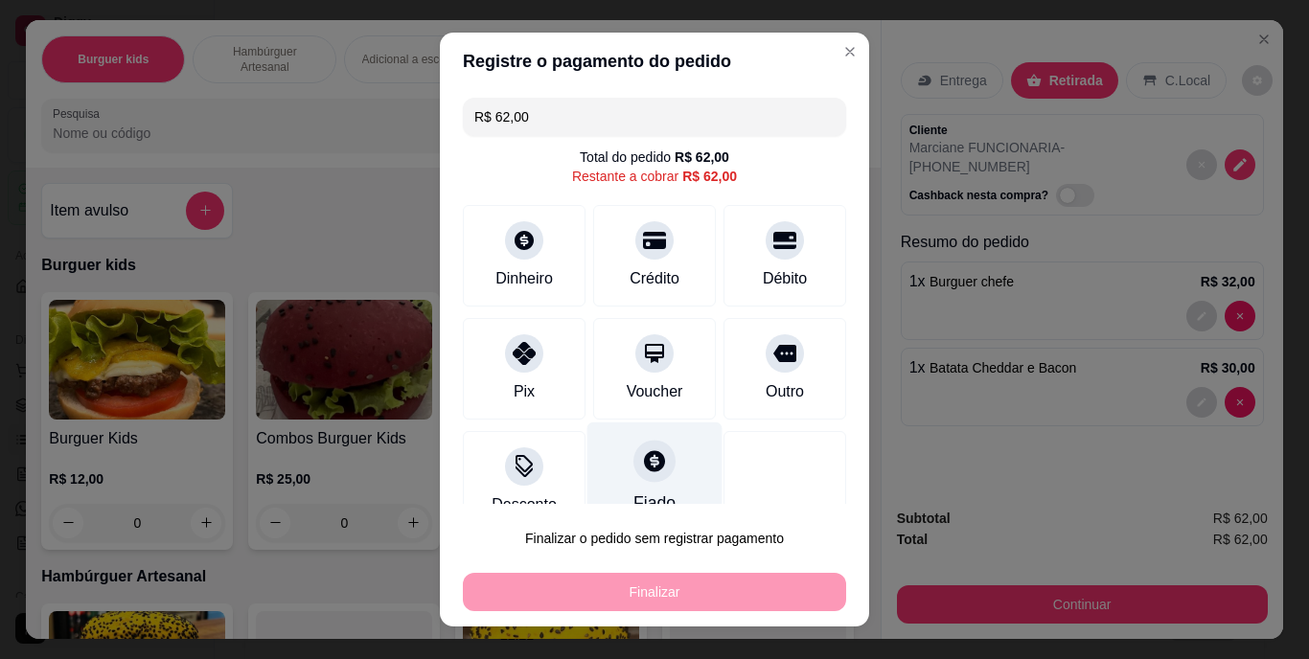
click at [658, 468] on div "Fiado" at bounding box center [654, 478] width 135 height 112
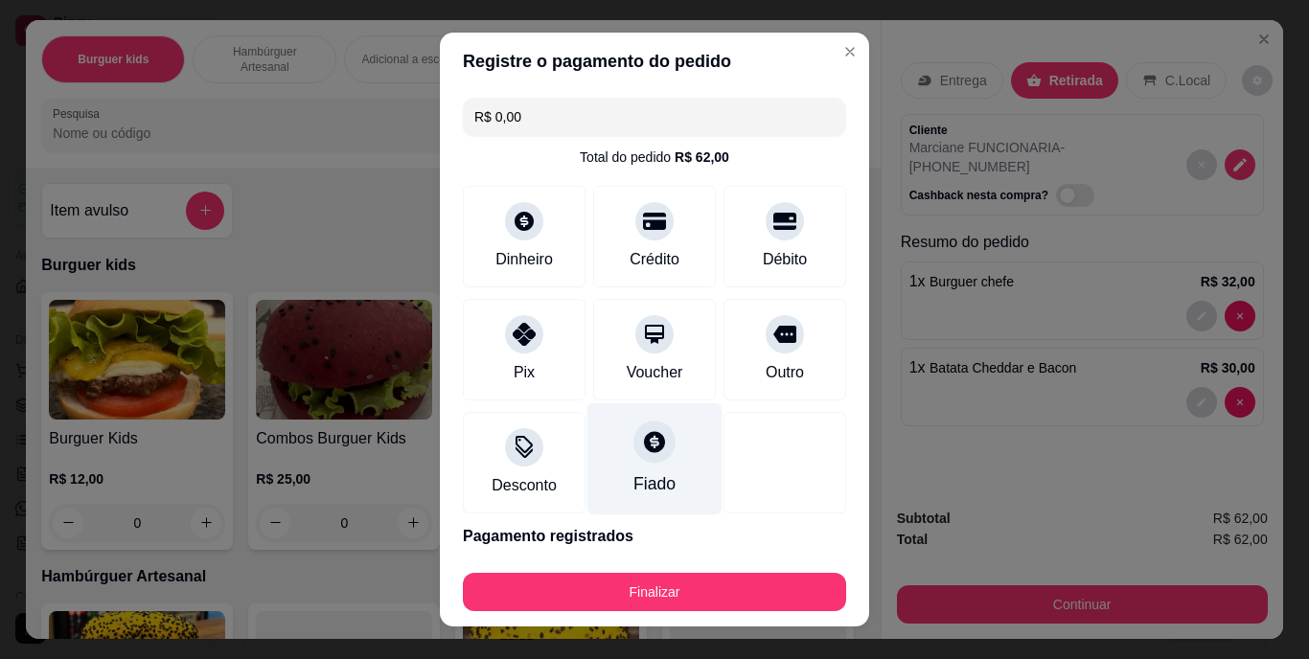
type input "R$ 0,00"
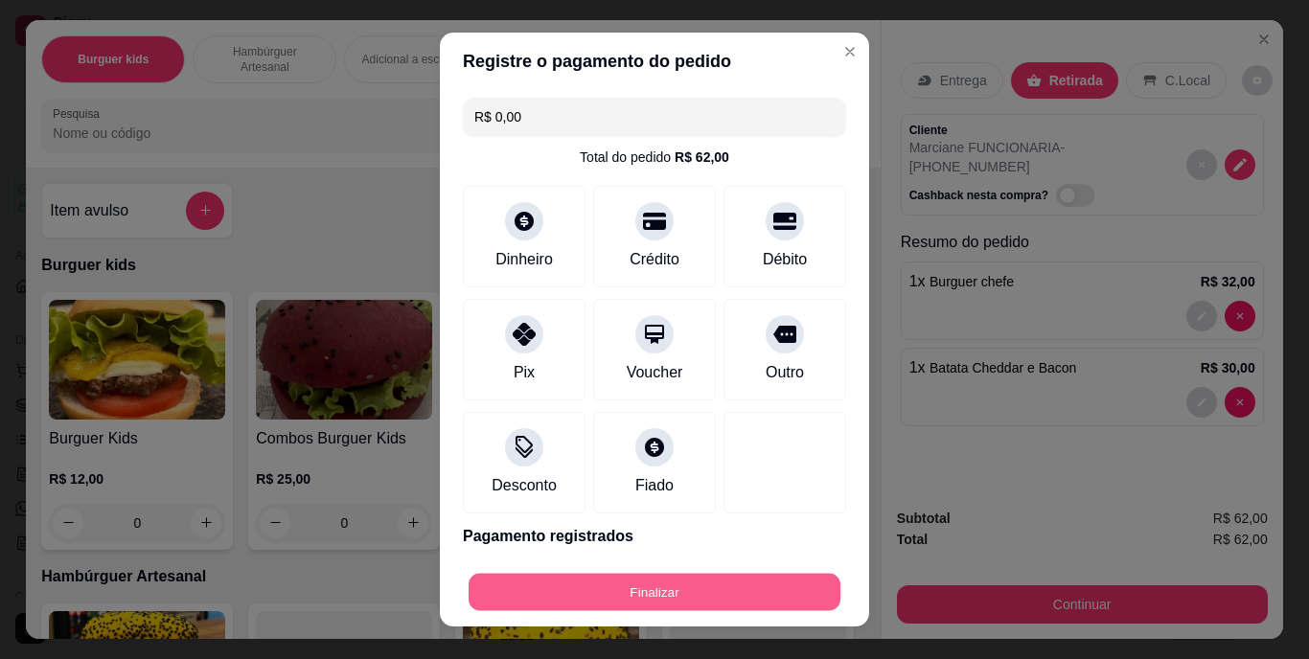
click at [684, 600] on button "Finalizar" at bounding box center [654, 591] width 372 height 37
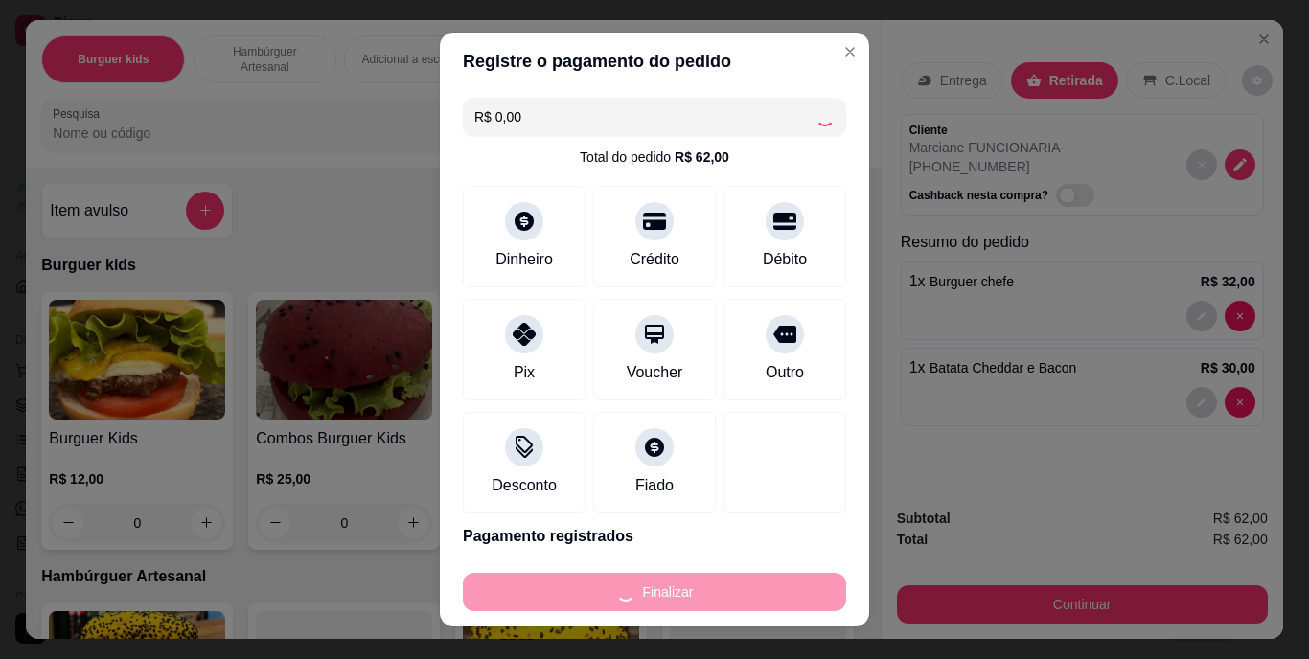
type input "0"
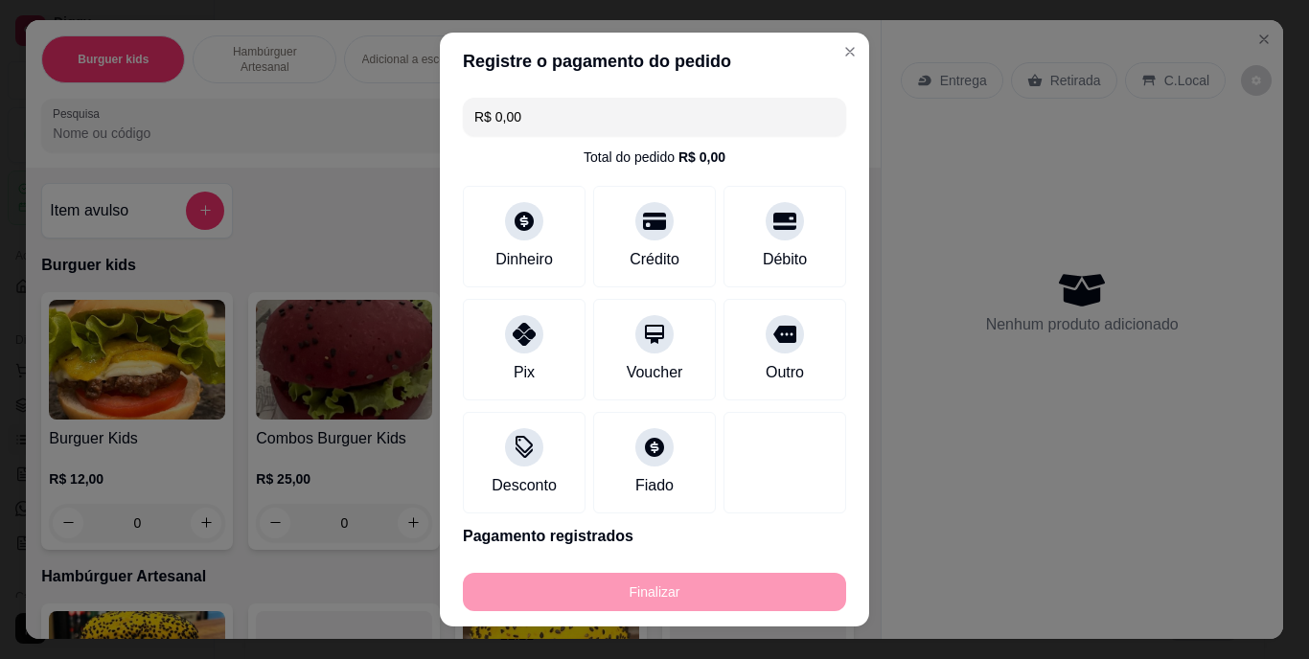
type input "-R$ 62,00"
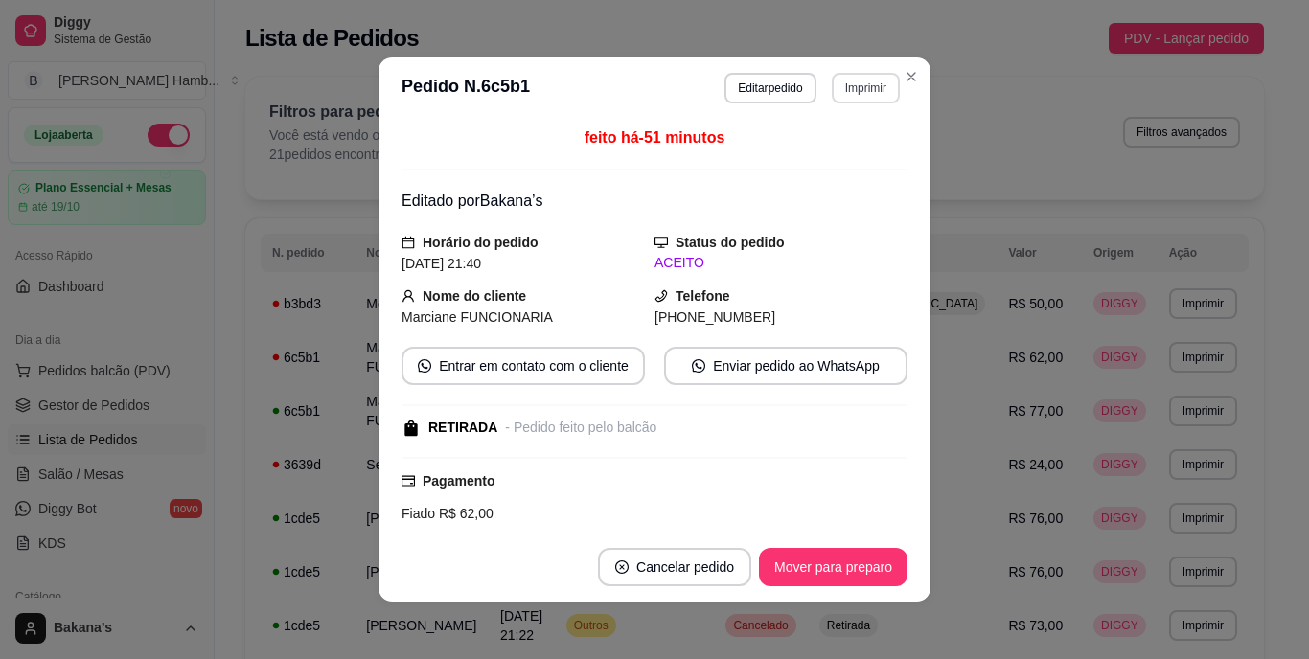
click at [864, 90] on button "Imprimir" at bounding box center [866, 88] width 68 height 31
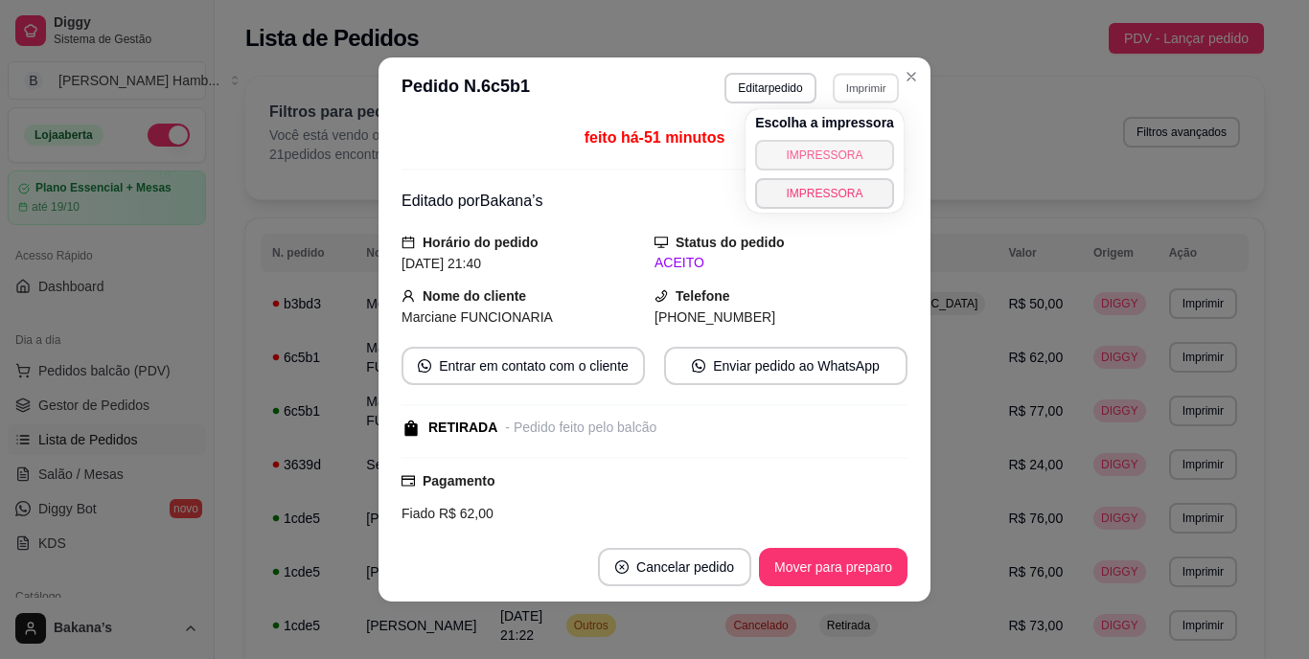
click at [827, 157] on button "IMPRESSORA" at bounding box center [824, 155] width 139 height 31
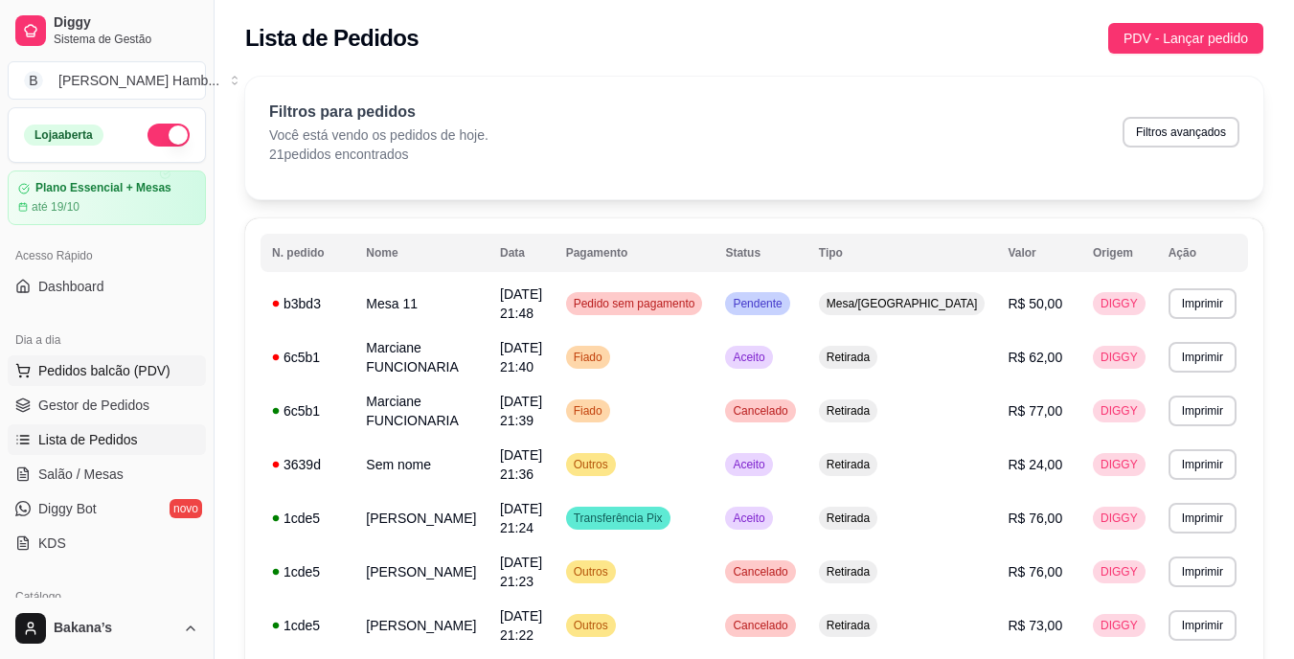
click at [151, 366] on span "Pedidos balcão (PDV)" at bounding box center [104, 370] width 132 height 19
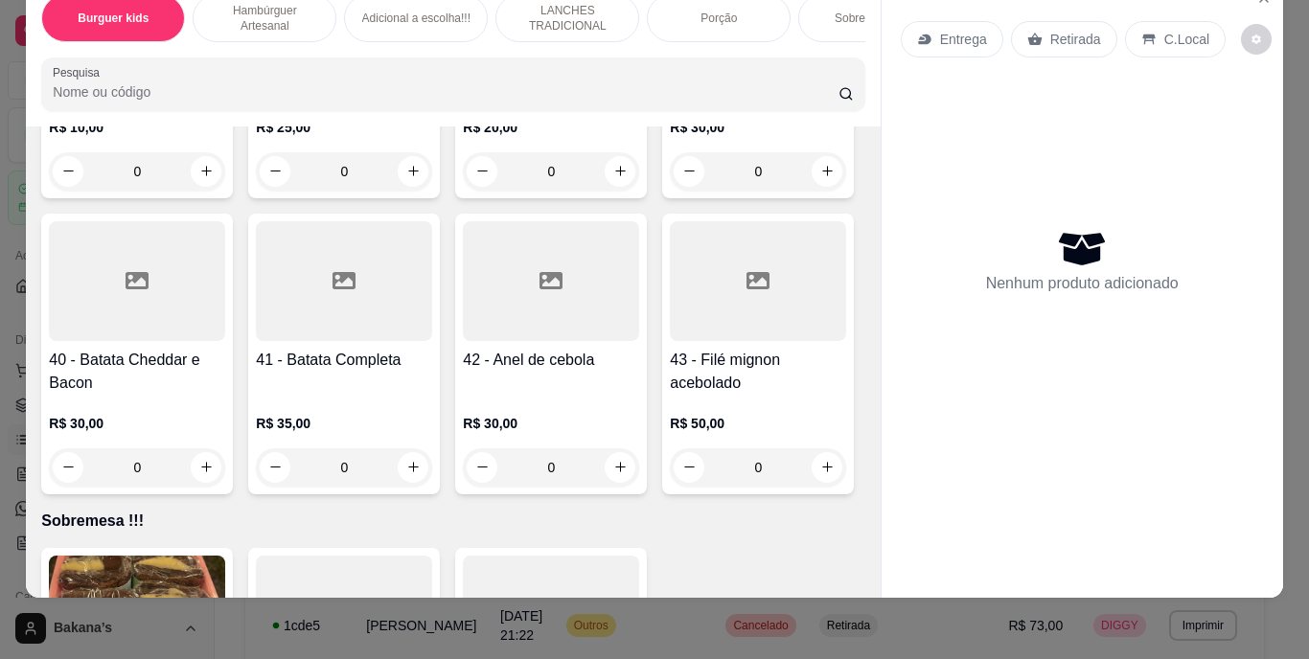
scroll to position [4023, 0]
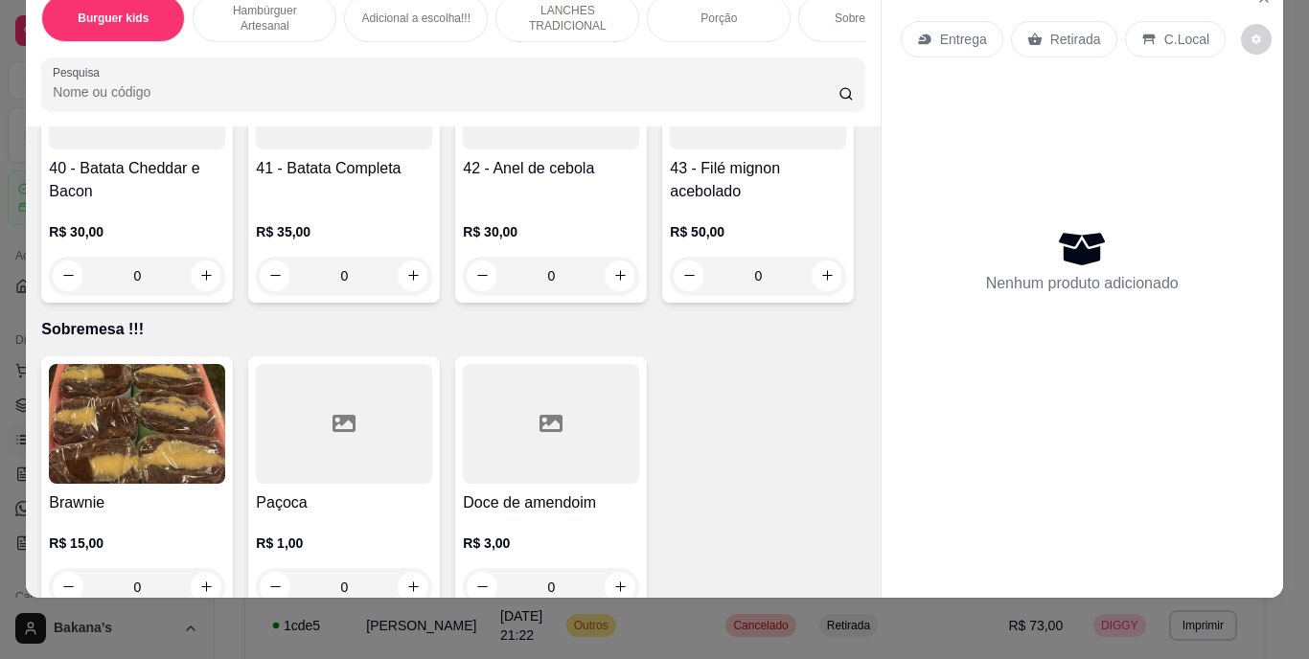
type input "1"
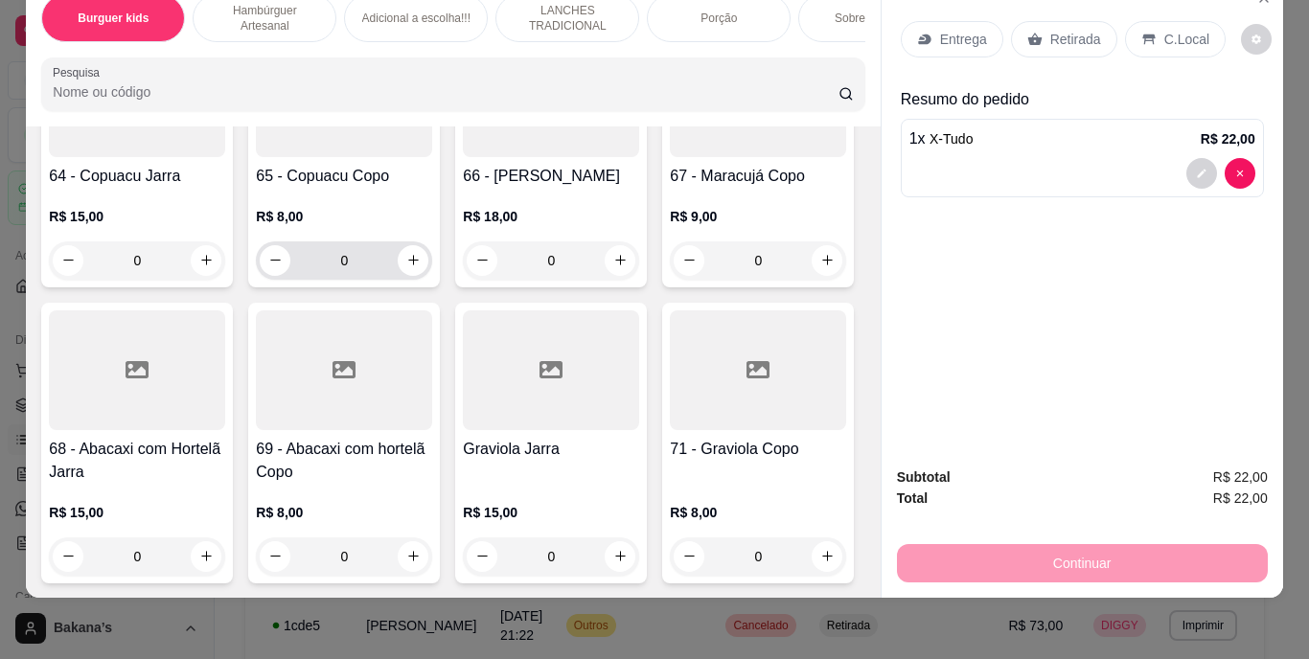
scroll to position [8143, 0]
click at [214, 549] on icon "increase-product-quantity" at bounding box center [206, 556] width 14 height 14
type input "1"
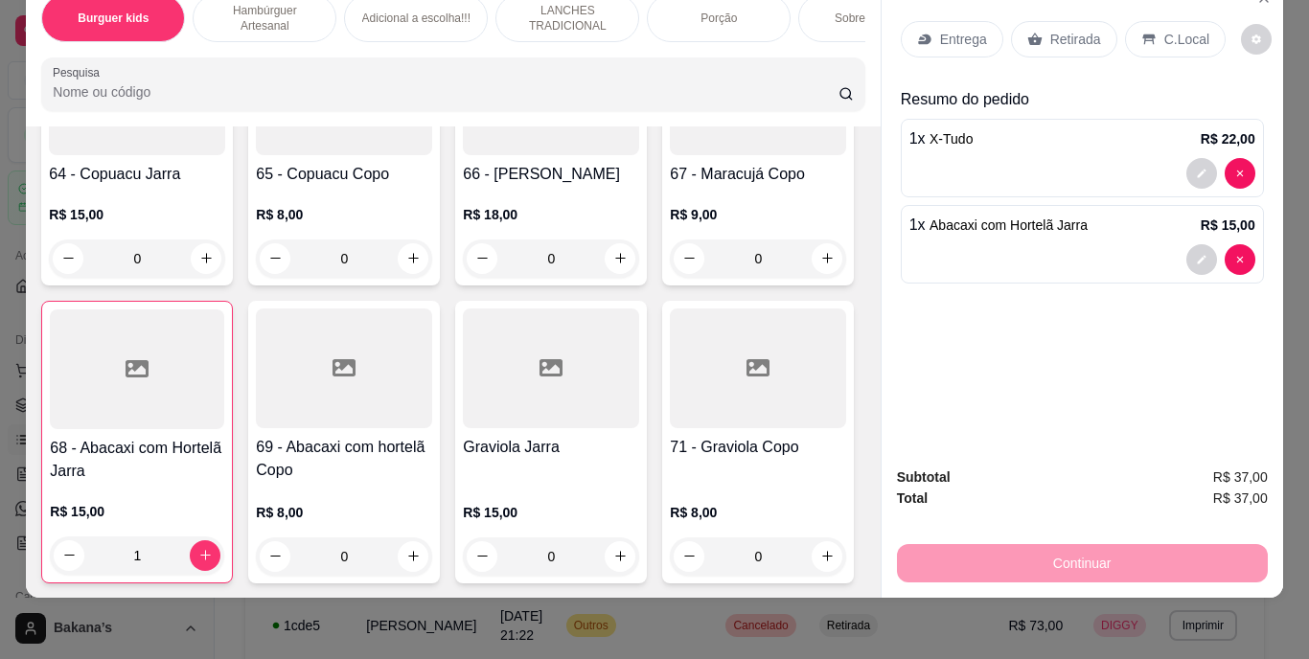
click at [1058, 30] on p "Retirada" at bounding box center [1075, 39] width 51 height 19
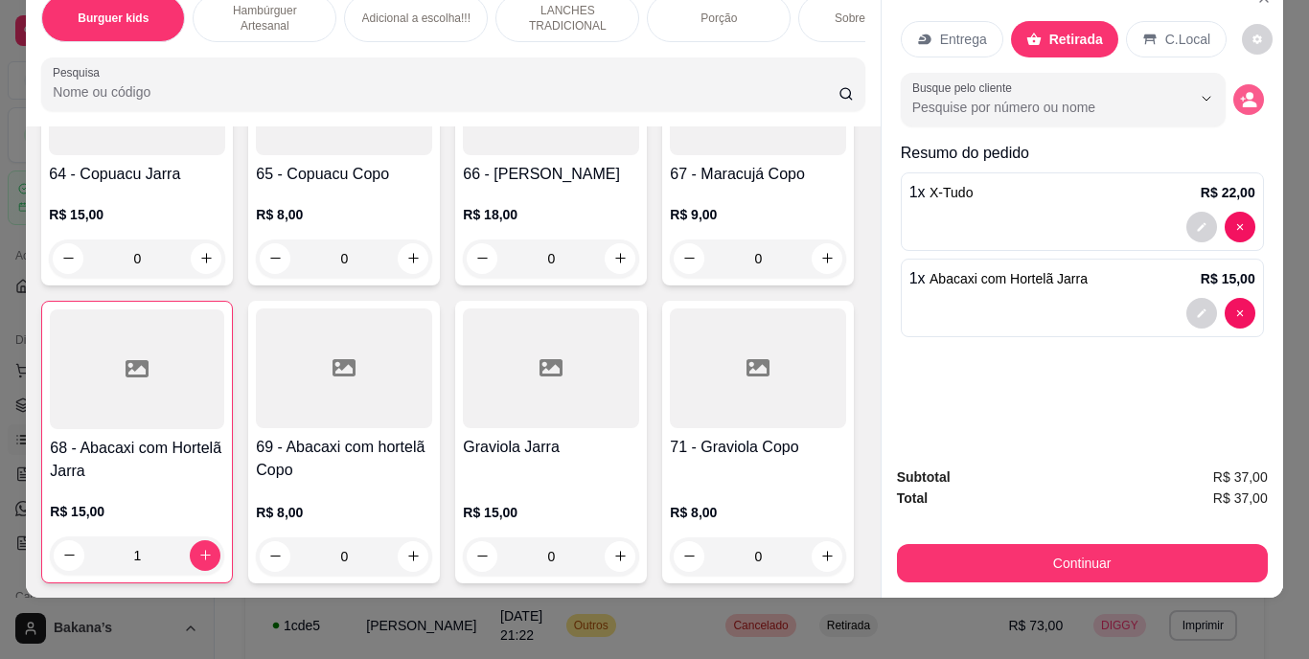
click at [1242, 101] on icon "decrease-product-quantity" at bounding box center [1249, 104] width 14 height 7
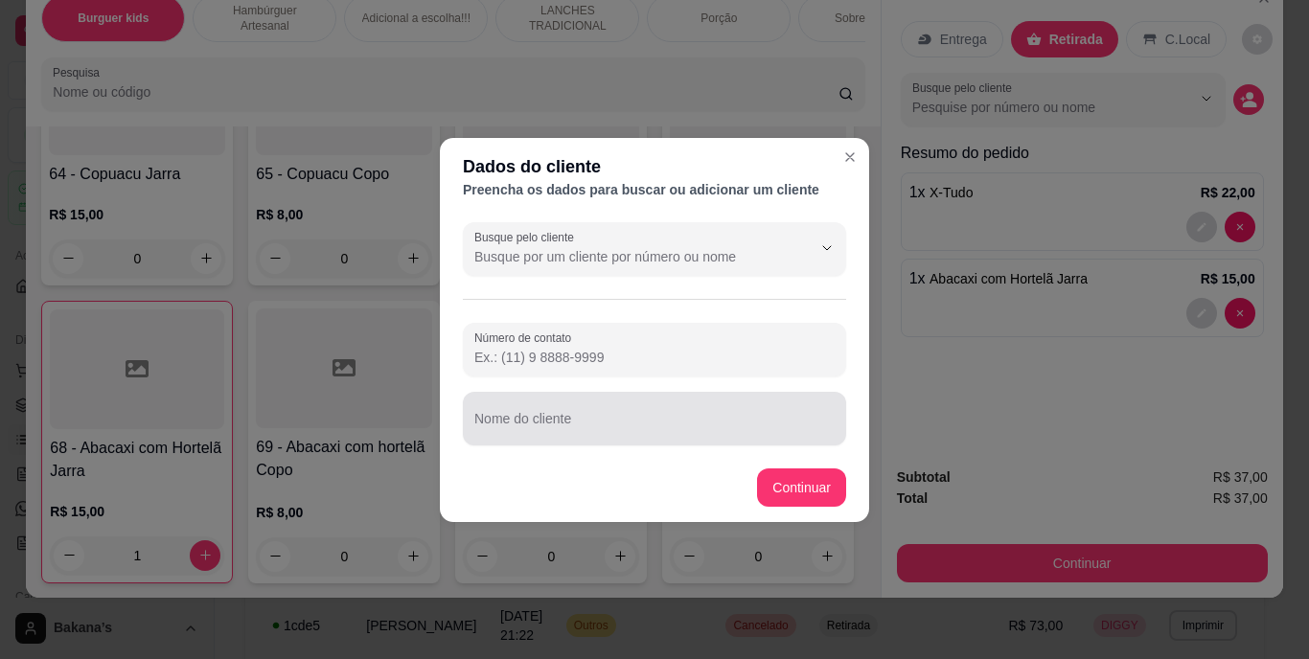
click at [673, 423] on input "Nome do cliente" at bounding box center [654, 426] width 360 height 19
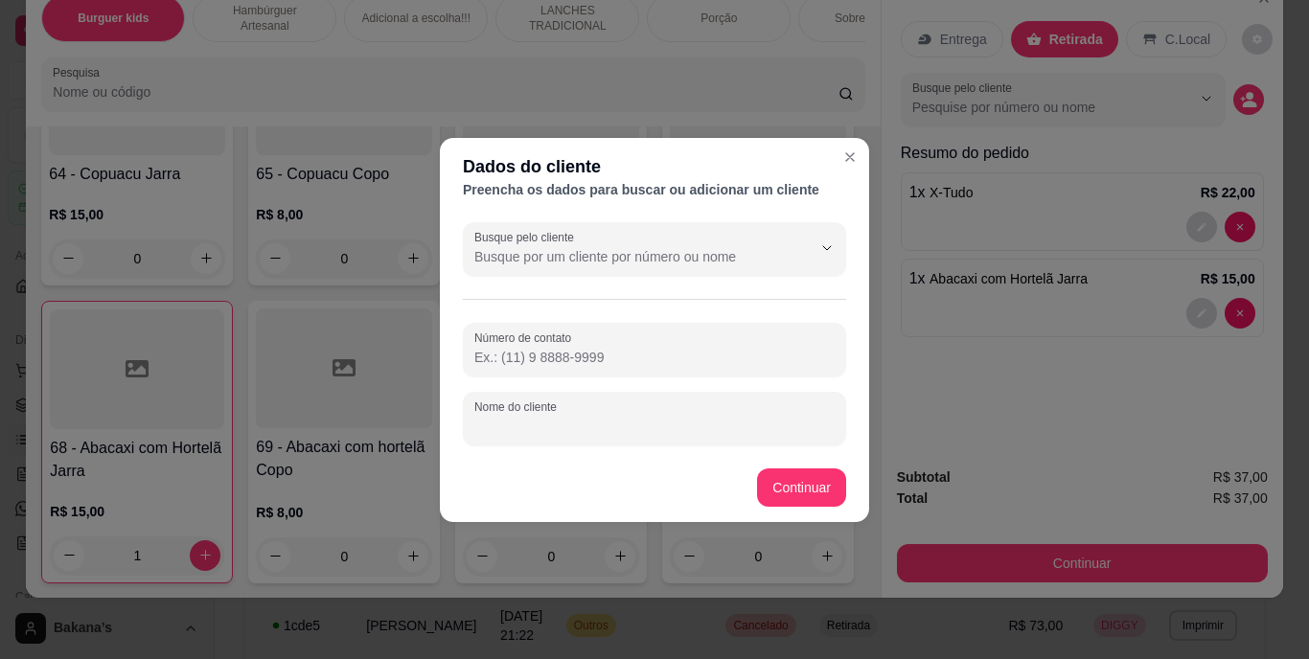
type input "v"
type input "Vandenilson"
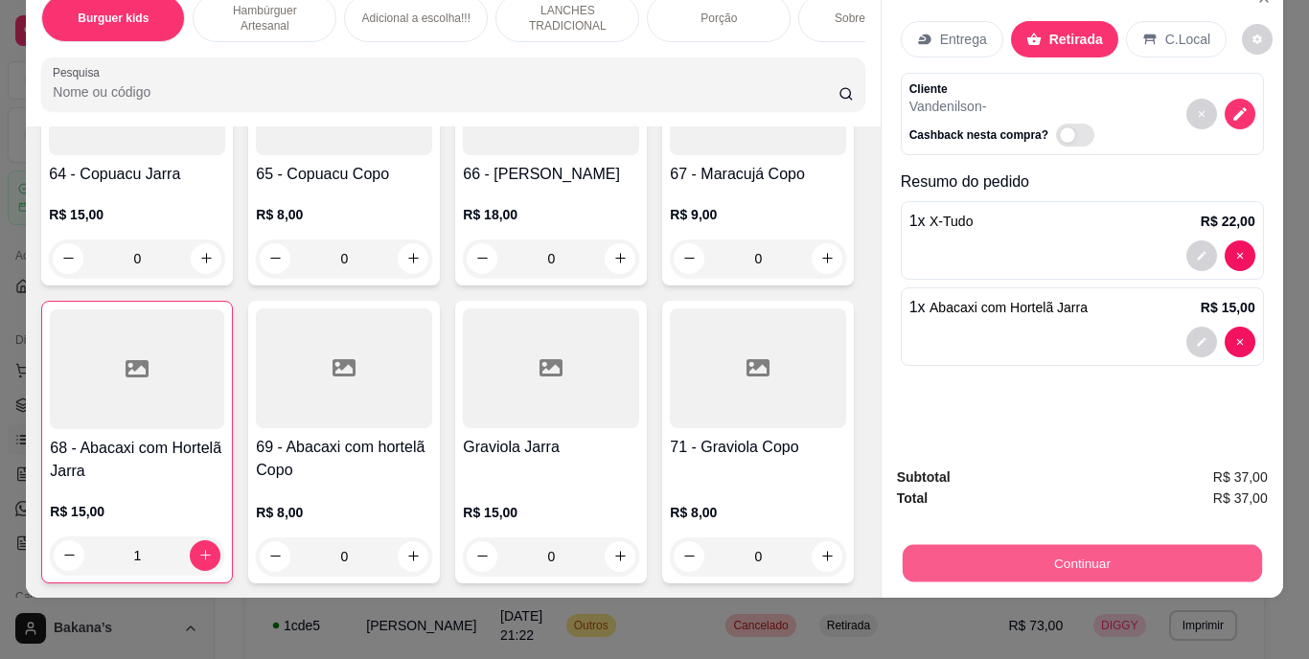
click at [974, 549] on button "Continuar" at bounding box center [1080, 563] width 359 height 37
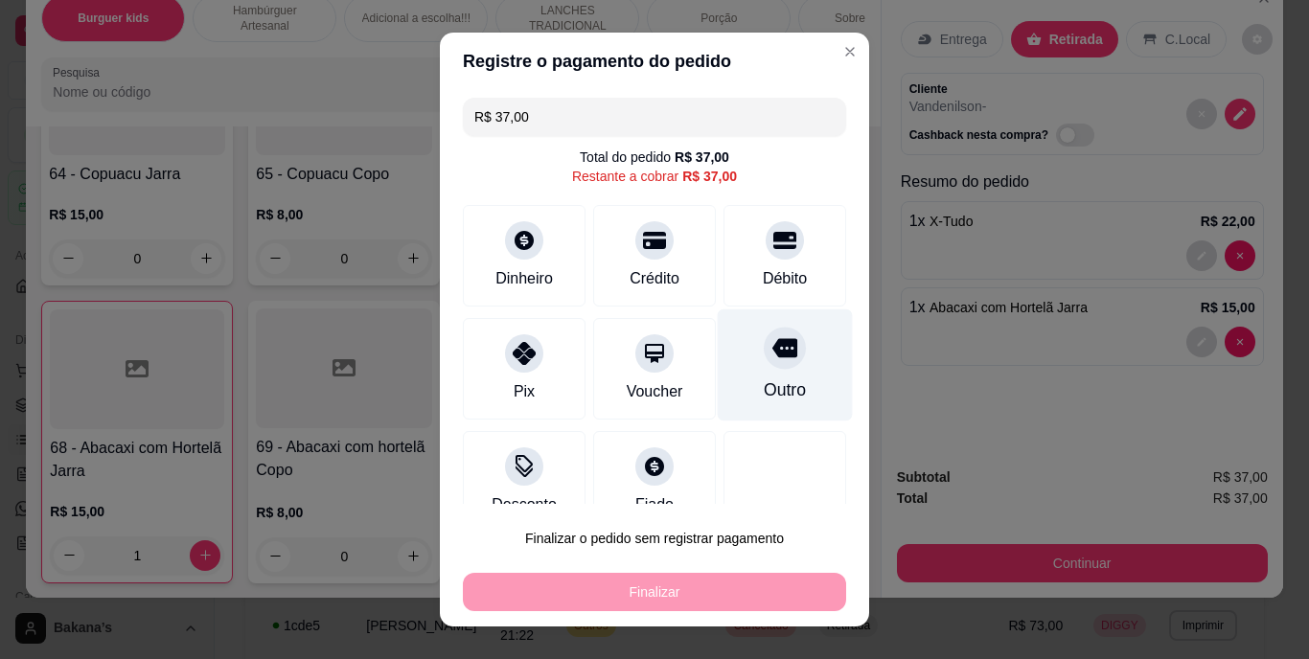
click at [772, 373] on div "Outro" at bounding box center [785, 365] width 135 height 112
type input "R$ 0,00"
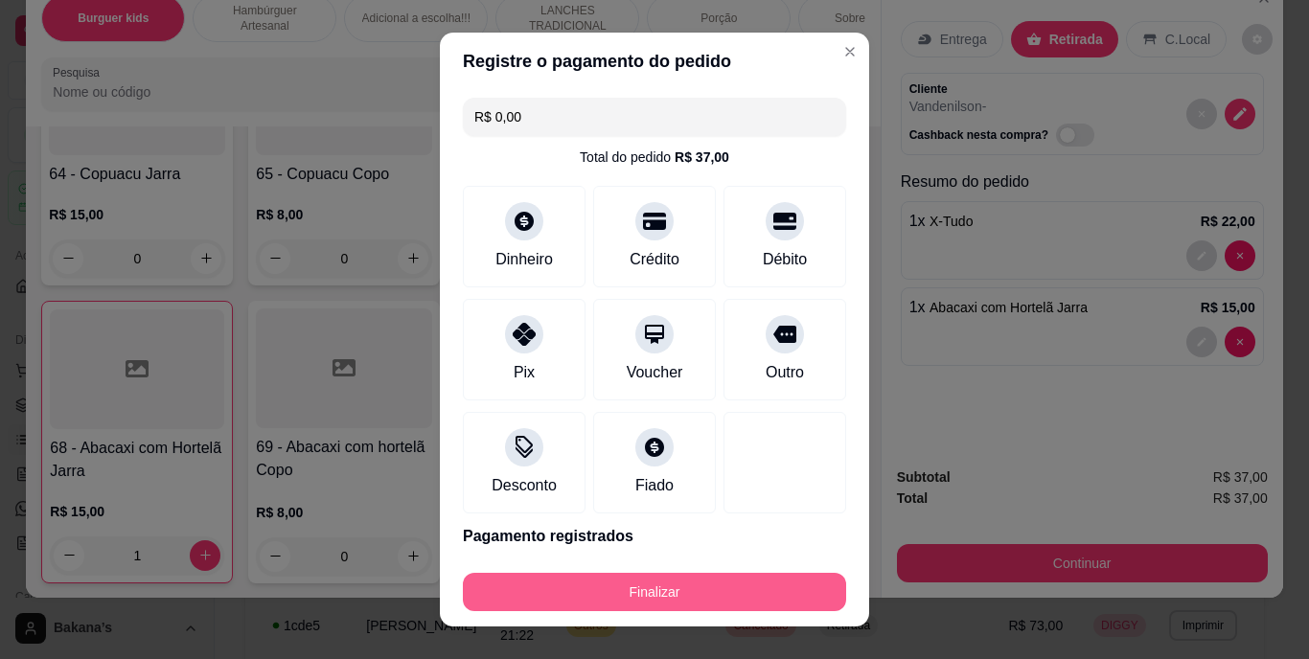
click at [742, 591] on button "Finalizar" at bounding box center [654, 592] width 383 height 38
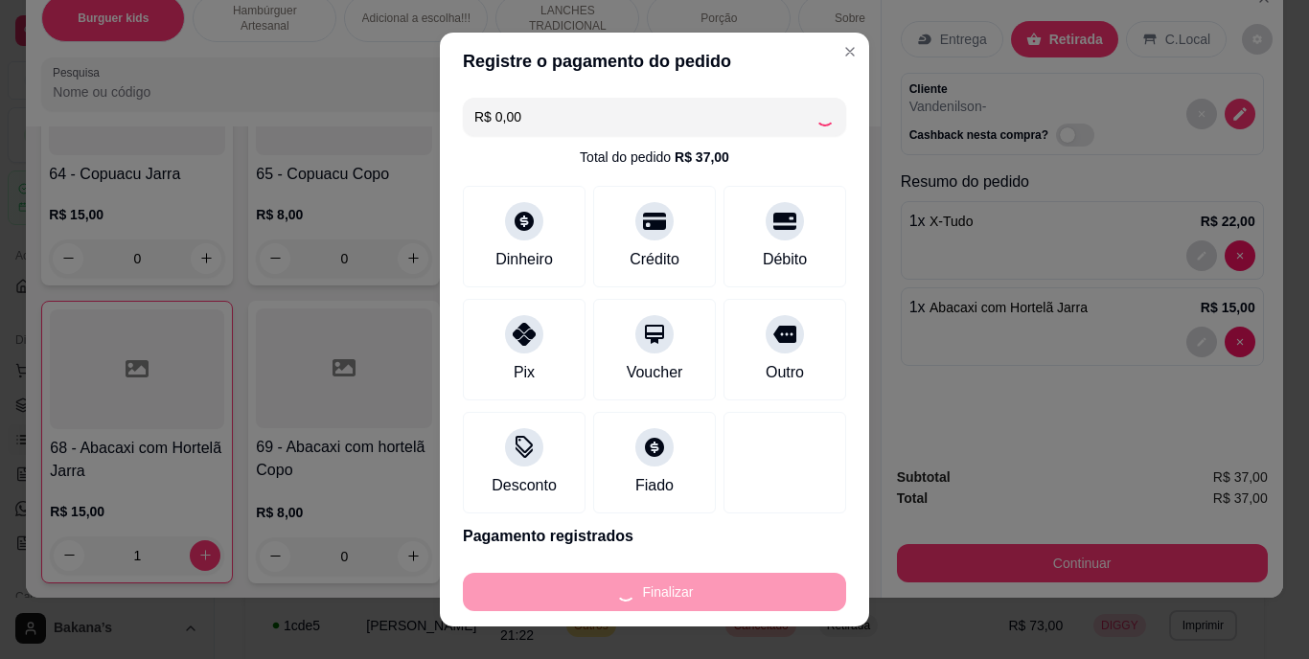
type input "0"
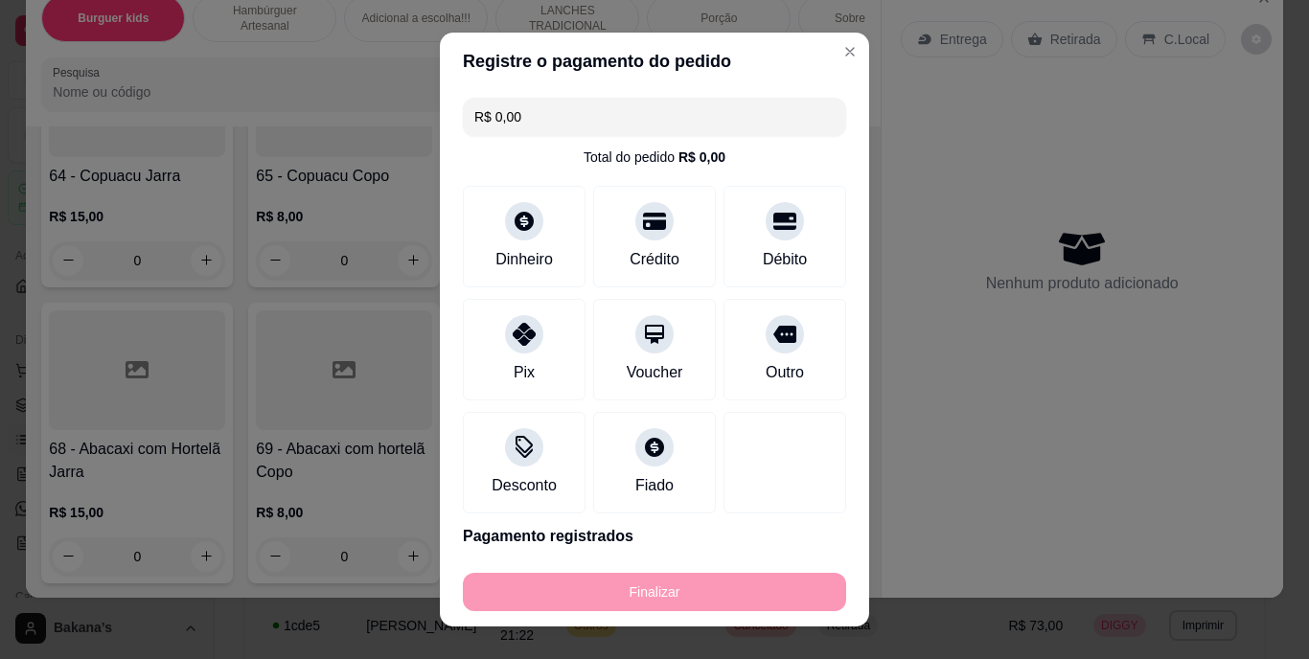
type input "-R$ 37,00"
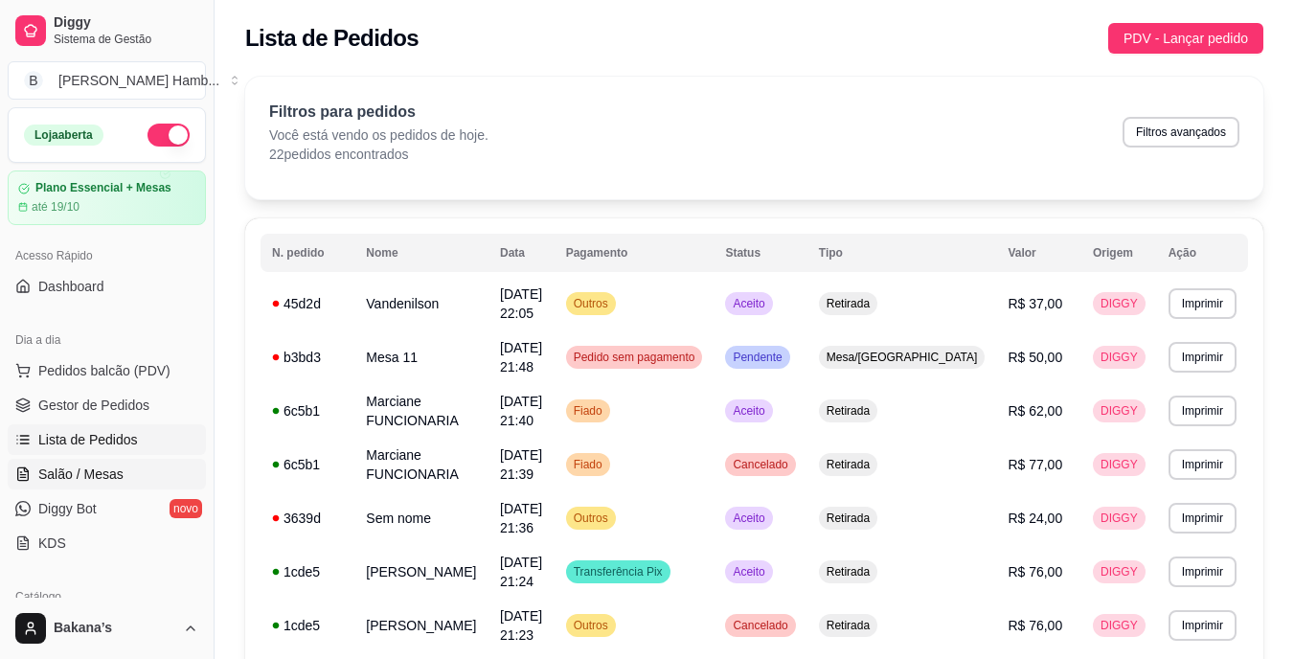
click at [81, 480] on span "Salão / Mesas" at bounding box center [80, 474] width 85 height 19
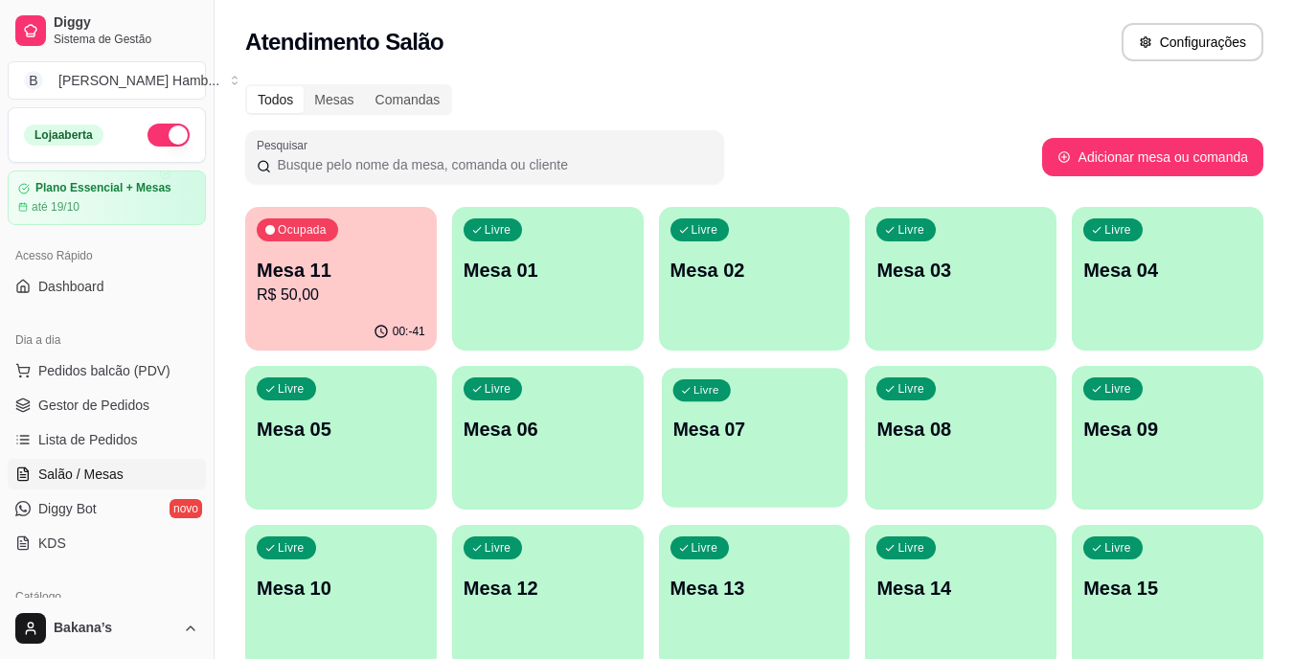
click at [795, 454] on div "Livre Mesa 07" at bounding box center [755, 426] width 186 height 117
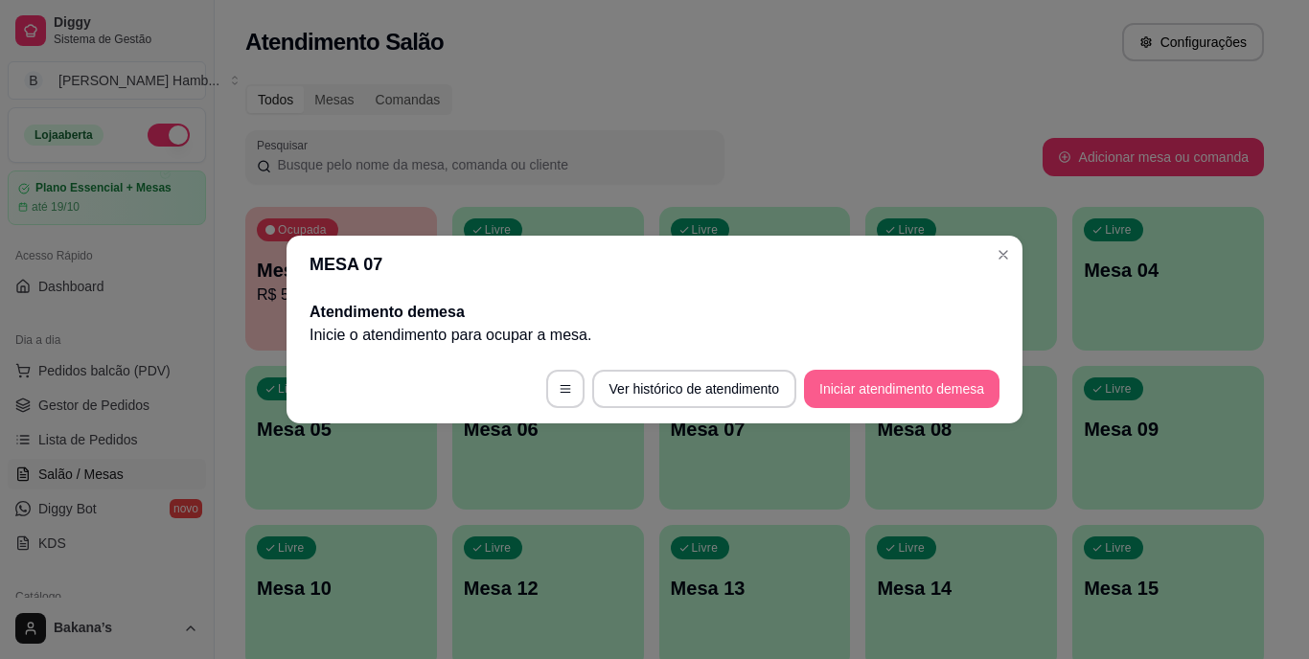
click at [940, 392] on button "Iniciar atendimento de mesa" at bounding box center [901, 389] width 195 height 38
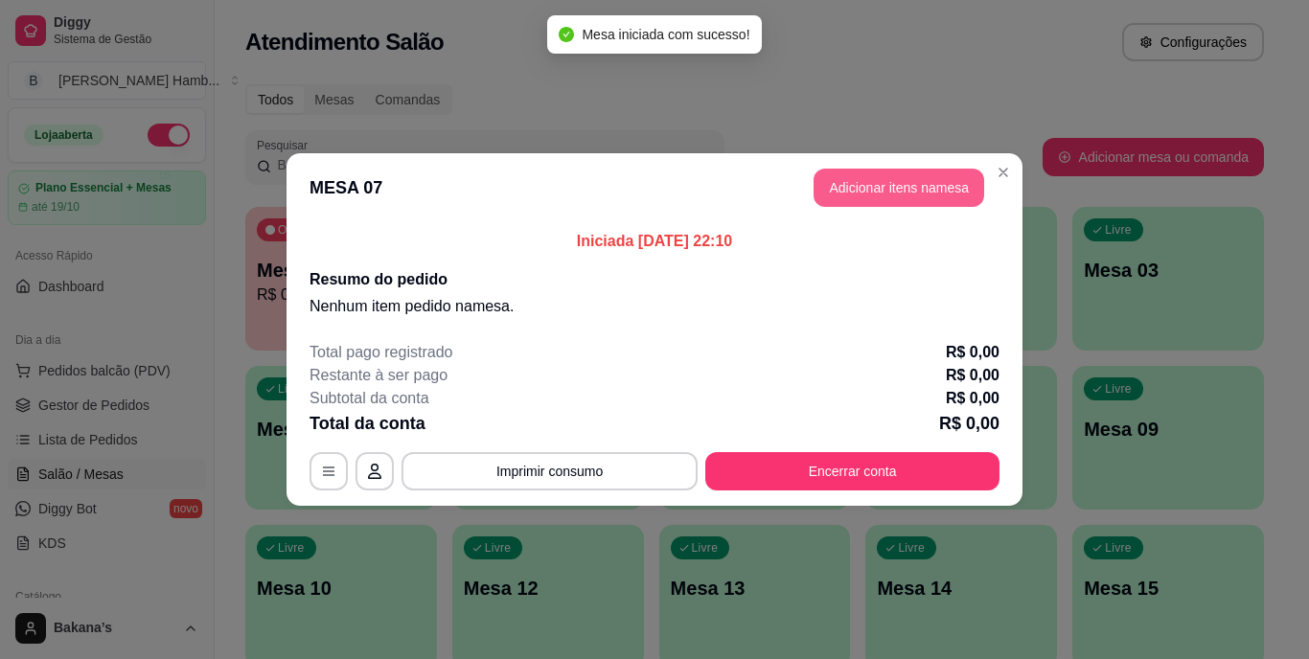
click at [926, 179] on button "Adicionar itens na mesa" at bounding box center [898, 188] width 171 height 38
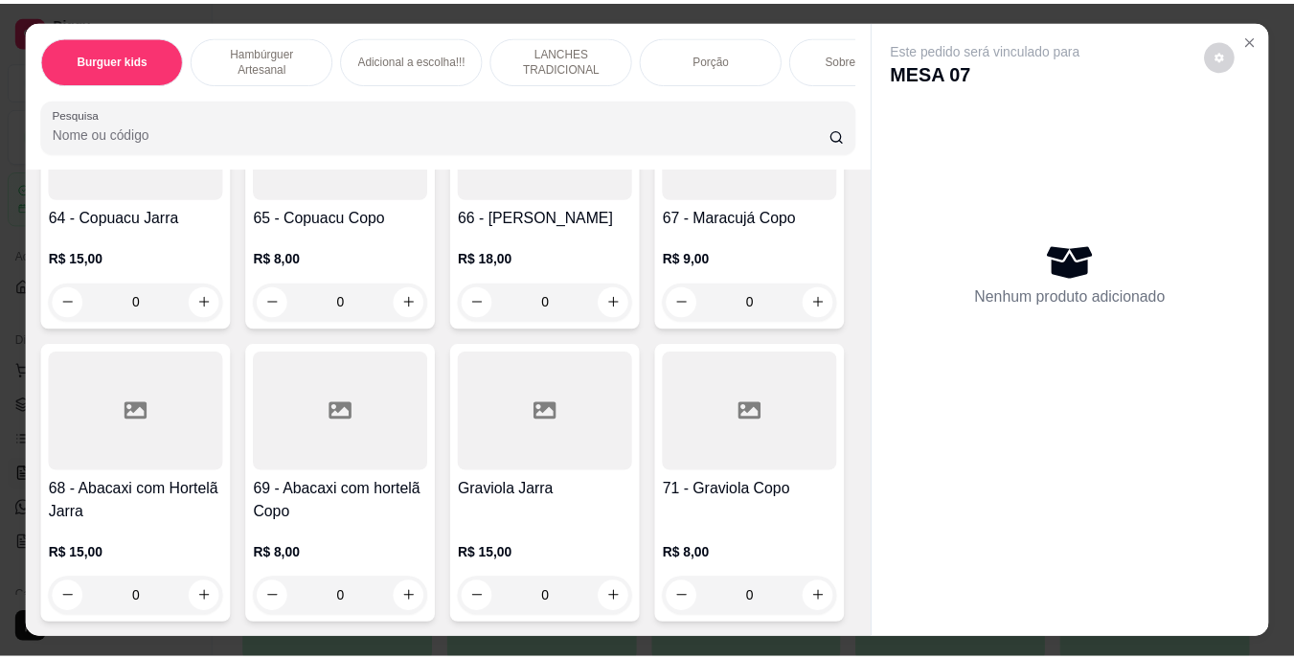
scroll to position [6658, 0]
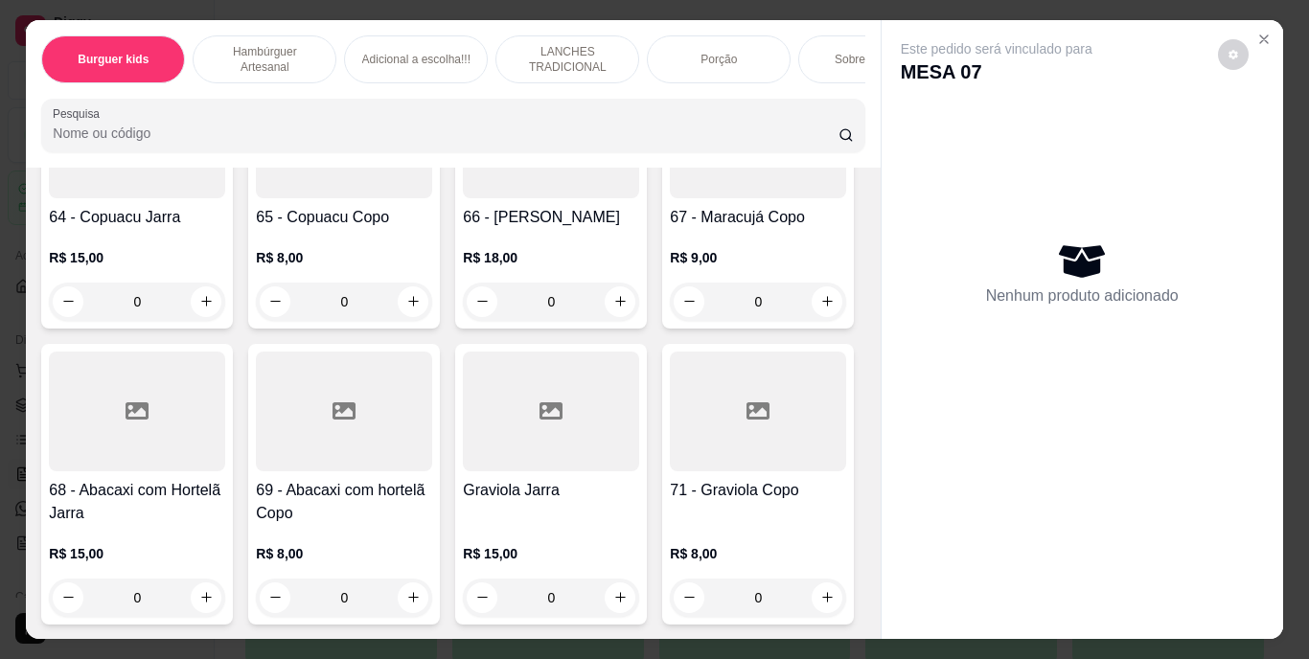
type input "1"
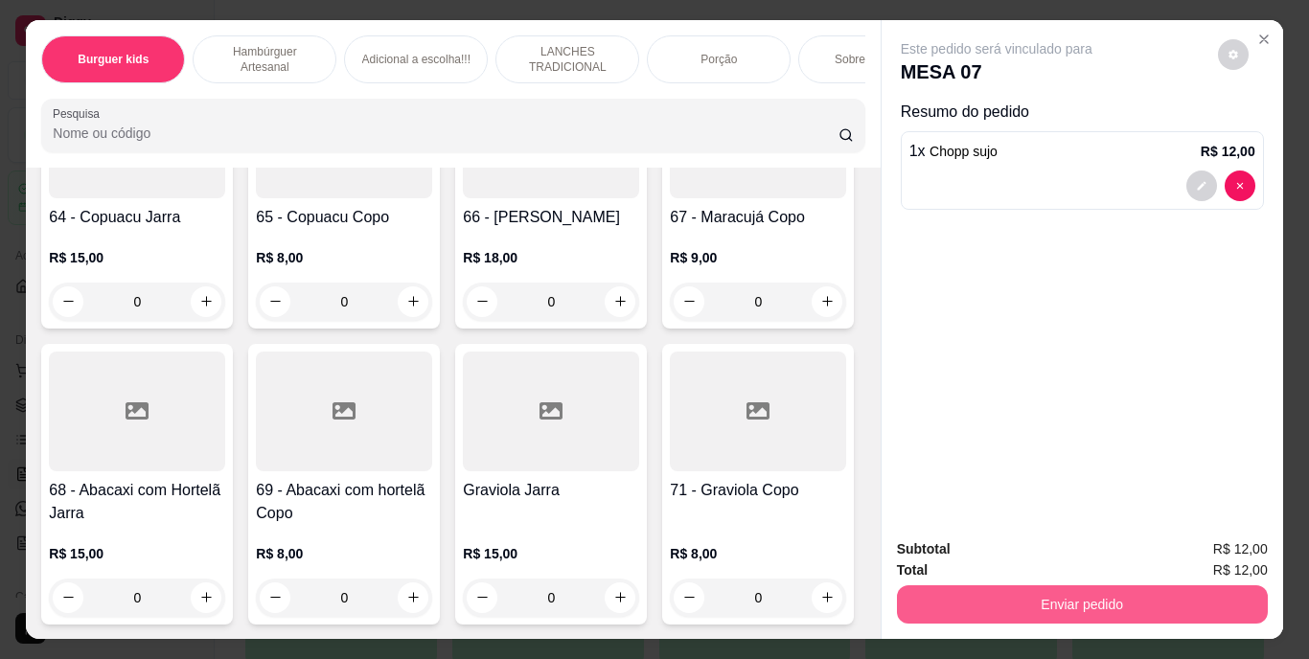
click at [939, 603] on button "Enviar pedido" at bounding box center [1082, 604] width 371 height 38
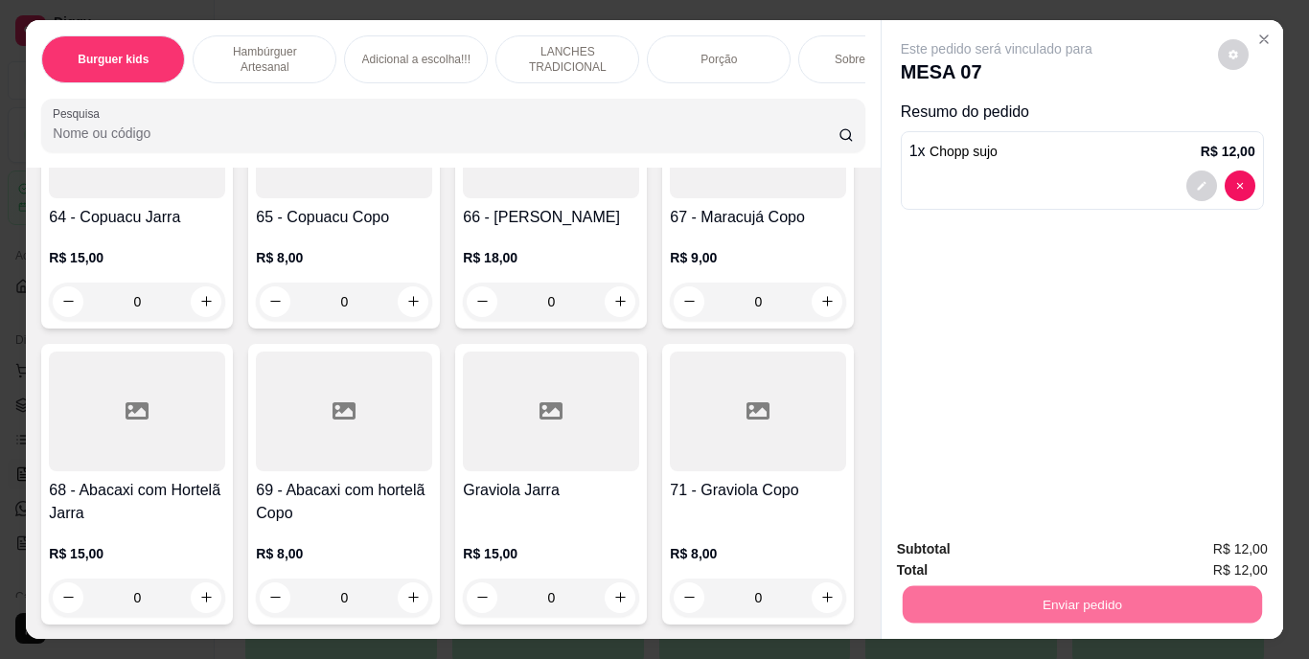
click at [1241, 558] on button "Enviar pedido" at bounding box center [1217, 550] width 105 height 35
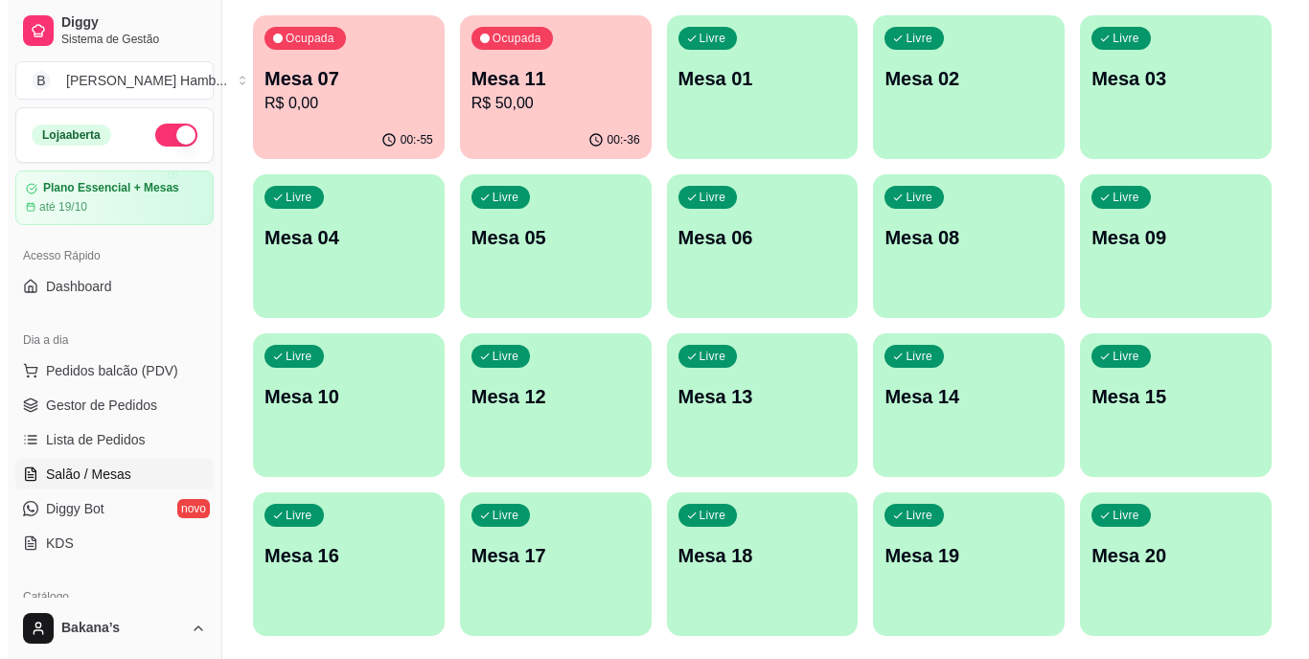
scroll to position [246, 0]
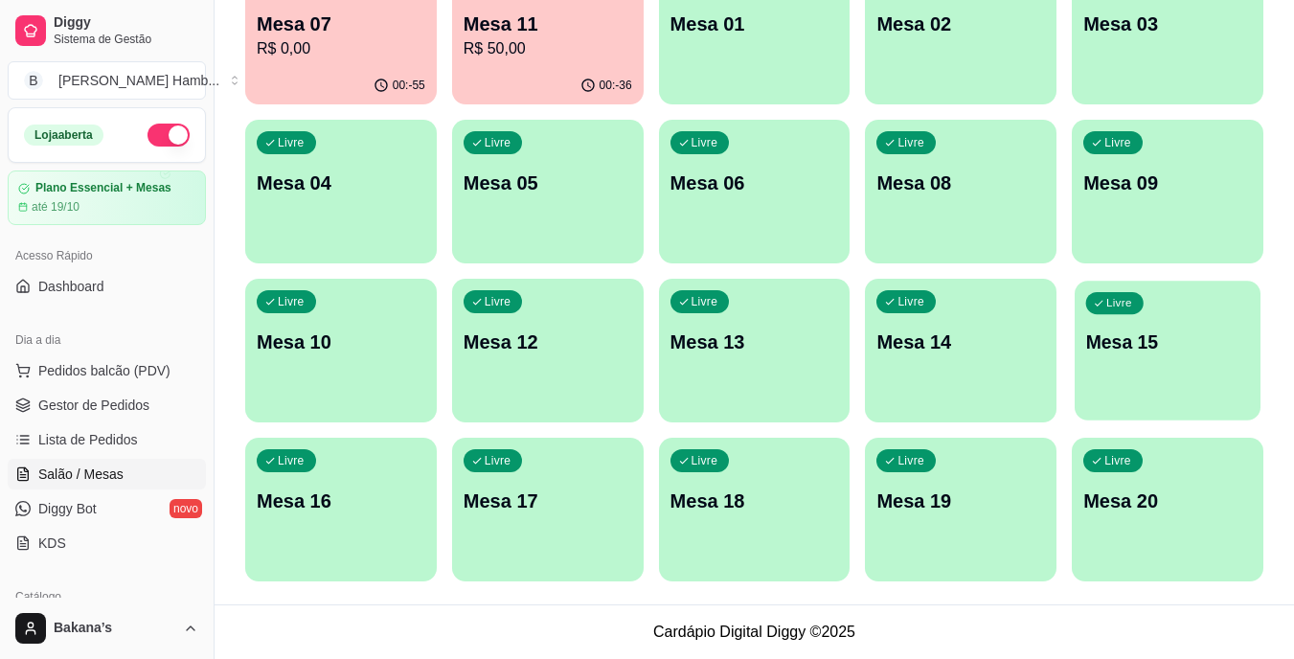
click at [1131, 349] on p "Mesa 15" at bounding box center [1168, 343] width 164 height 26
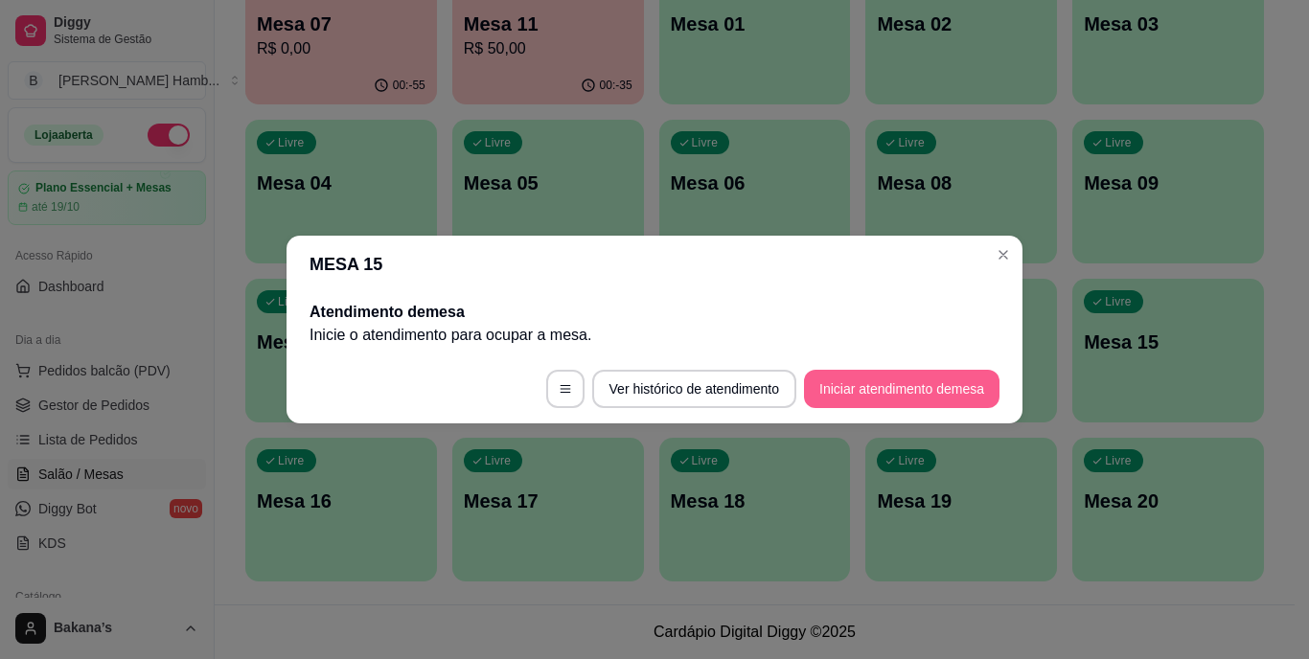
click at [933, 394] on button "Iniciar atendimento de mesa" at bounding box center [901, 389] width 195 height 38
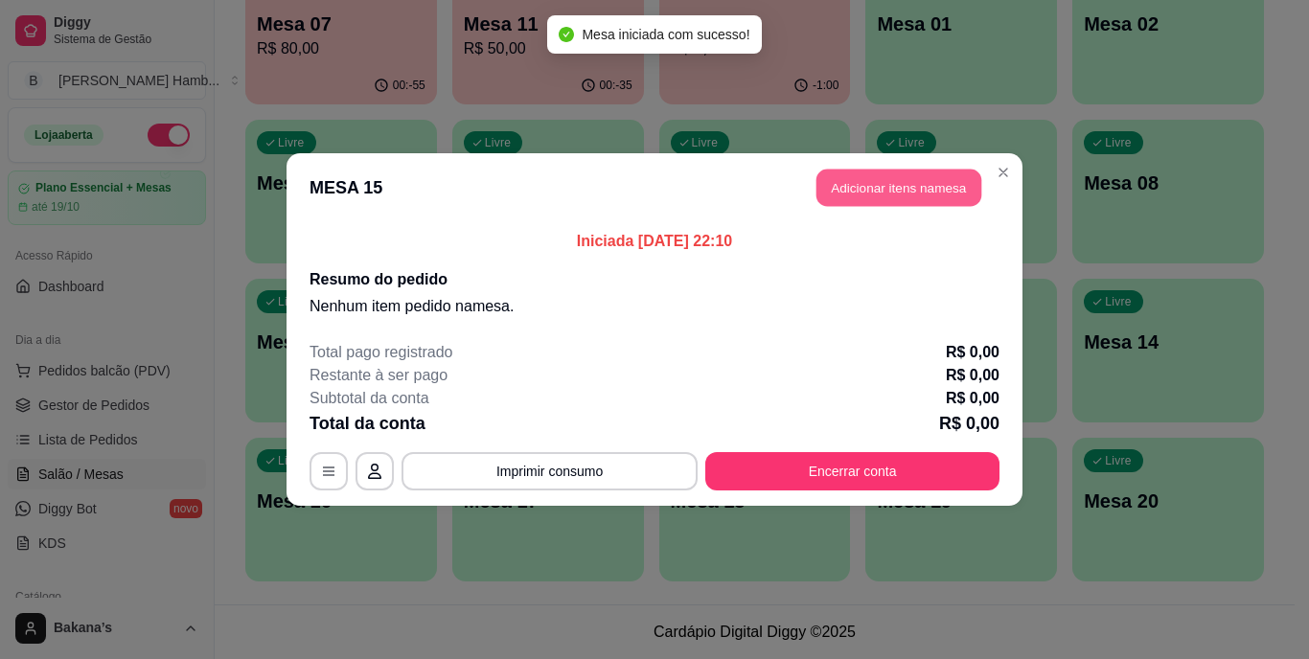
click at [921, 186] on button "Adicionar itens na mesa" at bounding box center [898, 188] width 165 height 37
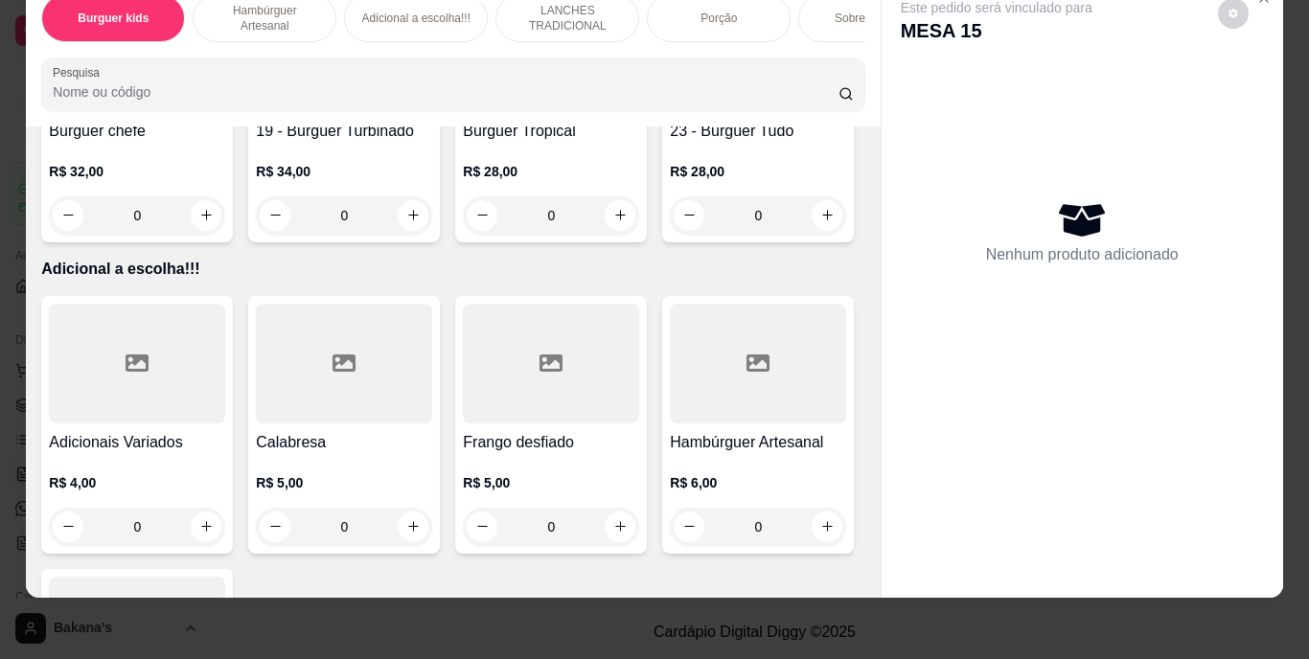
scroll to position [2203, 0]
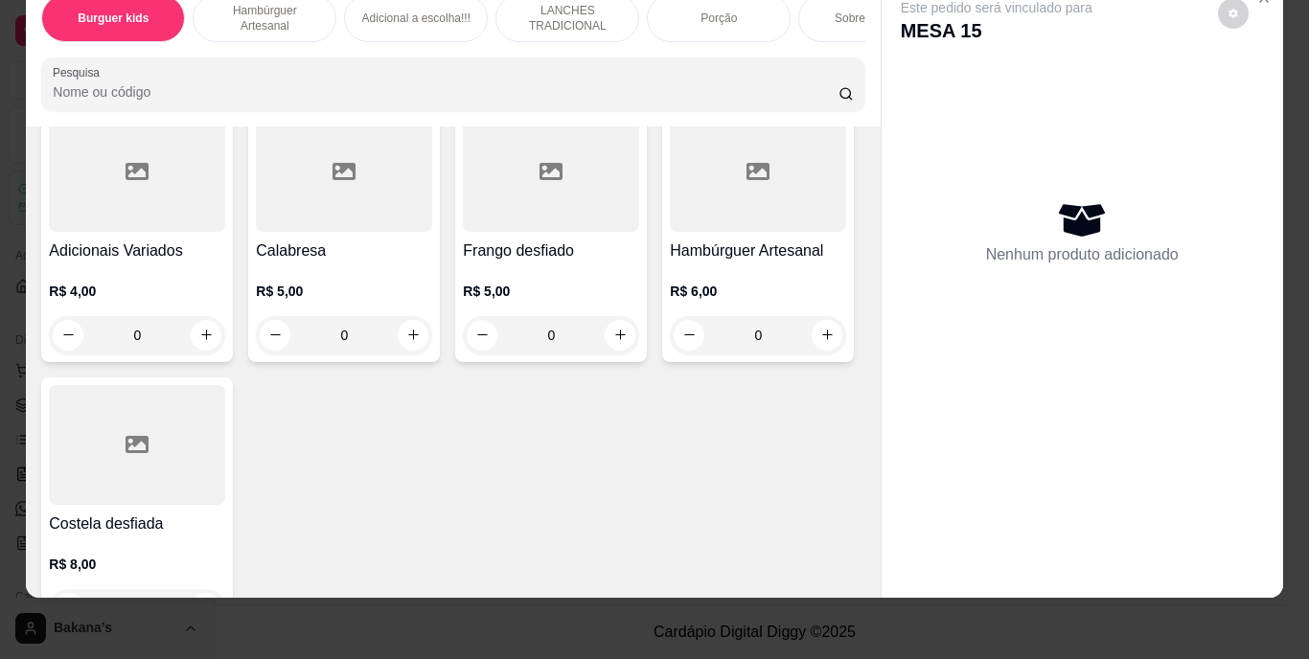
click at [820, 31] on icon "increase-product-quantity" at bounding box center [827, 23] width 14 height 14
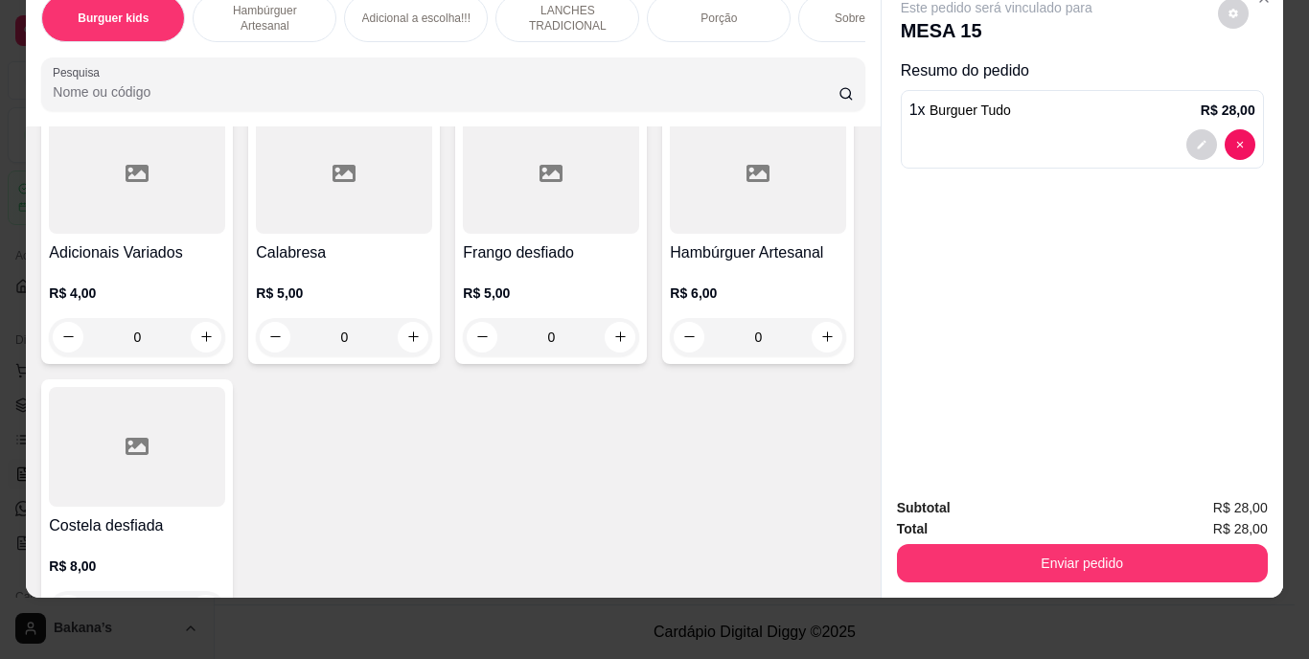
click at [819, 32] on icon "increase-product-quantity" at bounding box center [826, 24] width 14 height 14
type input "2"
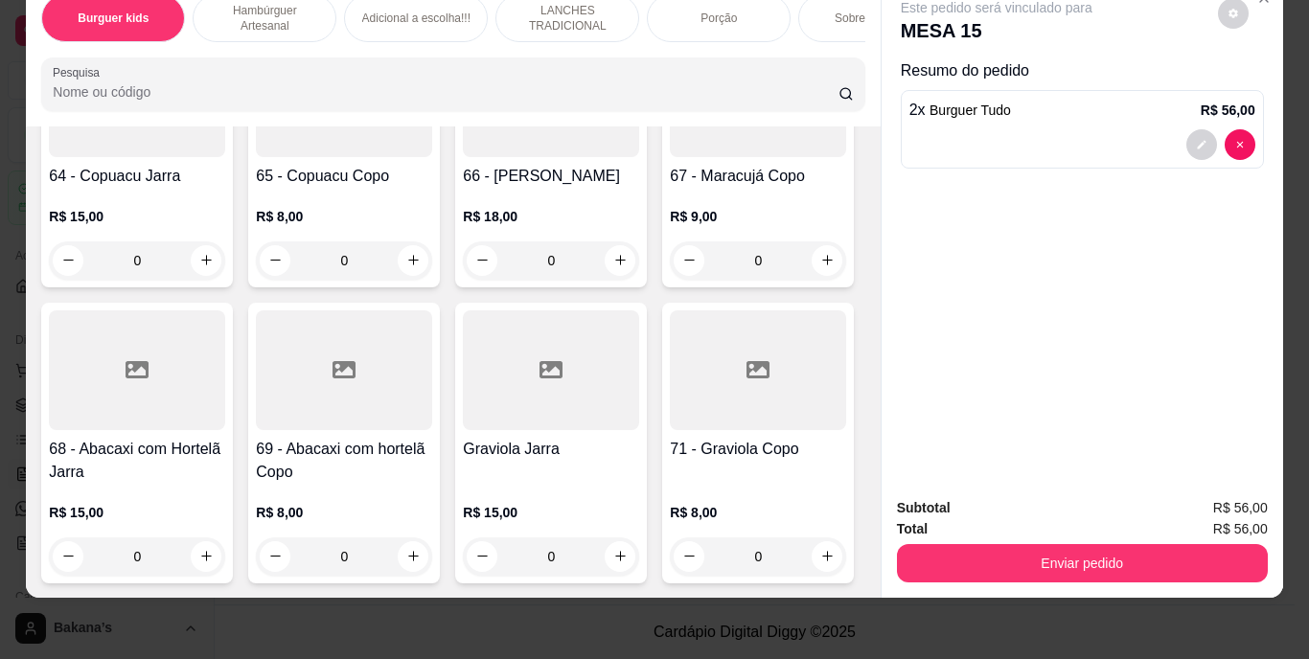
scroll to position [7664, 0]
click at [400, 11] on p "Adicional a escolha!!!" at bounding box center [416, 18] width 108 height 15
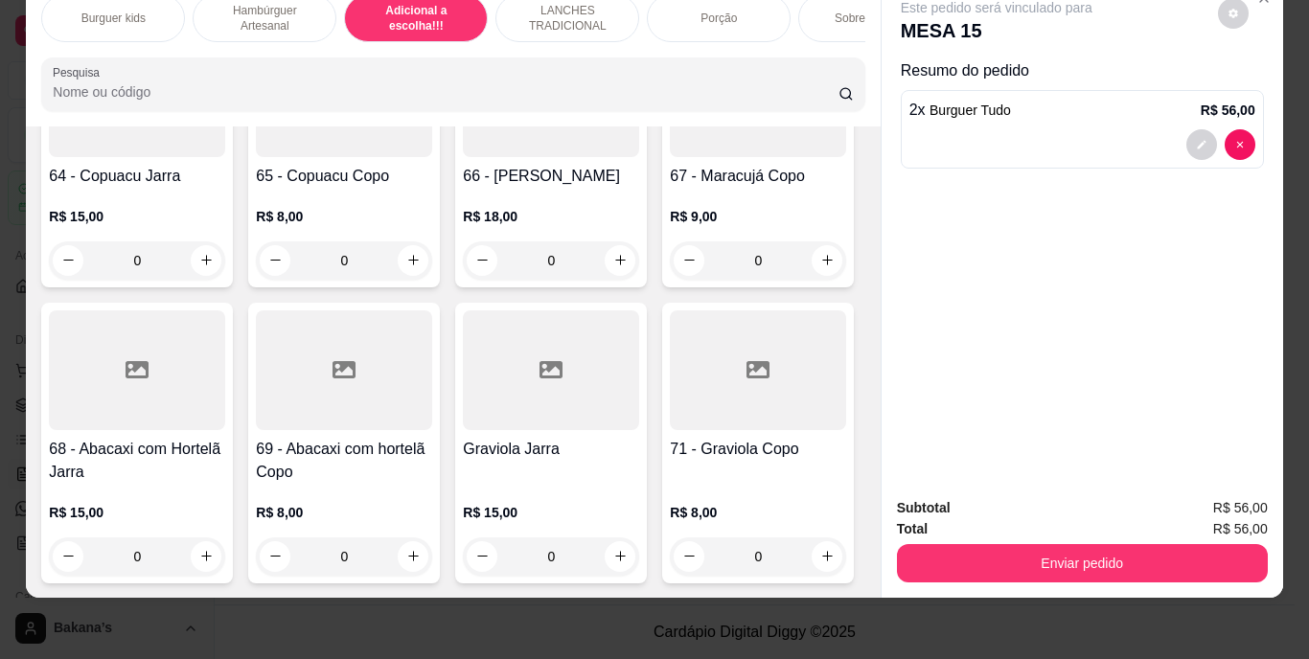
scroll to position [2645, 0]
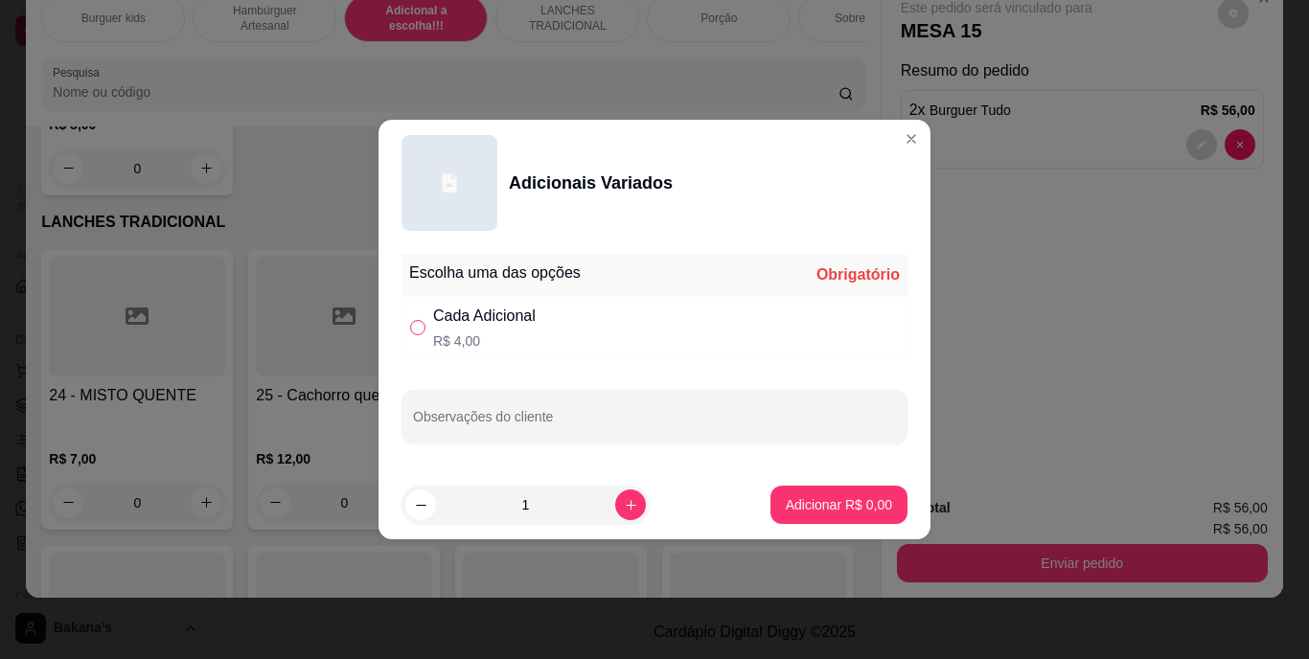
click at [413, 331] on input "" at bounding box center [417, 327] width 15 height 15
radio input "true"
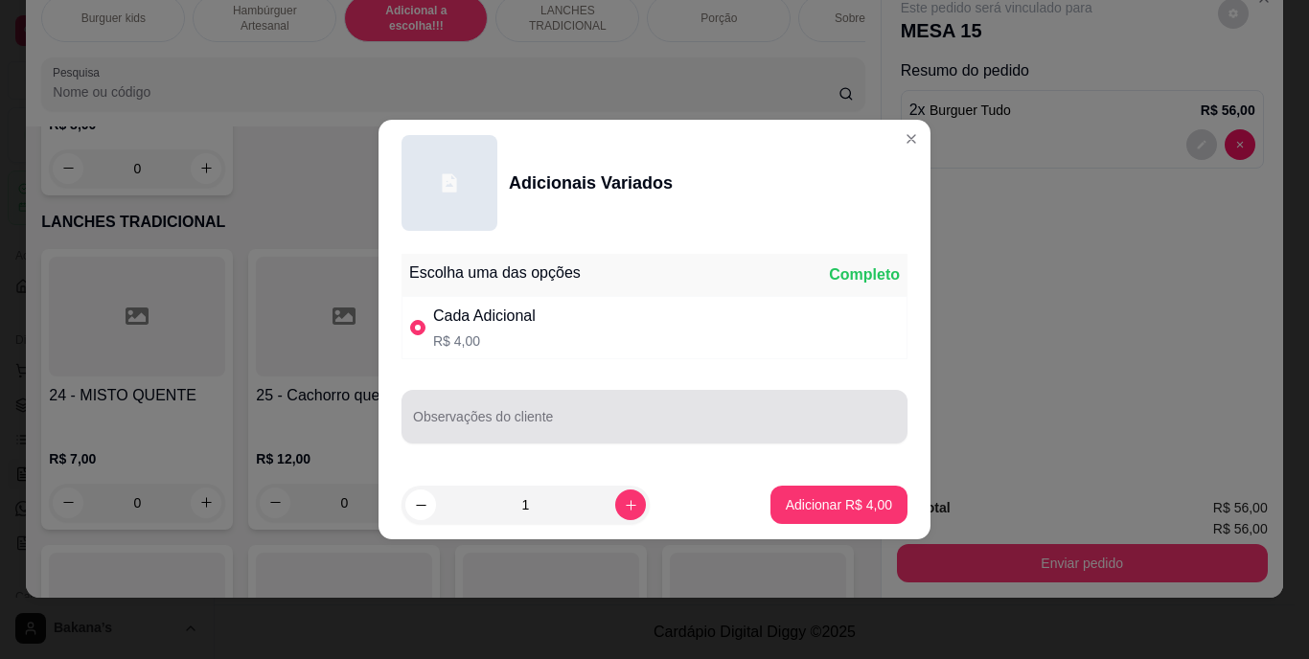
click at [508, 424] on input "Observações do cliente" at bounding box center [654, 424] width 483 height 19
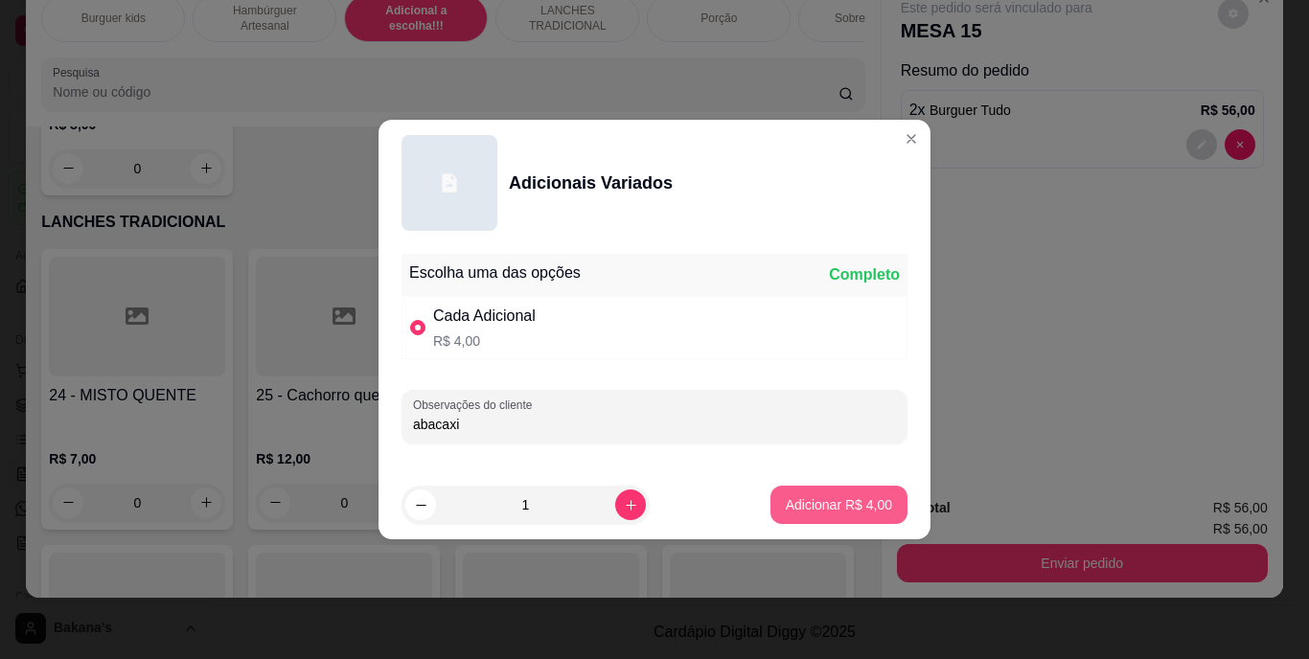
type input "abacaxi"
click at [801, 501] on p "Adicionar R$ 4,00" at bounding box center [837, 504] width 103 height 18
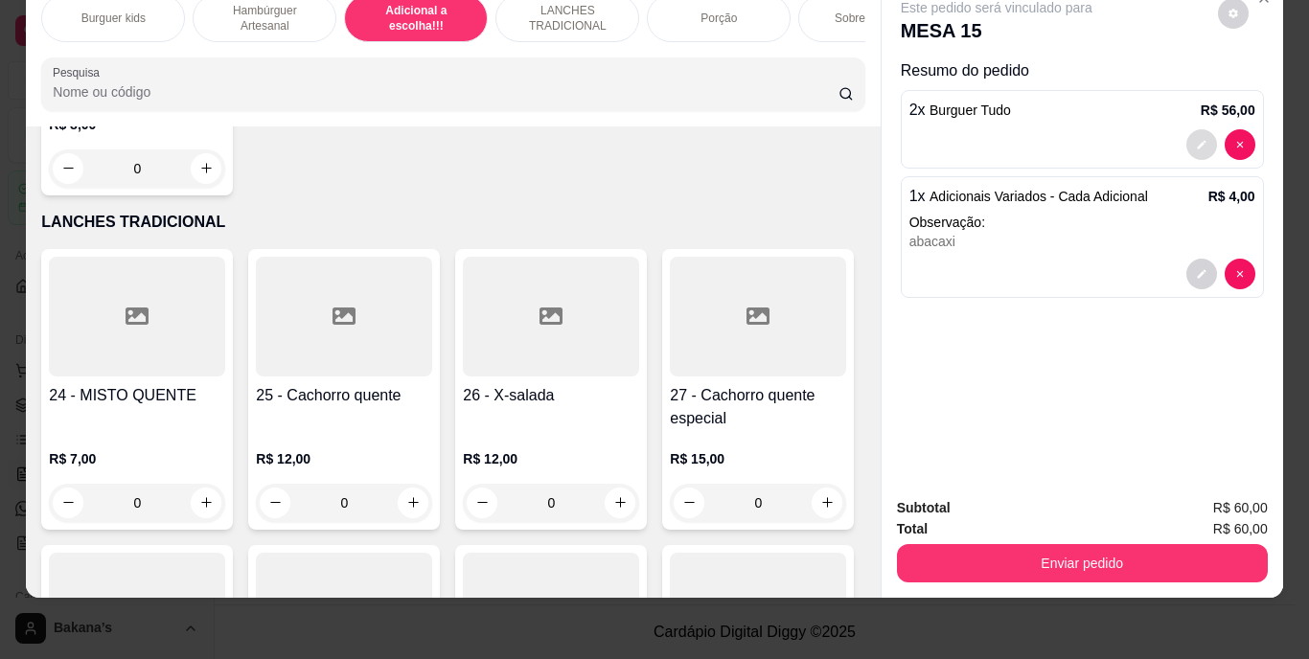
click at [1199, 129] on button "decrease-product-quantity" at bounding box center [1201, 144] width 31 height 31
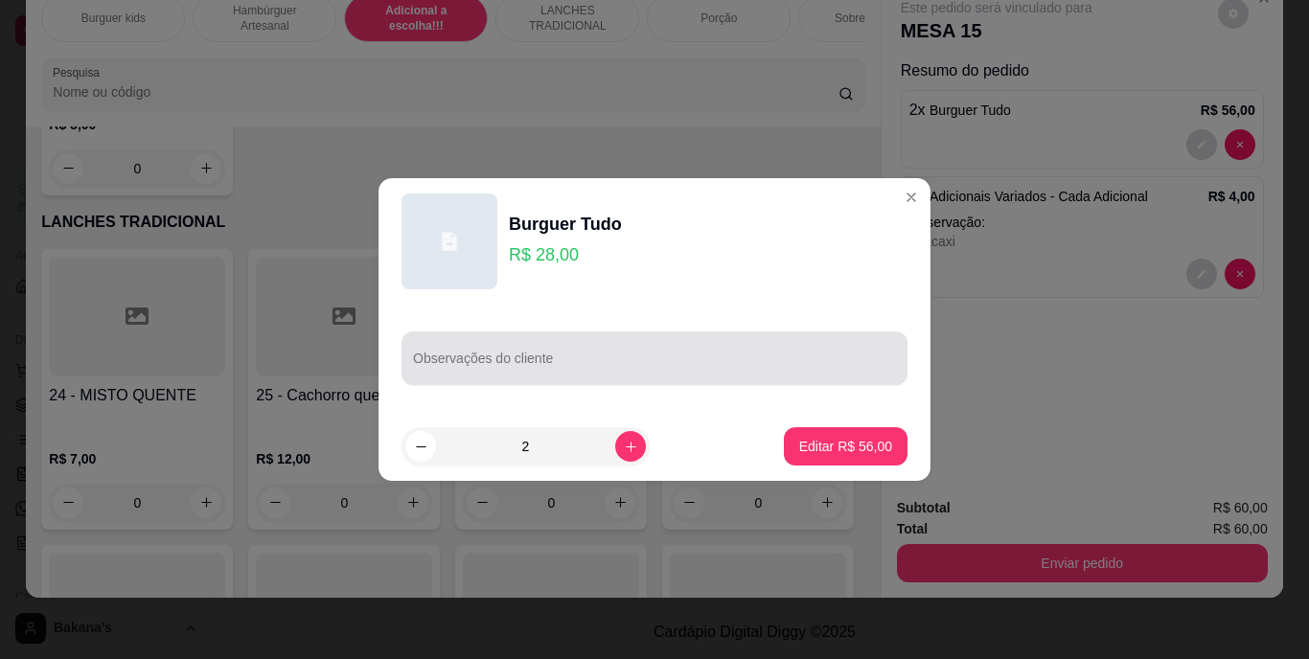
click at [829, 366] on input "Observações do cliente" at bounding box center [654, 365] width 483 height 19
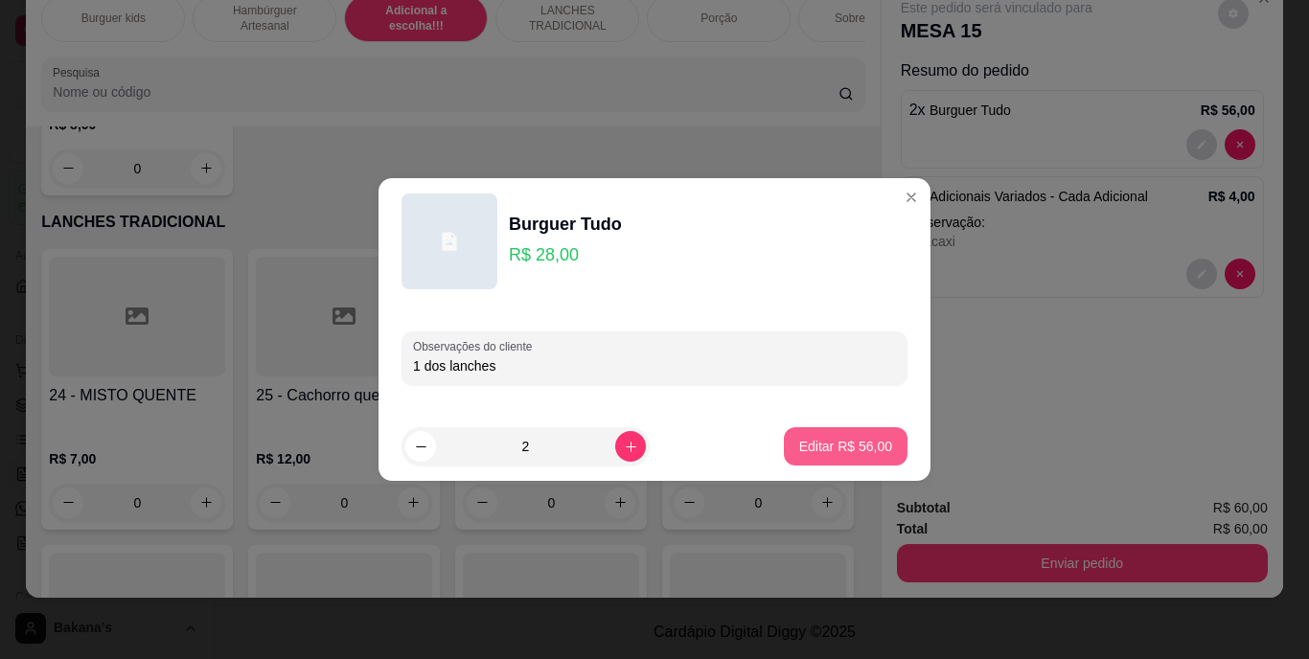
type input "1 dos lanches"
click at [861, 458] on button "Editar R$ 56,00" at bounding box center [846, 446] width 124 height 38
type input "0"
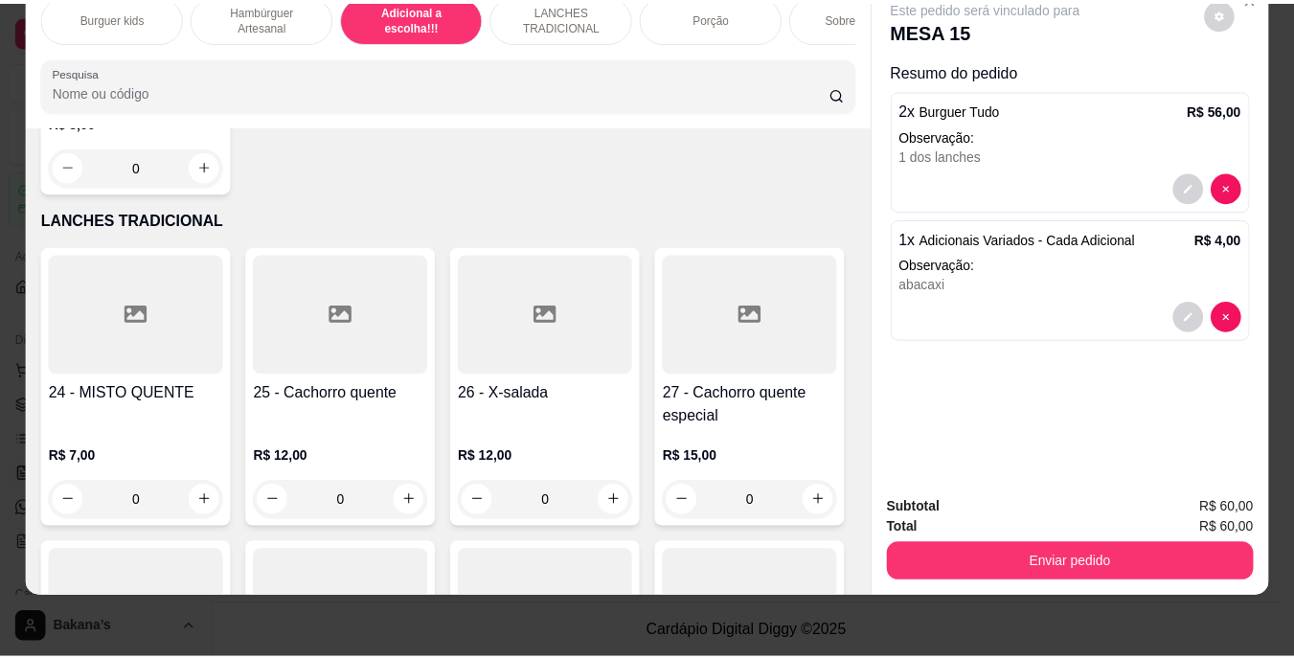
scroll to position [2643, 0]
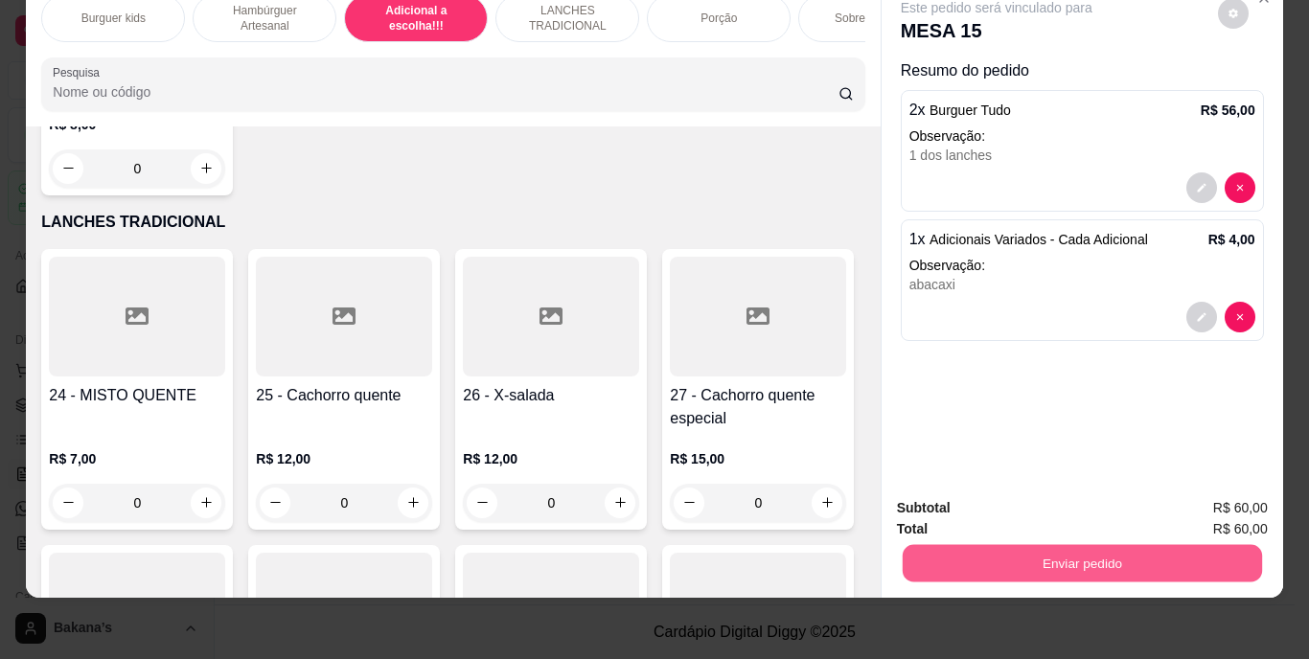
click at [1046, 545] on button "Enviar pedido" at bounding box center [1080, 563] width 359 height 37
click at [1230, 494] on button "Enviar pedido" at bounding box center [1217, 502] width 108 height 36
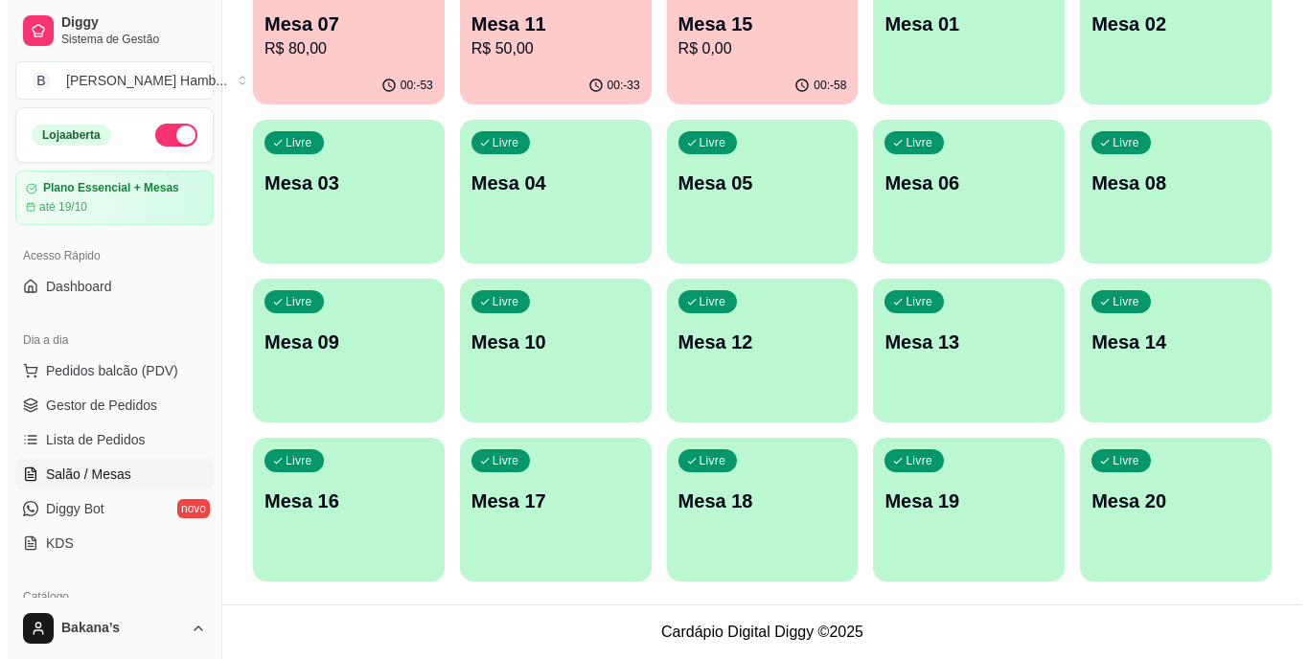
scroll to position [150, 0]
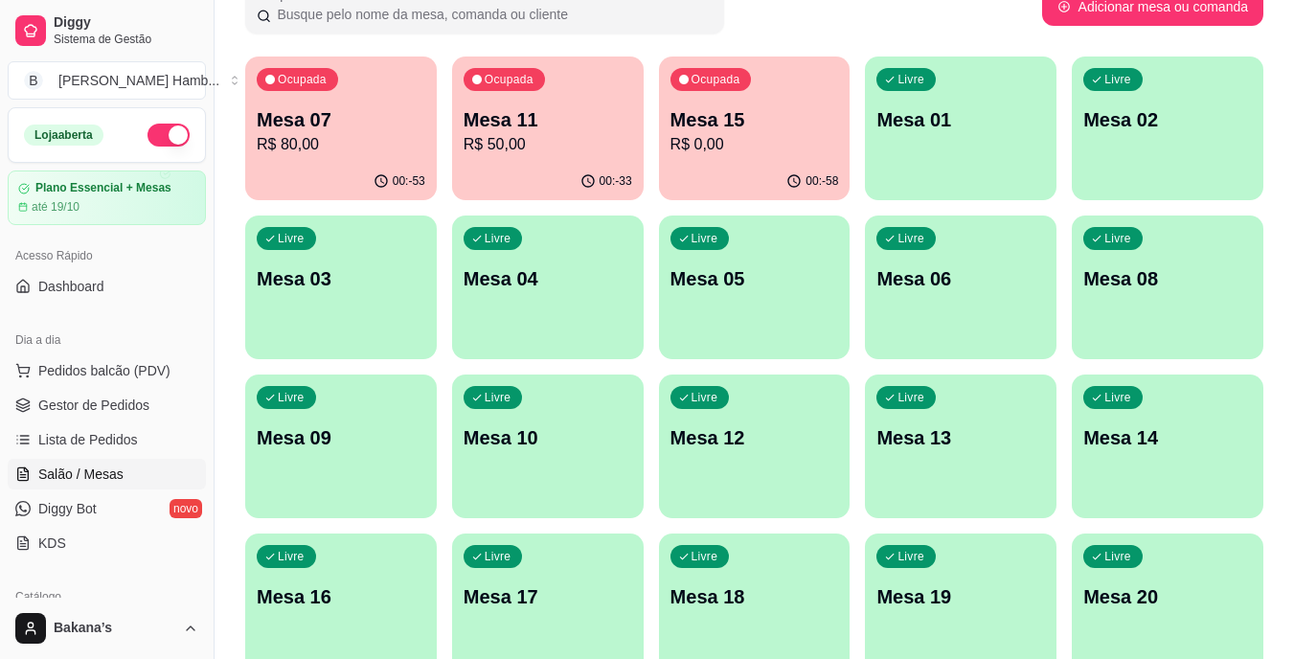
click at [513, 118] on p "Mesa 11" at bounding box center [548, 119] width 169 height 27
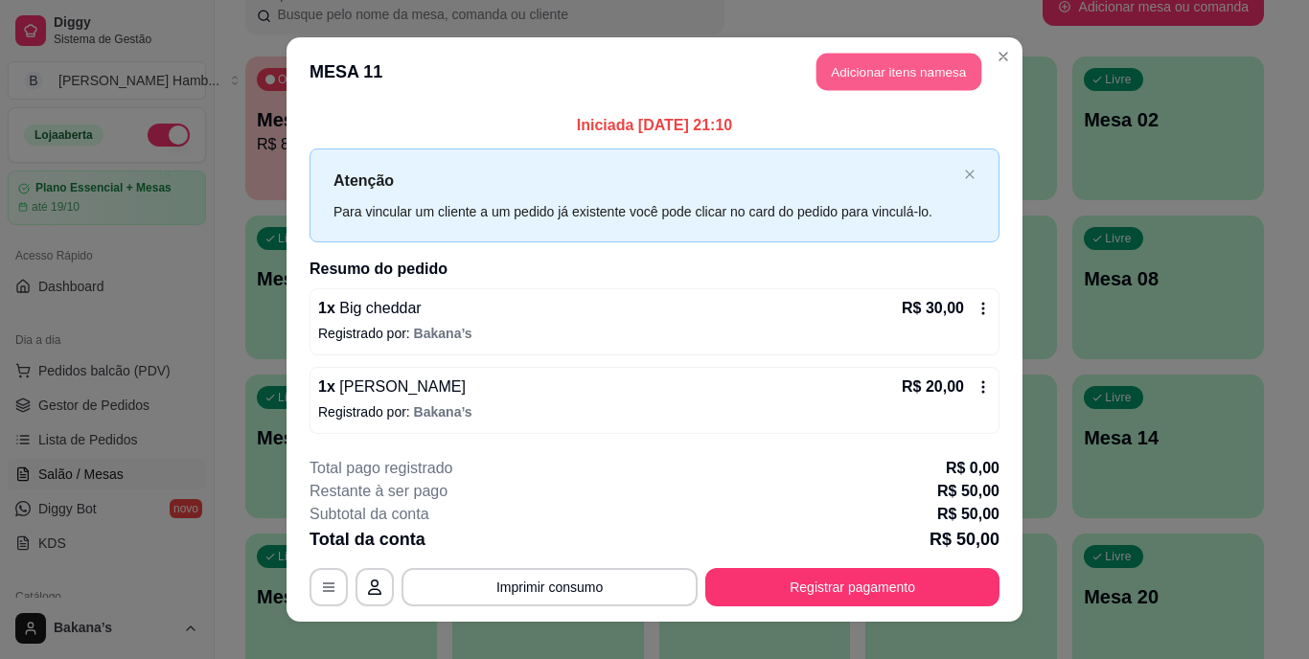
click at [888, 64] on button "Adicionar itens na mesa" at bounding box center [898, 72] width 165 height 37
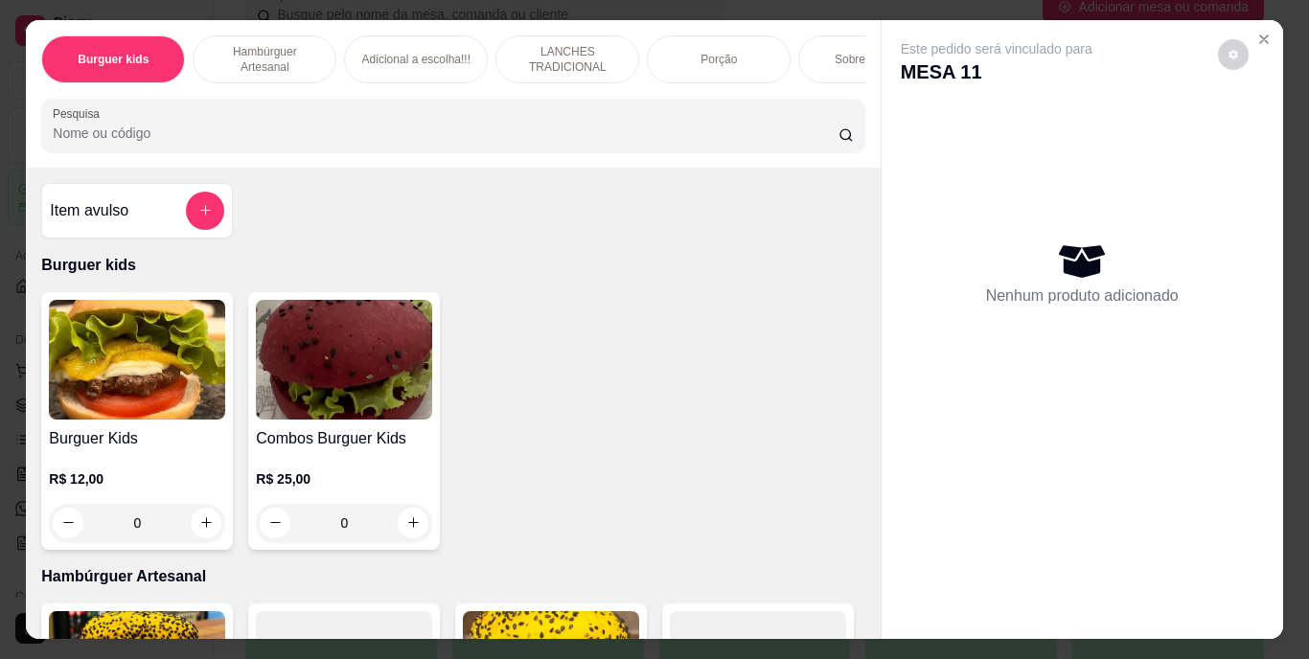
click at [1234, 29] on div "Este pedido será vinculado para MESA 11 Nenhum produto adicionado" at bounding box center [1081, 314] width 401 height 589
click at [1256, 32] on icon "Close" at bounding box center [1263, 39] width 15 height 15
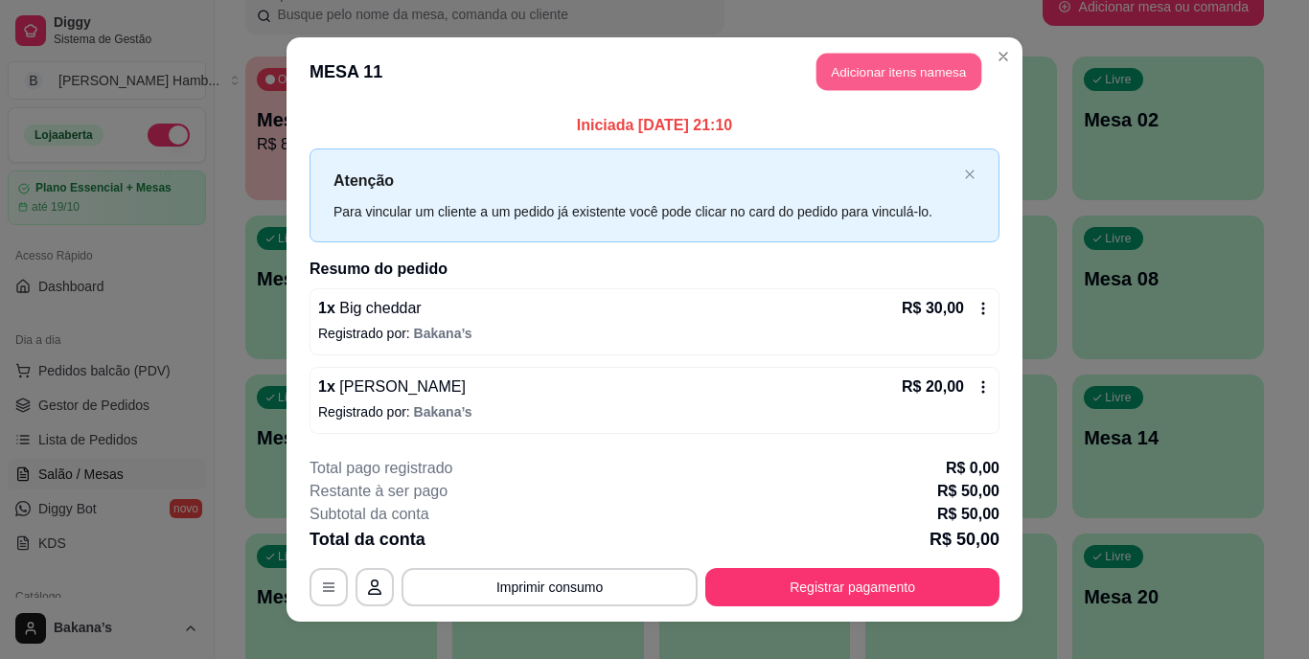
click at [893, 73] on button "Adicionar itens na mesa" at bounding box center [898, 72] width 165 height 37
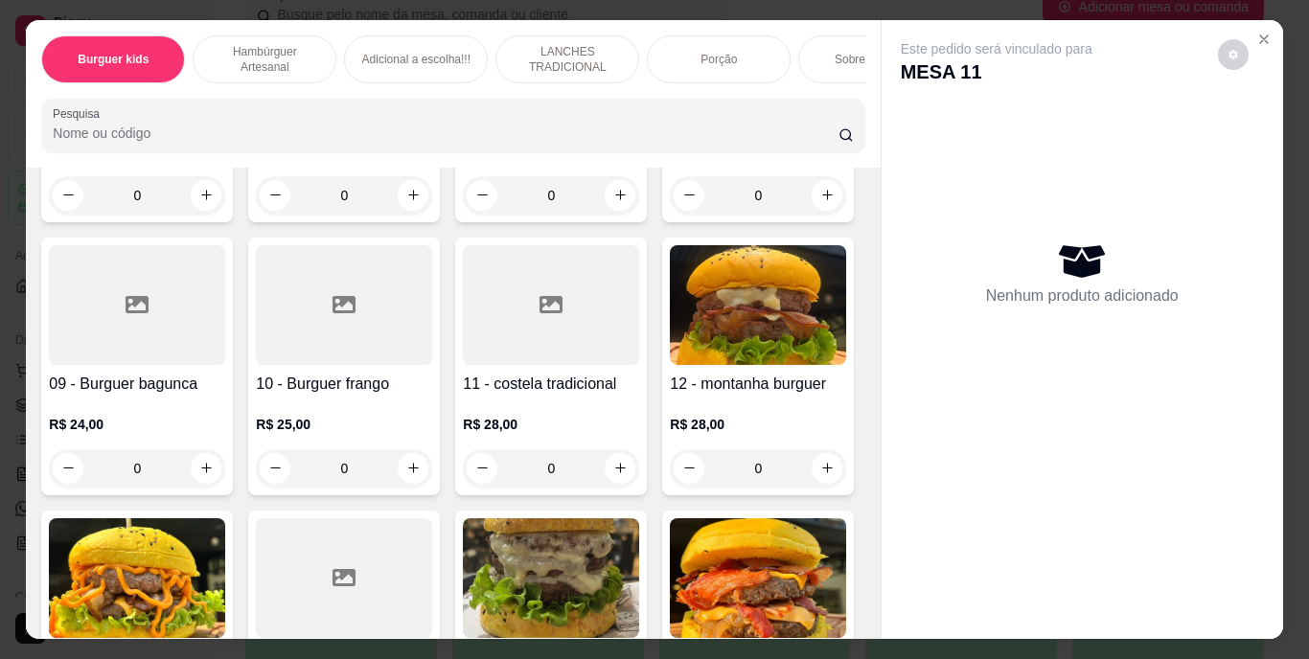
scroll to position [1245, 0]
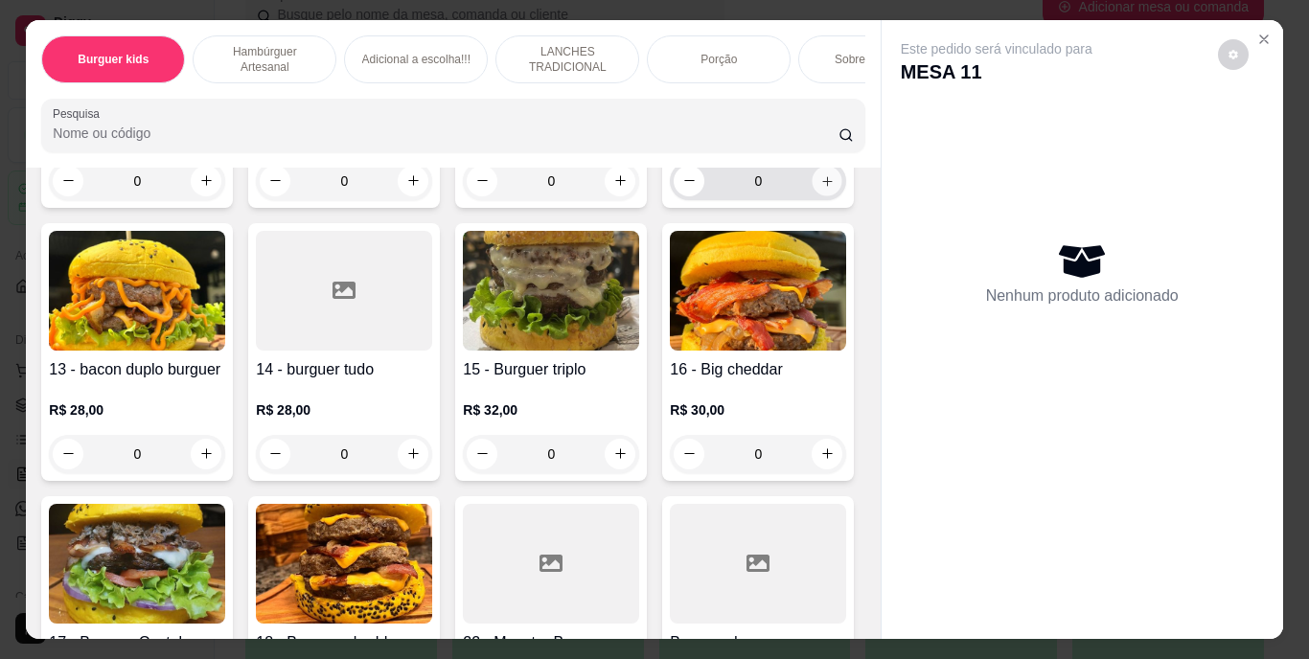
click at [820, 188] on icon "increase-product-quantity" at bounding box center [827, 180] width 14 height 14
type input "1"
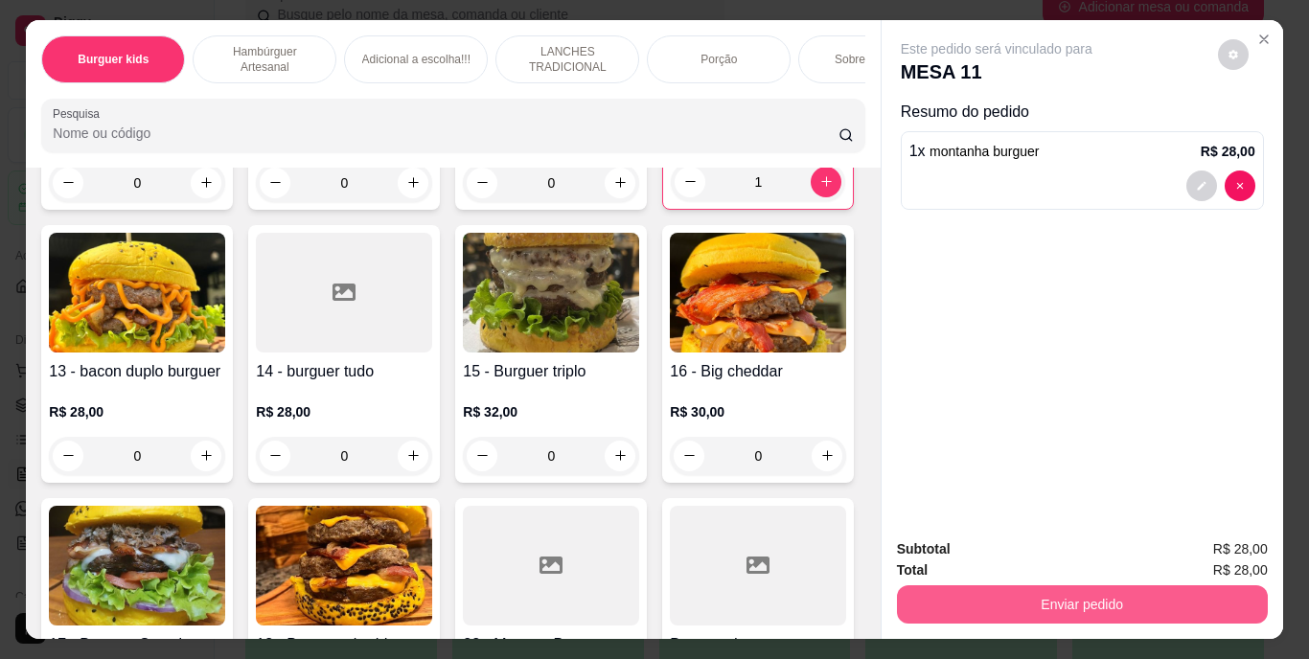
click at [1037, 598] on button "Enviar pedido" at bounding box center [1082, 604] width 371 height 38
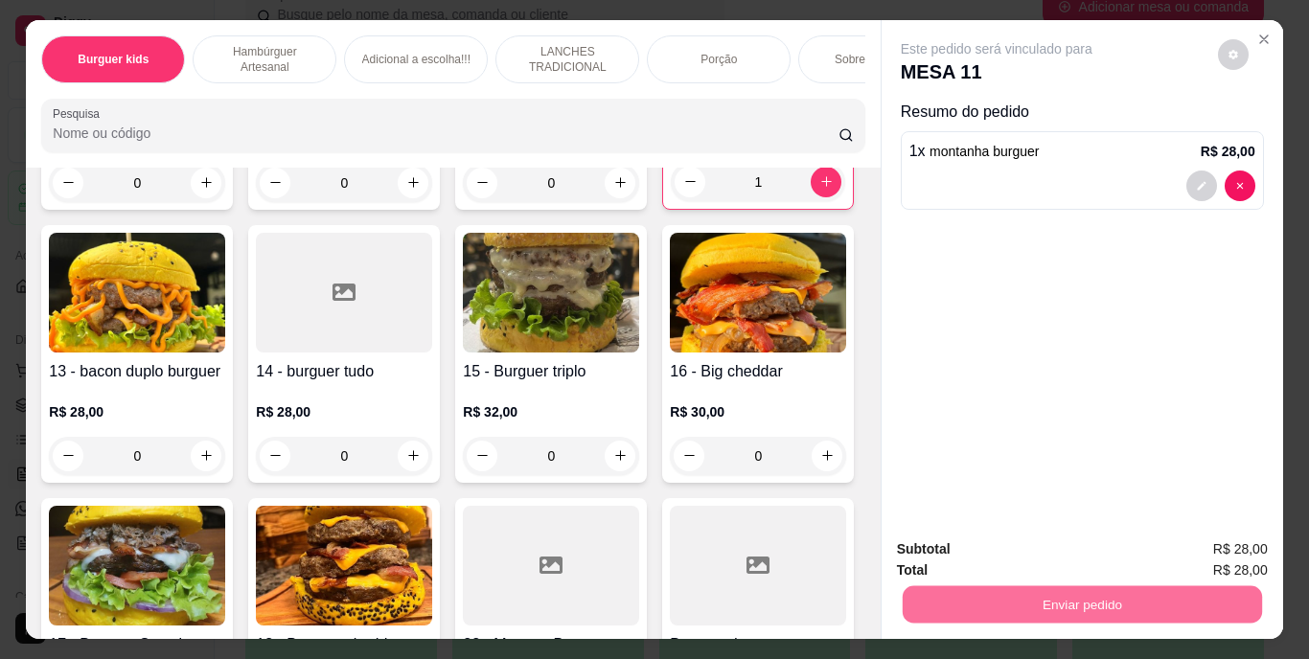
click at [1207, 547] on button "Enviar pedido" at bounding box center [1217, 551] width 108 height 36
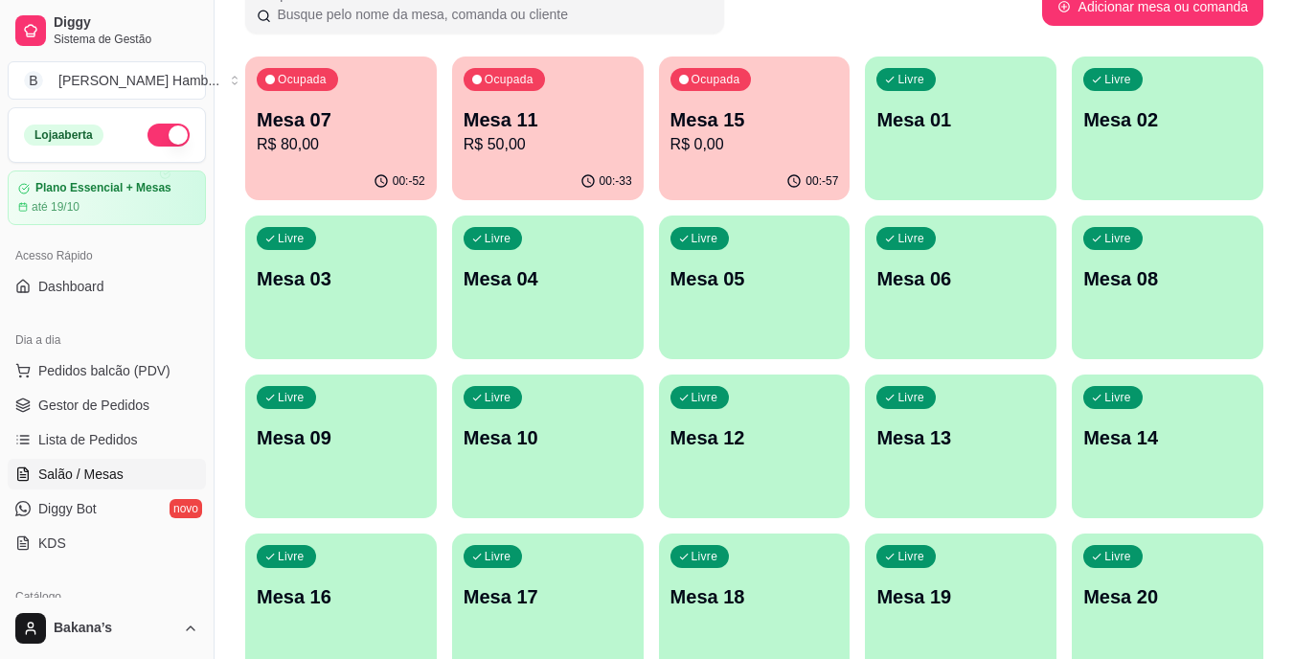
click at [363, 137] on p "R$ 80,00" at bounding box center [341, 144] width 169 height 23
click at [580, 144] on p "R$ 50,00" at bounding box center [548, 144] width 164 height 22
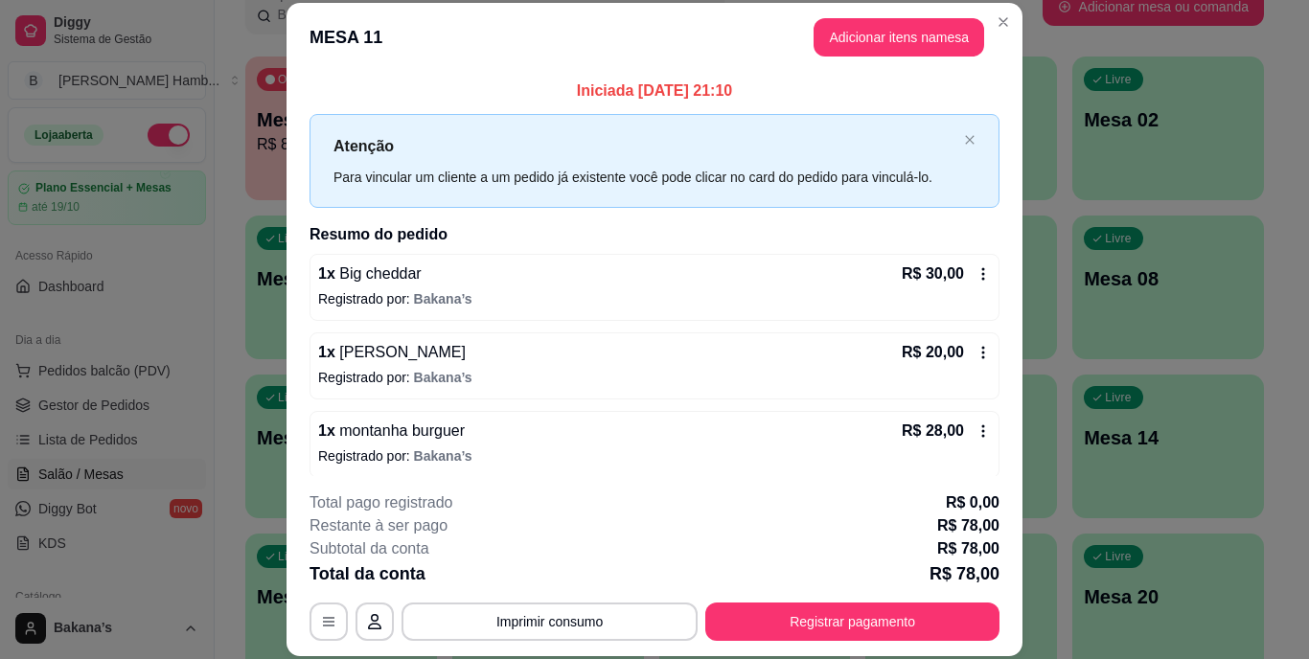
scroll to position [10, 0]
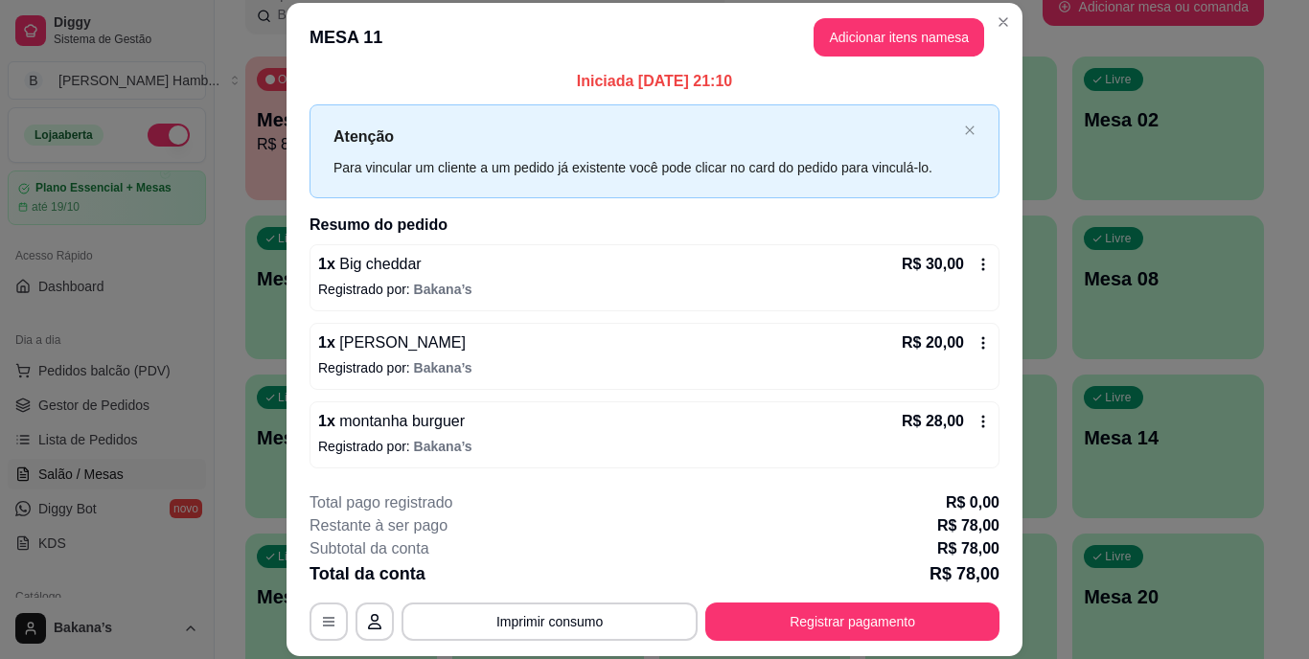
click at [975, 421] on icon at bounding box center [982, 421] width 15 height 15
click at [975, 420] on icon at bounding box center [982, 421] width 15 height 15
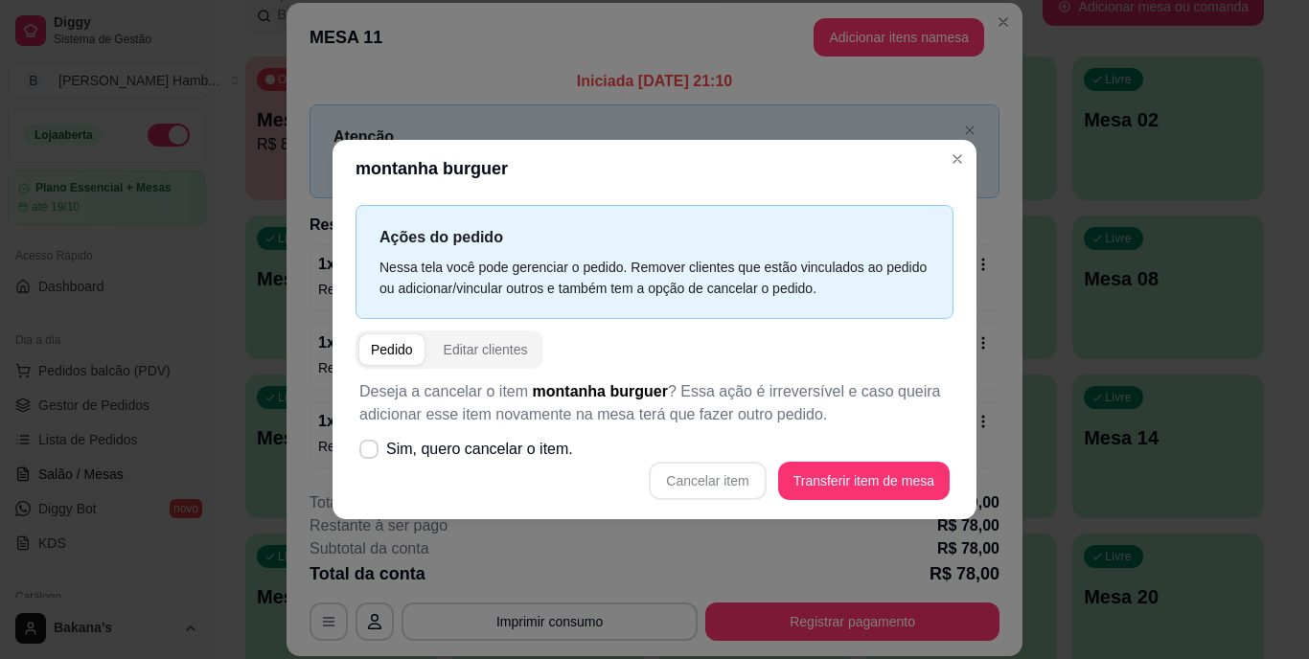
click at [718, 478] on div "Cancelar item Transferir item de mesa" at bounding box center [654, 481] width 590 height 38
click at [726, 490] on div "Cancelar item Transferir item de mesa" at bounding box center [654, 481] width 590 height 38
click at [727, 490] on div "Cancelar item Transferir item de mesa" at bounding box center [654, 481] width 590 height 38
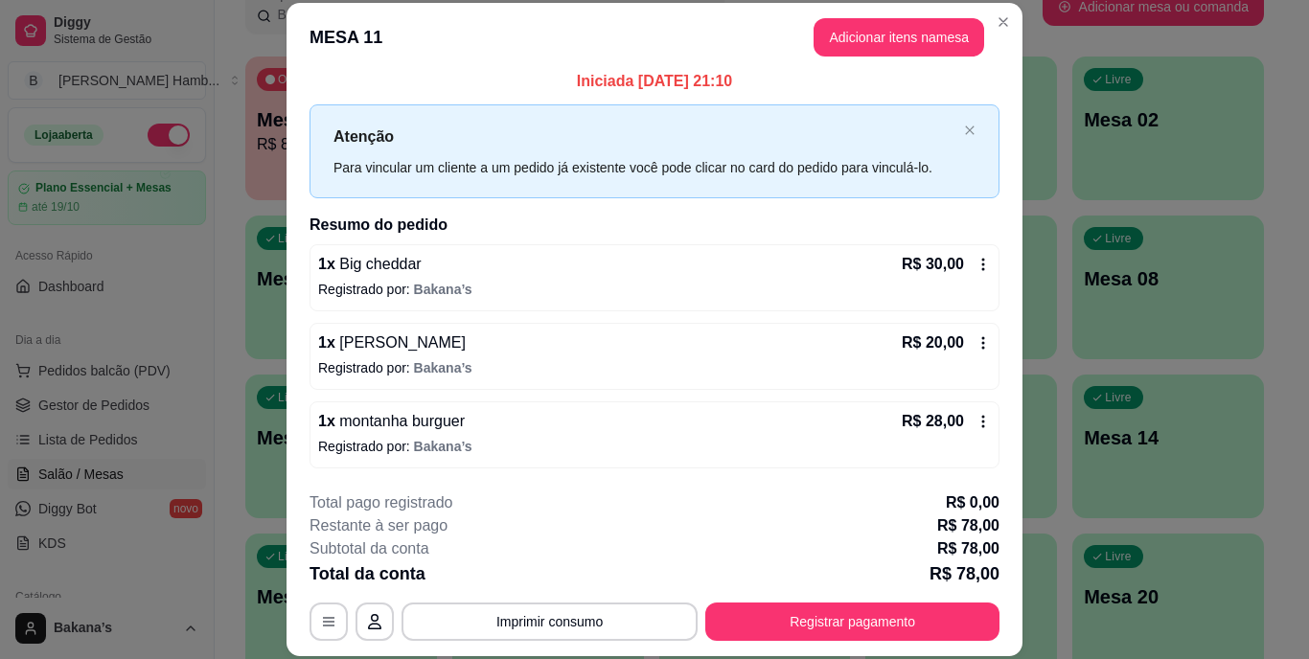
click at [975, 424] on icon at bounding box center [982, 421] width 15 height 15
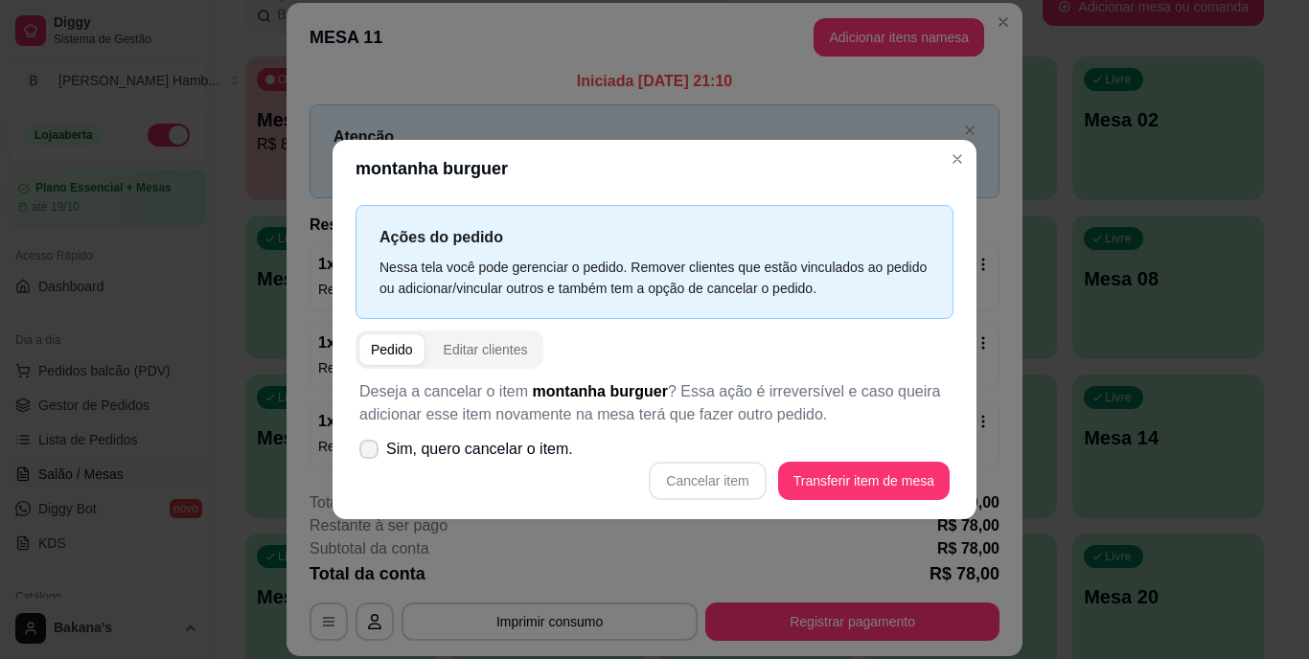
click at [361, 450] on icon at bounding box center [368, 449] width 15 height 11
click at [361, 453] on input "Sim, quero cancelar o item." at bounding box center [364, 459] width 12 height 12
checkbox input "true"
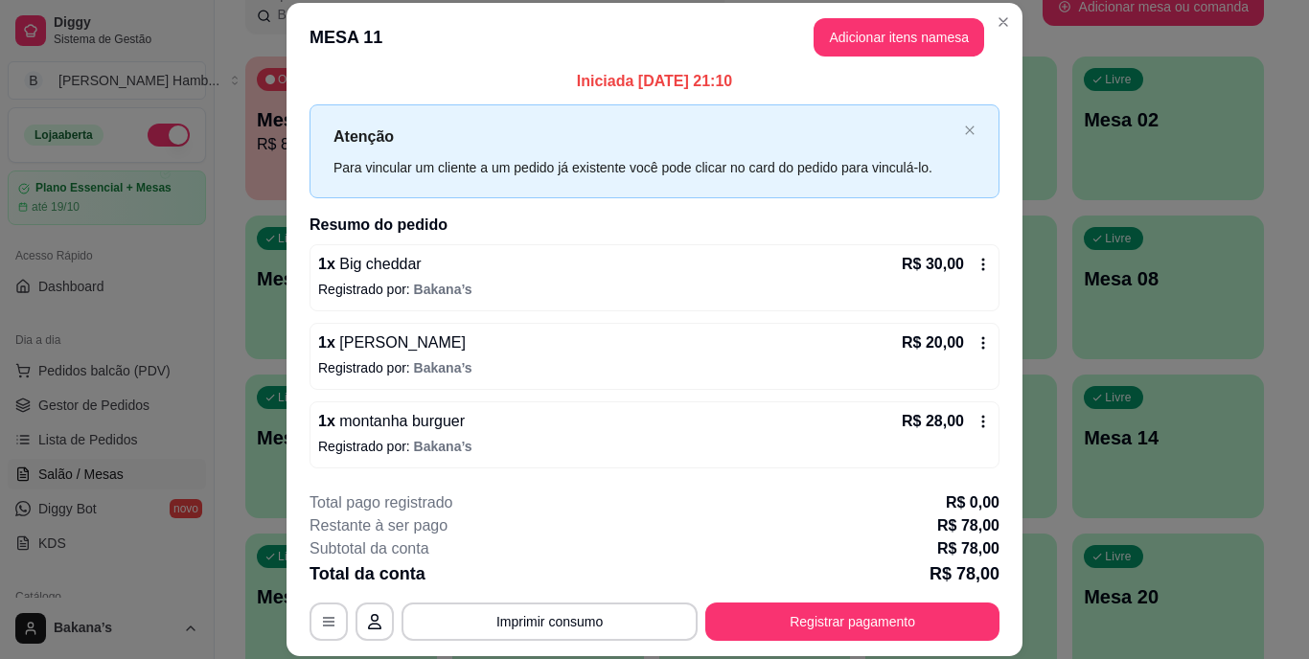
click at [982, 426] on icon at bounding box center [983, 421] width 3 height 12
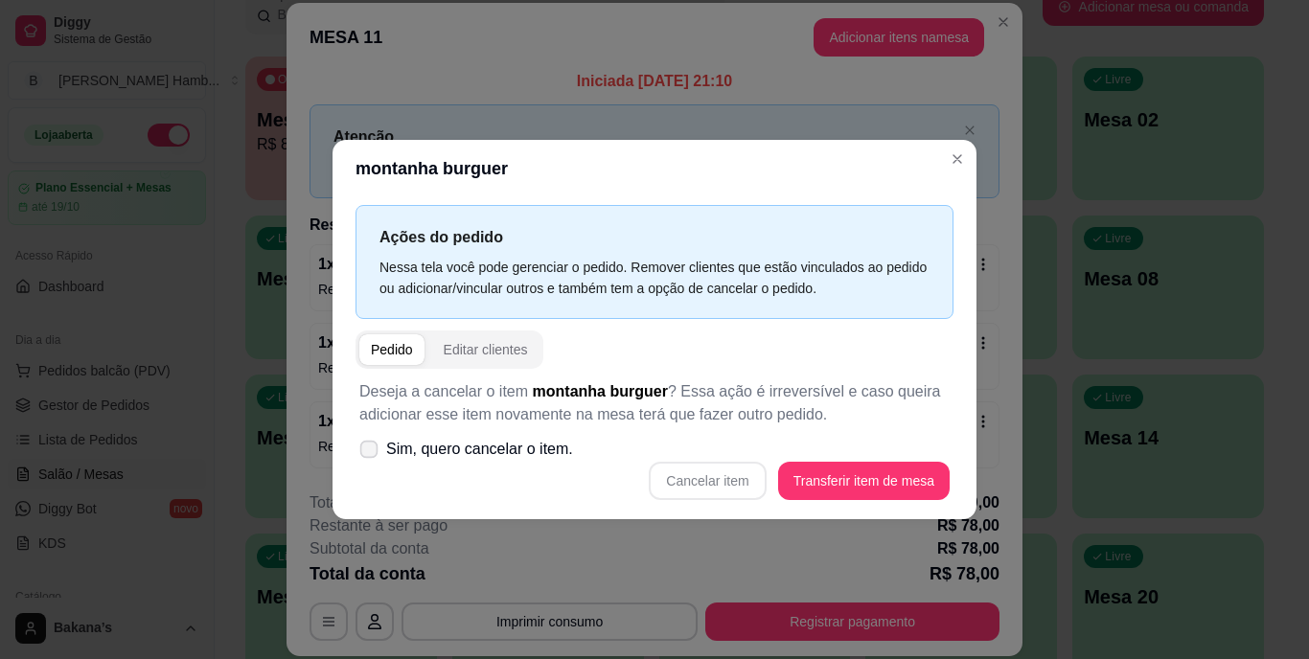
click at [376, 452] on icon at bounding box center [368, 449] width 14 height 11
click at [371, 453] on input "Sim, quero cancelar o item." at bounding box center [364, 459] width 12 height 12
checkbox input "true"
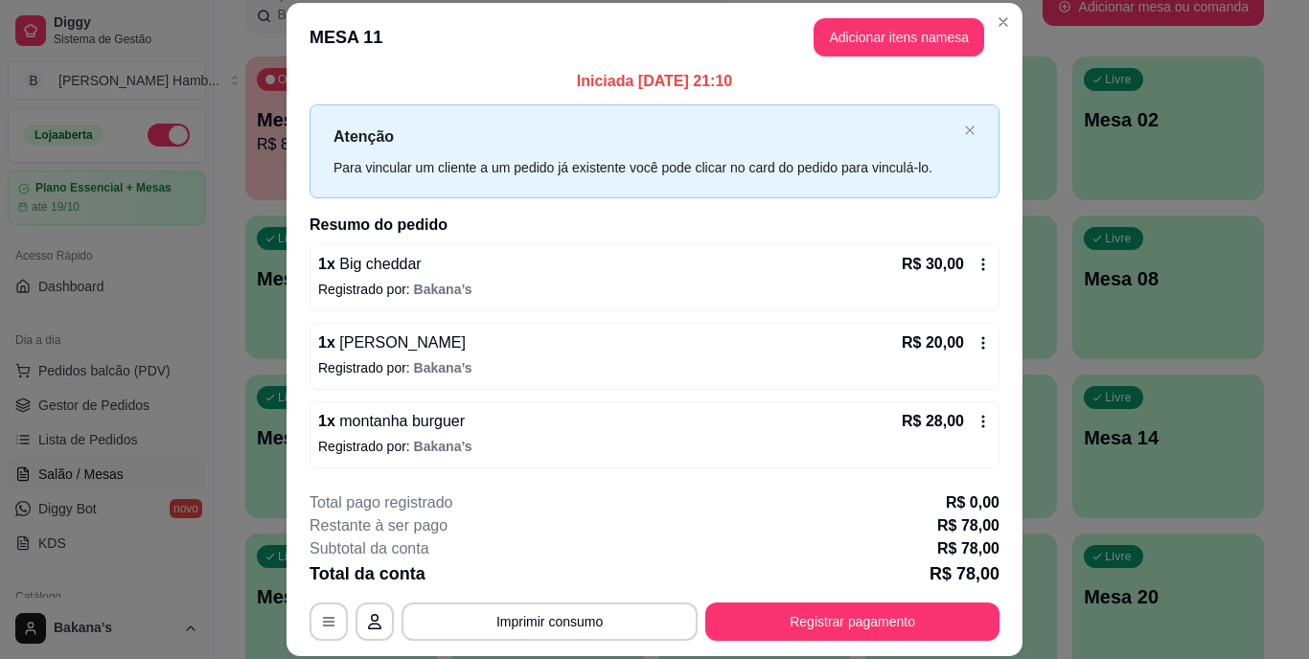
click at [975, 426] on icon at bounding box center [982, 421] width 15 height 15
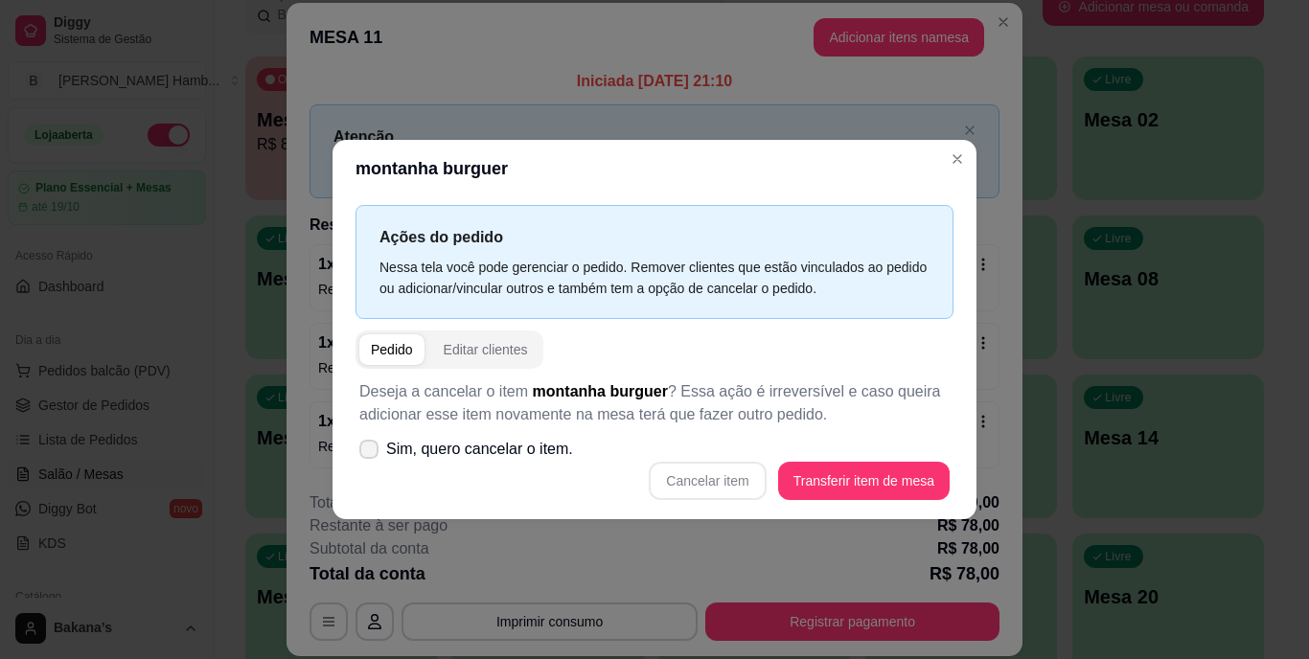
click at [360, 448] on span at bounding box center [368, 449] width 19 height 19
click at [360, 453] on input "Sim, quero cancelar o item." at bounding box center [364, 459] width 12 height 12
checkbox input "true"
click at [723, 486] on button "Cancelar item" at bounding box center [707, 481] width 114 height 37
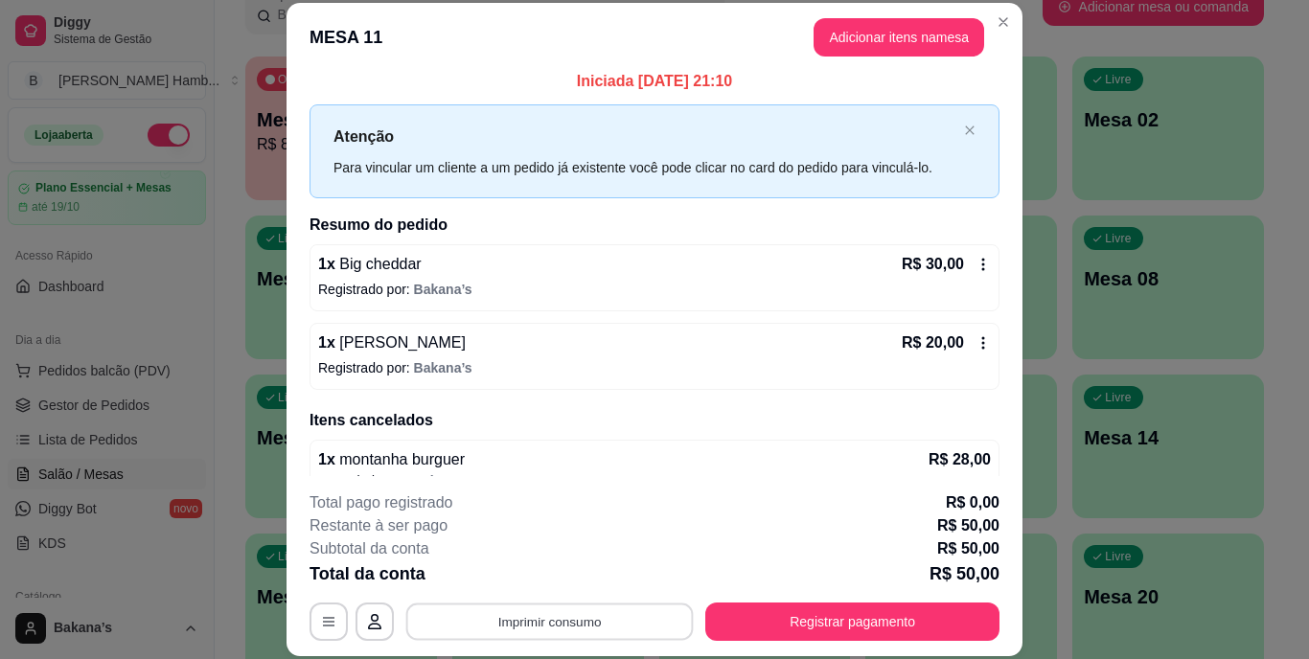
click at [524, 618] on button "Imprimir consumo" at bounding box center [549, 621] width 287 height 37
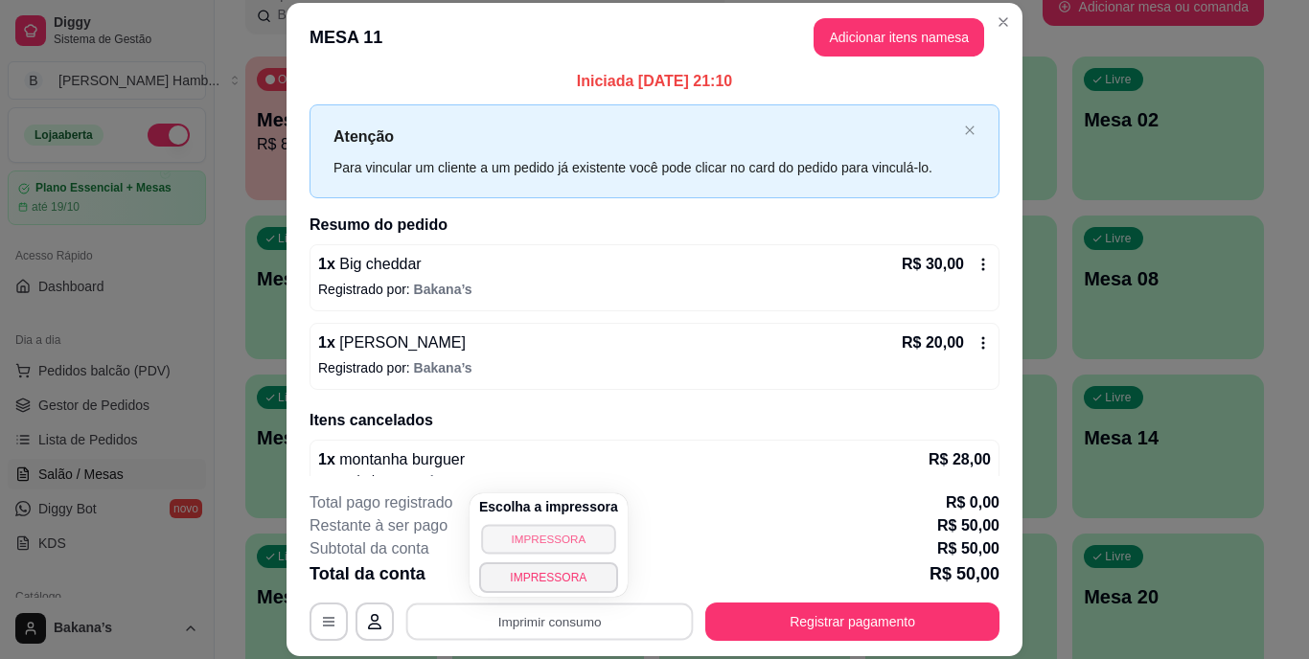
click at [563, 534] on button "IMPRESSORA" at bounding box center [548, 539] width 134 height 30
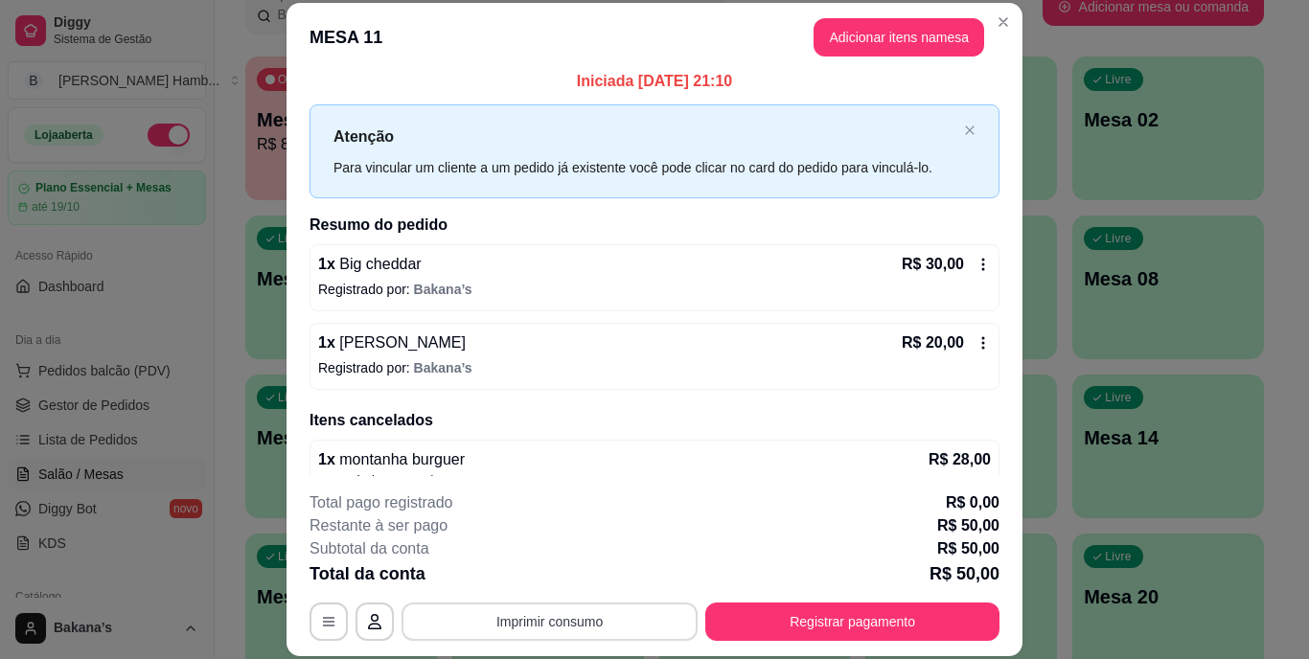
click at [521, 626] on button "Imprimir consumo" at bounding box center [549, 622] width 296 height 38
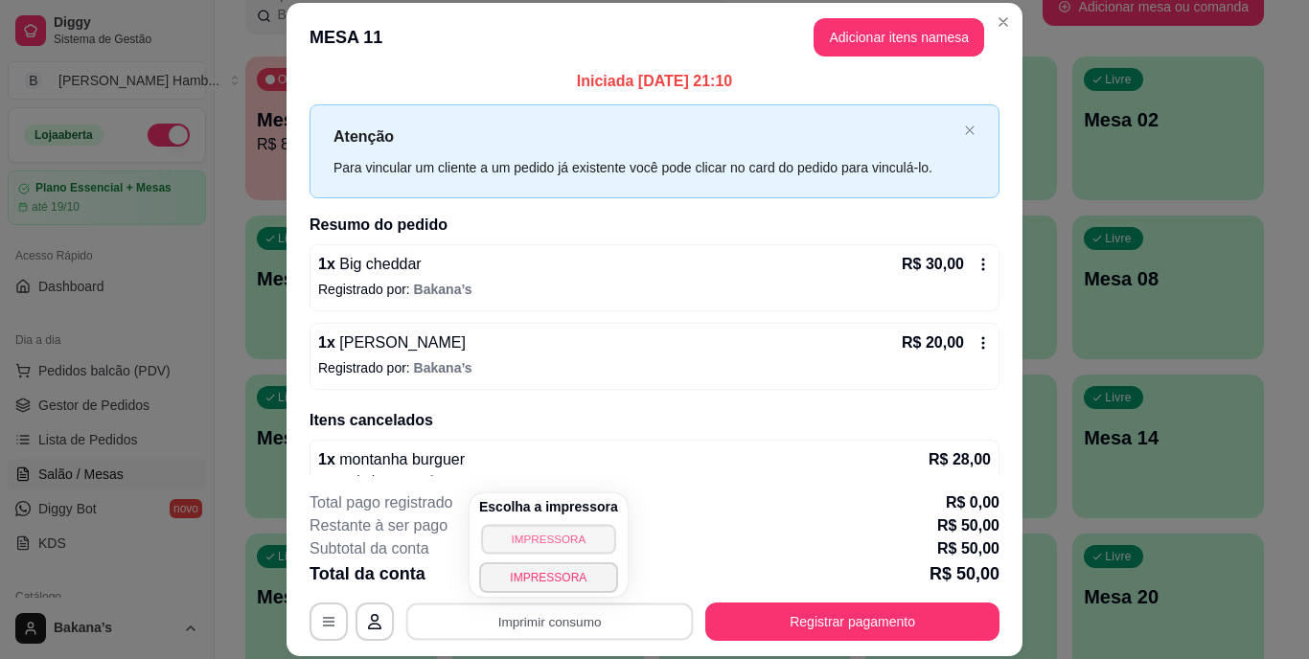
click at [531, 535] on button "IMPRESSORA" at bounding box center [548, 539] width 134 height 30
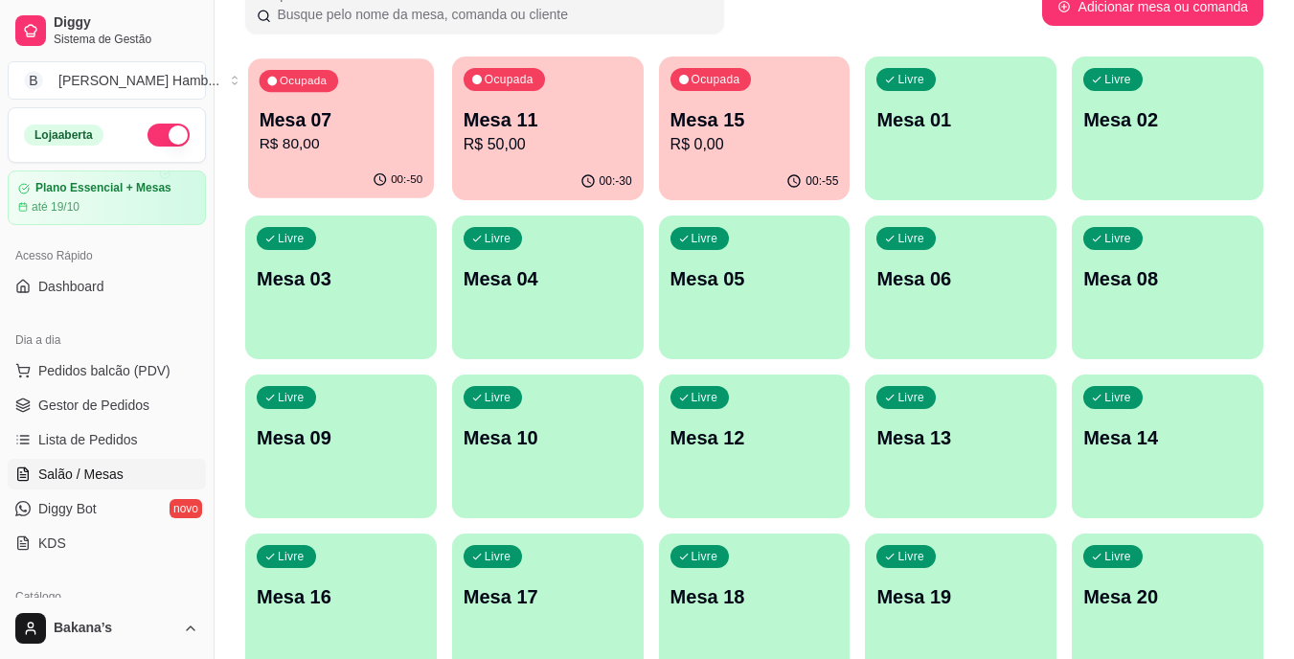
click at [353, 155] on p "R$ 80,00" at bounding box center [342, 144] width 164 height 22
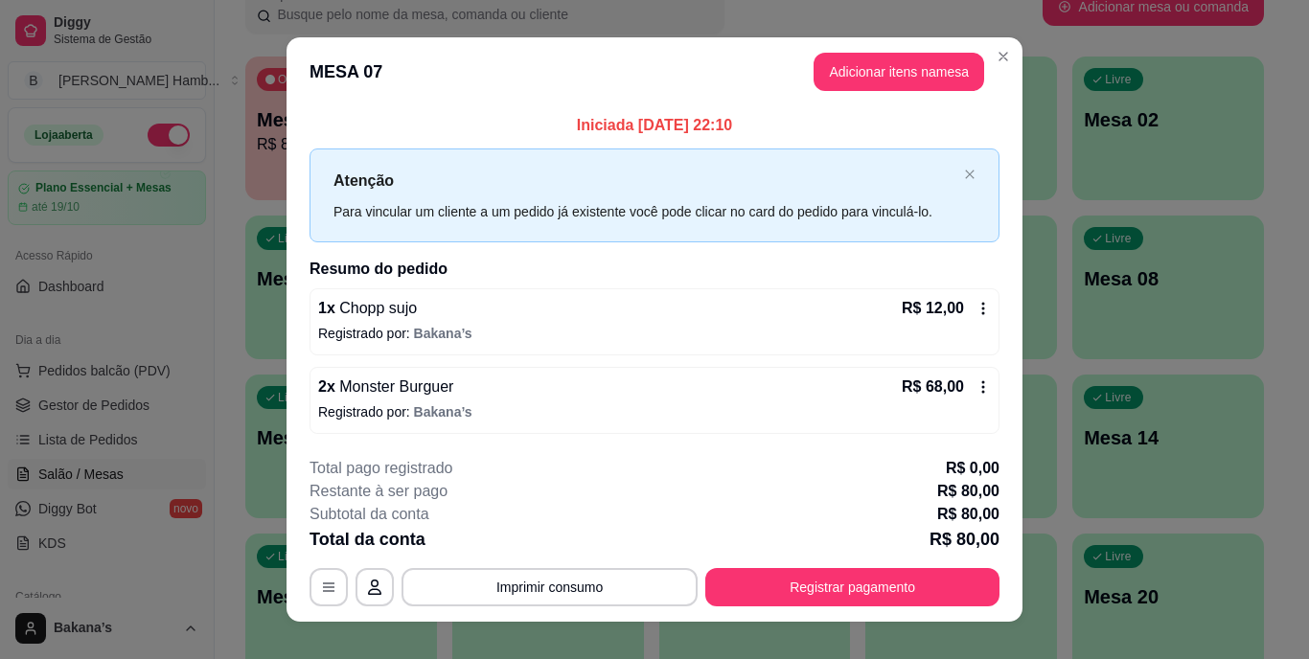
scroll to position [24, 0]
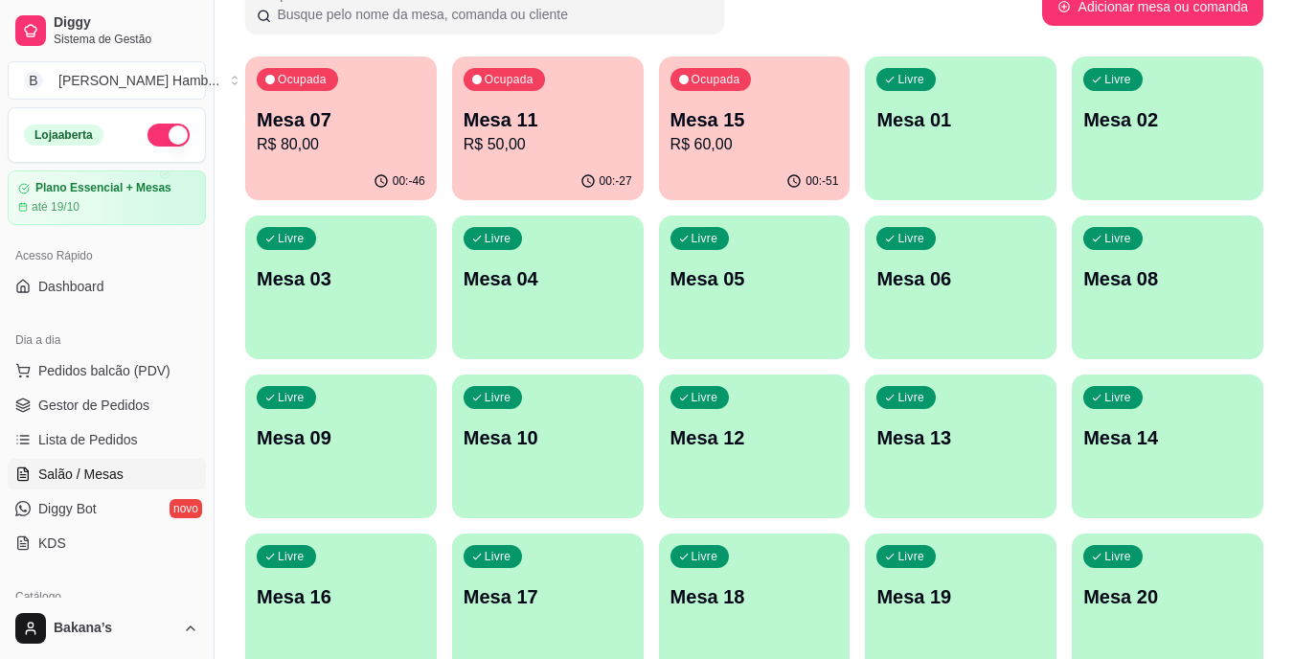
click at [379, 152] on p "R$ 80,00" at bounding box center [341, 144] width 169 height 23
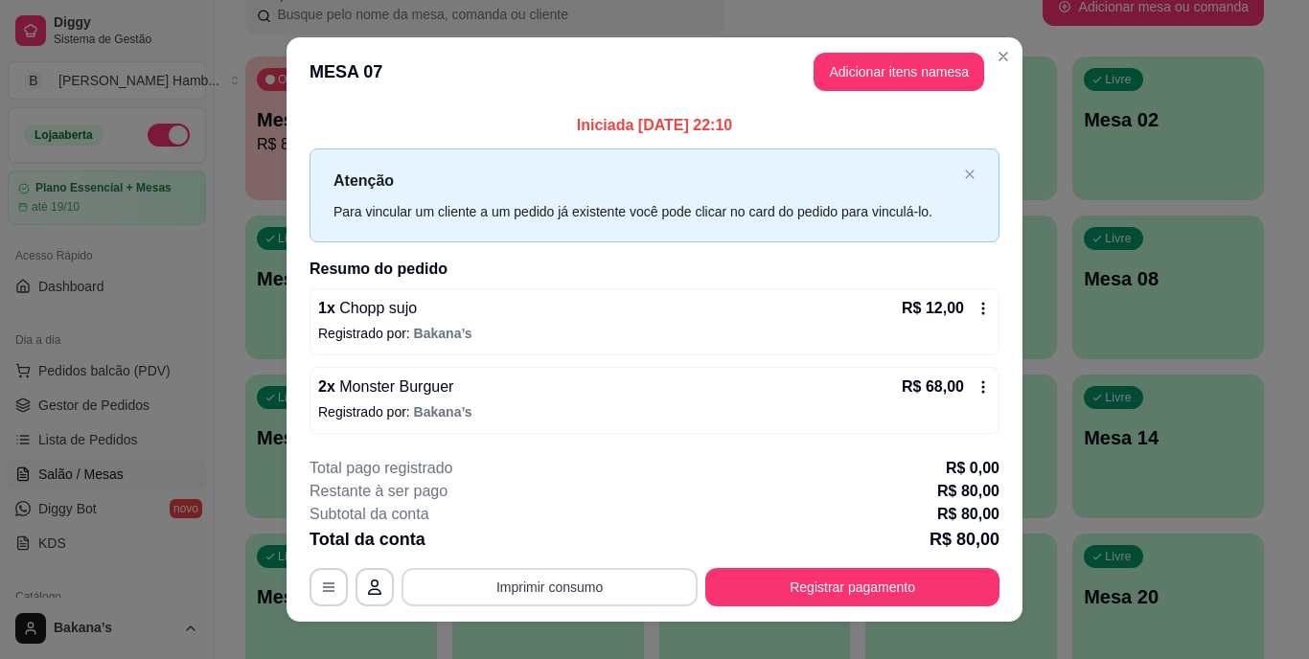
click at [548, 582] on button "Imprimir consumo" at bounding box center [549, 587] width 296 height 38
click at [730, 430] on div "2 x Monster Burguer R$ 68,00 Registrado por: [PERSON_NAME]" at bounding box center [654, 400] width 690 height 67
click at [936, 78] on button "Adicionar itens na mesa" at bounding box center [898, 72] width 165 height 37
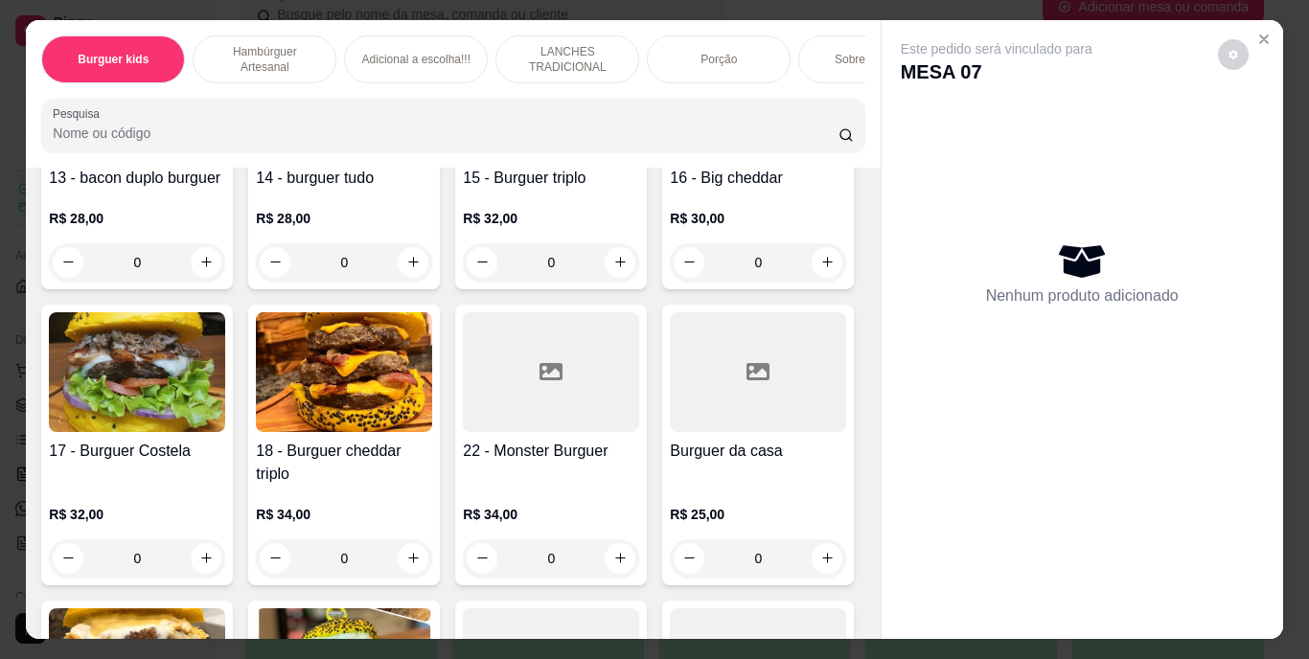
scroll to position [1245, 0]
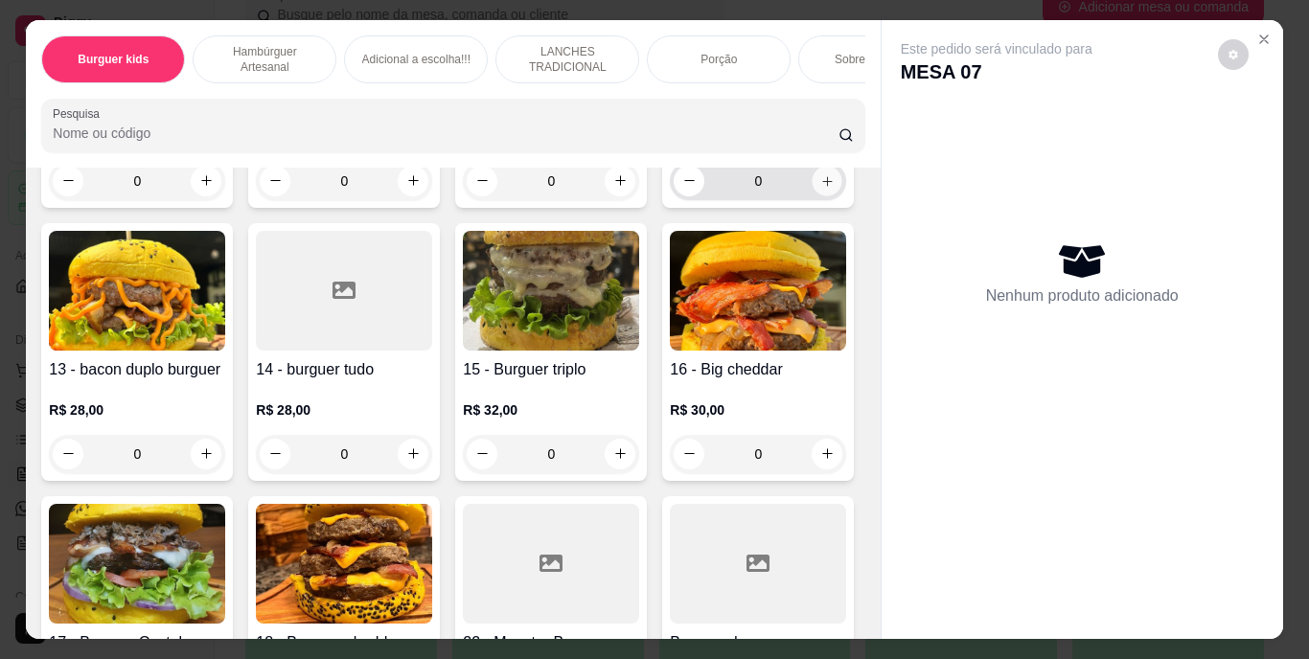
click at [812, 195] on button "increase-product-quantity" at bounding box center [827, 181] width 30 height 30
type input "1"
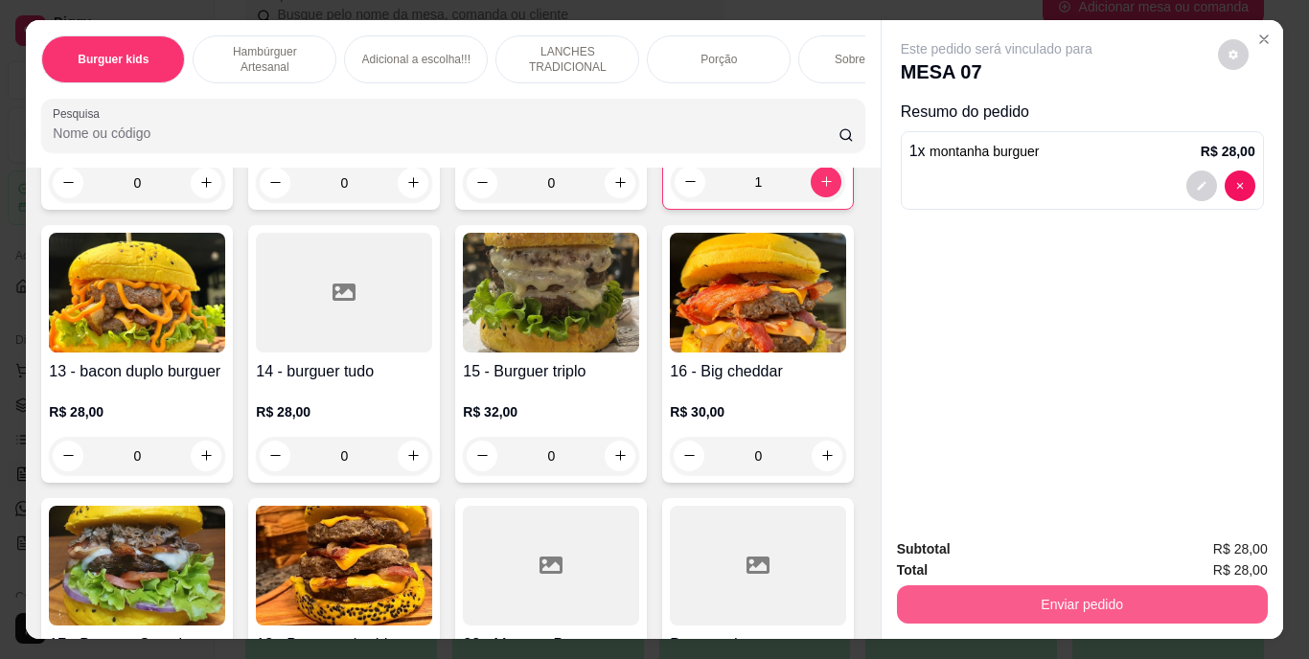
click at [1120, 601] on button "Enviar pedido" at bounding box center [1082, 604] width 371 height 38
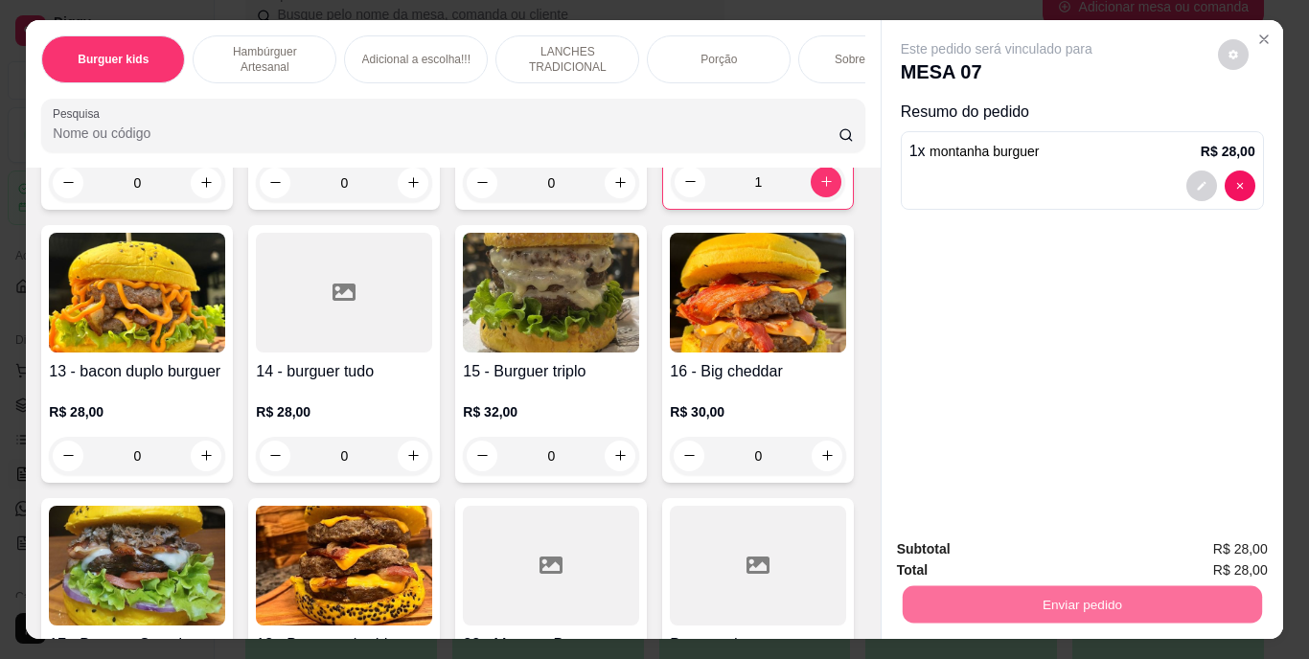
click at [1236, 547] on button "Enviar pedido" at bounding box center [1217, 551] width 108 height 36
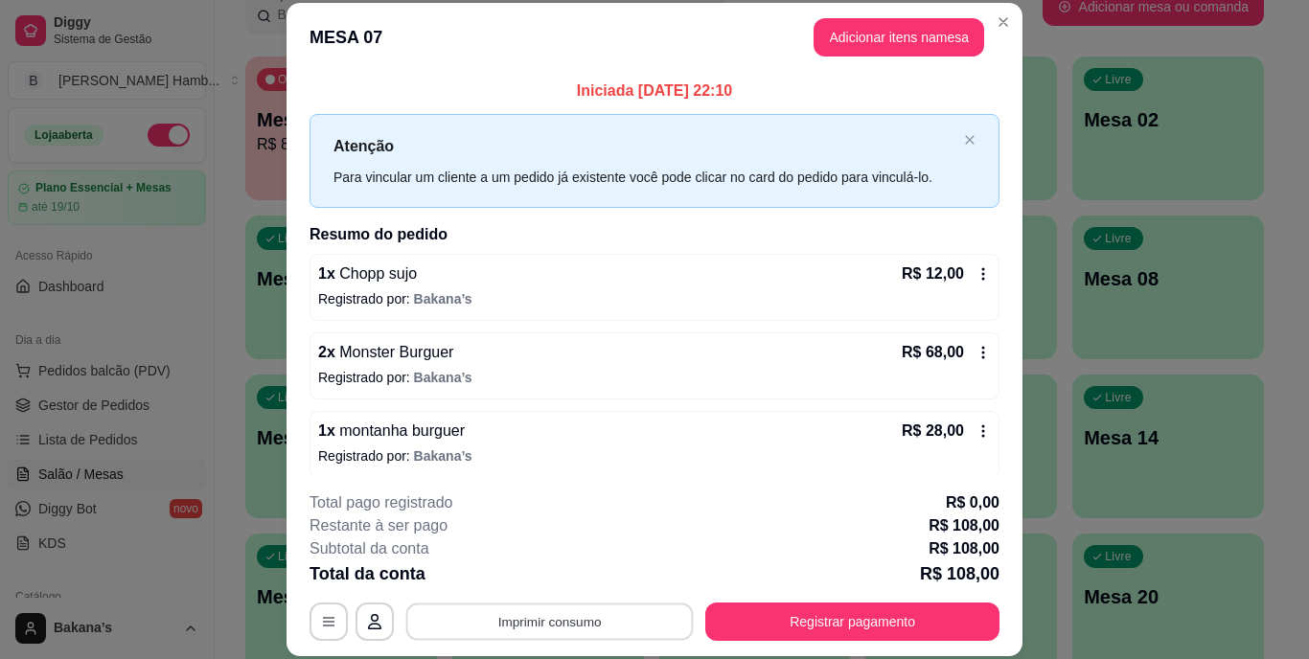
click at [518, 619] on button "Imprimir consumo" at bounding box center [549, 621] width 287 height 37
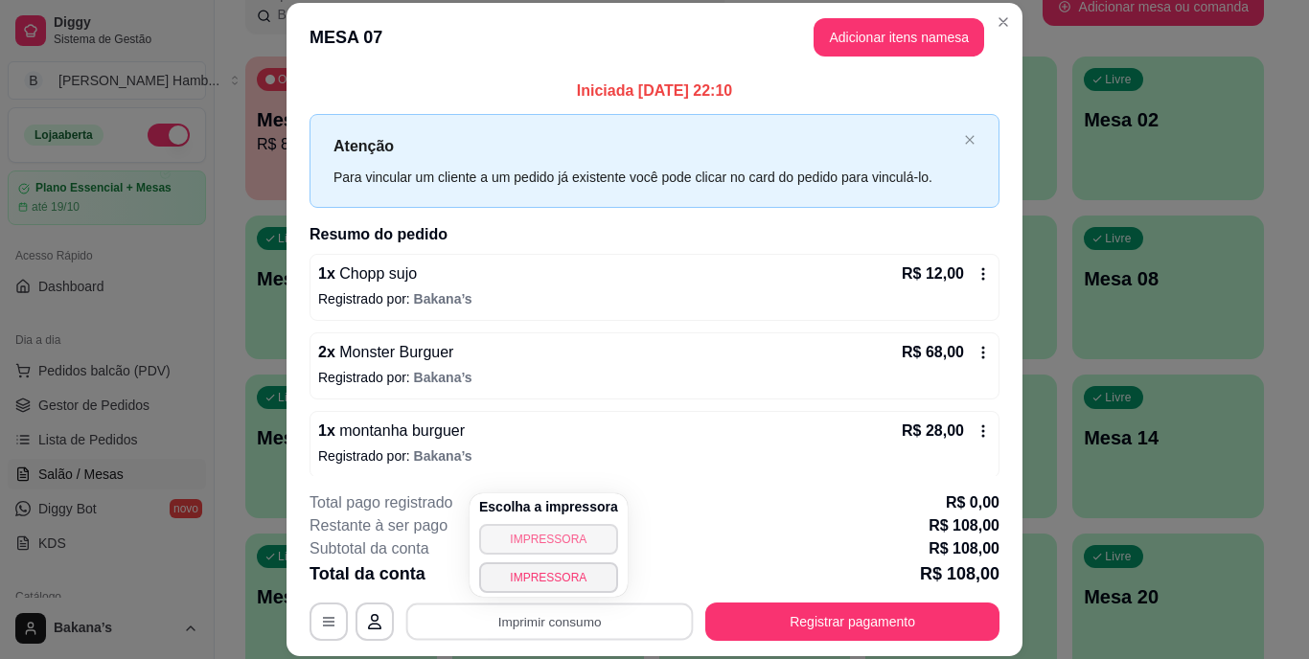
click at [560, 535] on button "IMPRESSORA" at bounding box center [548, 539] width 139 height 31
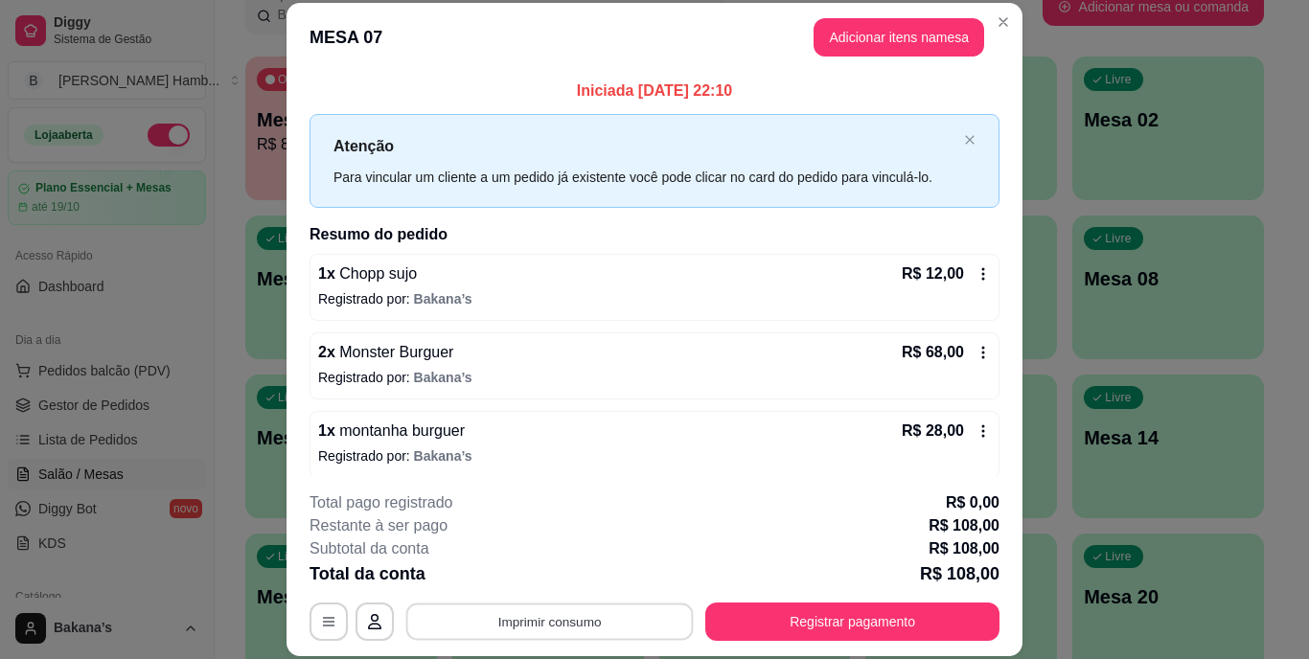
click at [580, 620] on button "Imprimir consumo" at bounding box center [549, 621] width 287 height 37
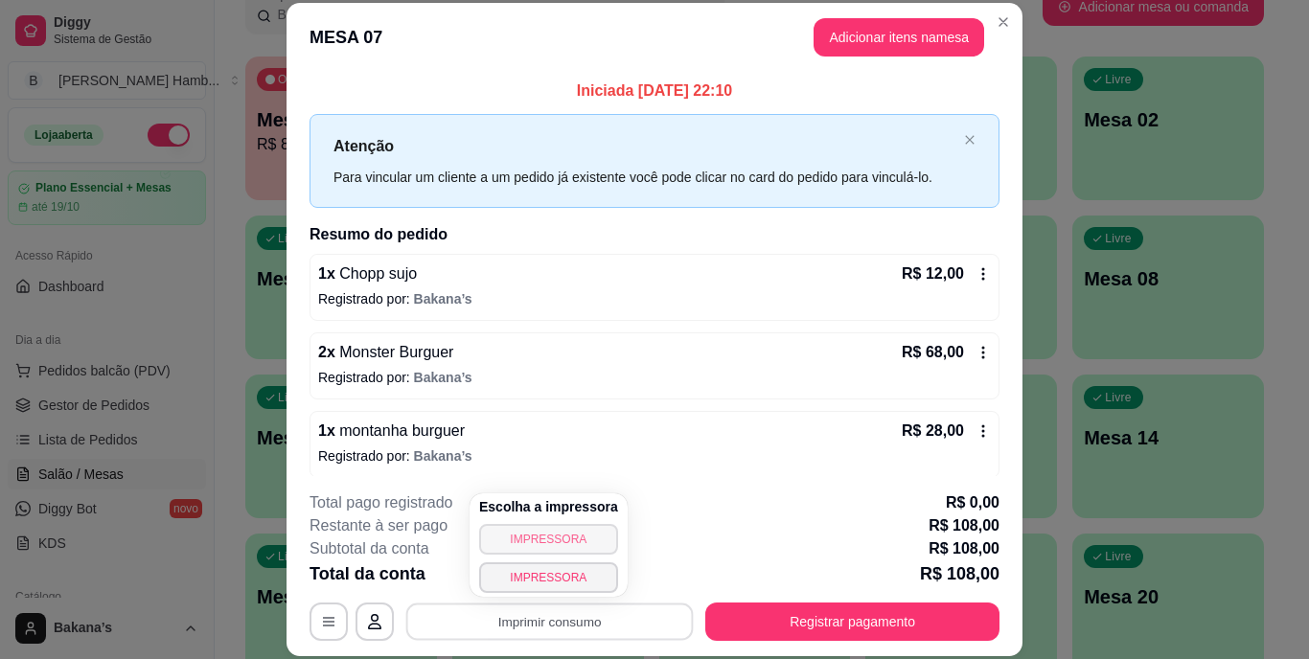
click at [538, 536] on button "IMPRESSORA" at bounding box center [548, 539] width 139 height 31
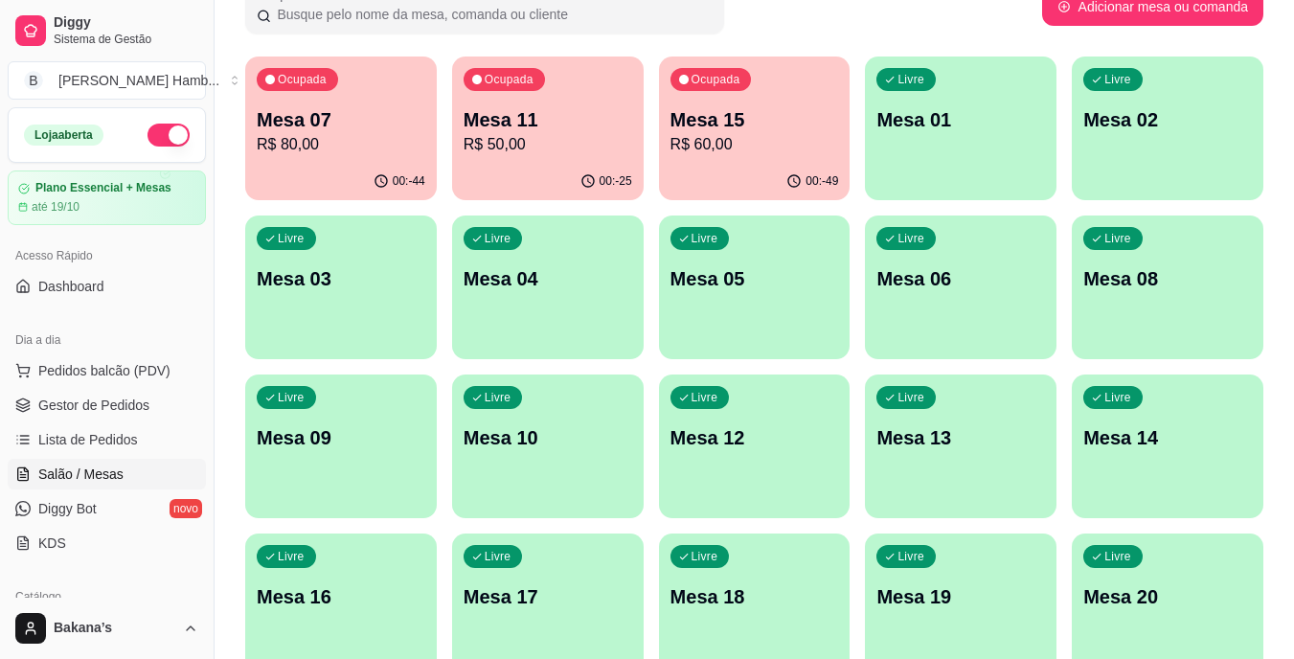
click at [550, 589] on p "Mesa 17" at bounding box center [548, 596] width 169 height 27
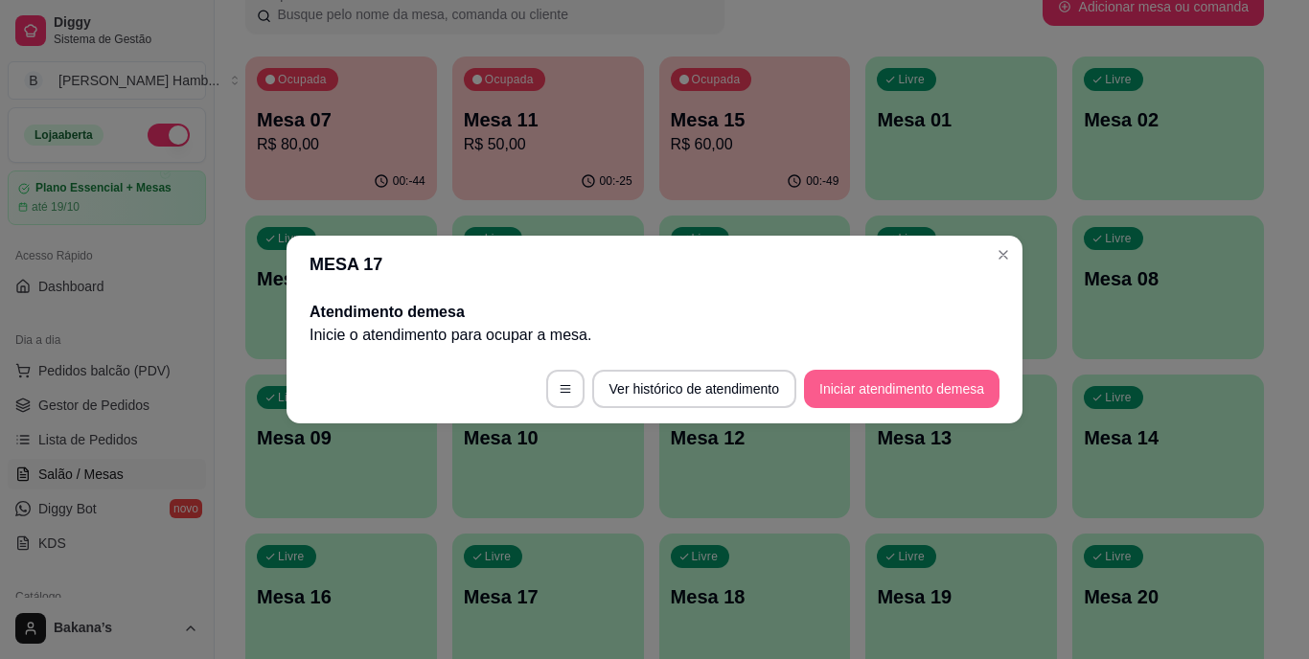
click at [916, 394] on button "Iniciar atendimento de mesa" at bounding box center [901, 389] width 195 height 38
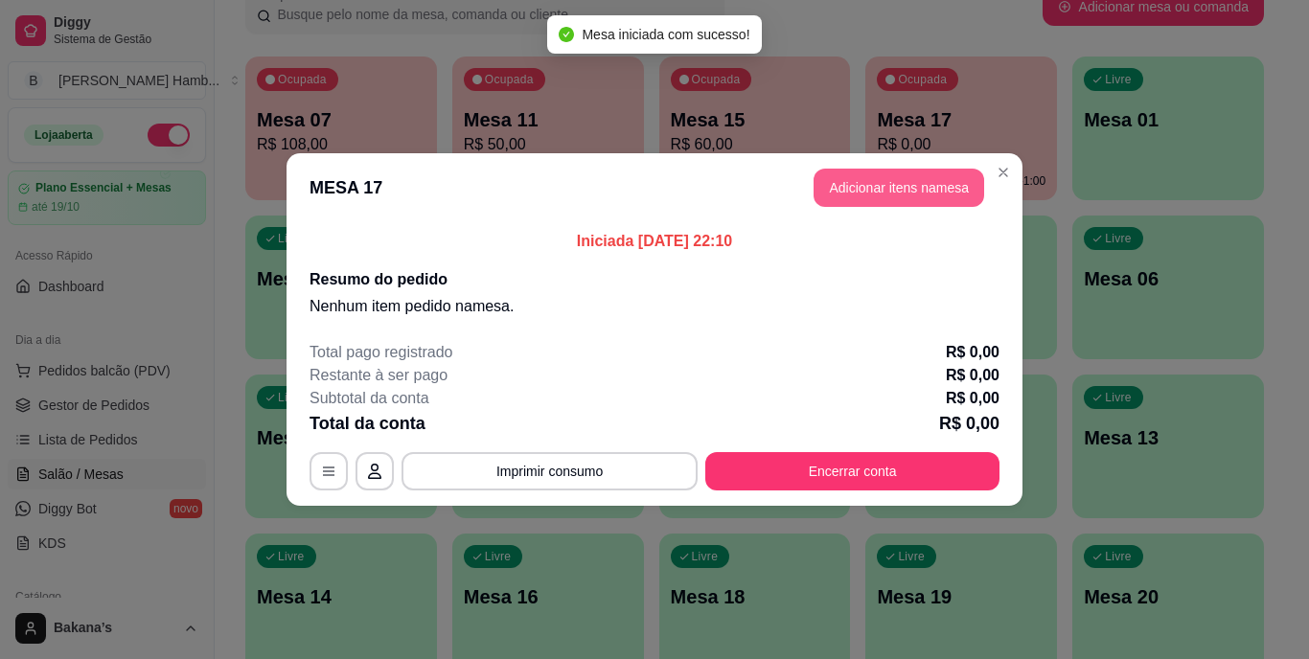
click at [881, 183] on button "Adicionar itens na mesa" at bounding box center [898, 188] width 171 height 38
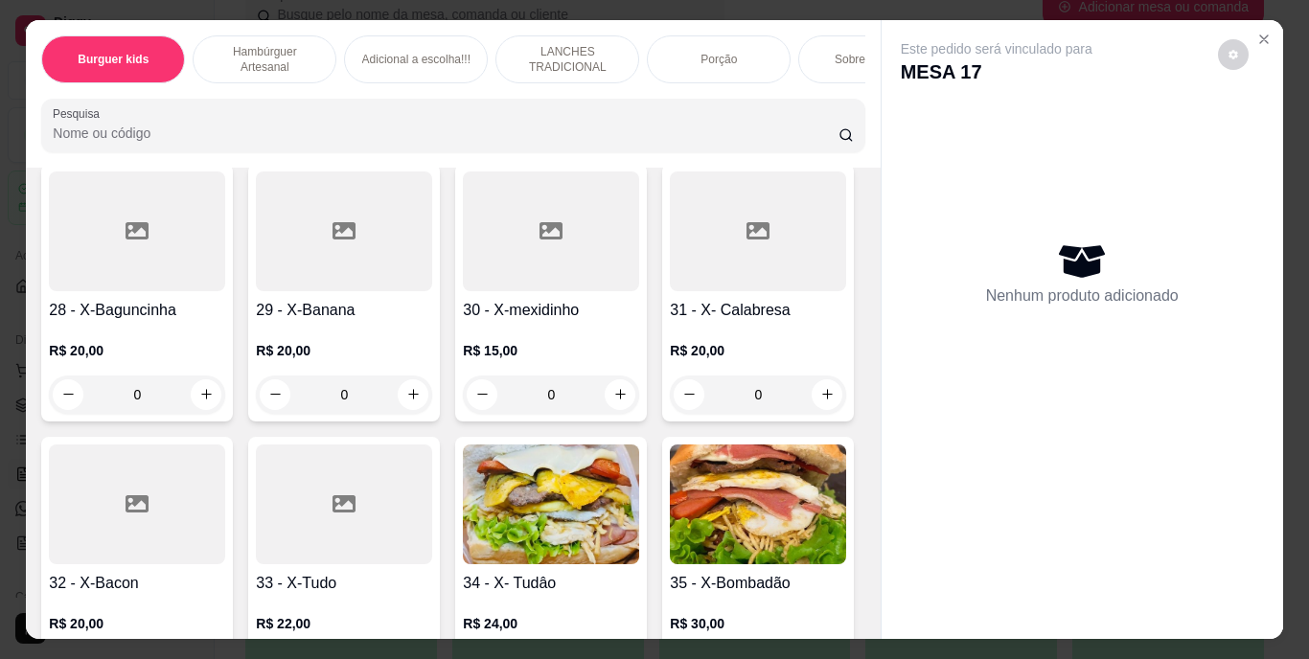
scroll to position [3449, 0]
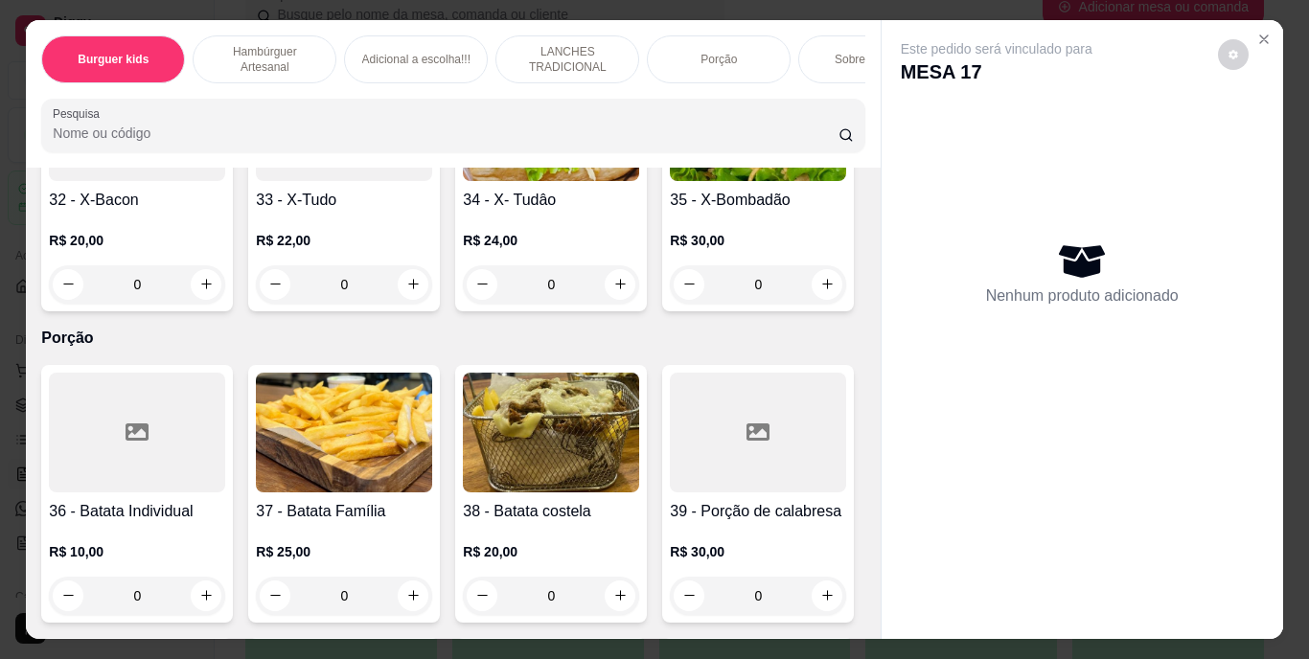
click at [214, 18] on icon "increase-product-quantity" at bounding box center [206, 11] width 14 height 14
type input "1"
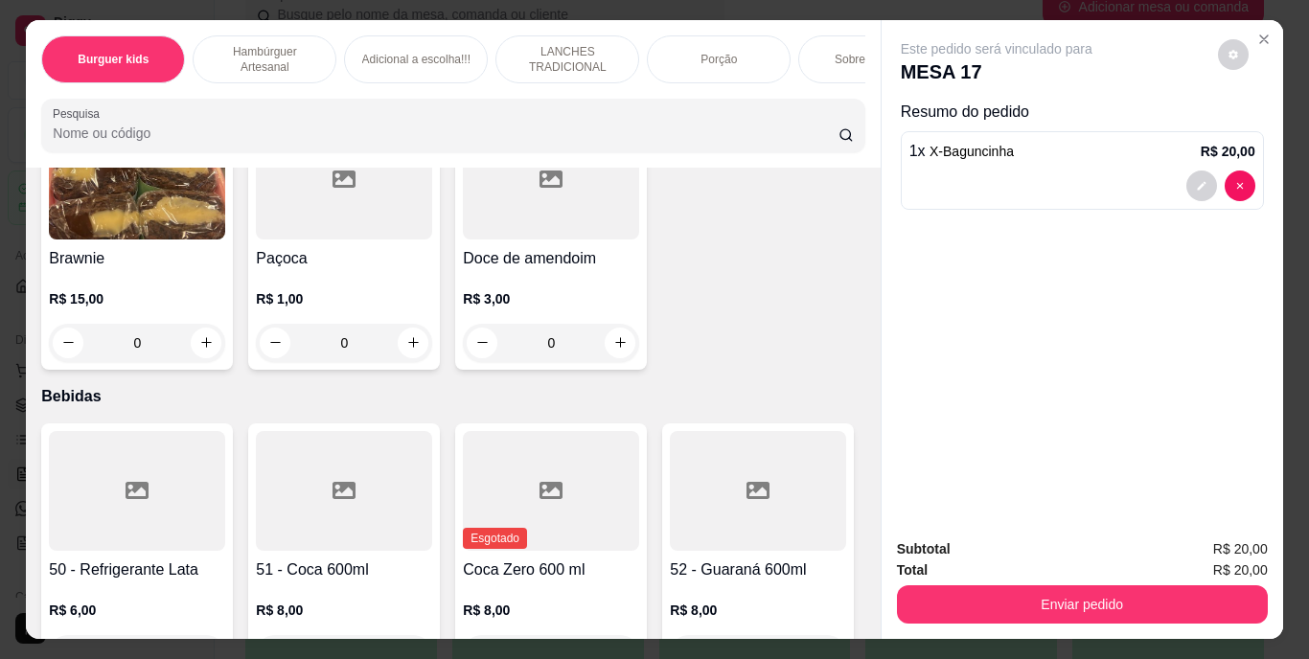
scroll to position [4598, 0]
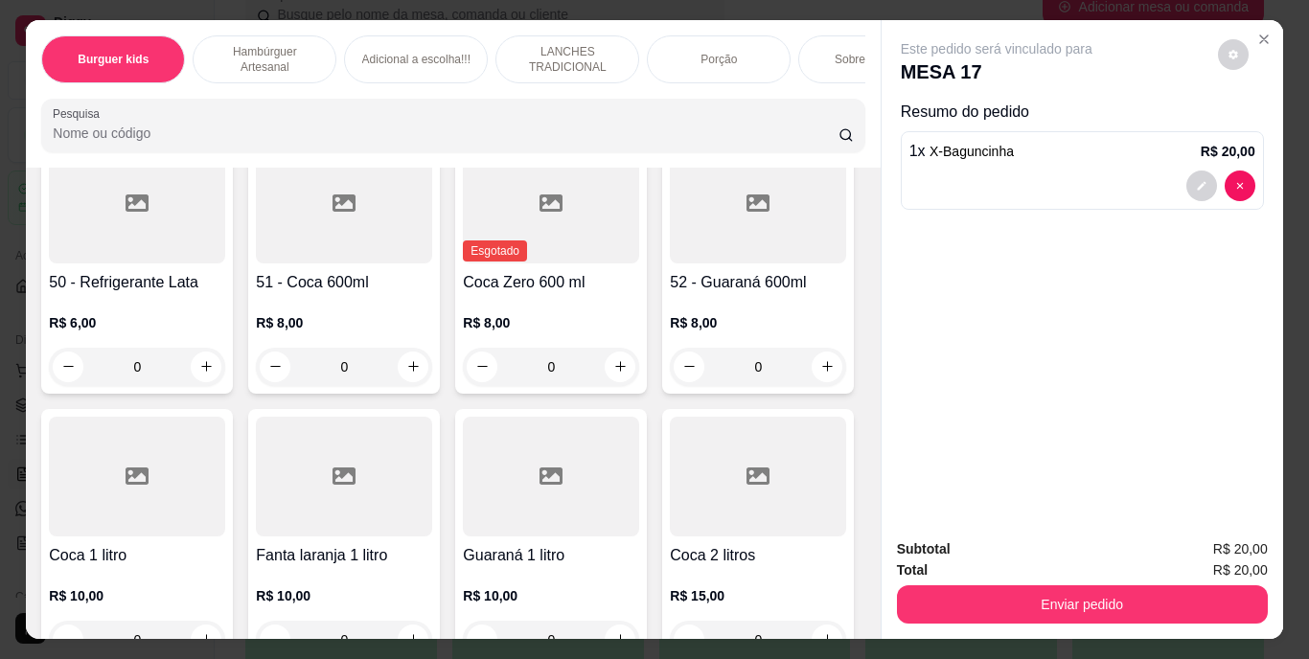
type input "1"
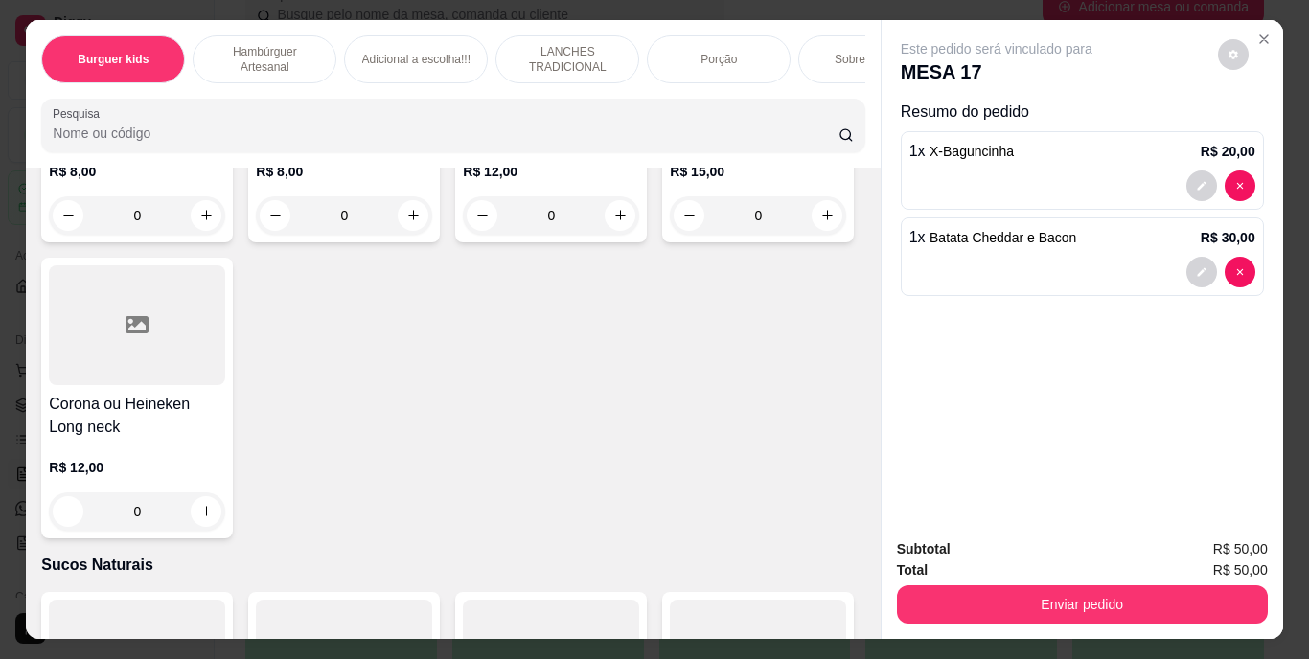
scroll to position [6035, 0]
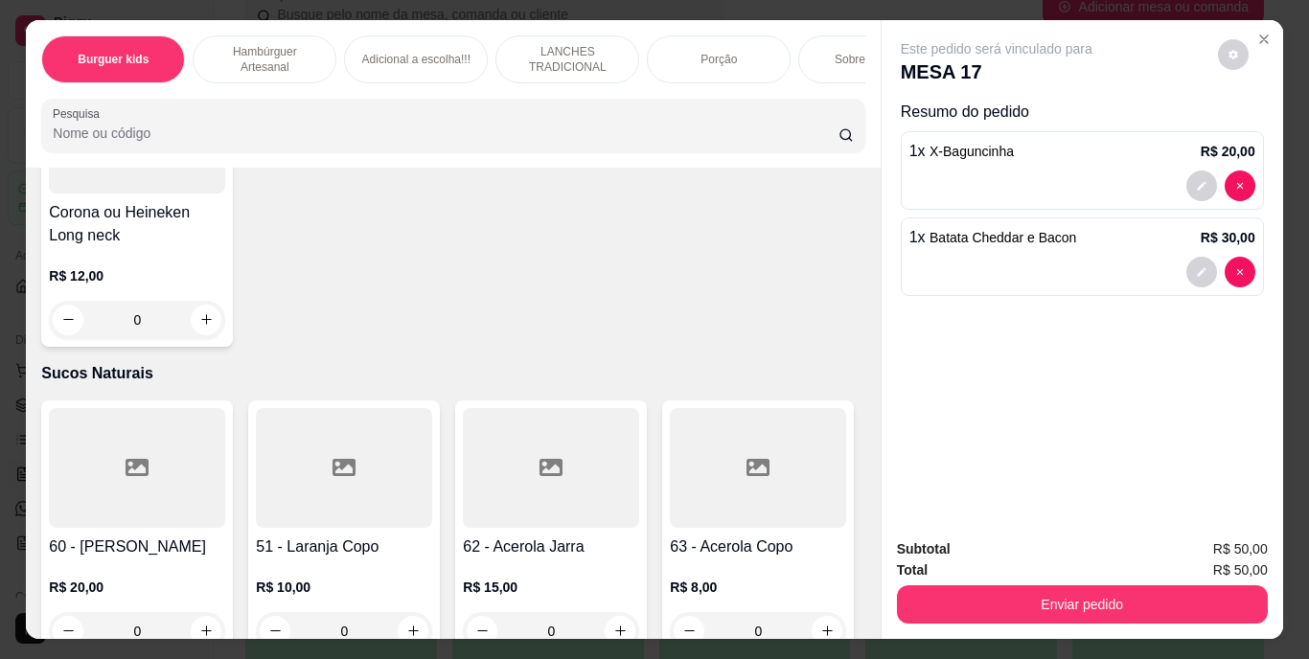
type input "1"
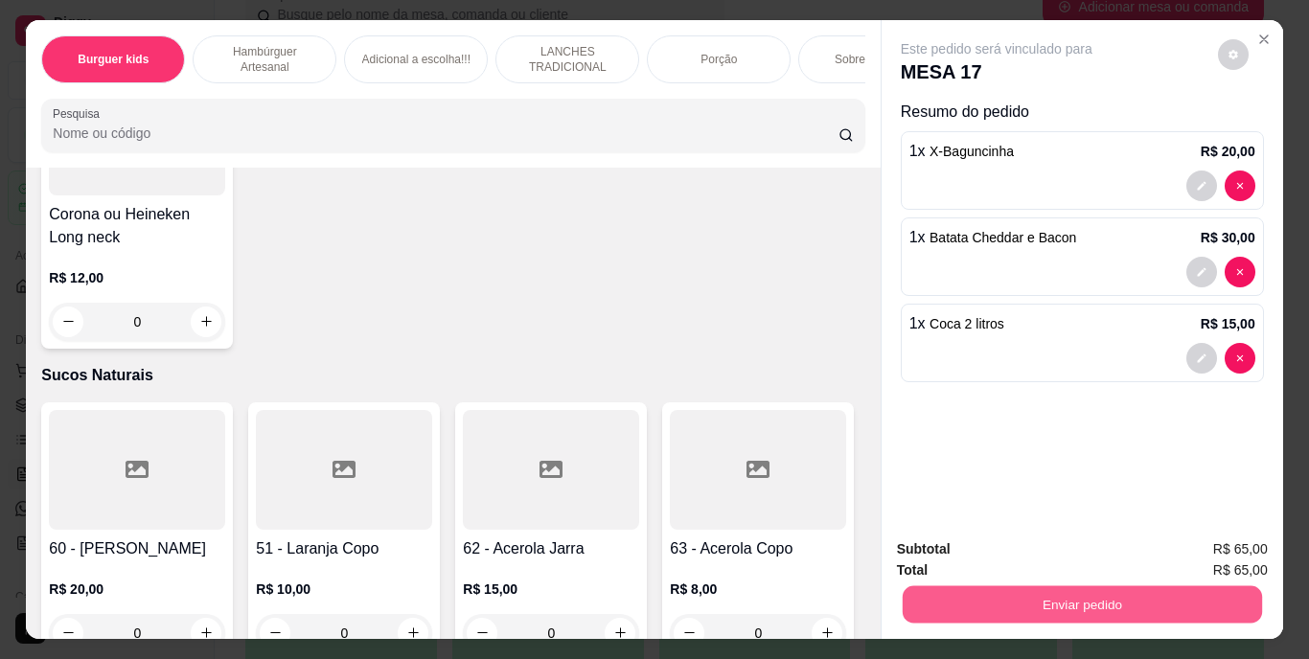
click at [1118, 605] on button "Enviar pedido" at bounding box center [1080, 604] width 359 height 37
click at [1206, 551] on button "Enviar pedido" at bounding box center [1217, 551] width 108 height 36
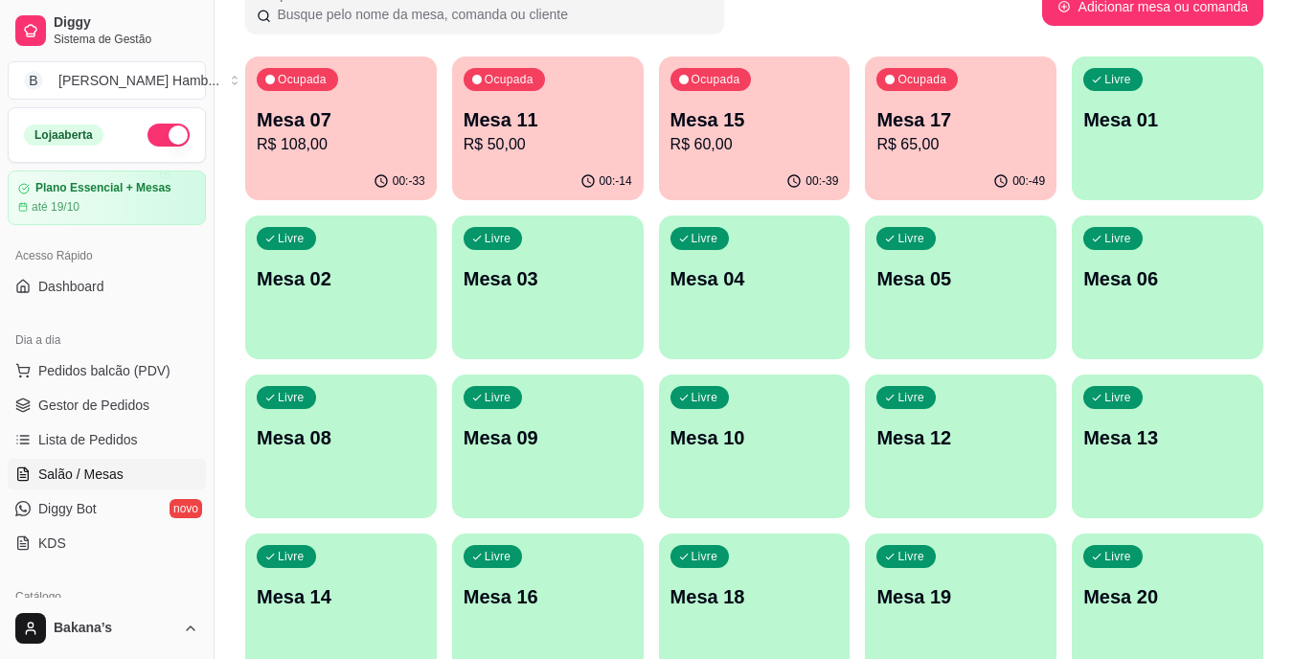
click at [391, 140] on p "R$ 108,00" at bounding box center [341, 144] width 169 height 23
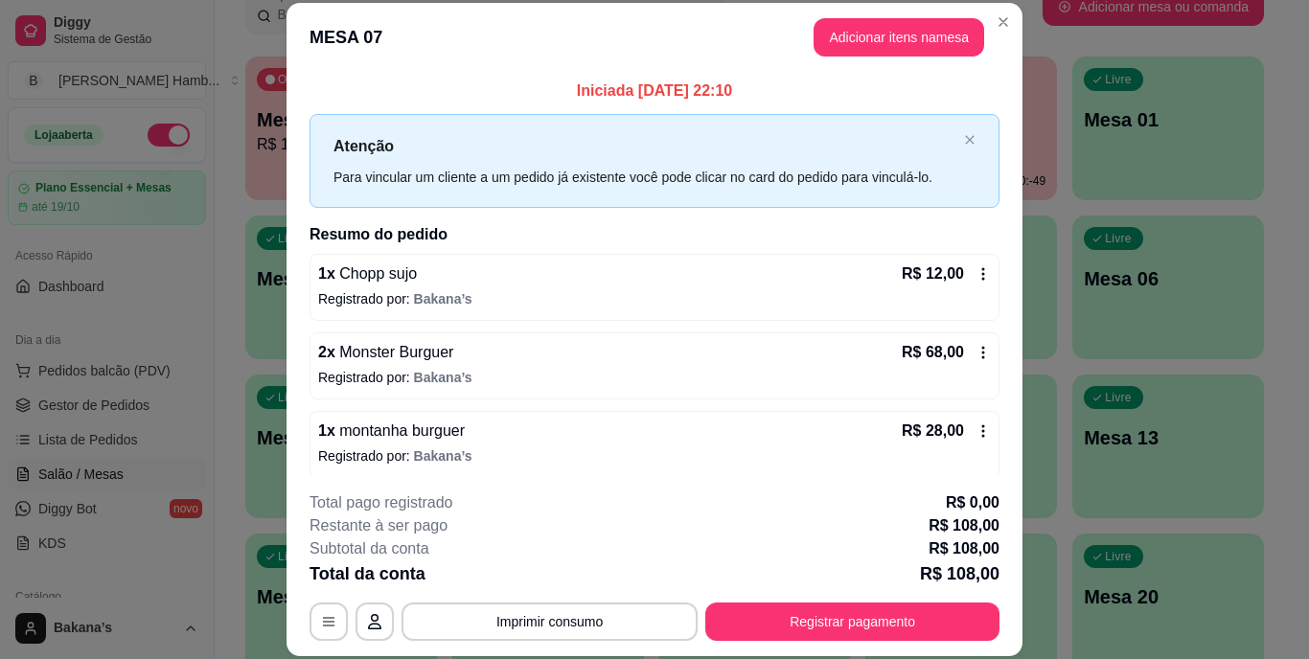
scroll to position [58, 0]
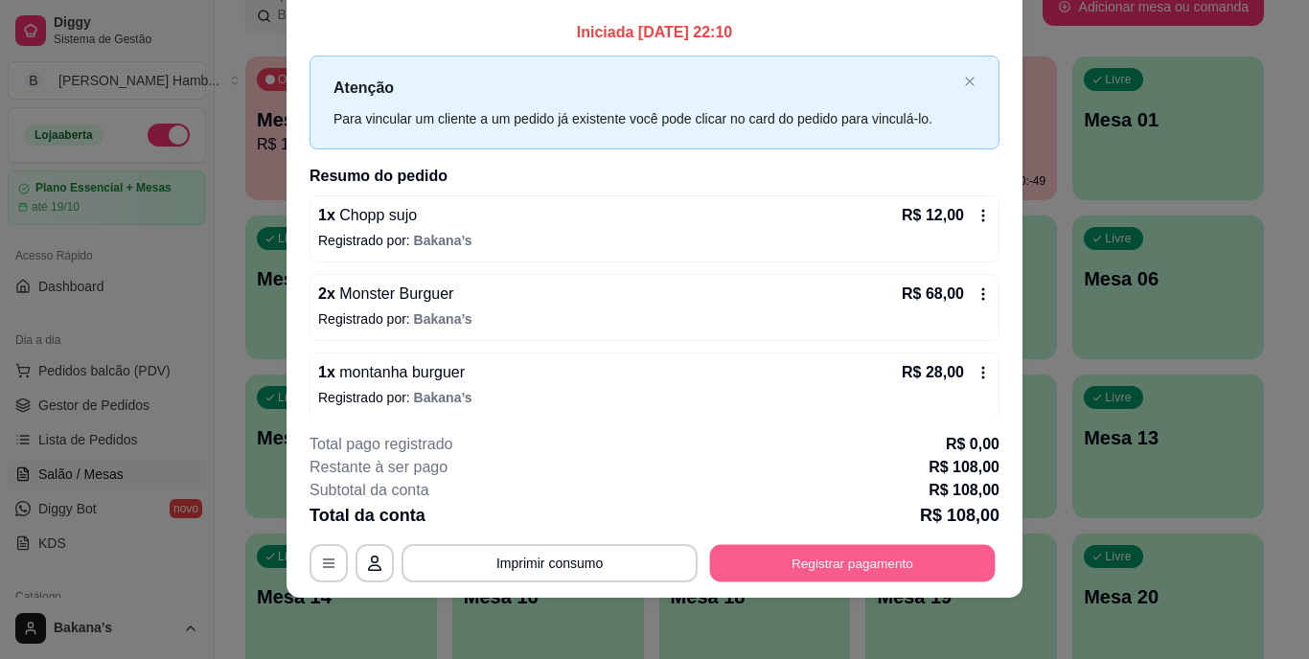
click at [835, 560] on button "Registrar pagamento" at bounding box center [852, 562] width 285 height 37
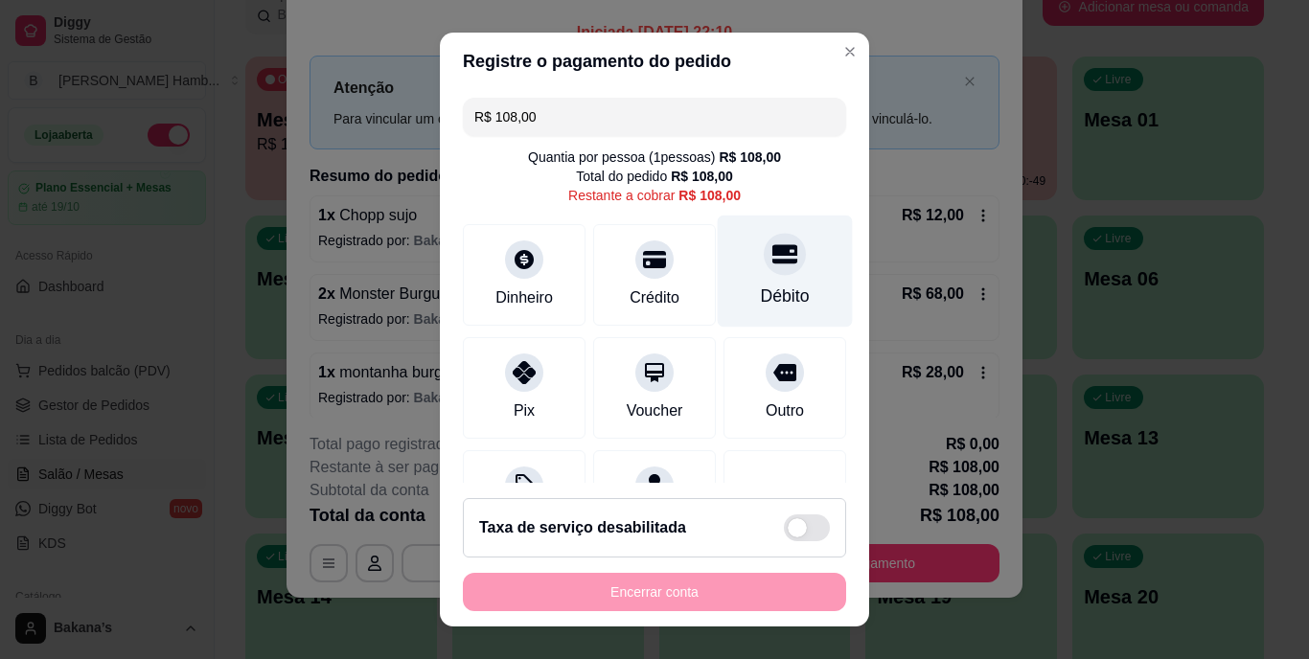
click at [763, 266] on div at bounding box center [784, 255] width 42 height 42
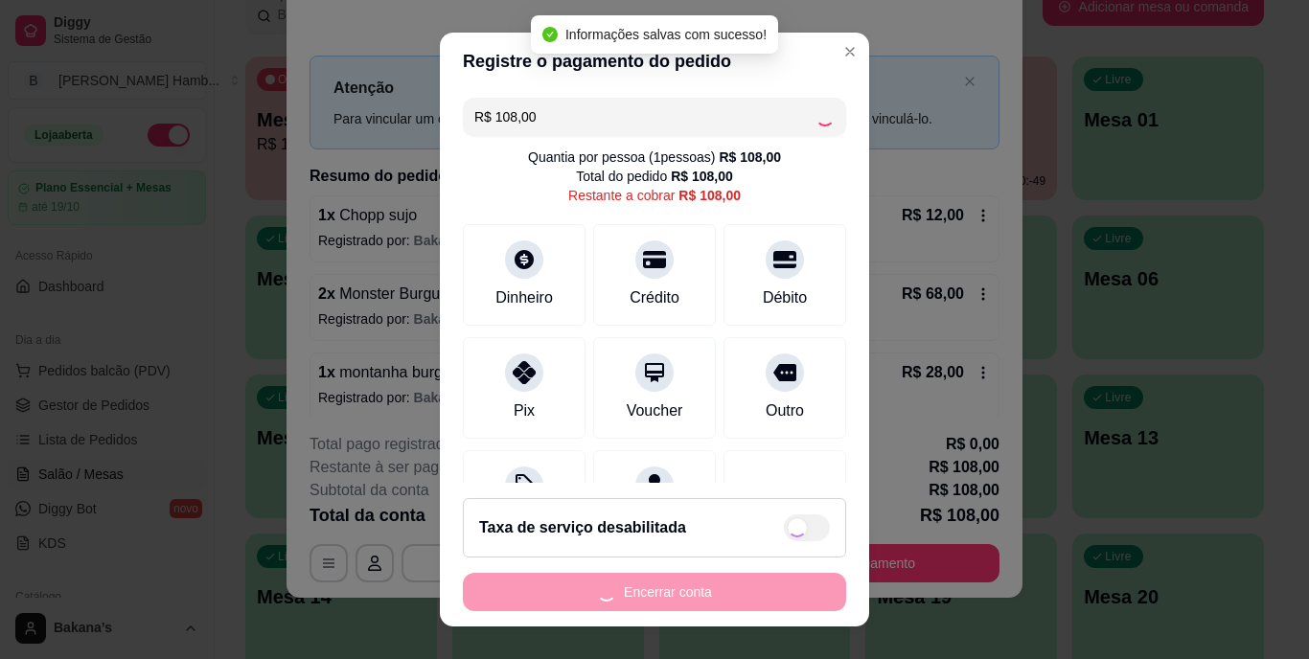
type input "R$ 0,00"
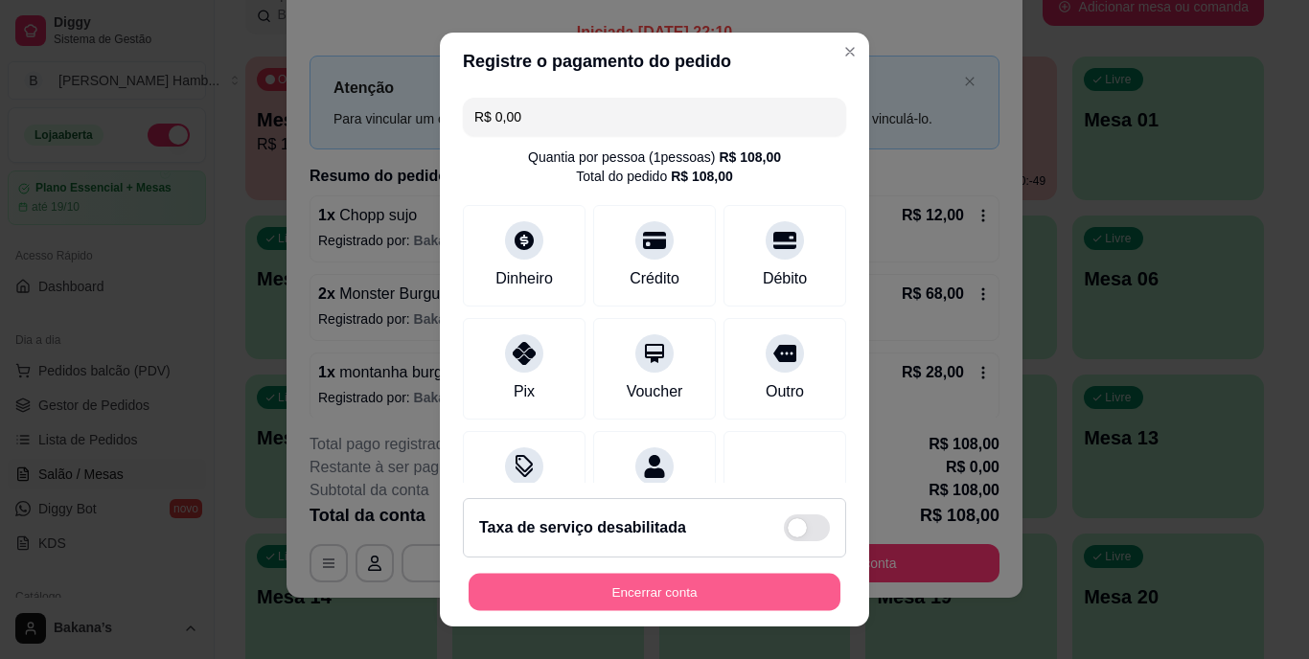
click at [638, 593] on button "Encerrar conta" at bounding box center [654, 591] width 372 height 37
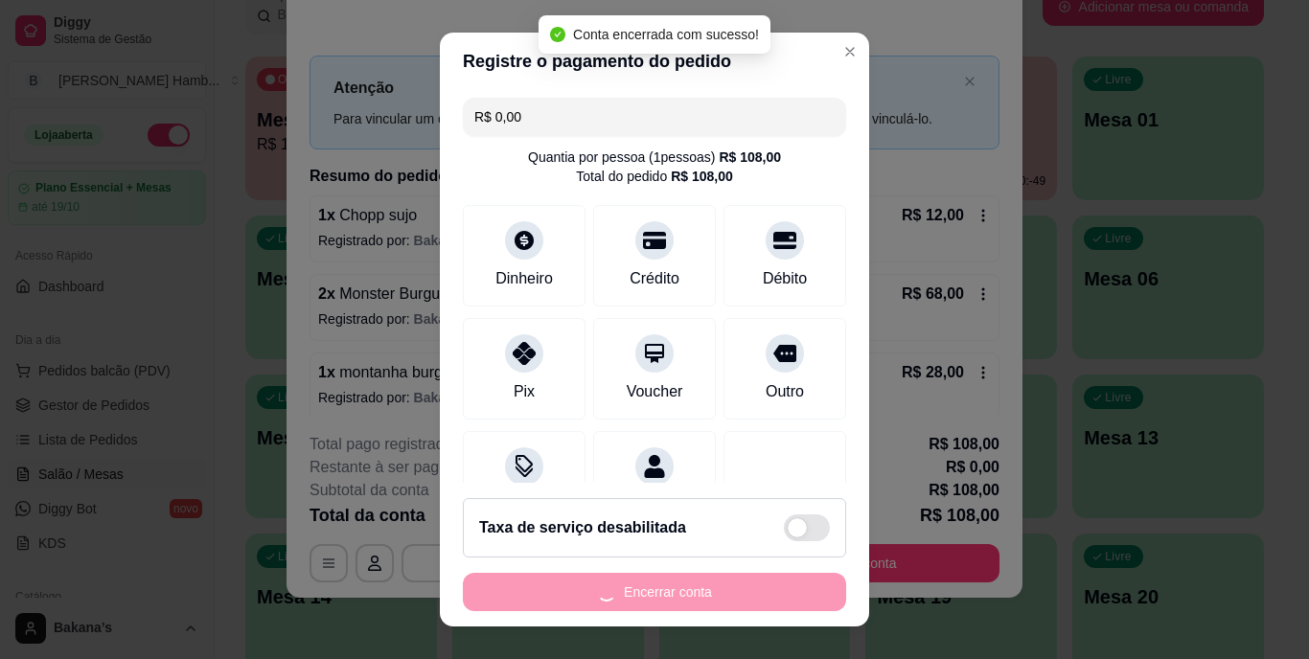
scroll to position [0, 0]
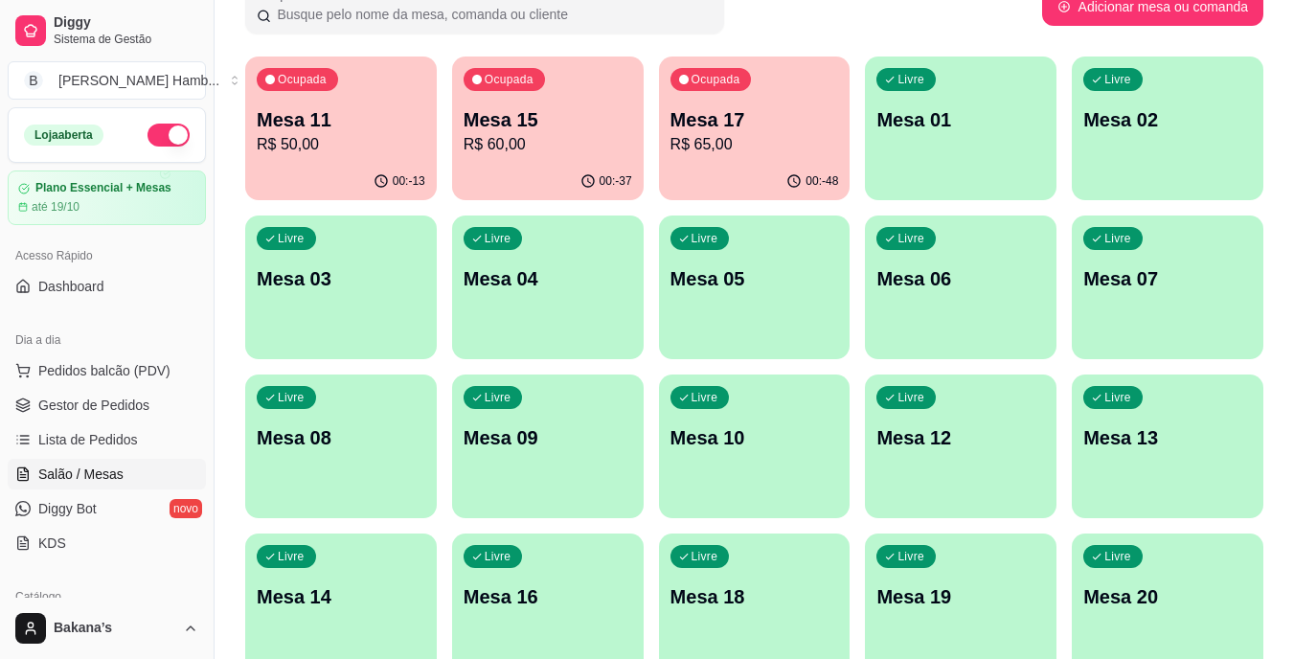
click at [387, 123] on p "Mesa 11" at bounding box center [341, 119] width 169 height 27
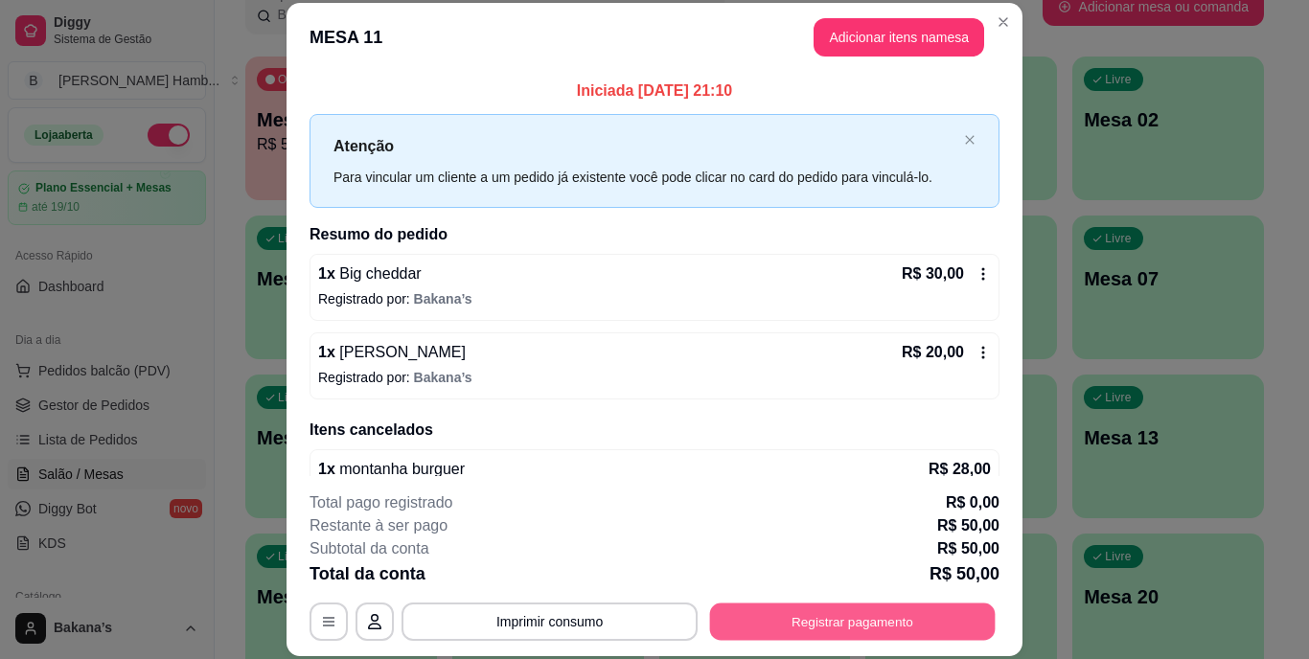
click at [828, 620] on button "Registrar pagamento" at bounding box center [852, 621] width 285 height 37
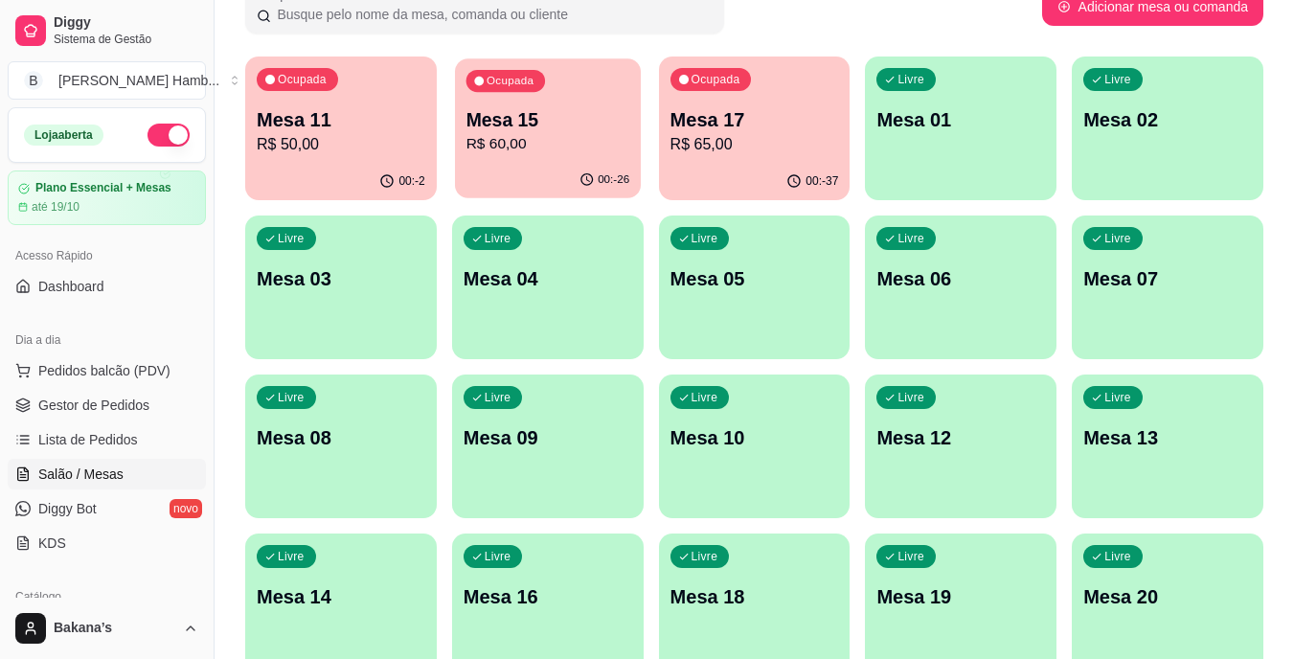
click at [603, 145] on p "R$ 60,00" at bounding box center [548, 144] width 164 height 22
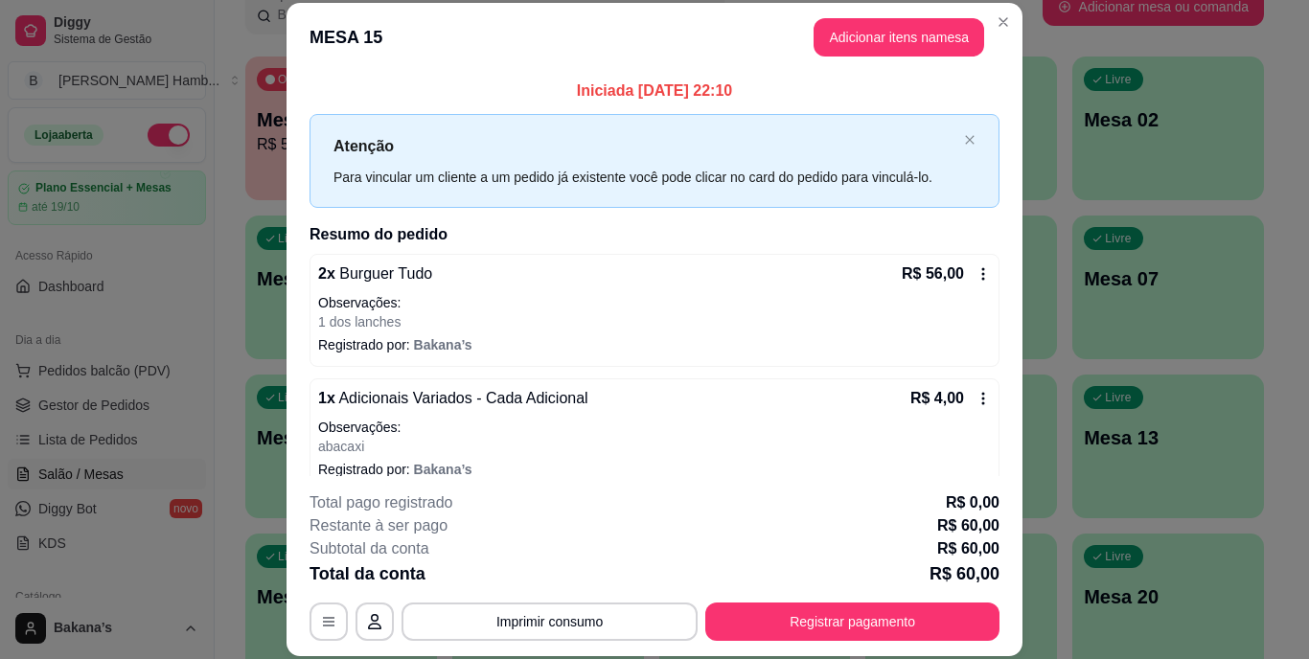
scroll to position [23, 0]
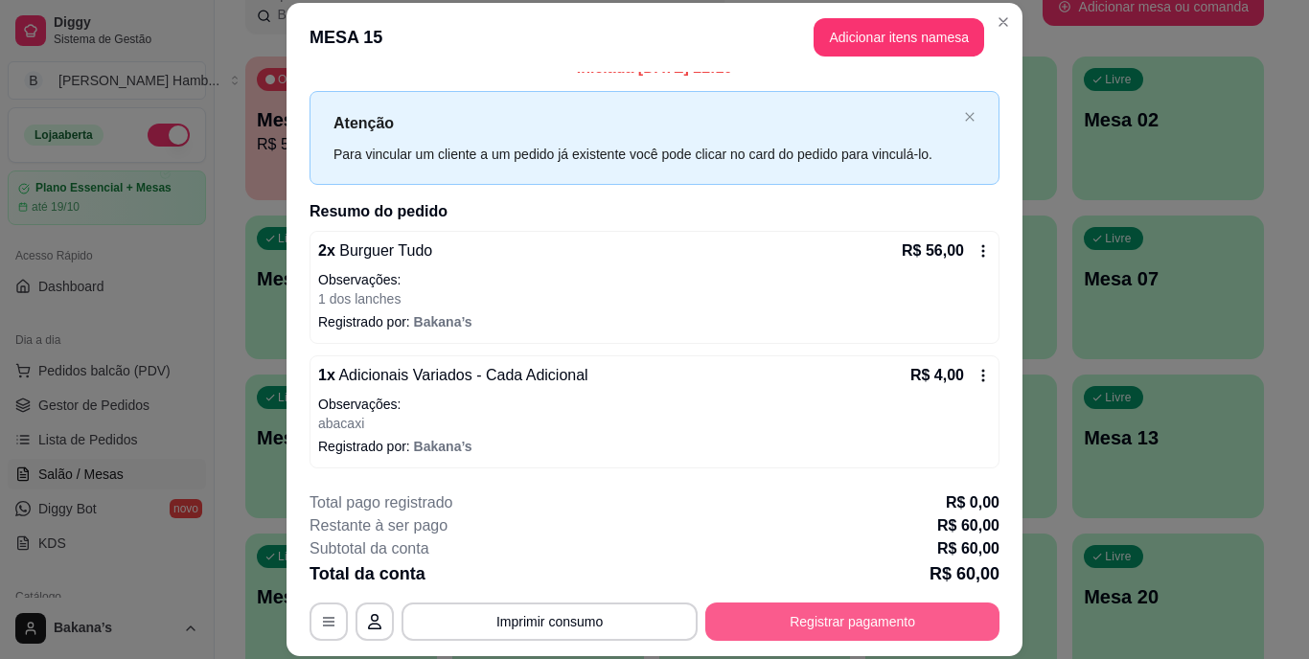
click at [800, 617] on button "Registrar pagamento" at bounding box center [852, 622] width 294 height 38
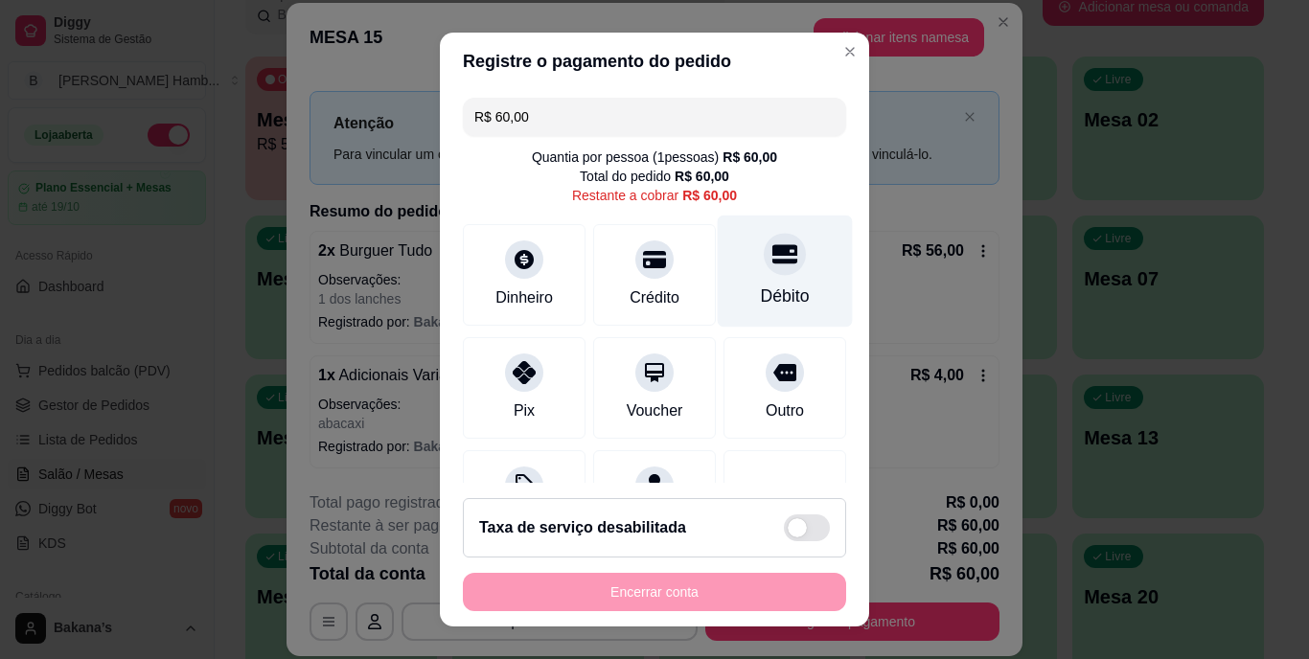
click at [761, 295] on div "Débito" at bounding box center [785, 297] width 49 height 25
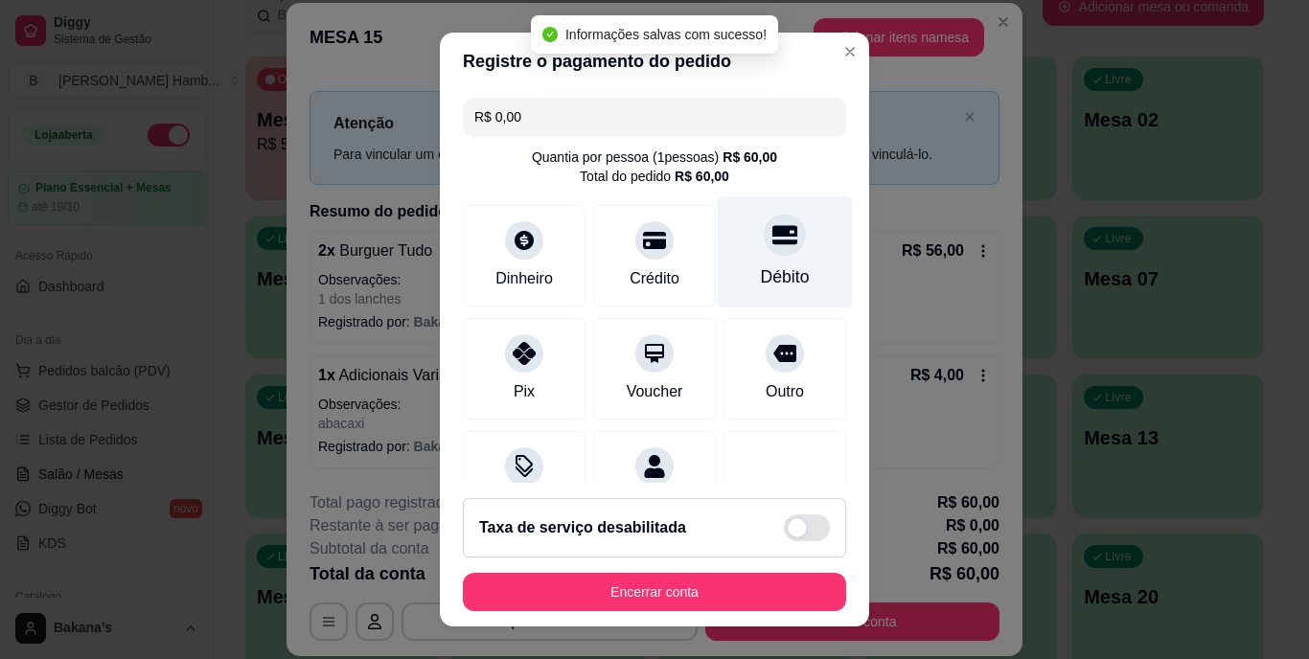
type input "R$ 0,00"
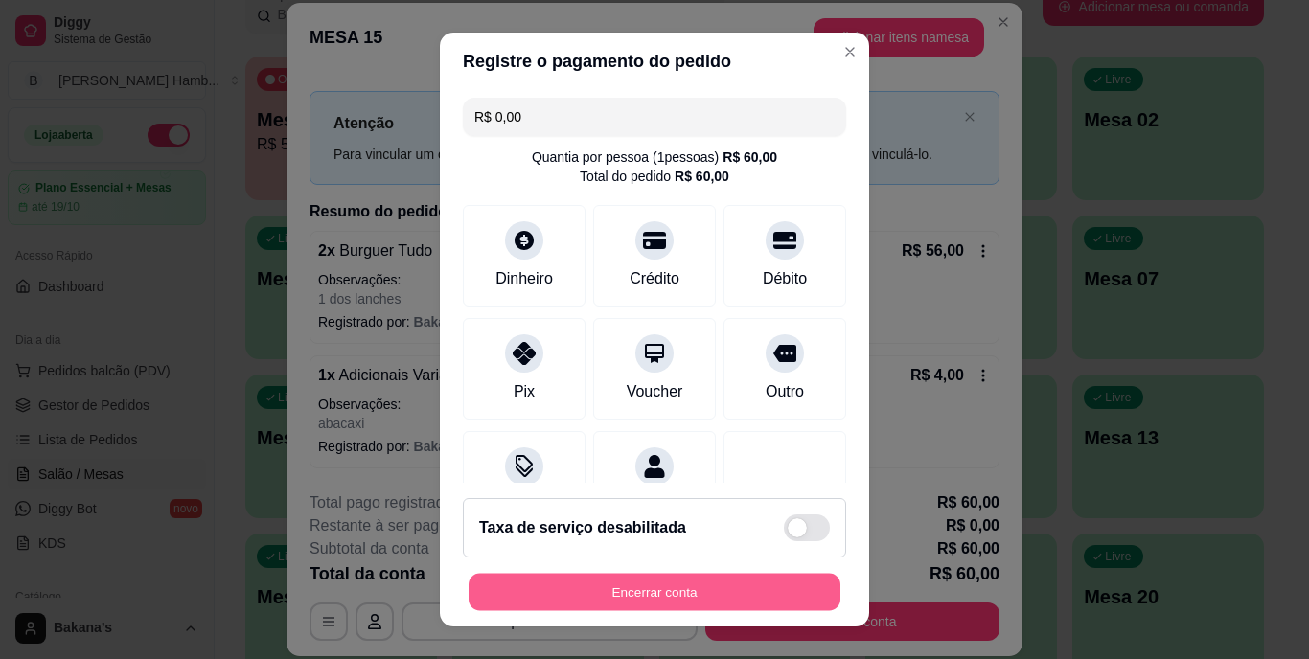
click at [743, 608] on button "Encerrar conta" at bounding box center [654, 591] width 372 height 37
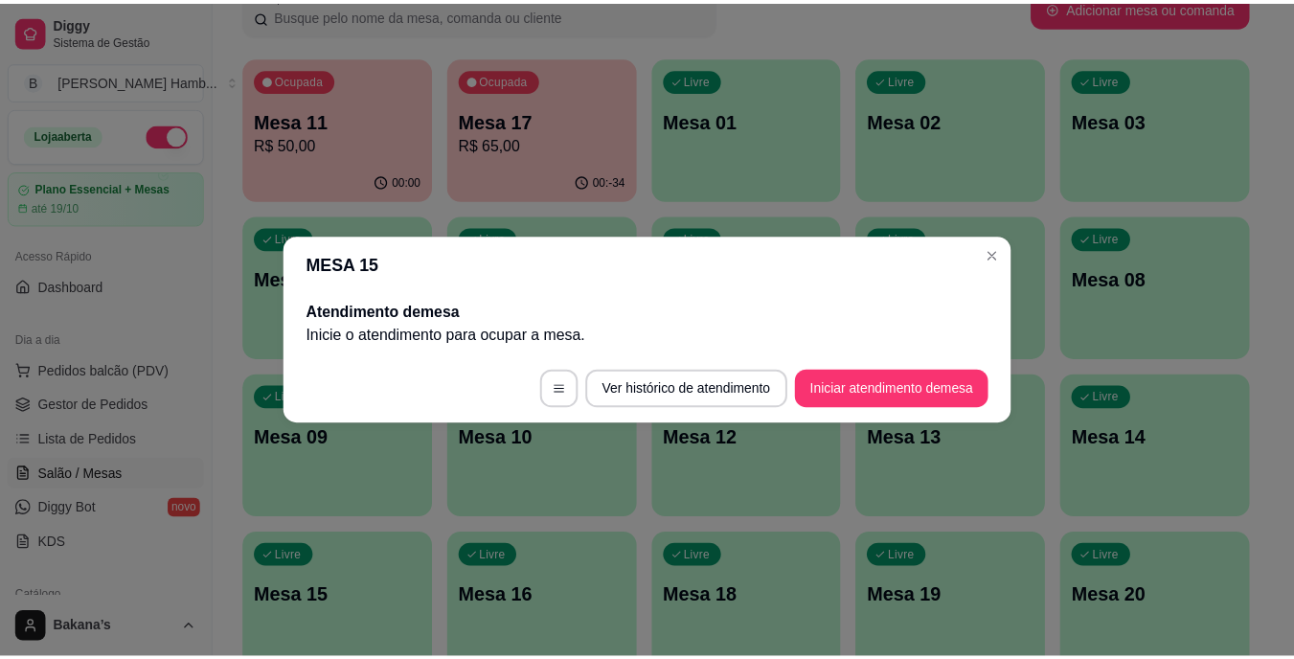
scroll to position [0, 0]
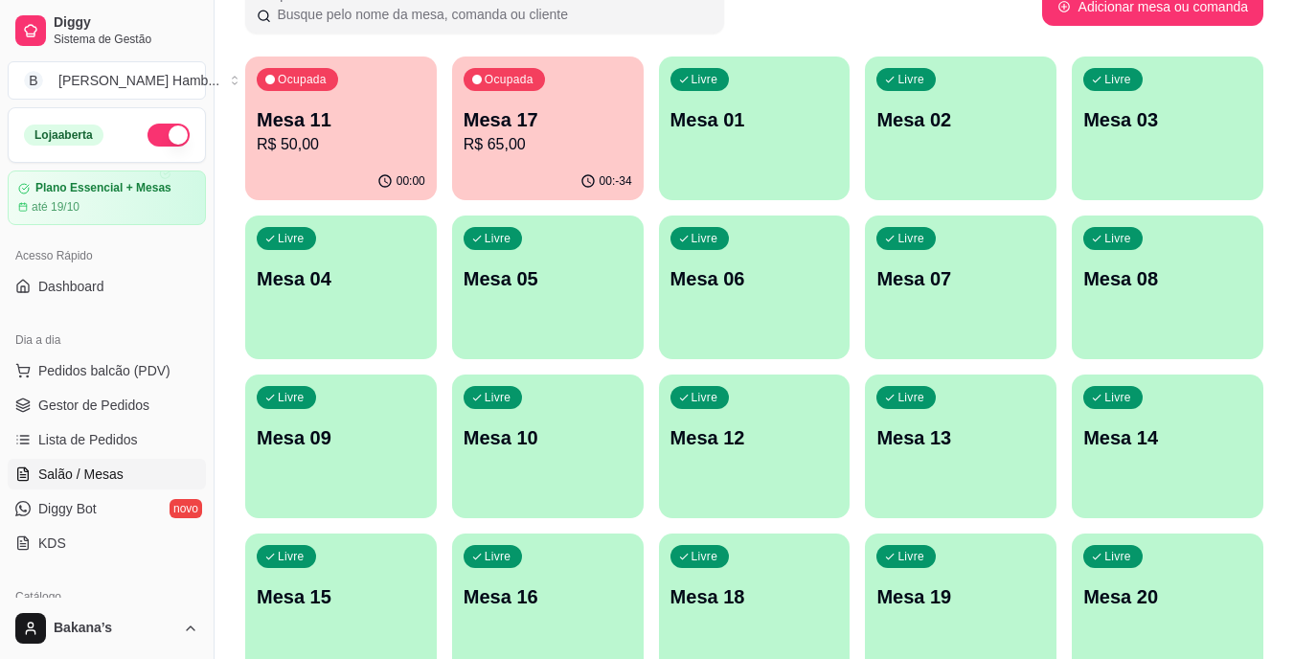
click at [324, 125] on p "Mesa 11" at bounding box center [341, 119] width 169 height 27
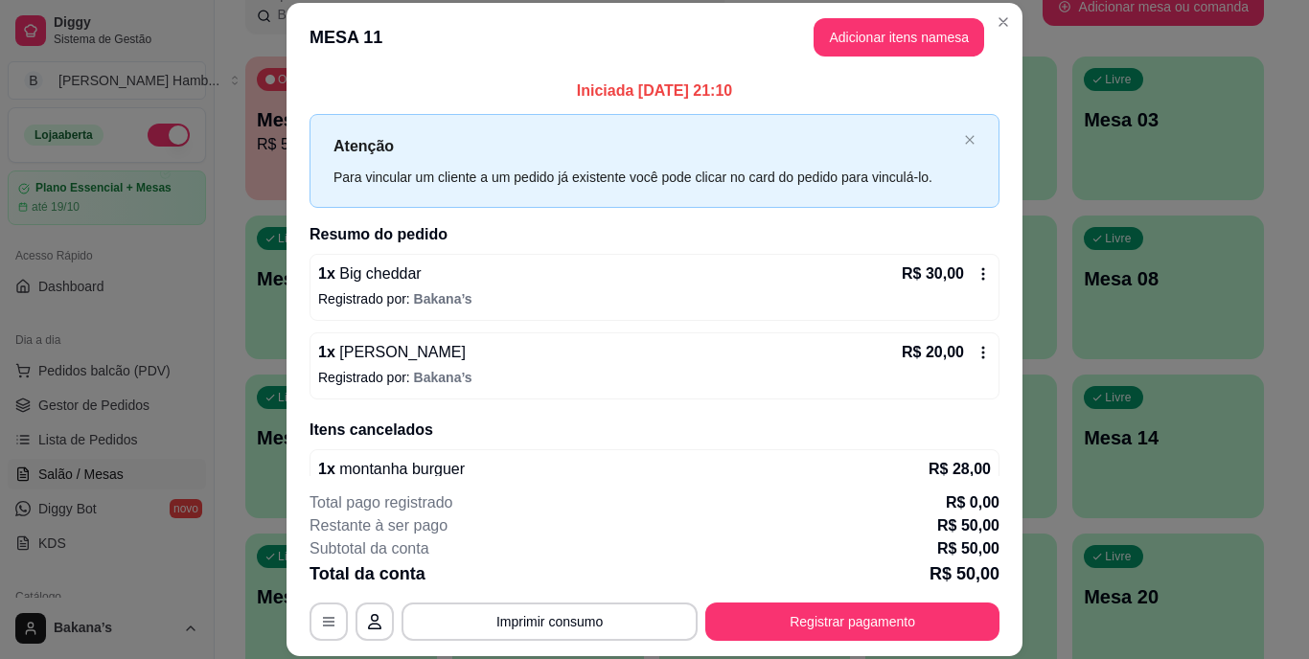
click at [808, 467] on div "1 x montanha burguer R$ 28,00" at bounding box center [654, 469] width 672 height 23
click at [854, 31] on button "Adicionar itens na mesa" at bounding box center [898, 37] width 165 height 37
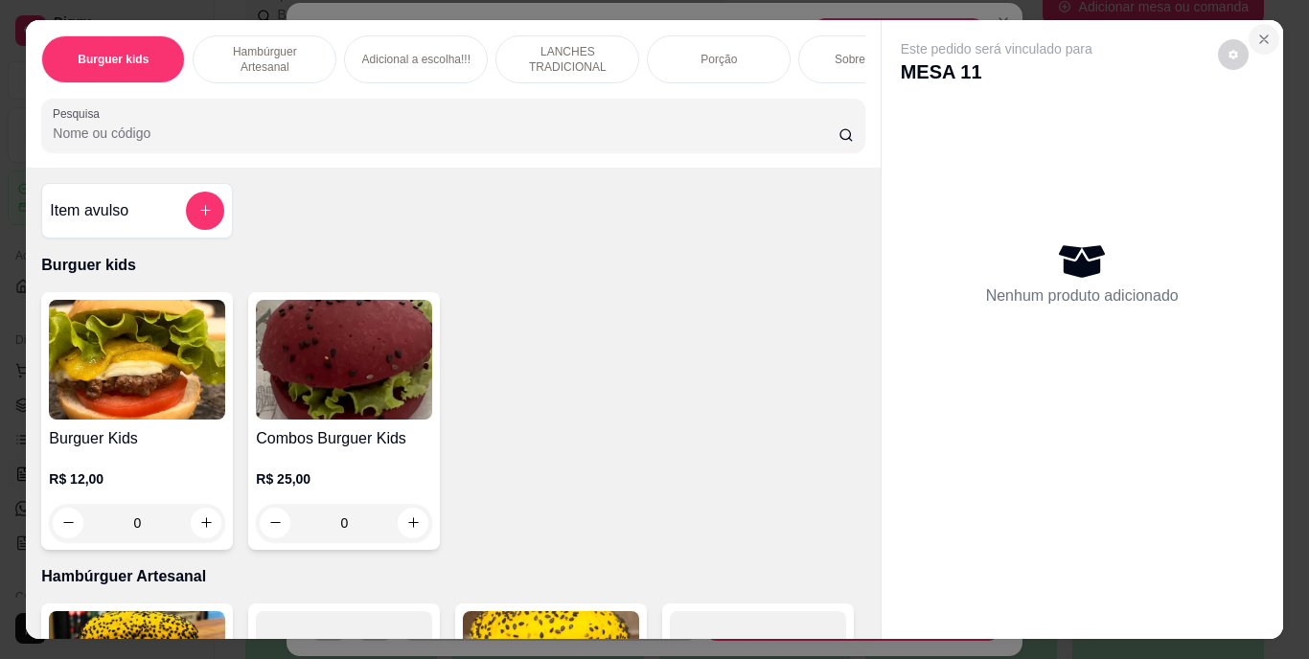
click at [1256, 32] on icon "Close" at bounding box center [1263, 39] width 15 height 15
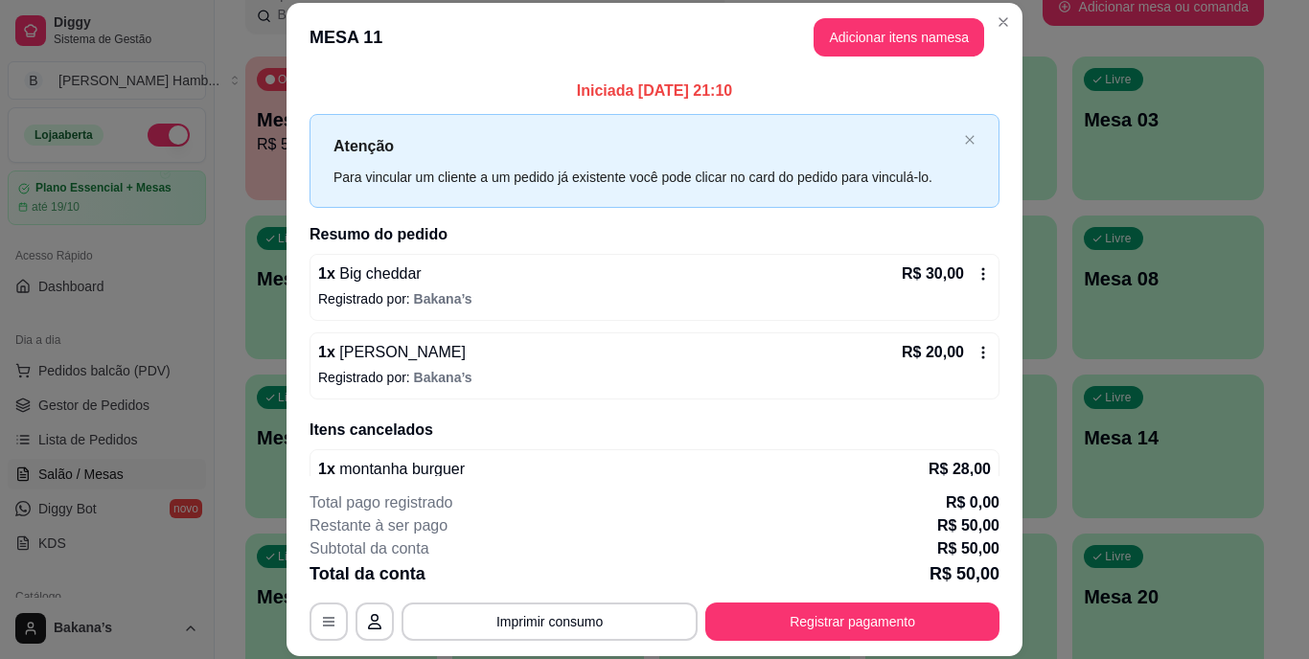
click at [834, 383] on p "Registrado por: [PERSON_NAME]" at bounding box center [654, 377] width 672 height 19
click at [822, 479] on footer "**********" at bounding box center [654, 566] width 736 height 180
click at [850, 625] on button "Registrar pagamento" at bounding box center [852, 622] width 294 height 38
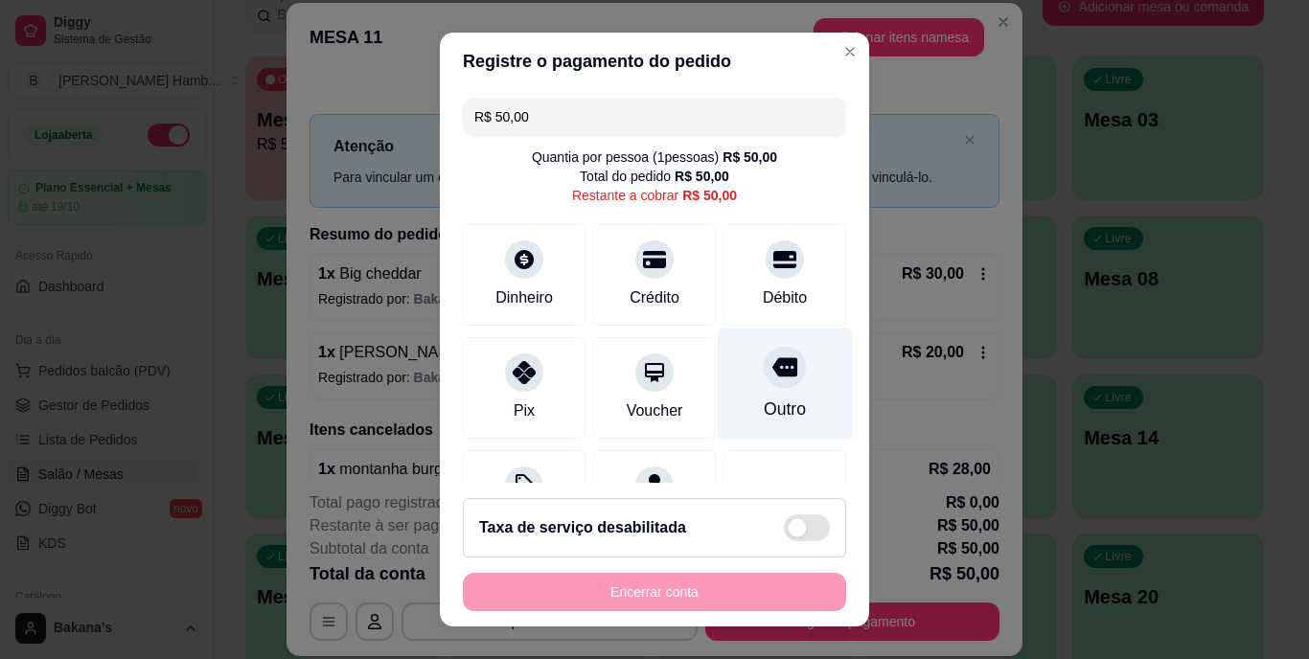
click at [775, 382] on div "Outro" at bounding box center [785, 385] width 135 height 112
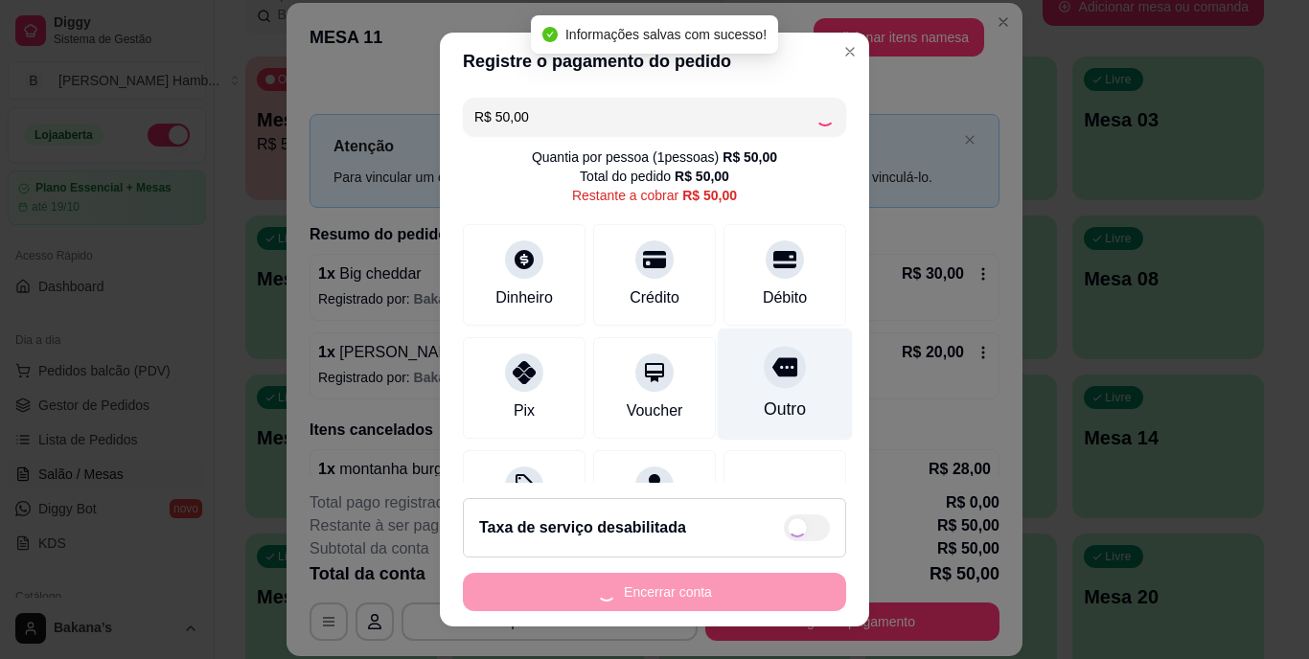
type input "R$ 0,00"
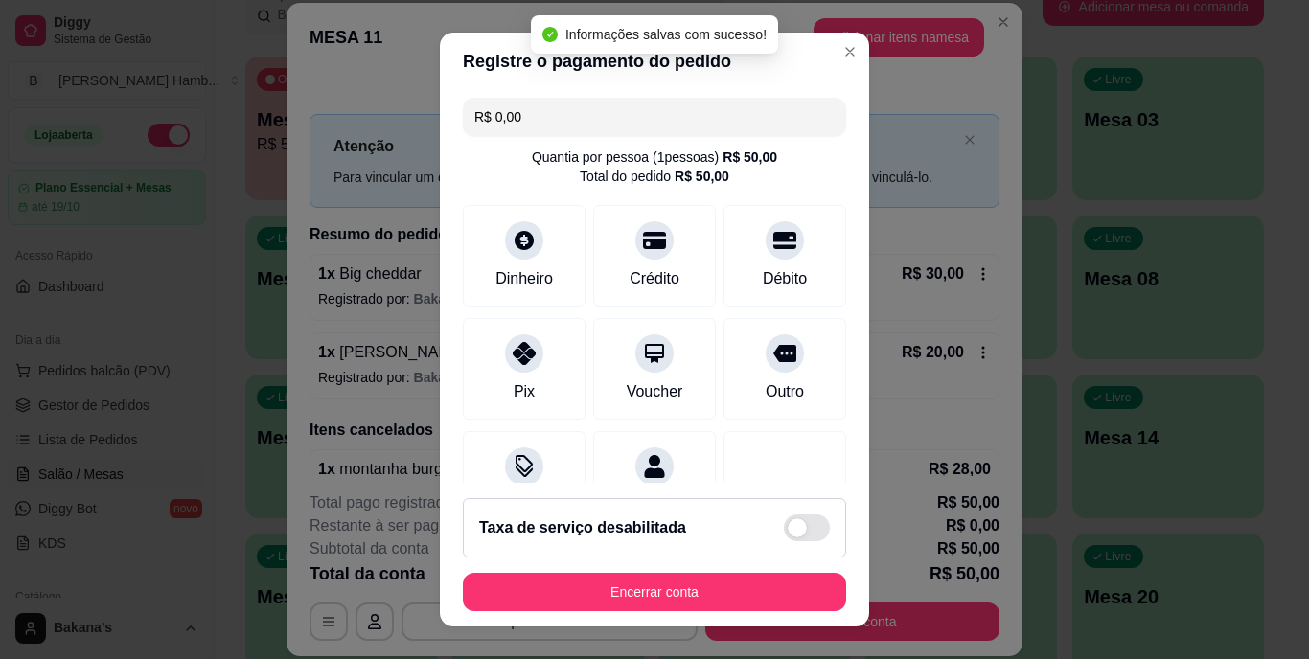
click at [743, 618] on footer "Taxa de serviço desabilitada Encerrar conta" at bounding box center [654, 555] width 429 height 144
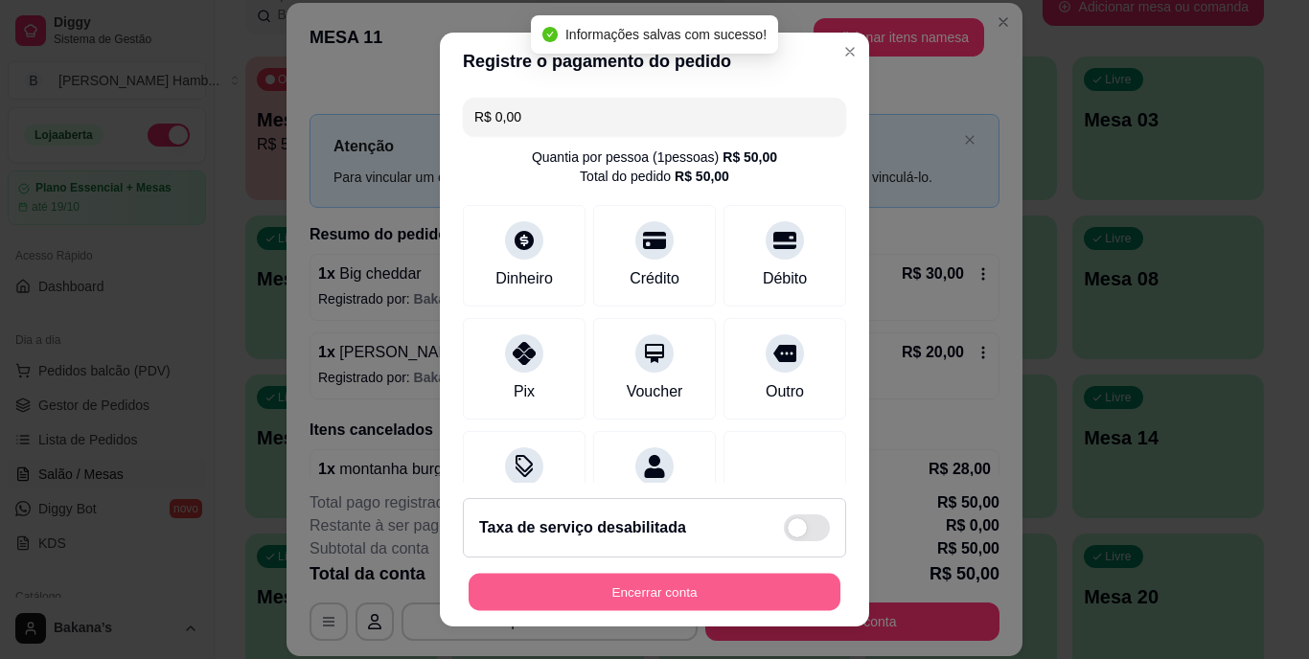
click at [741, 603] on button "Encerrar conta" at bounding box center [654, 591] width 372 height 37
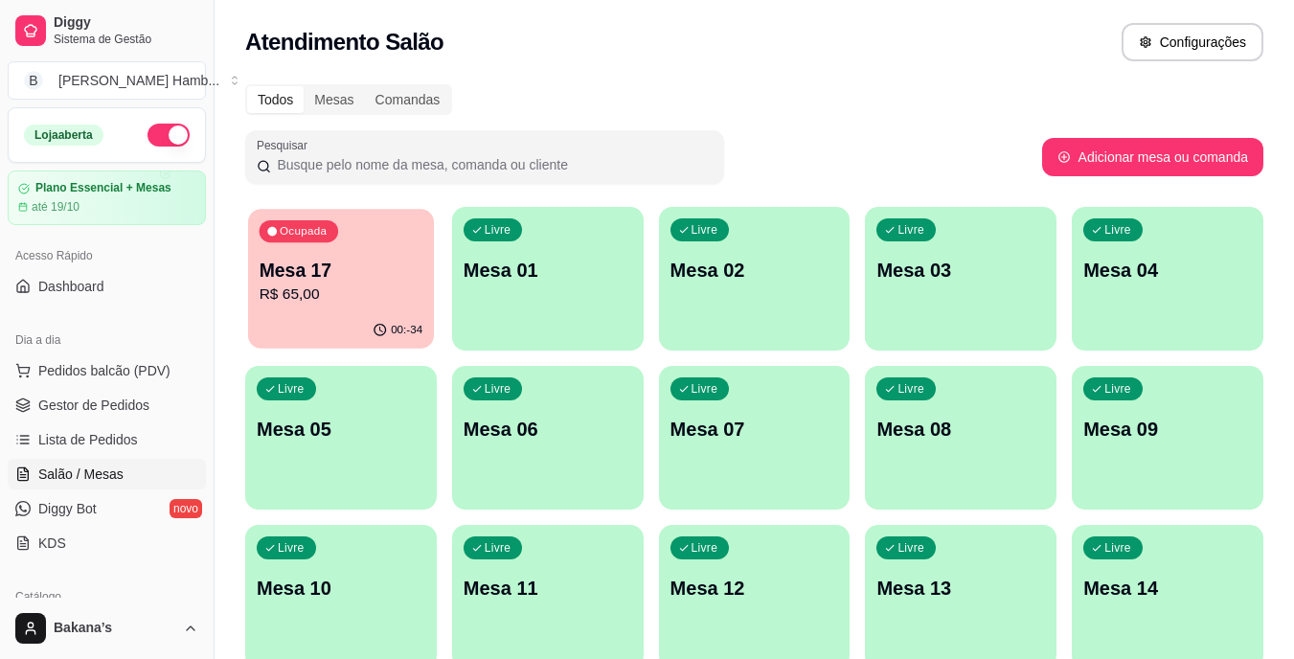
click at [342, 310] on div "Ocupada Mesa 17 R$ 65,00" at bounding box center [341, 260] width 186 height 103
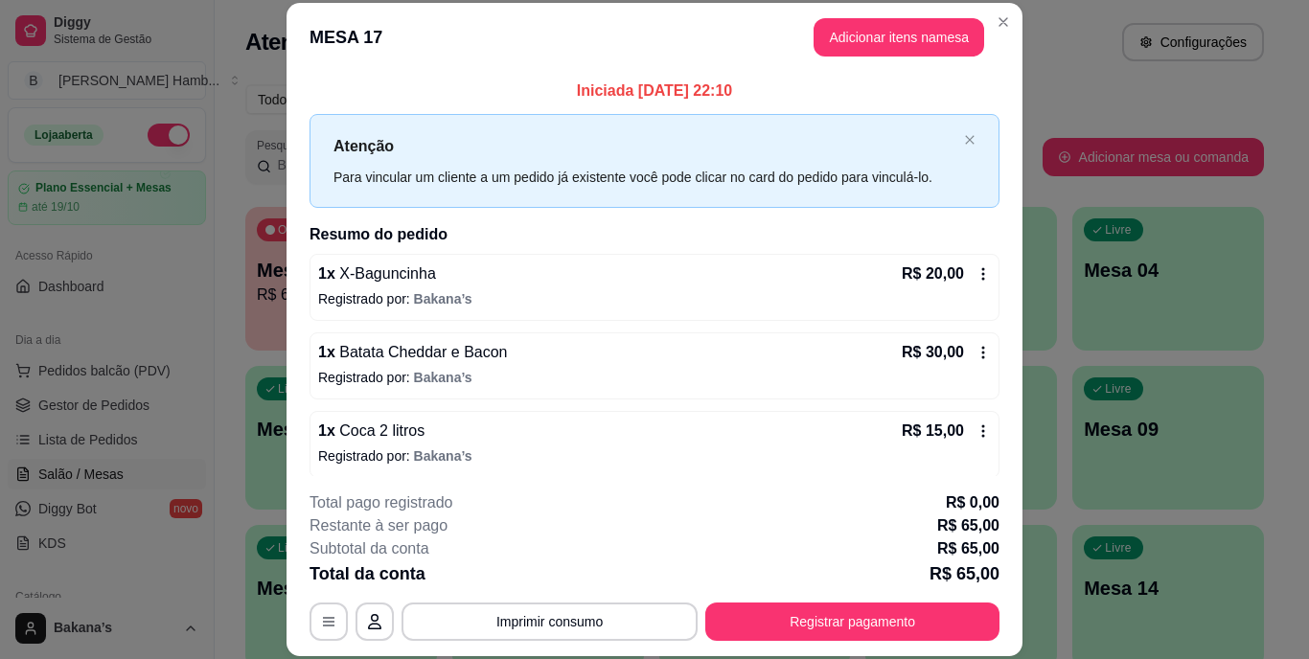
scroll to position [10, 0]
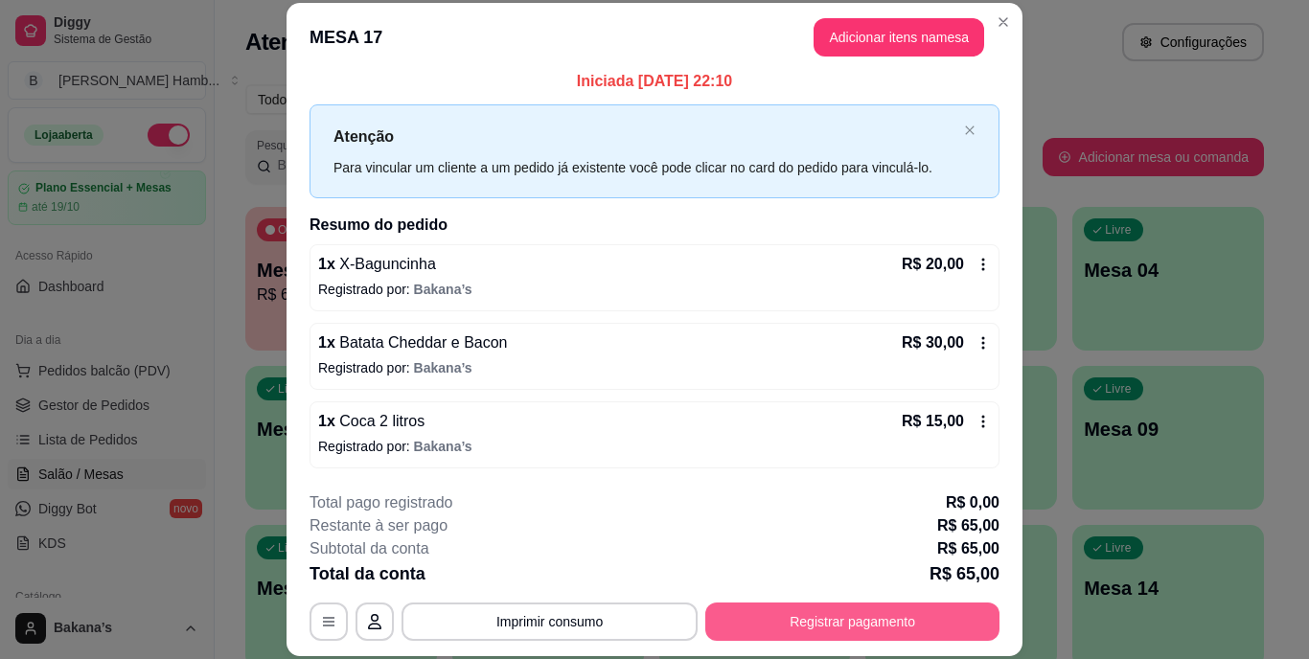
click at [752, 613] on button "Registrar pagamento" at bounding box center [852, 622] width 294 height 38
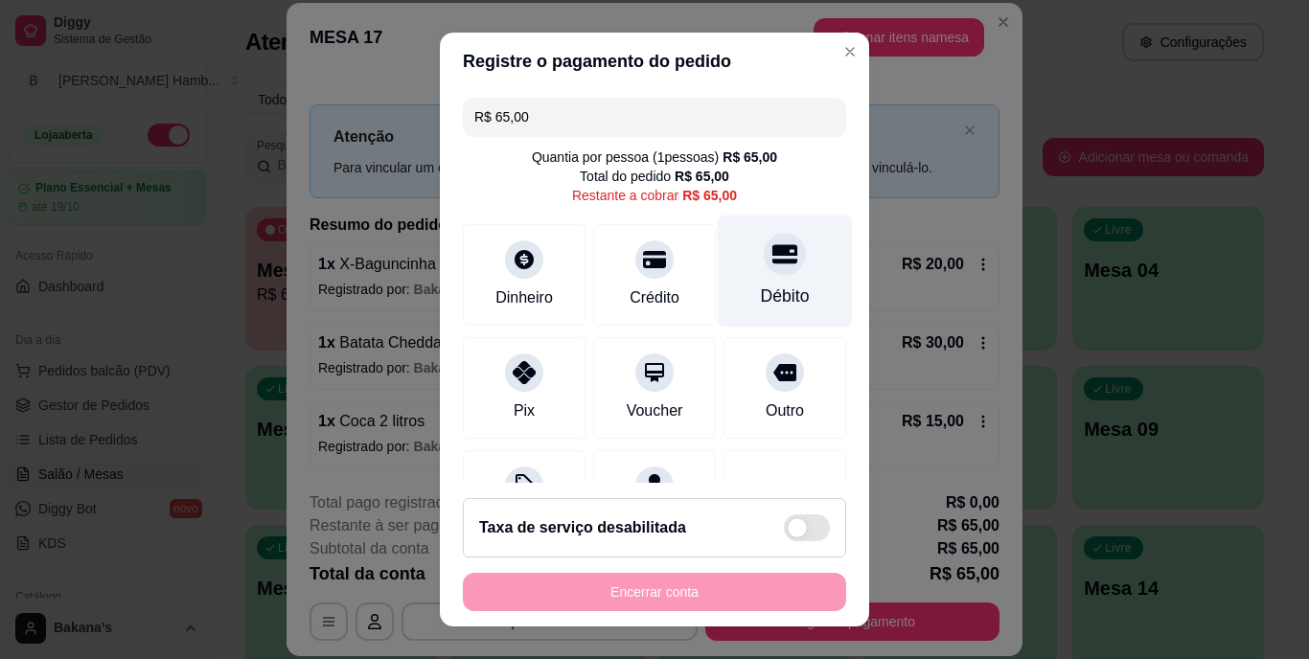
click at [776, 276] on div "Débito" at bounding box center [785, 272] width 135 height 112
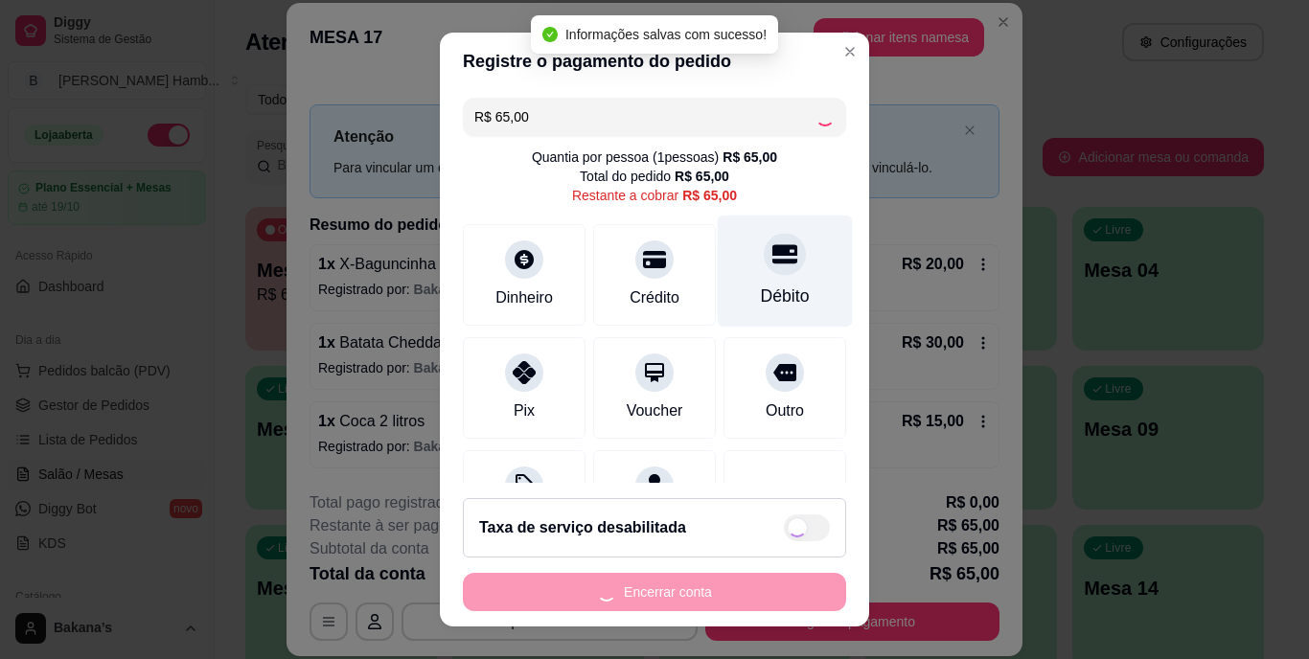
type input "R$ 0,00"
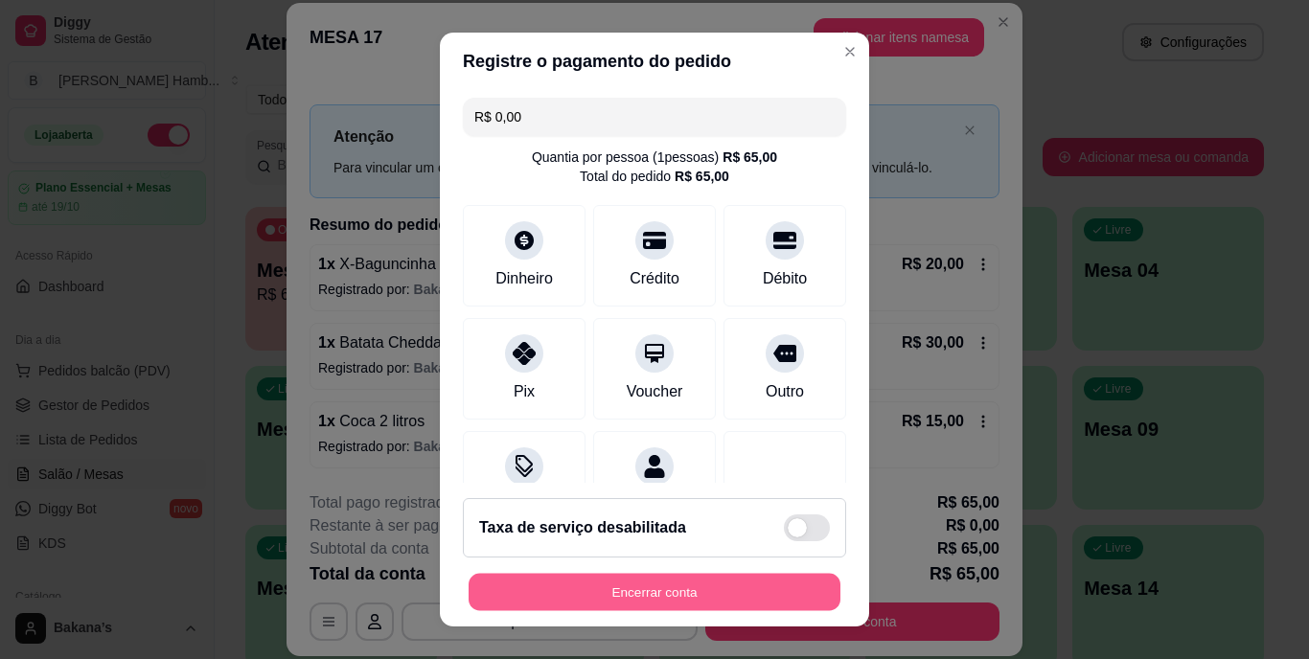
click at [670, 581] on button "Encerrar conta" at bounding box center [654, 591] width 372 height 37
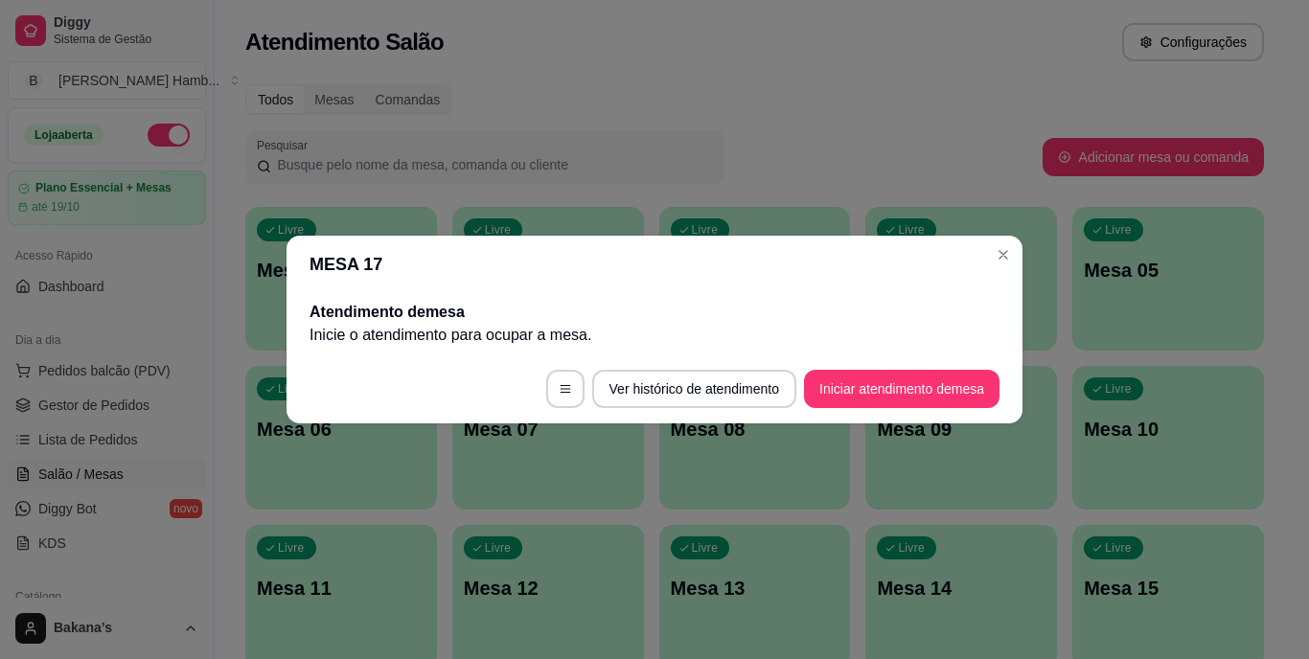
scroll to position [0, 0]
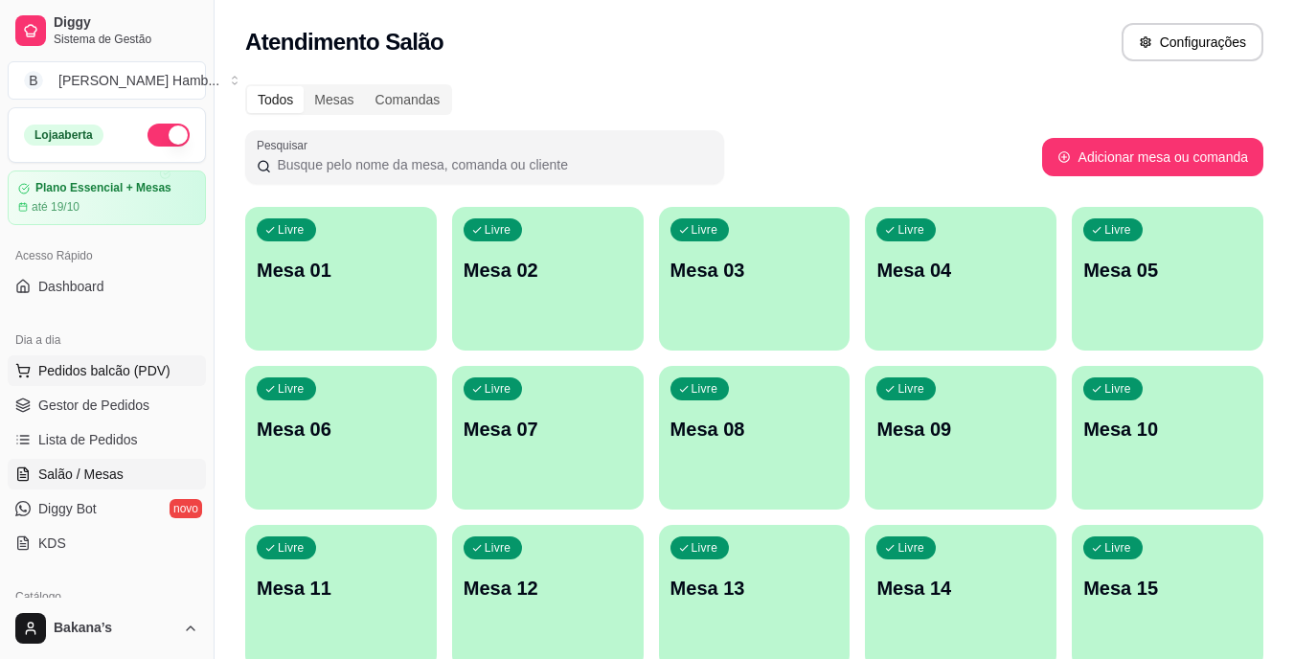
click at [86, 369] on span "Pedidos balcão (PDV)" at bounding box center [104, 370] width 132 height 19
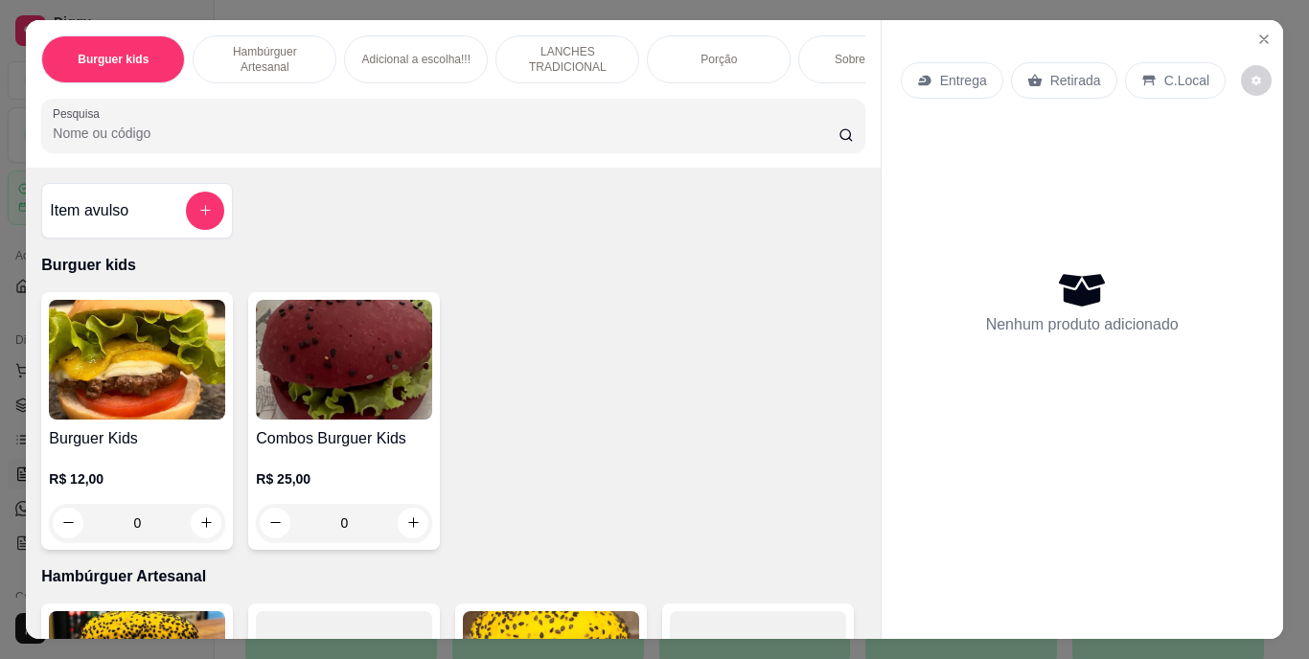
click at [1050, 76] on p "Retirada" at bounding box center [1075, 80] width 51 height 19
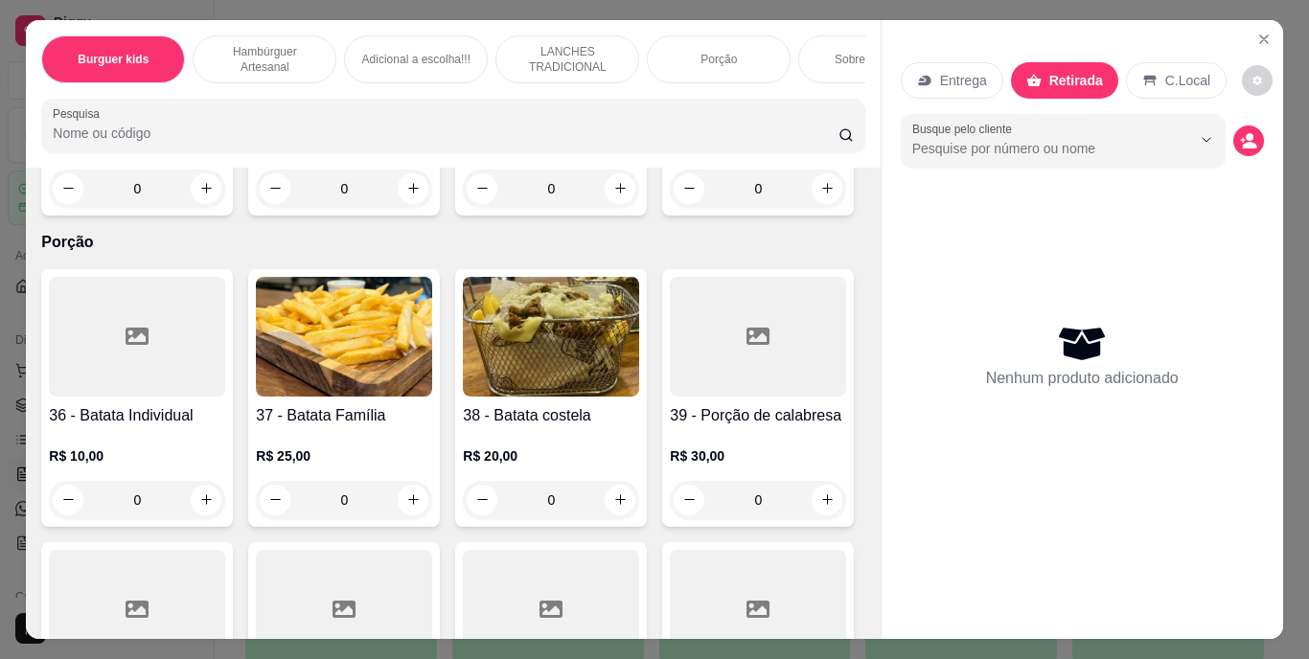
scroll to position [3736, 0]
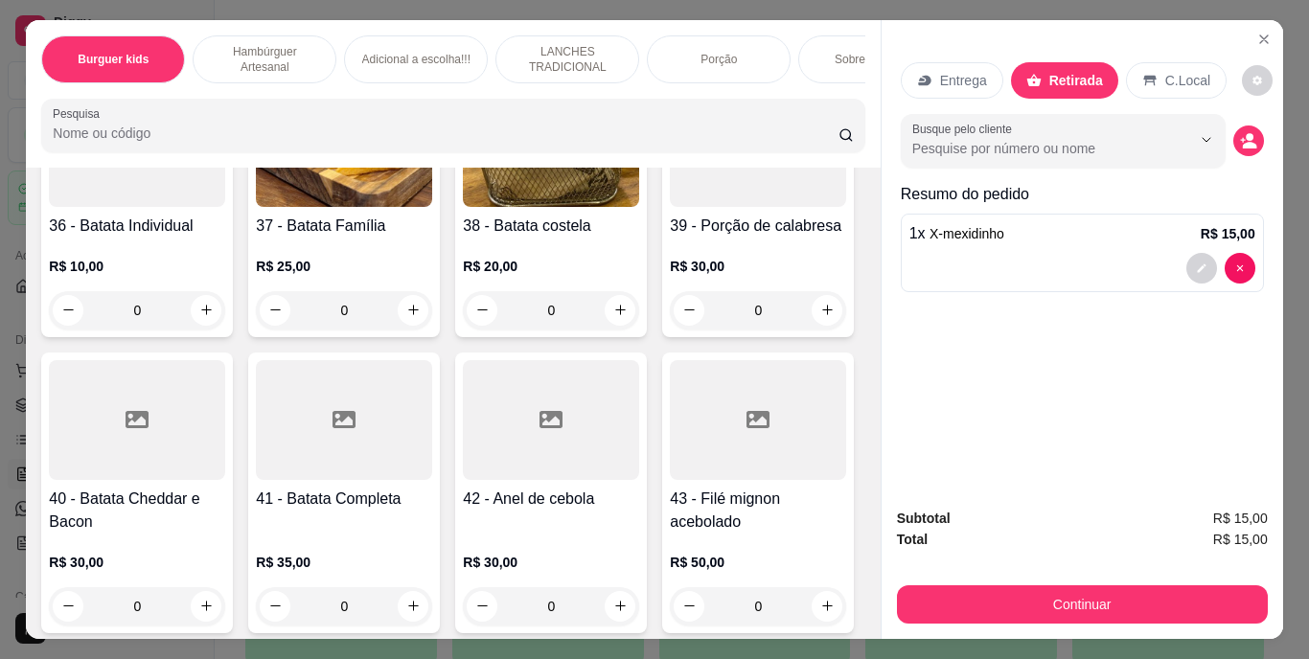
type input "1"
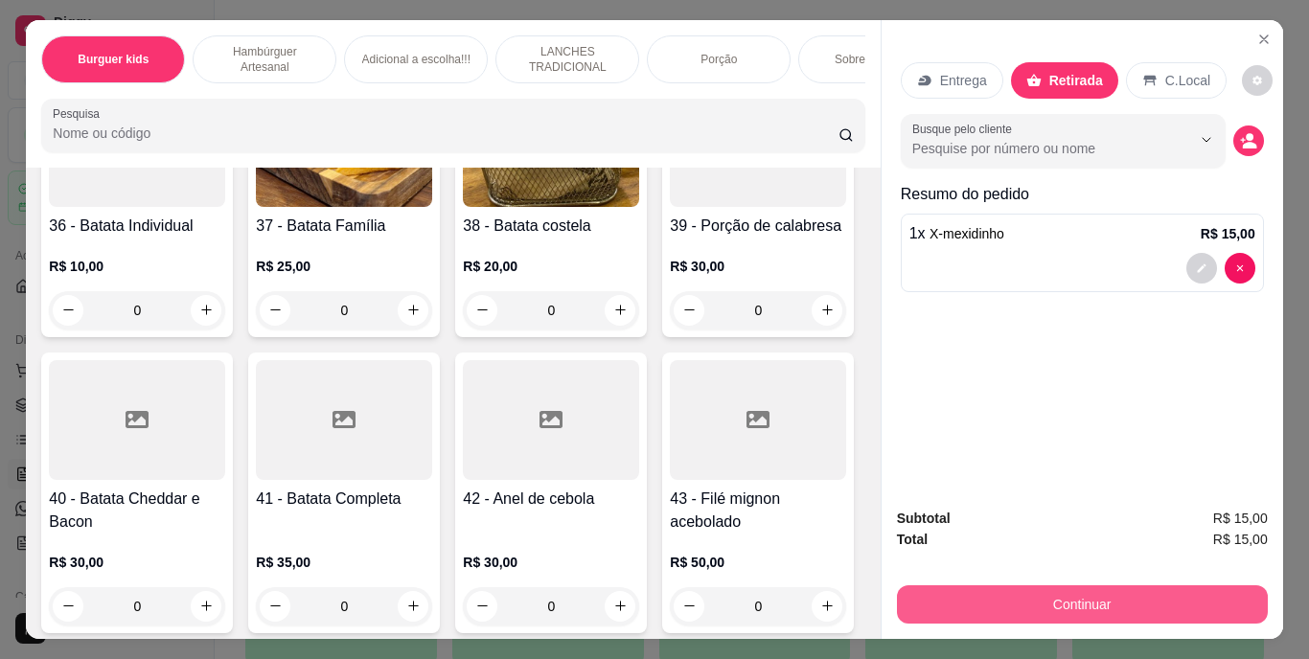
click at [1120, 603] on button "Continuar" at bounding box center [1082, 604] width 371 height 38
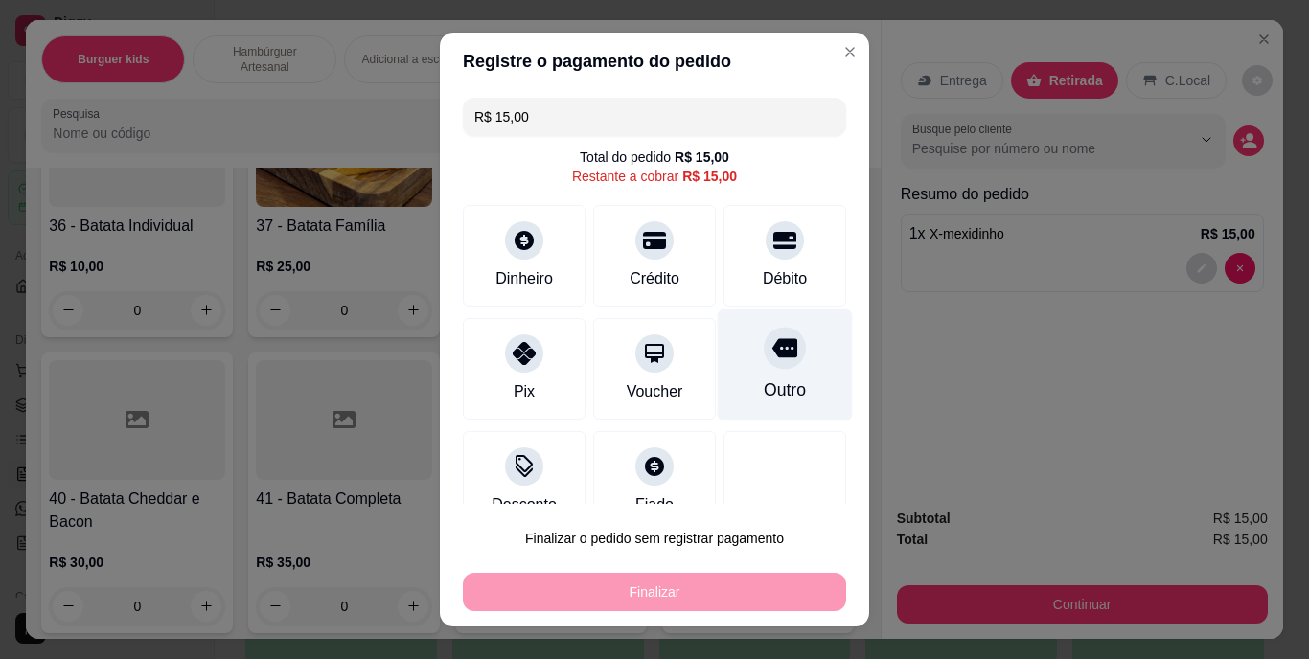
click at [763, 368] on div at bounding box center [784, 349] width 42 height 42
type input "R$ 0,00"
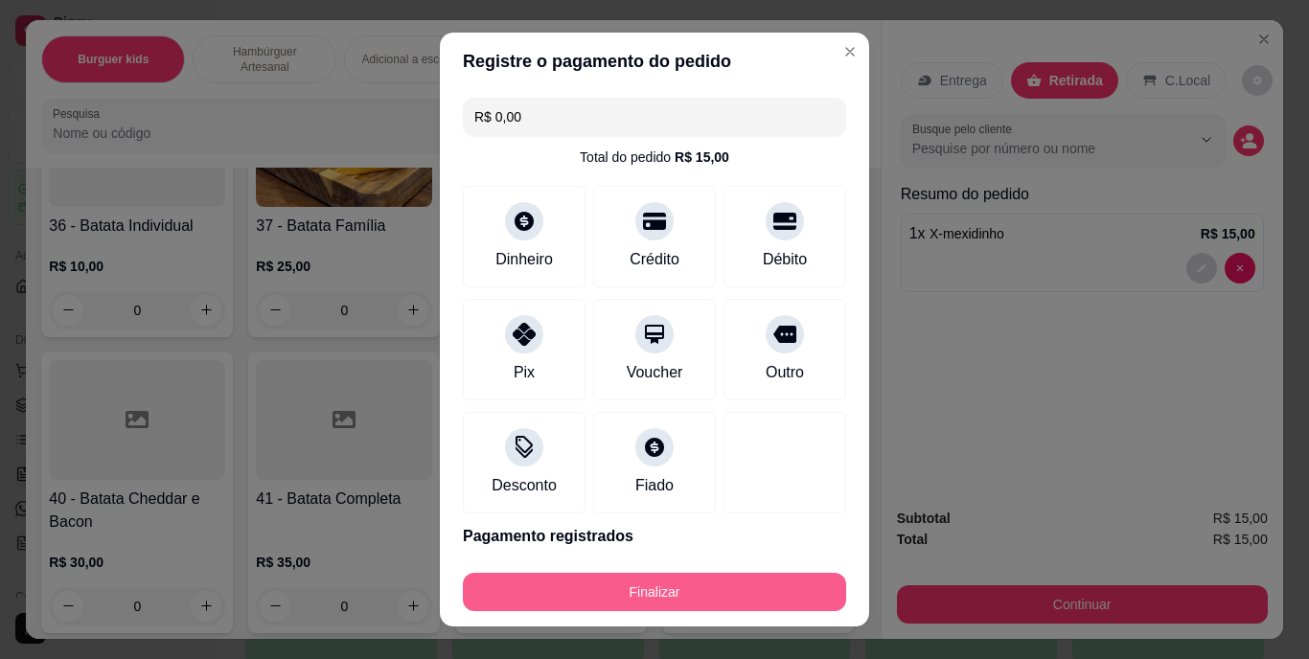
click at [672, 593] on button "Finalizar" at bounding box center [654, 592] width 383 height 38
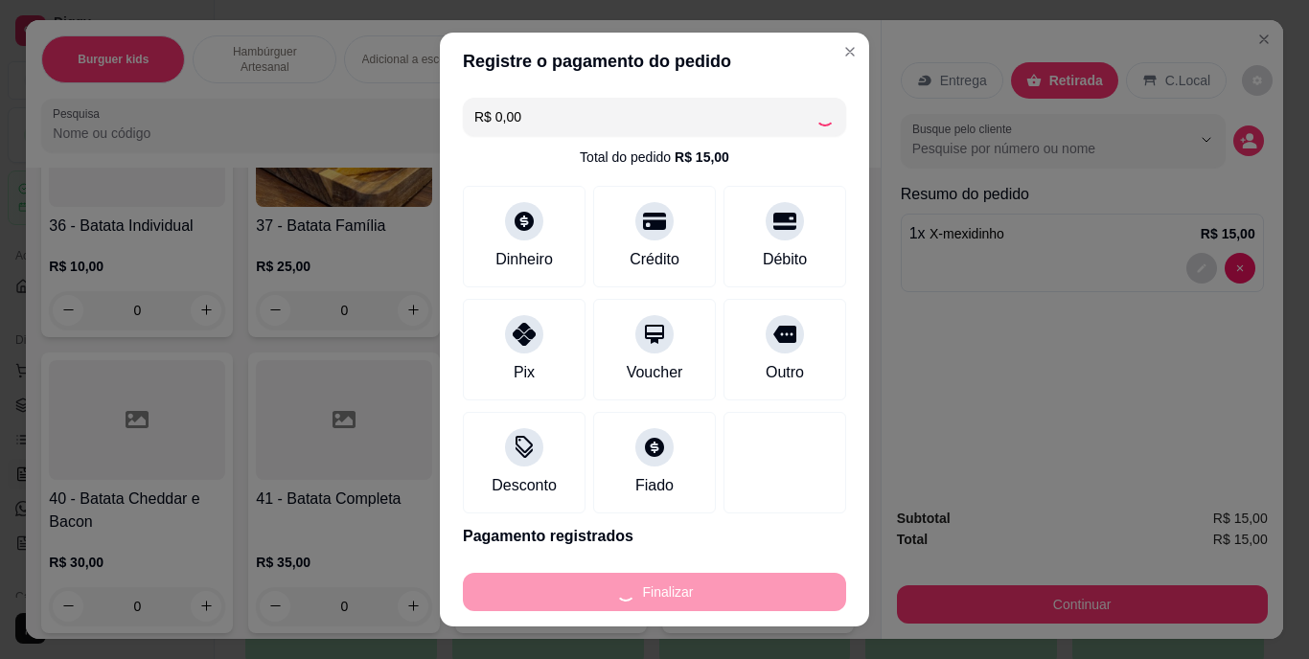
type input "0"
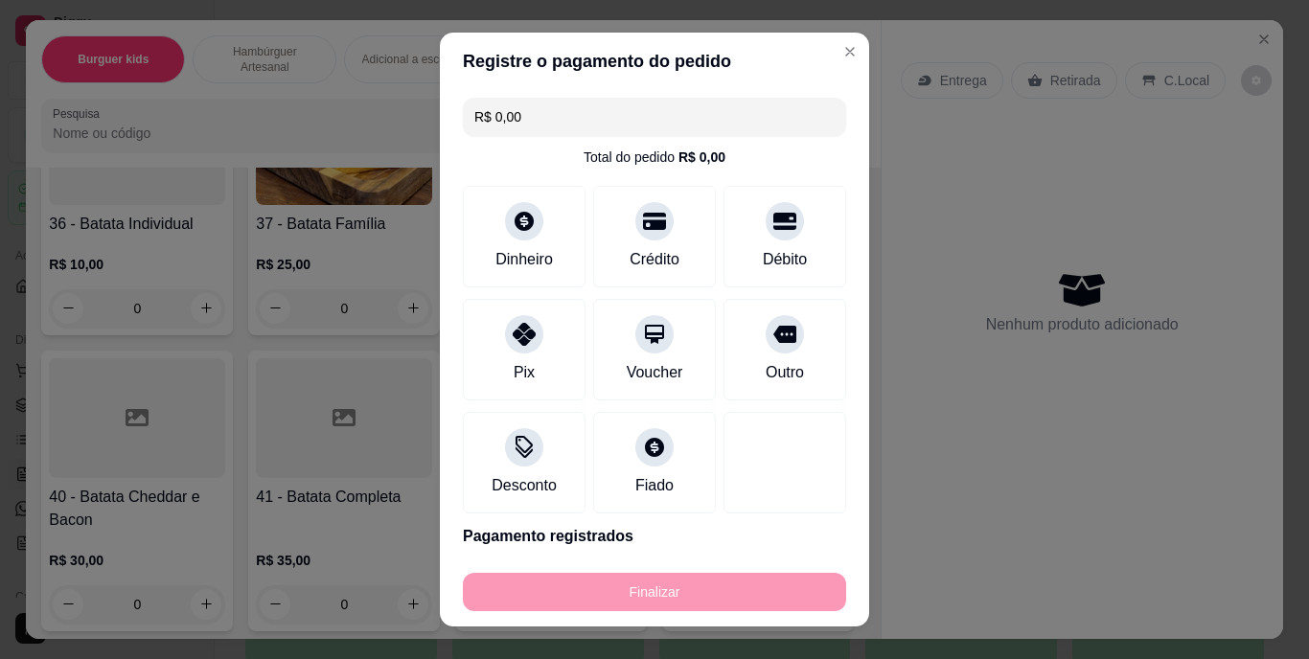
type input "-R$ 15,00"
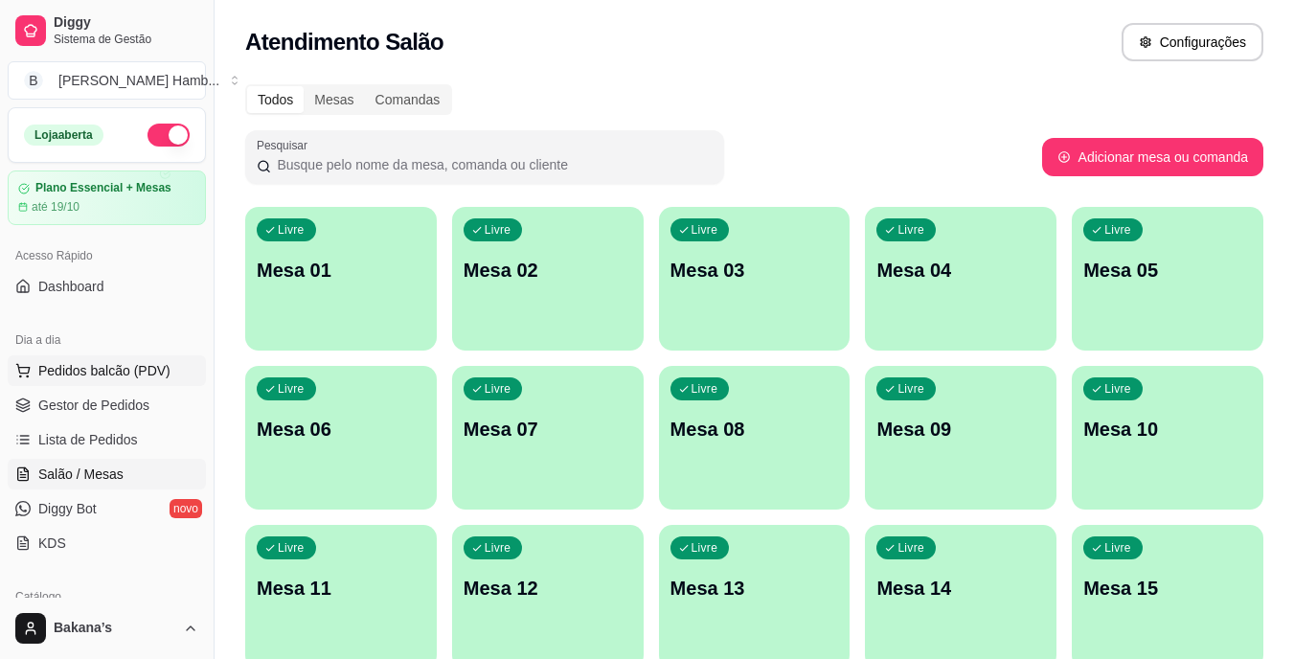
click at [126, 376] on span "Pedidos balcão (PDV)" at bounding box center [104, 370] width 132 height 19
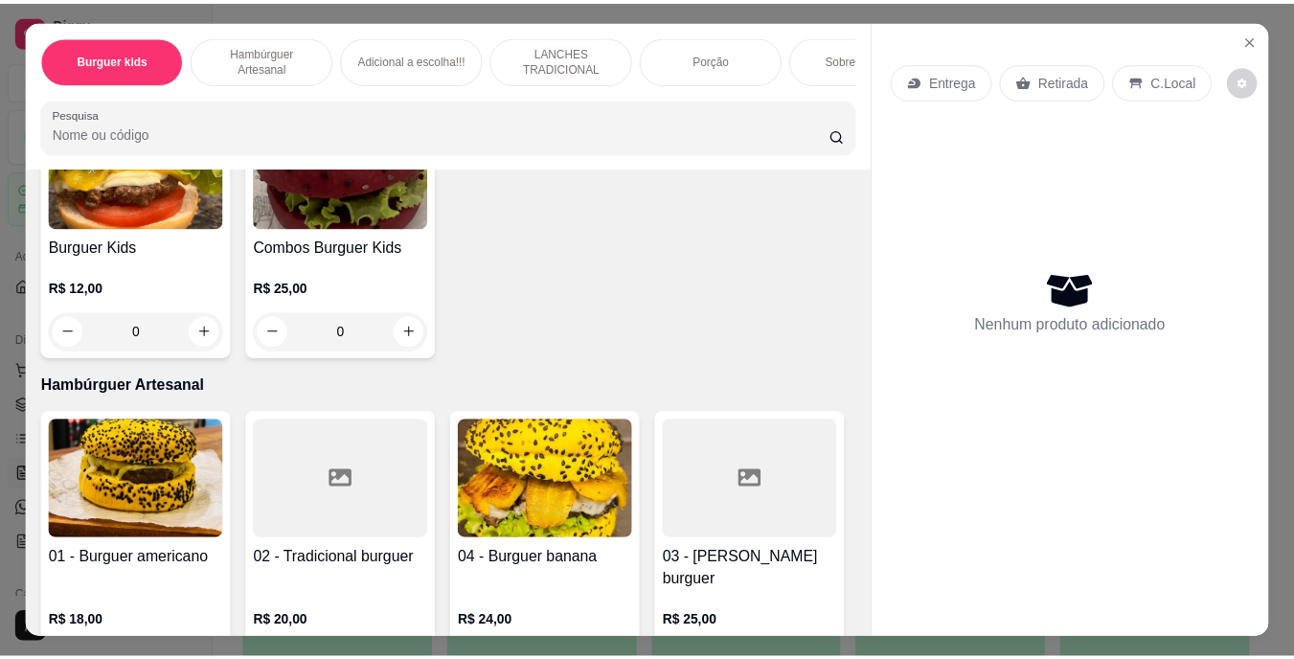
scroll to position [383, 0]
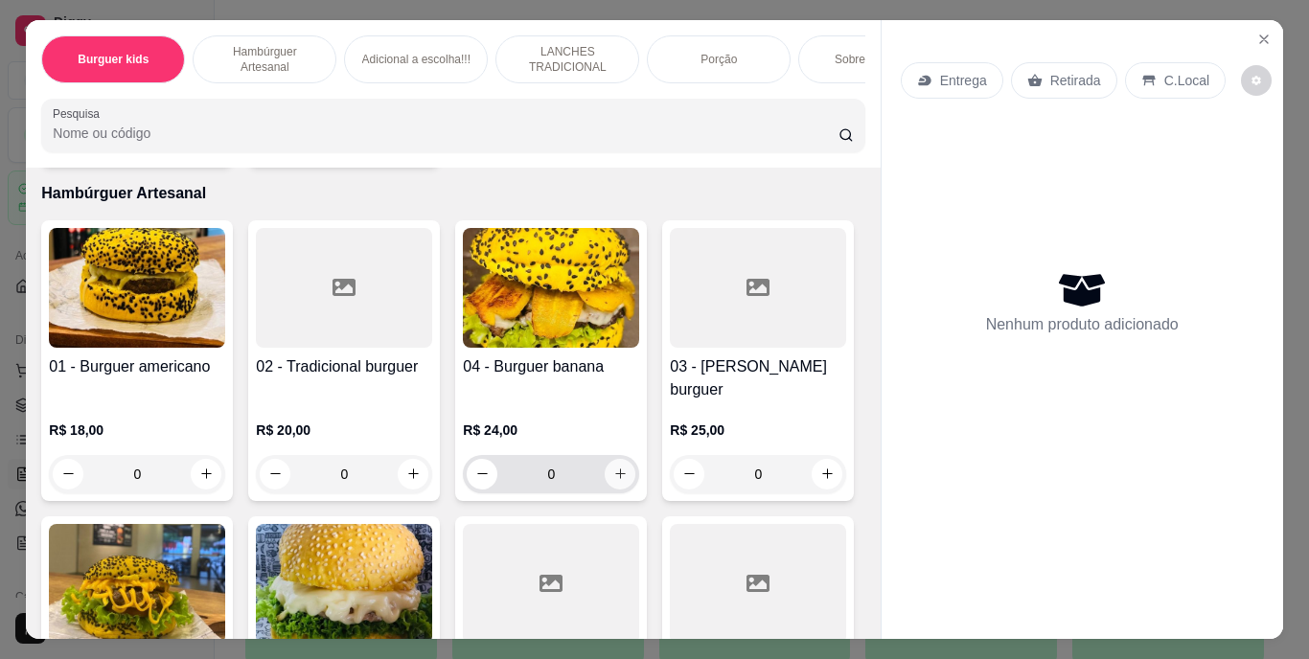
click at [619, 468] on button "increase-product-quantity" at bounding box center [619, 474] width 31 height 31
type input "1"
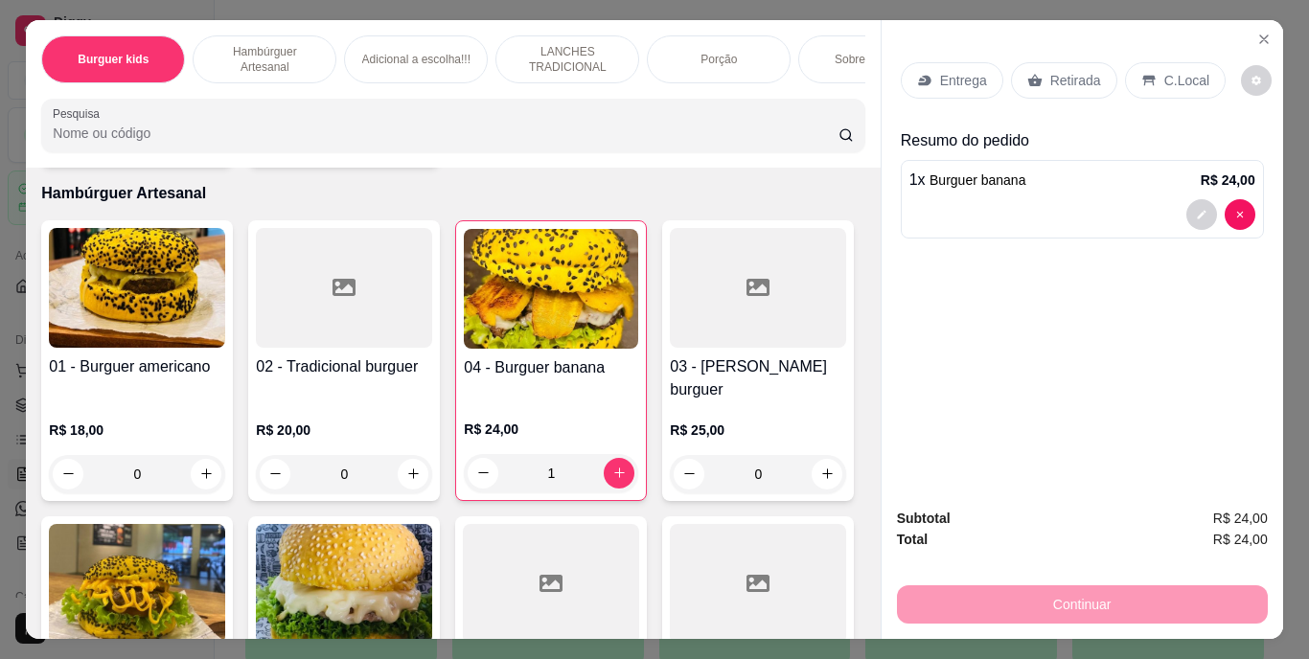
click at [940, 71] on p "Entrega" at bounding box center [963, 80] width 47 height 19
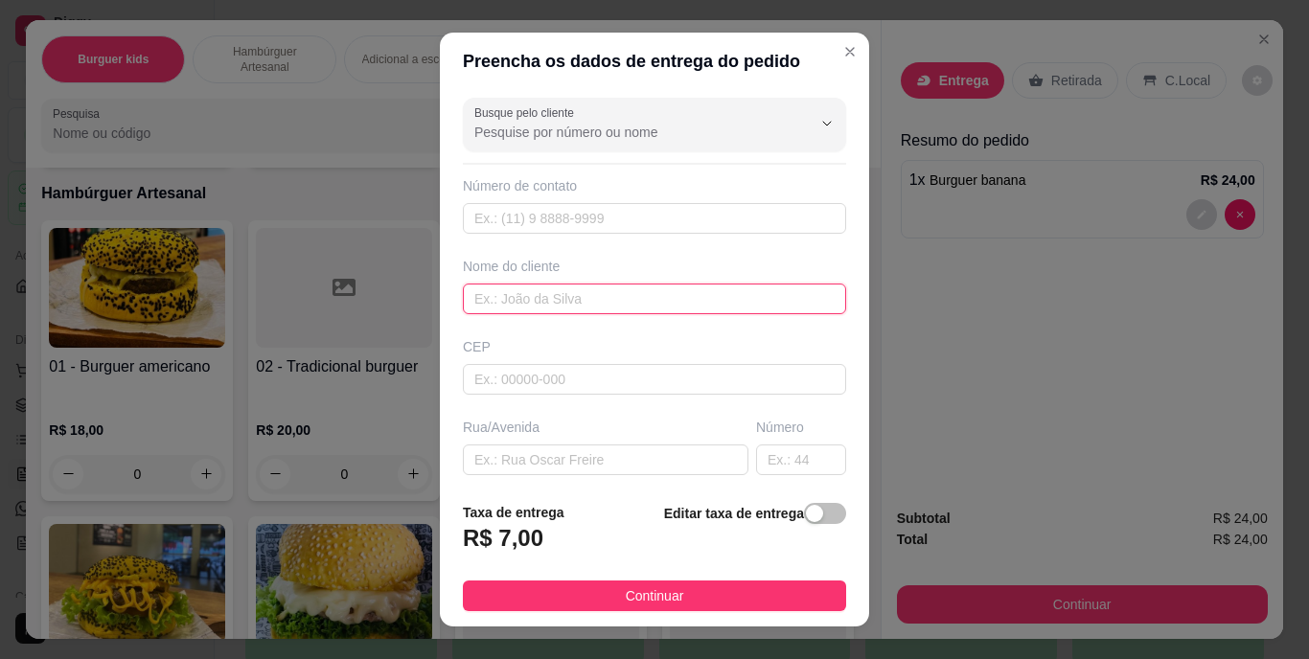
click at [603, 299] on input "text" at bounding box center [654, 299] width 383 height 31
drag, startPoint x: 734, startPoint y: 601, endPoint x: 743, endPoint y: 604, distance: 10.3
click at [735, 601] on button "Continuar" at bounding box center [654, 596] width 383 height 31
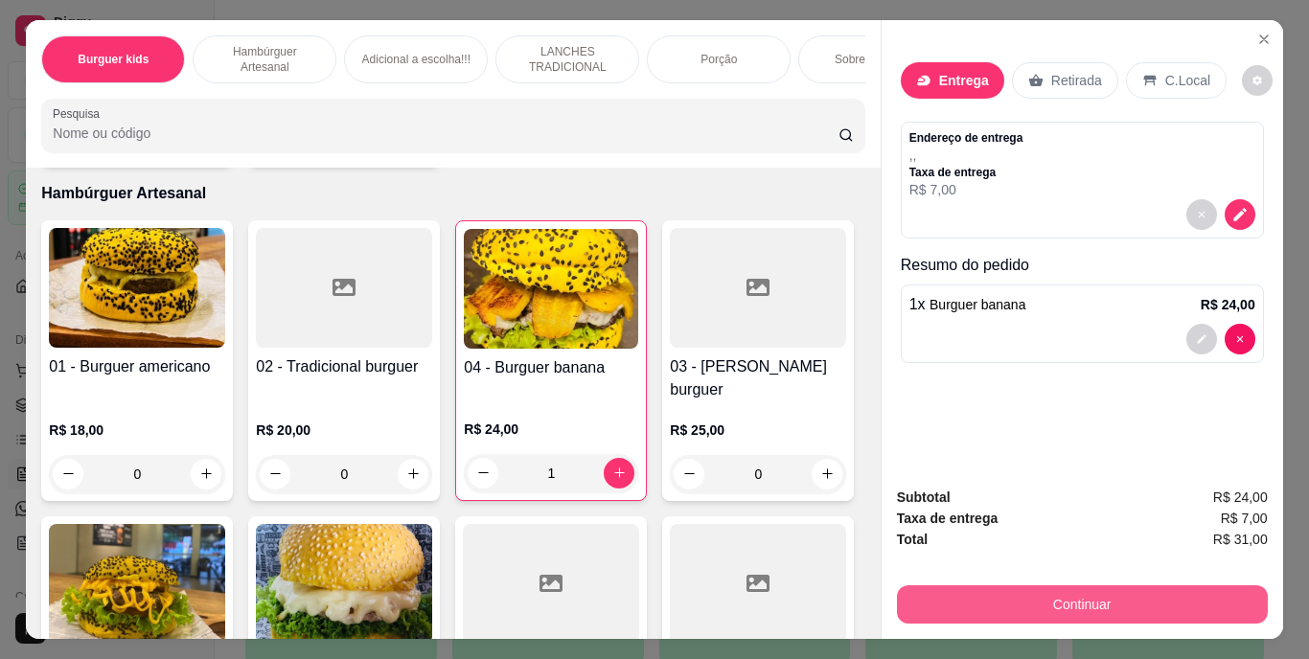
click at [1140, 599] on button "Continuar" at bounding box center [1082, 604] width 371 height 38
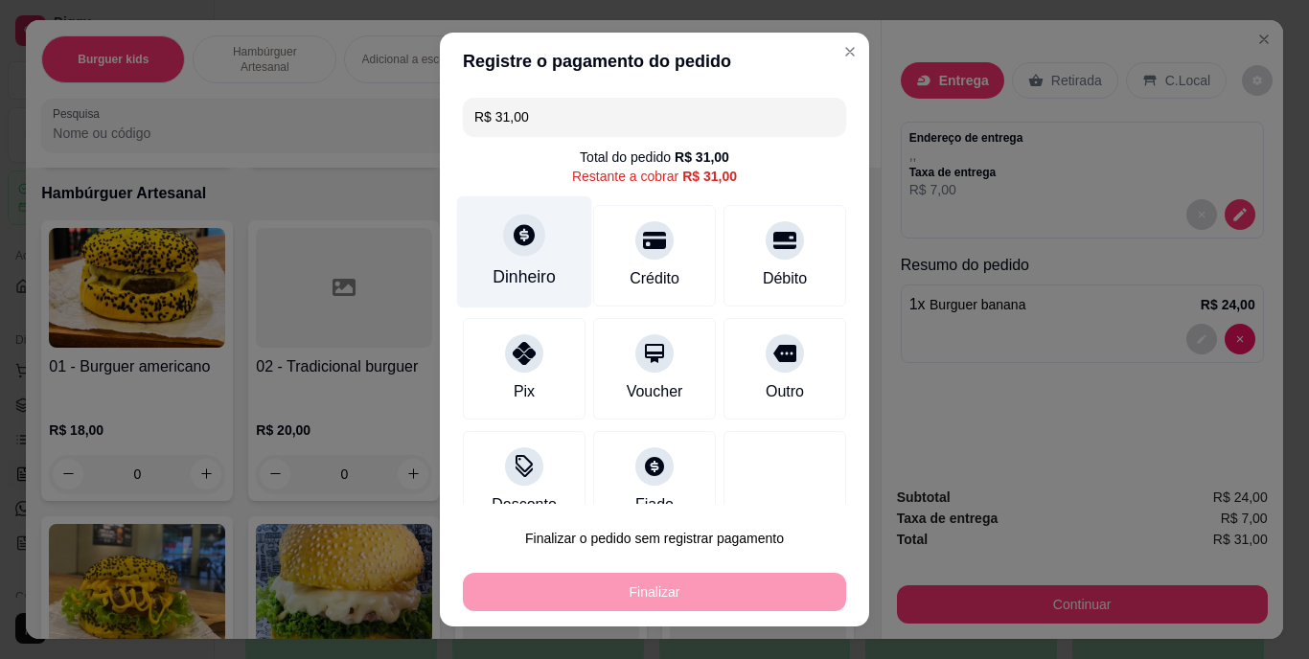
click at [520, 256] on div "Dinheiro" at bounding box center [524, 252] width 135 height 112
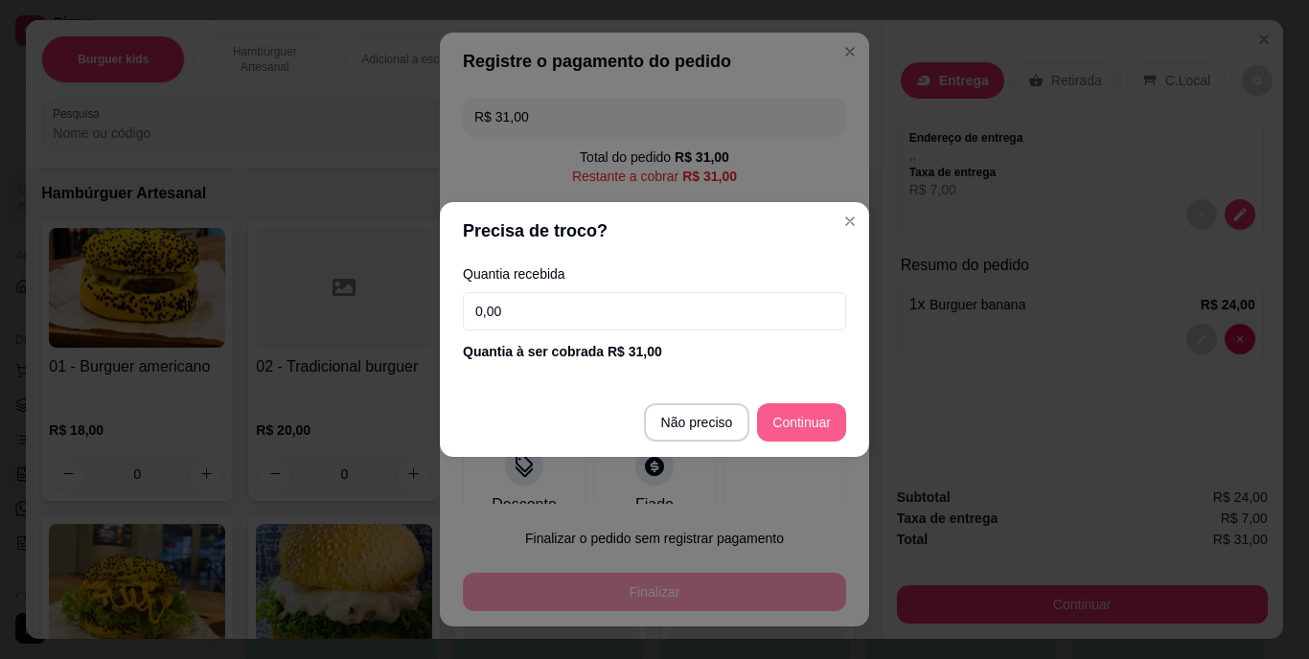
type input "R$ 0,00"
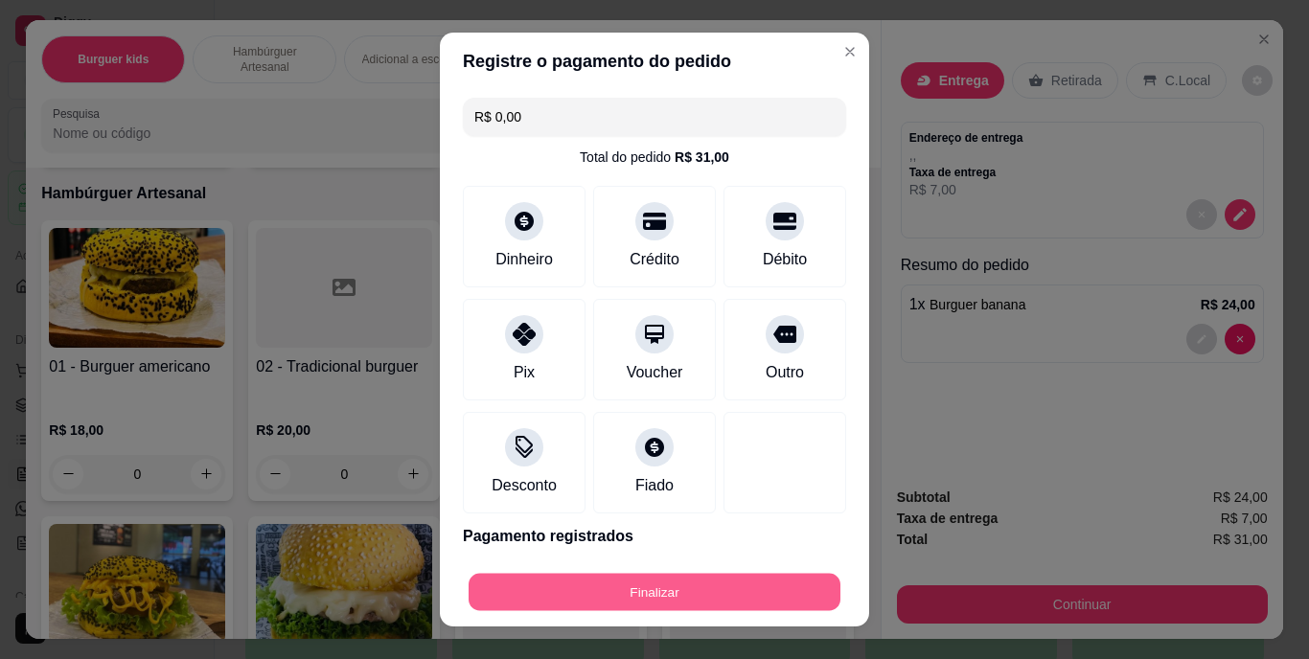
click at [727, 603] on button "Finalizar" at bounding box center [654, 591] width 372 height 37
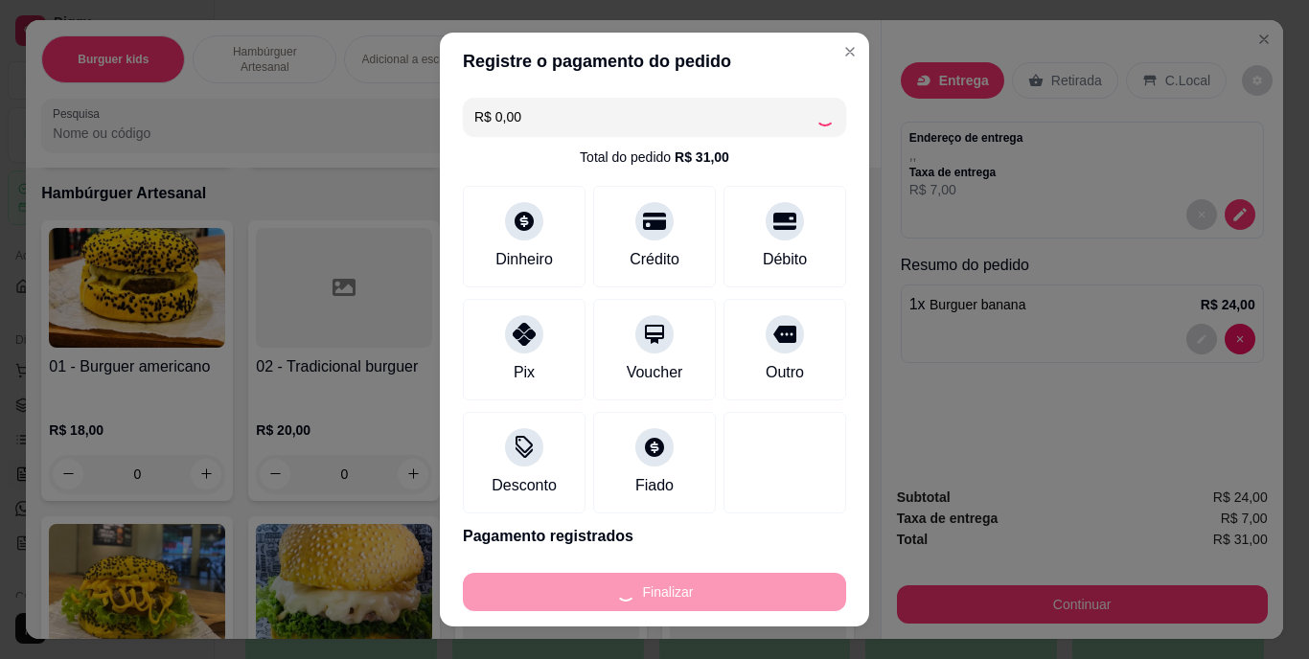
type input "0"
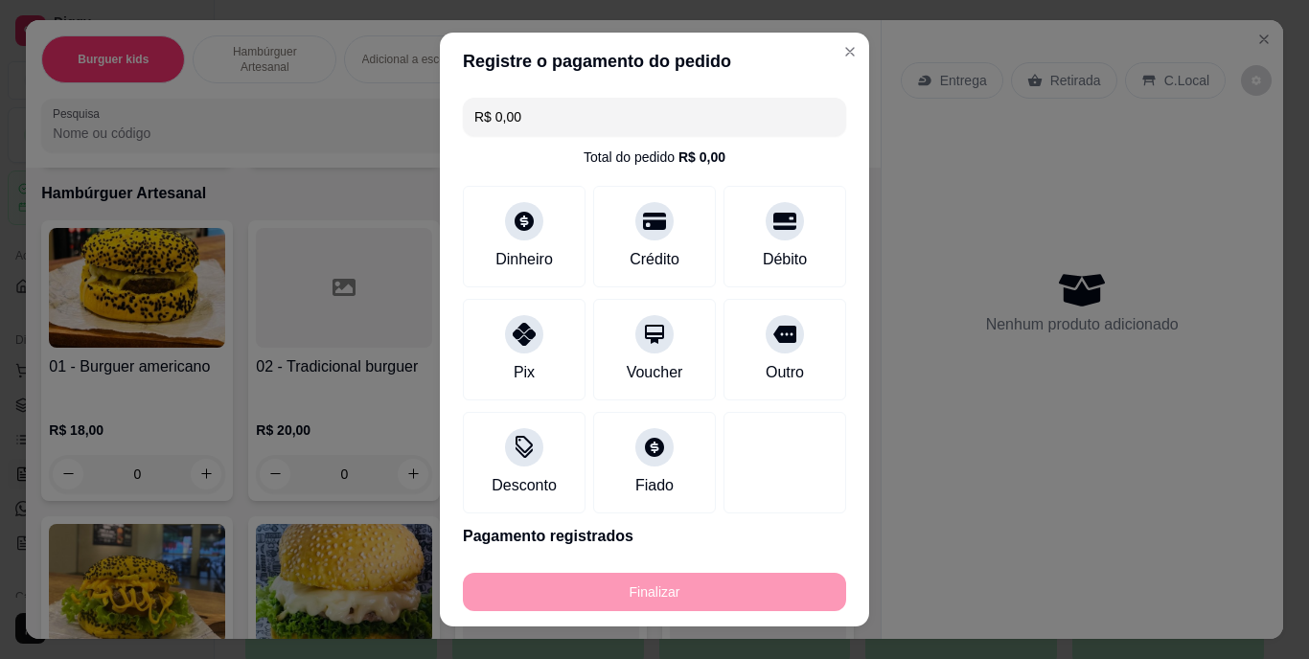
type input "-R$ 31,00"
